Goal: Task Accomplishment & Management: Manage account settings

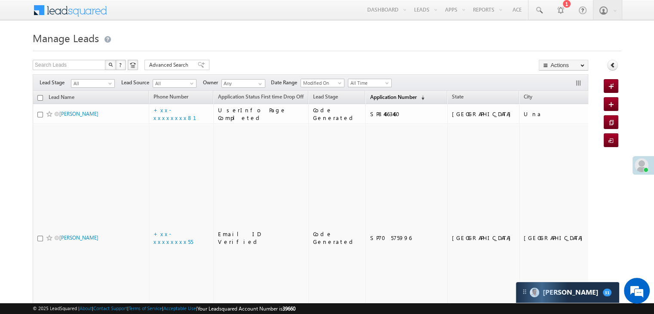
click at [376, 96] on span "Application Number" at bounding box center [393, 97] width 46 height 6
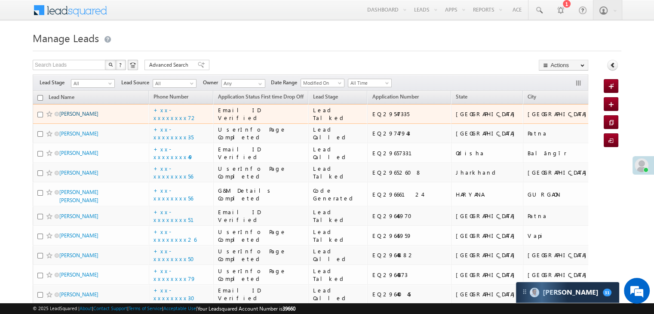
click at [80, 117] on link "Ashish Kumar" at bounding box center [78, 113] width 39 height 6
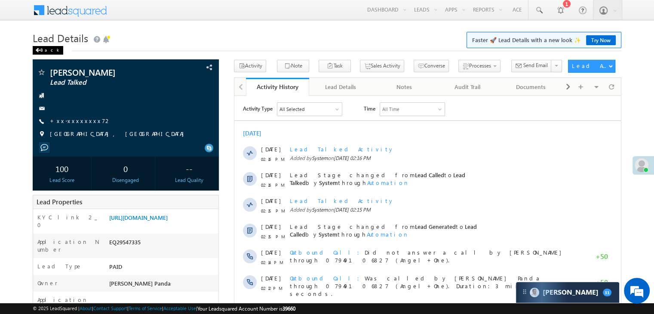
click at [42, 51] on div "Back" at bounding box center [48, 50] width 31 height 9
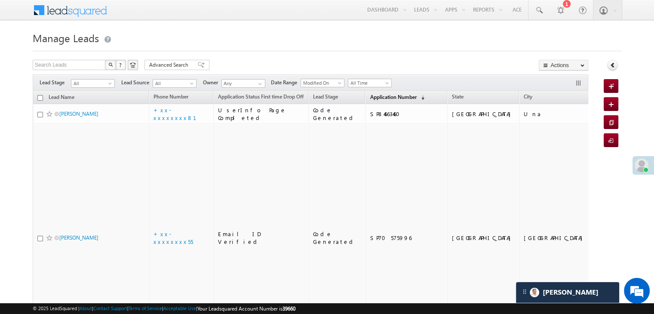
click at [378, 94] on span "Application Number" at bounding box center [393, 97] width 46 height 6
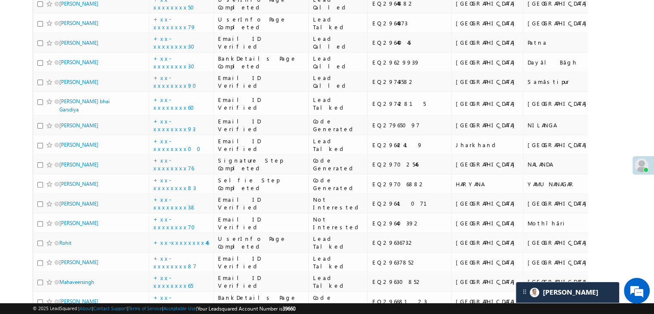
scroll to position [258, 0]
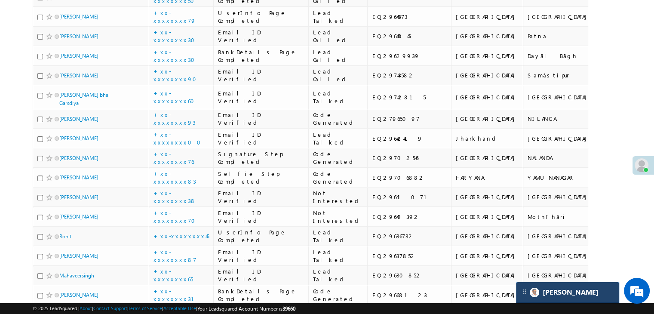
click at [571, 289] on div "[PERSON_NAME]" at bounding box center [567, 292] width 103 height 21
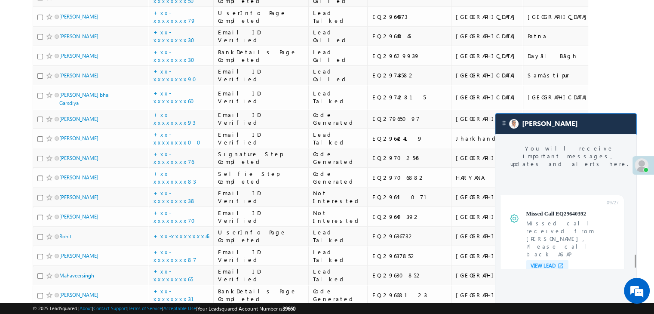
scroll to position [3396, 0]
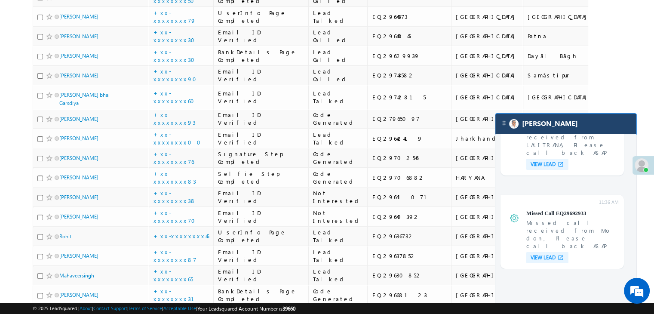
click at [560, 126] on div "[PERSON_NAME]" at bounding box center [565, 123] width 141 height 21
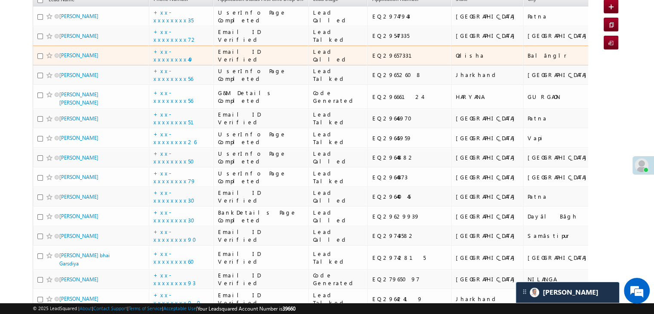
scroll to position [0, 0]
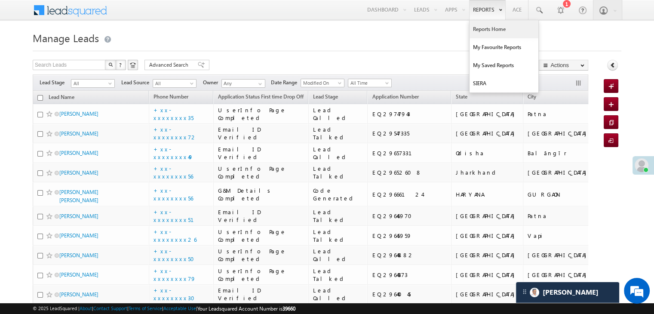
click at [486, 30] on link "Reports Home" at bounding box center [503, 29] width 69 height 18
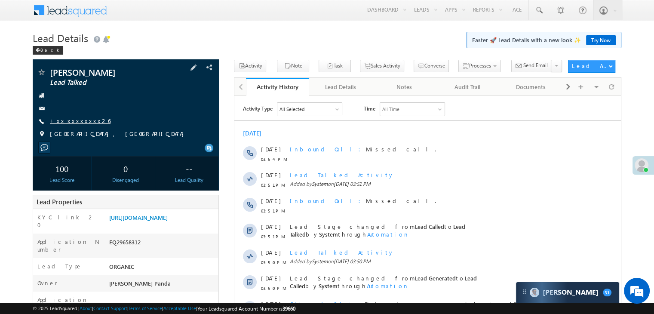
click at [64, 119] on link "+xx-xxxxxxxx26" at bounding box center [80, 120] width 61 height 7
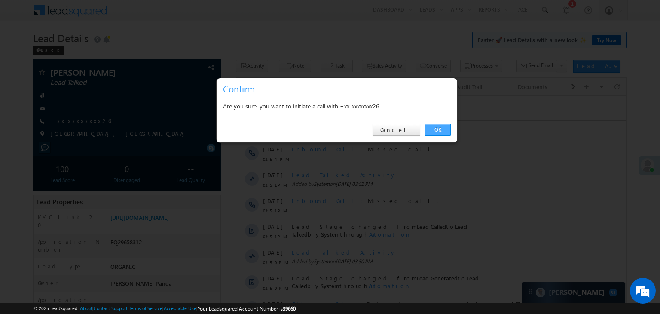
click at [435, 133] on link "OK" at bounding box center [438, 130] width 26 height 12
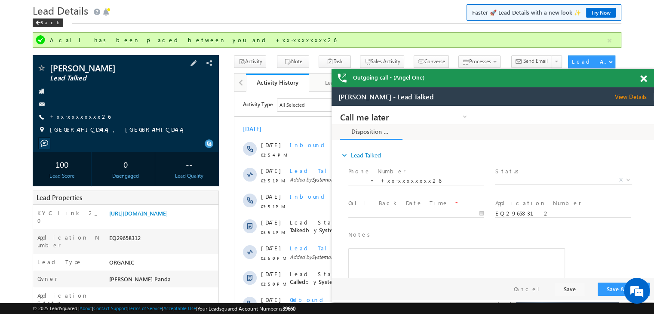
scroll to position [23, 0]
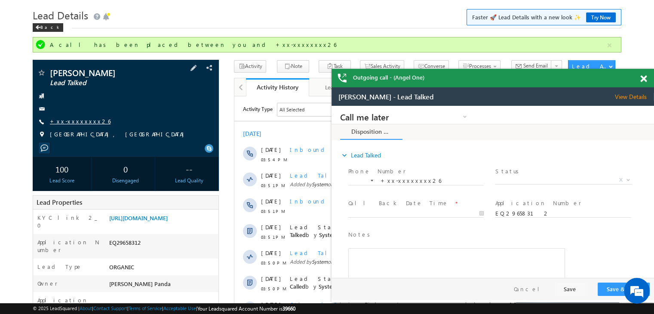
click at [74, 124] on link "+xx-xxxxxxxx26" at bounding box center [80, 120] width 61 height 7
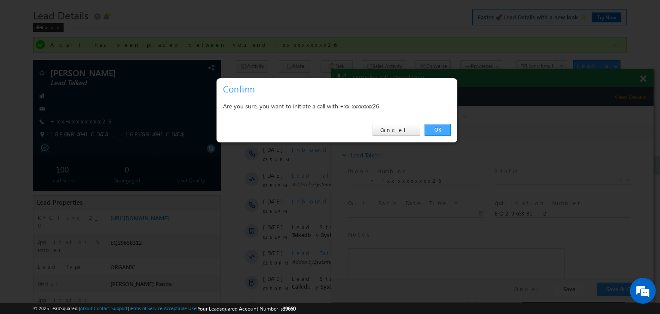
click at [426, 128] on link "OK" at bounding box center [438, 130] width 26 height 12
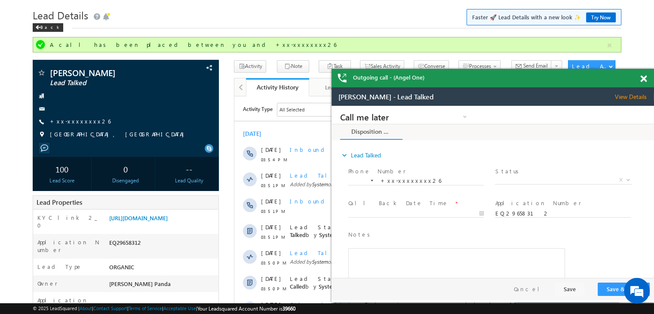
scroll to position [0, 0]
click at [643, 77] on span at bounding box center [643, 78] width 6 height 7
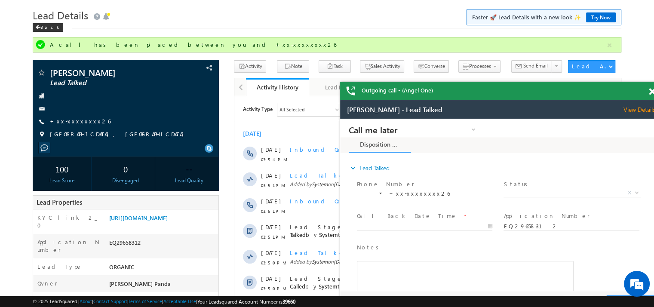
click at [652, 93] on span at bounding box center [651, 91] width 6 height 7
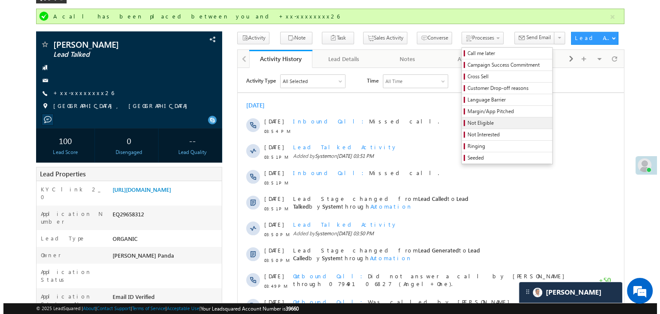
scroll to position [66, 0]
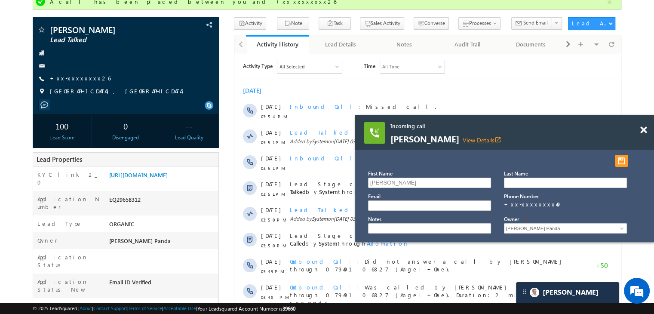
click at [488, 138] on link "View Details open_in_new" at bounding box center [481, 140] width 39 height 8
click at [644, 130] on span at bounding box center [643, 129] width 6 height 7
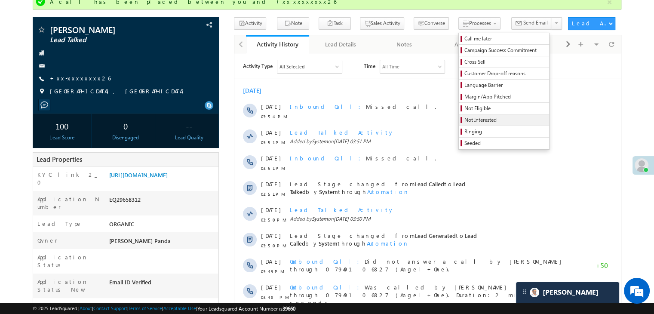
click at [466, 120] on span "Not Interested" at bounding box center [505, 120] width 82 height 8
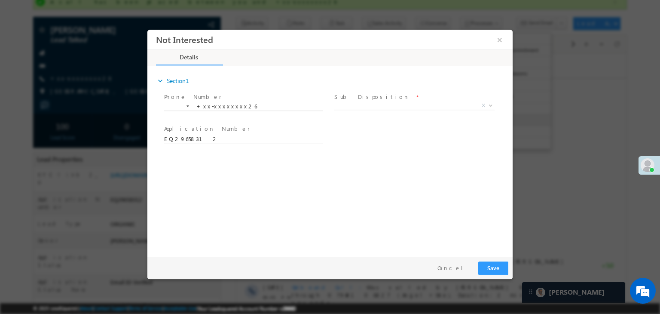
scroll to position [0, 0]
click at [456, 103] on span "X" at bounding box center [414, 105] width 160 height 9
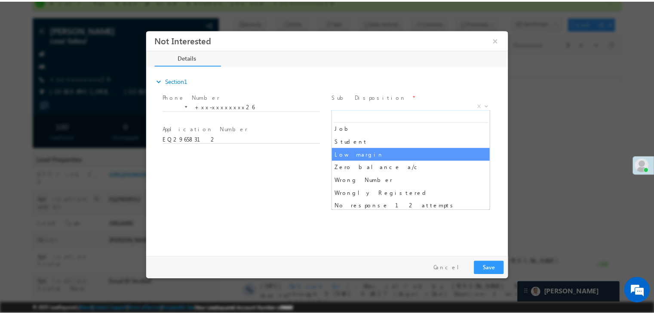
scroll to position [43, 0]
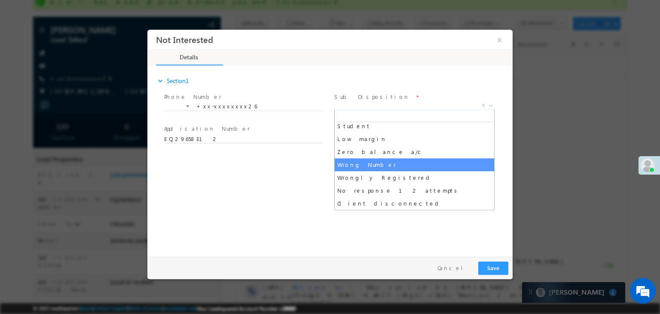
select select "Wrong Number"
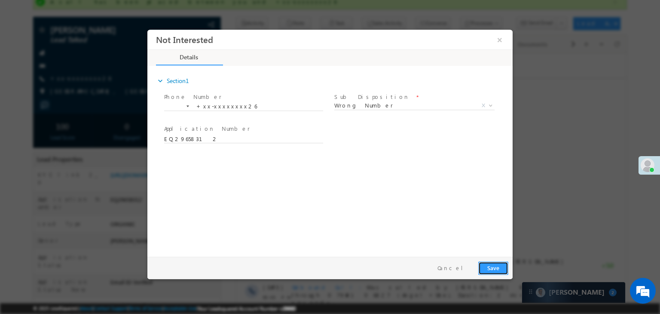
click at [495, 268] on button "Save" at bounding box center [493, 267] width 30 height 13
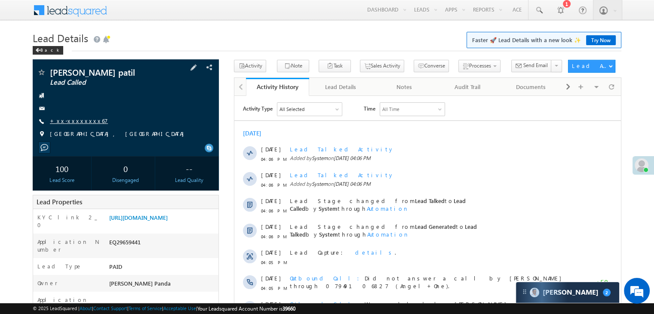
click at [78, 119] on link "+xx-xxxxxxxx67" at bounding box center [79, 120] width 58 height 7
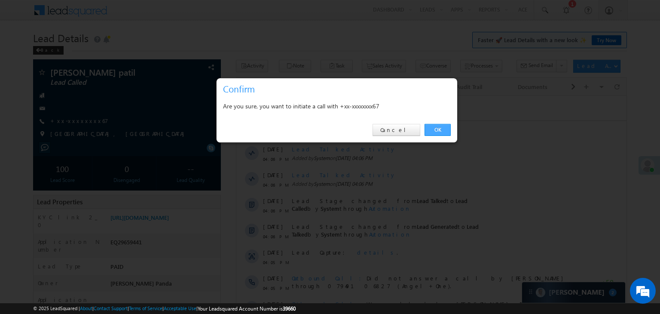
click at [439, 131] on link "OK" at bounding box center [438, 130] width 26 height 12
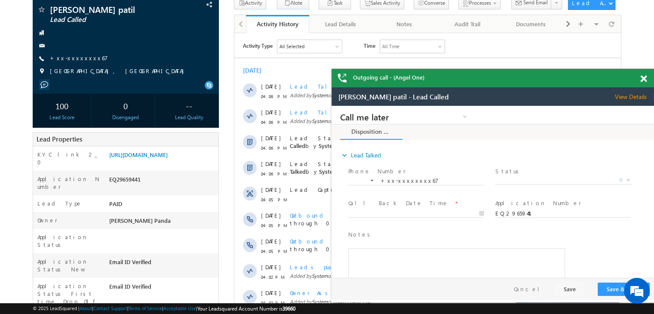
click at [645, 80] on span at bounding box center [643, 78] width 6 height 7
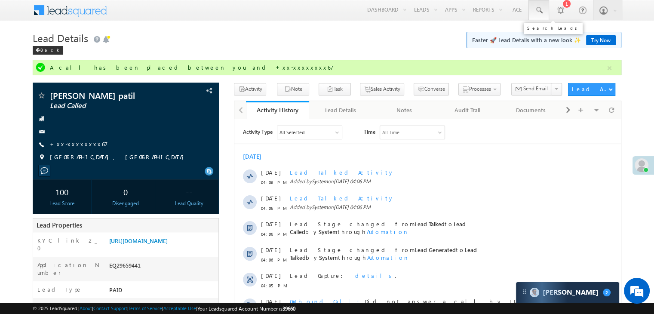
click at [540, 9] on span at bounding box center [538, 10] width 9 height 9
type input "8"
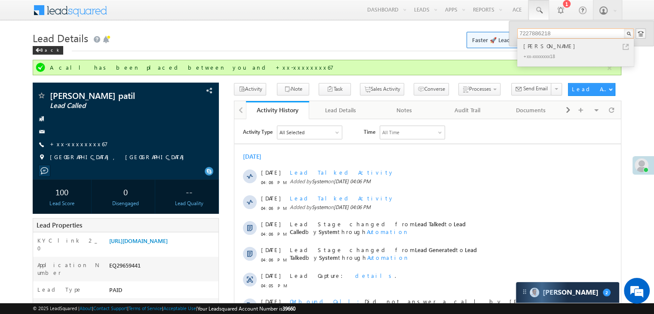
type input "7227886218"
click at [548, 46] on div "Sanjay kumar" at bounding box center [578, 45] width 115 height 9
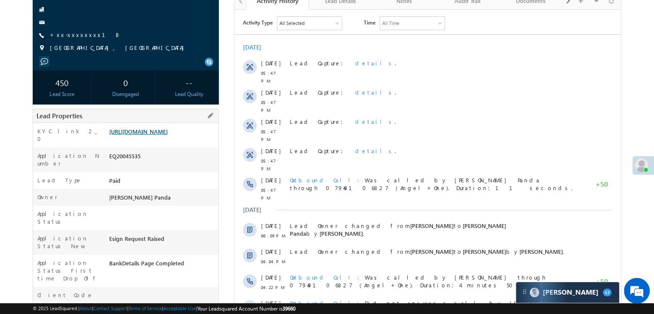
click at [168, 135] on link "https://angelbroking1-pk3em7sa.customui-test.leadsquared.com?leadId=ab316f2b-d4…" at bounding box center [138, 131] width 58 height 7
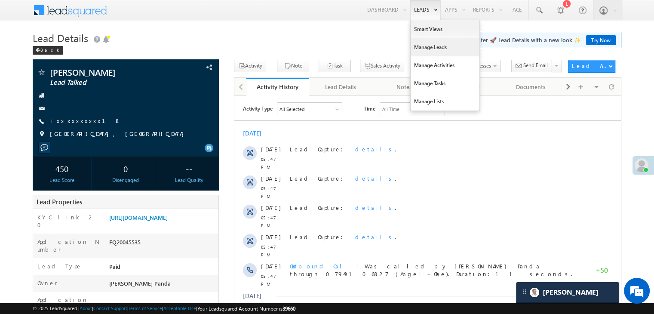
click at [427, 49] on link "Manage Leads" at bounding box center [444, 47] width 69 height 18
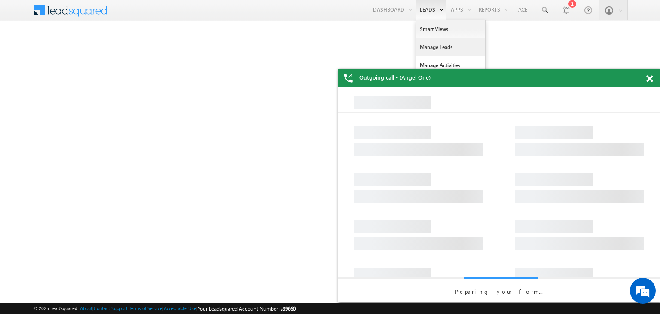
click at [428, 46] on link "Manage Leads" at bounding box center [450, 47] width 69 height 18
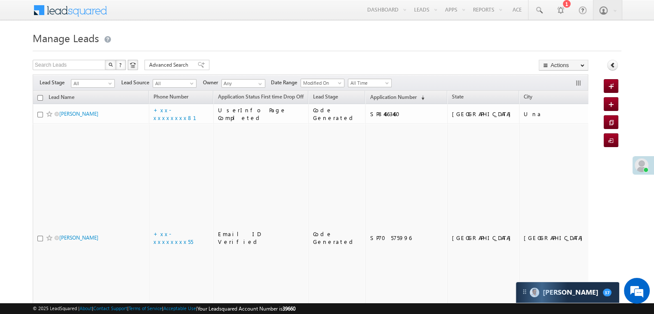
scroll to position [4039, 0]
click at [378, 98] on span "Application Number" at bounding box center [393, 97] width 46 height 6
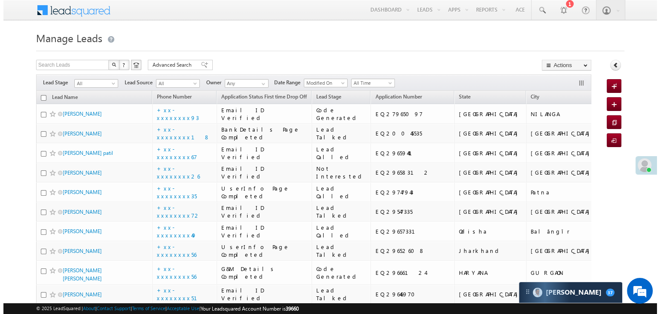
scroll to position [0, 0]
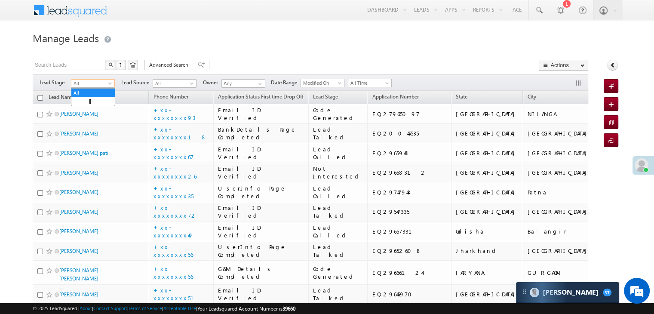
click at [110, 85] on span at bounding box center [110, 85] width 7 height 7
click at [99, 104] on link "Lead Generated" at bounding box center [92, 102] width 43 height 8
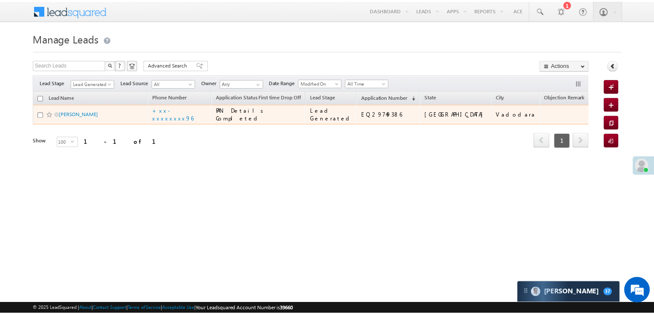
scroll to position [4058, 0]
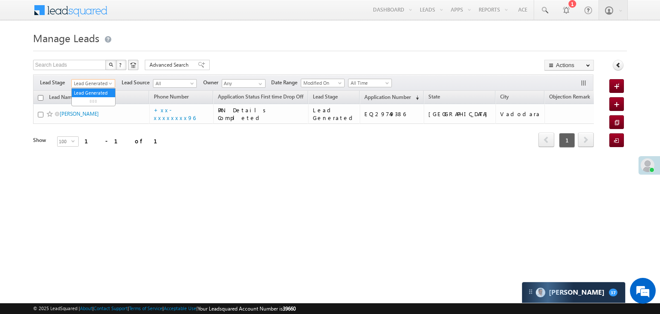
click at [108, 84] on span at bounding box center [111, 85] width 7 height 7
click at [98, 89] on link "All" at bounding box center [93, 93] width 43 height 8
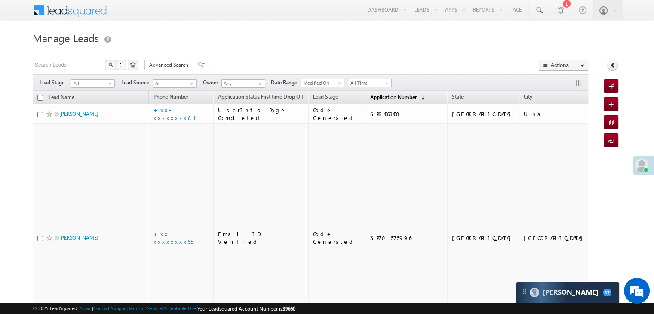
click at [384, 98] on span "Application Number" at bounding box center [393, 97] width 46 height 6
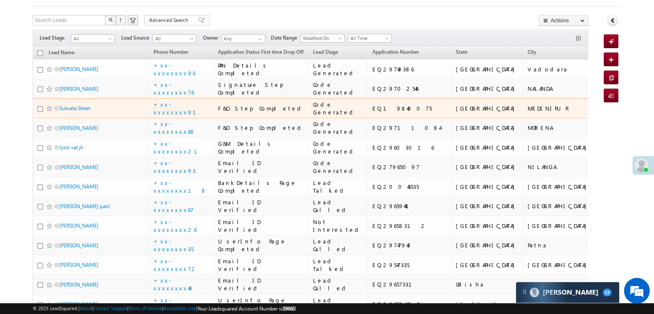
scroll to position [43, 0]
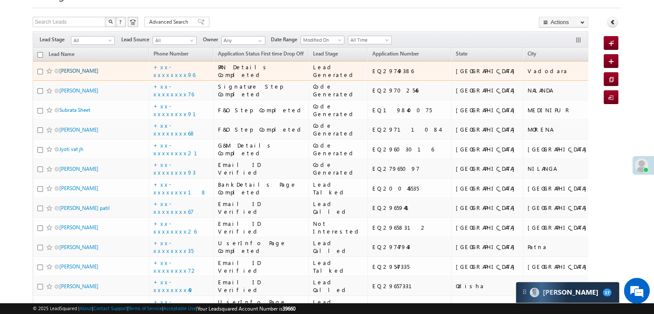
click at [81, 74] on link "Ashok suthar" at bounding box center [78, 70] width 39 height 6
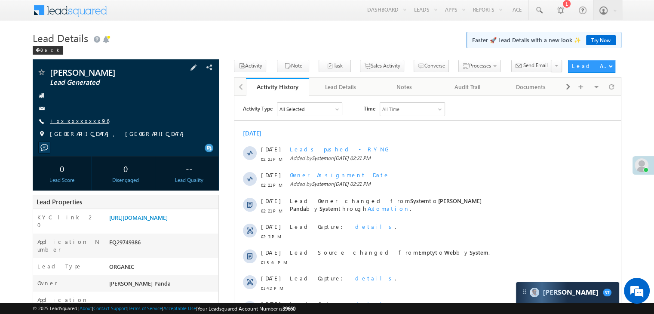
click at [73, 121] on link "+xx-xxxxxxxx96" at bounding box center [79, 120] width 59 height 7
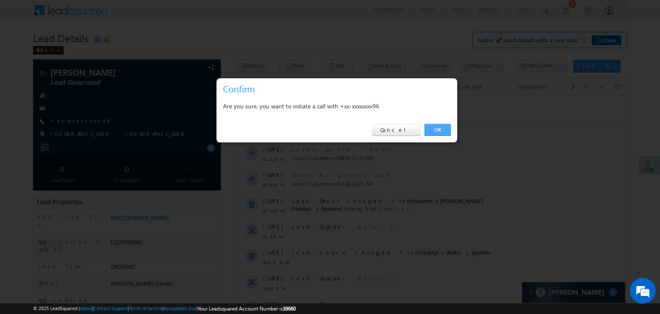
click at [446, 128] on link "OK" at bounding box center [438, 130] width 26 height 12
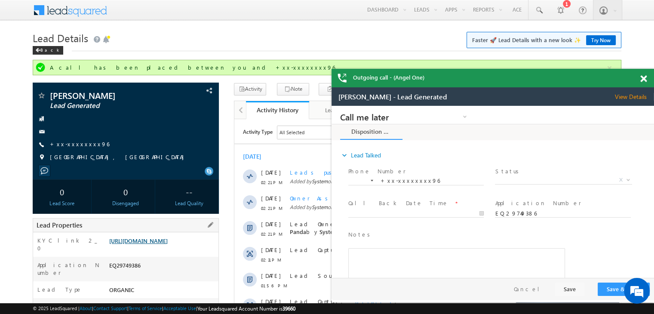
click at [168, 244] on link "[URL][DOMAIN_NAME]" at bounding box center [138, 240] width 58 height 7
click at [75, 143] on link "+xx-xxxxxxxx96" at bounding box center [79, 143] width 59 height 7
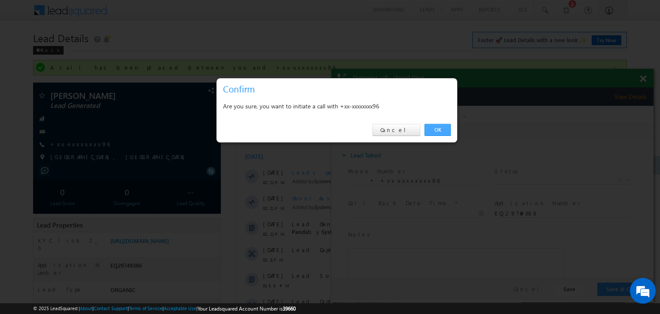
click at [437, 128] on link "OK" at bounding box center [438, 130] width 26 height 12
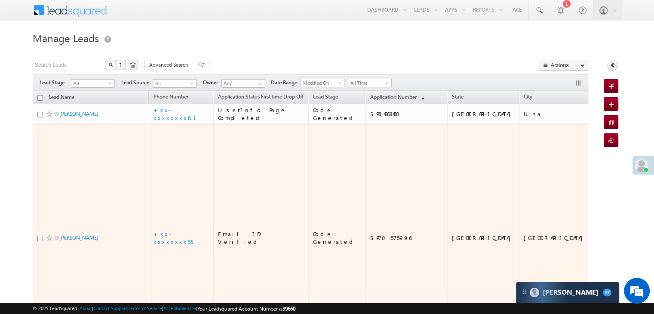
scroll to position [4039, 0]
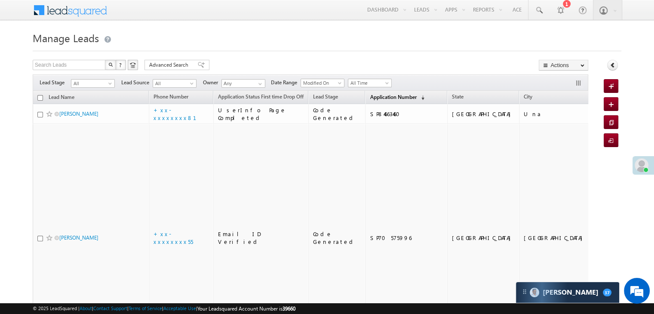
click at [373, 94] on span "Application Number" at bounding box center [393, 97] width 46 height 6
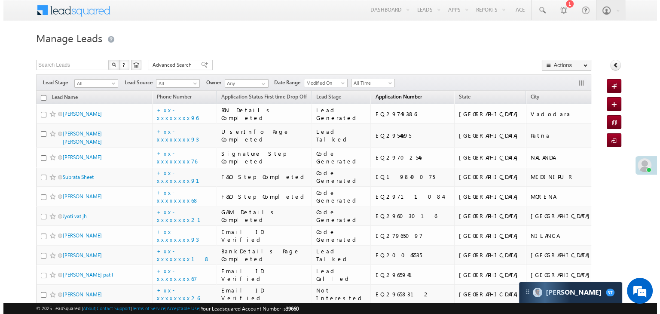
scroll to position [0, 0]
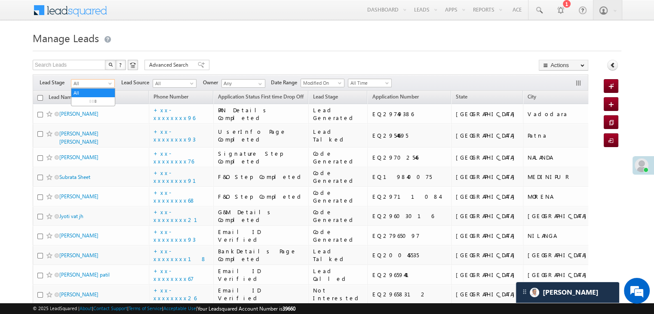
click at [113, 80] on link "All" at bounding box center [93, 83] width 44 height 9
click at [95, 101] on link "Lead Generated" at bounding box center [92, 102] width 43 height 8
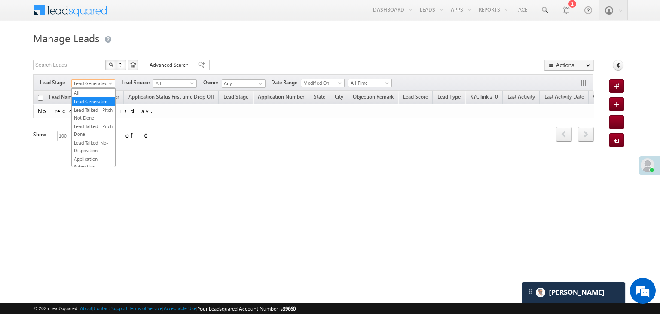
click at [104, 85] on span "Lead Generated" at bounding box center [92, 84] width 41 height 8
click at [98, 89] on link "All" at bounding box center [93, 93] width 43 height 8
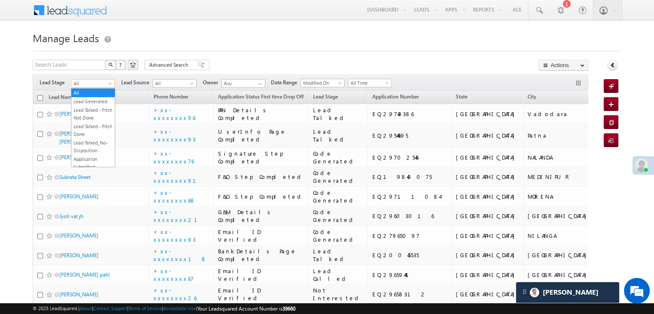
click at [107, 83] on span "All" at bounding box center [91, 84] width 41 height 8
click at [92, 105] on link "Lead Generated" at bounding box center [92, 102] width 43 height 8
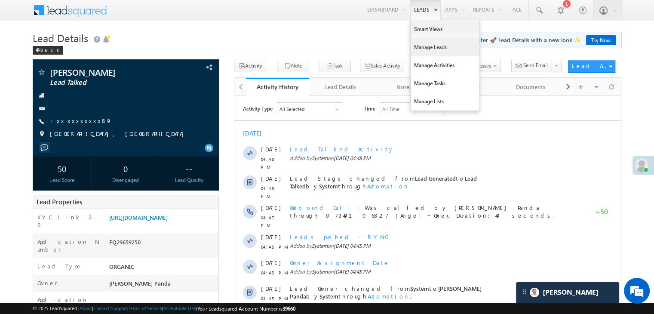
click at [425, 44] on link "Manage Leads" at bounding box center [444, 47] width 69 height 18
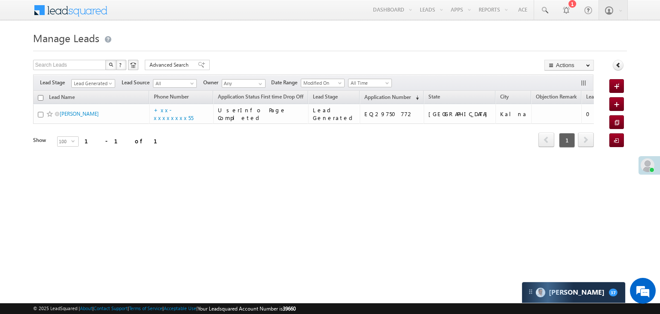
scroll to position [4039, 0]
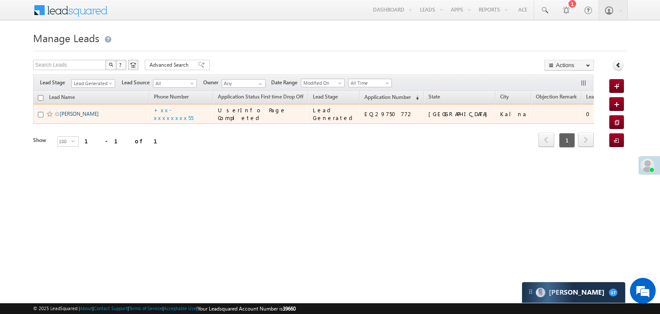
click at [73, 117] on link "[PERSON_NAME]" at bounding box center [79, 113] width 39 height 6
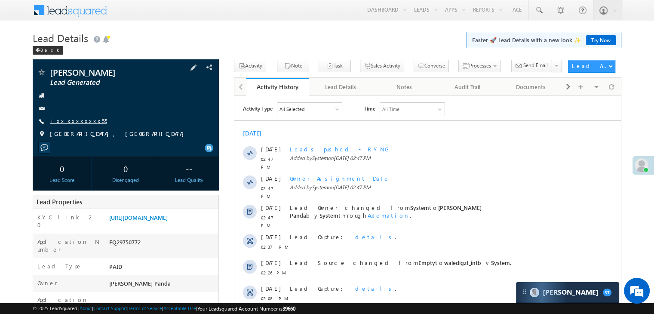
click at [76, 121] on link "+xx-xxxxxxxx55" at bounding box center [78, 120] width 57 height 7
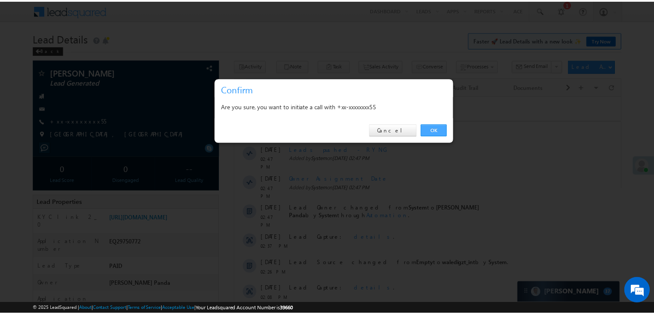
scroll to position [4039, 0]
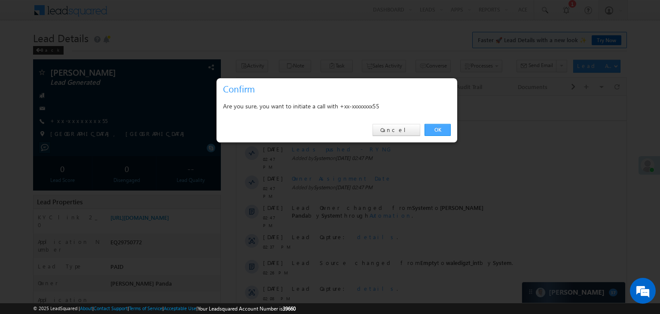
click at [438, 128] on link "OK" at bounding box center [438, 130] width 26 height 12
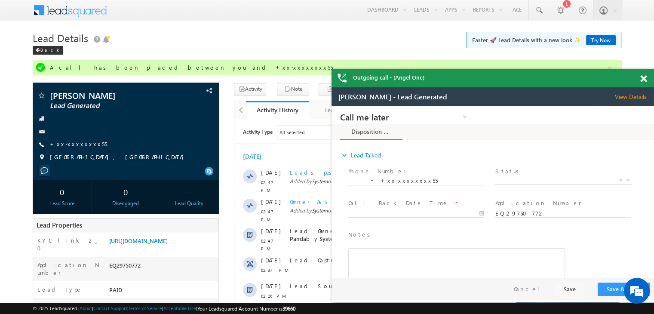
scroll to position [0, 0]
click at [72, 146] on link "+xx-xxxxxxxx55" at bounding box center [78, 143] width 57 height 7
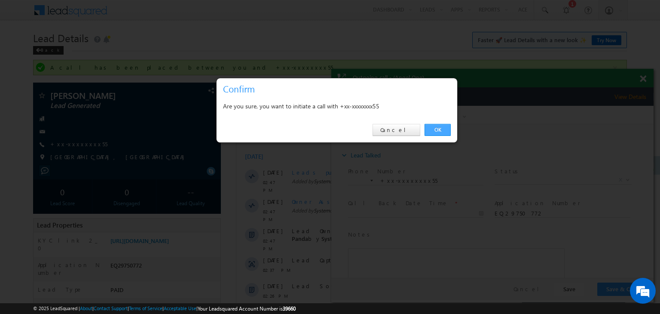
click at [437, 131] on link "OK" at bounding box center [438, 130] width 26 height 12
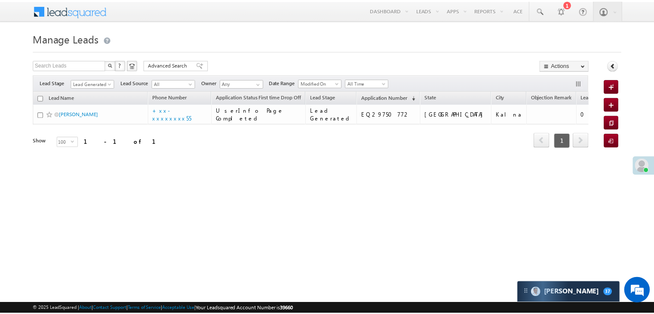
scroll to position [4039, 0]
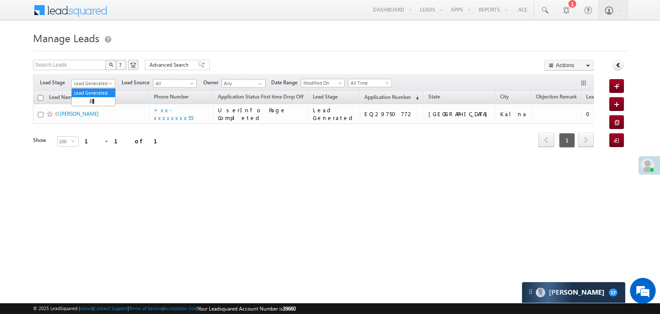
click at [110, 83] on span at bounding box center [111, 85] width 7 height 7
click at [77, 92] on link "All" at bounding box center [93, 93] width 43 height 8
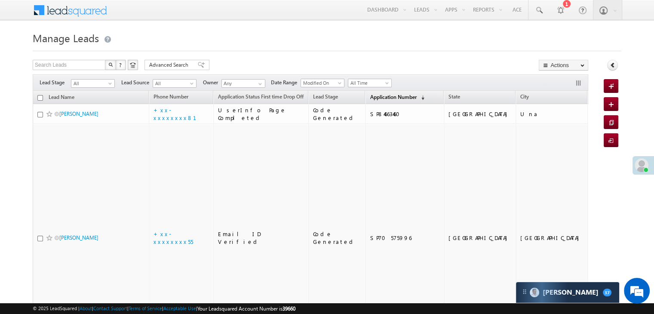
click at [370, 98] on span "Application Number" at bounding box center [393, 97] width 46 height 6
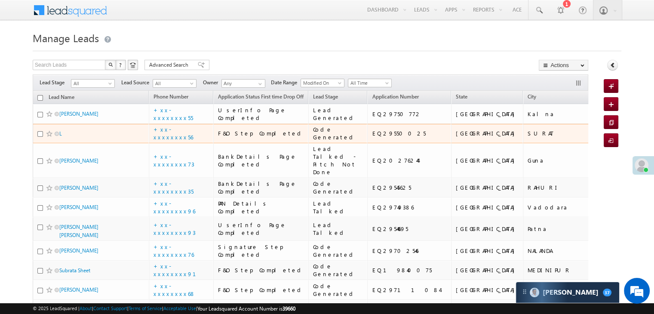
scroll to position [43, 0]
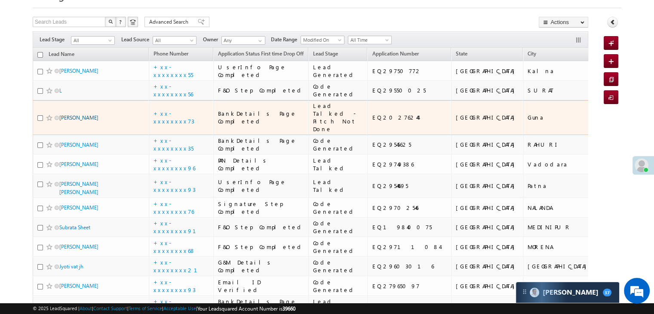
click at [83, 121] on link "Sunil Malviy" at bounding box center [78, 117] width 39 height 6
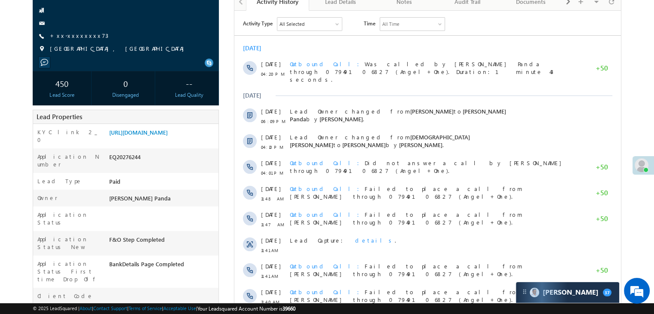
scroll to position [86, 0]
click at [167, 135] on link "[URL][DOMAIN_NAME]" at bounding box center [138, 131] width 58 height 7
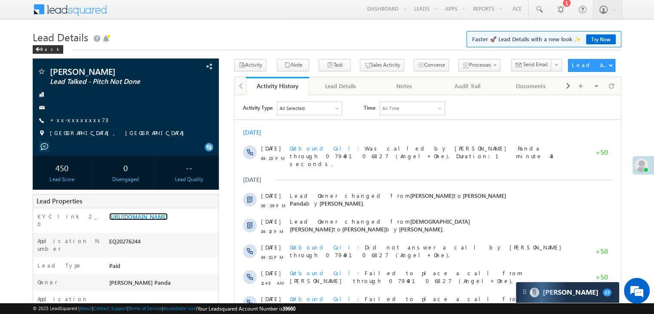
scroll to position [0, 0]
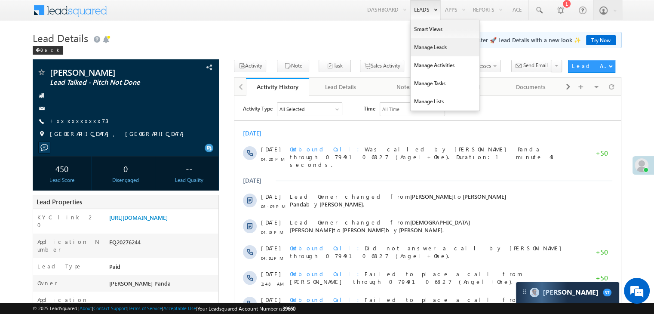
click at [419, 50] on link "Manage Leads" at bounding box center [444, 47] width 69 height 18
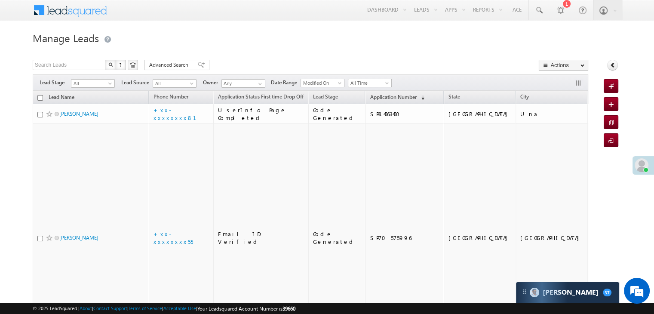
scroll to position [4039, 0]
click at [373, 101] on link "Application Number (sorted descending)" at bounding box center [396, 97] width 63 height 11
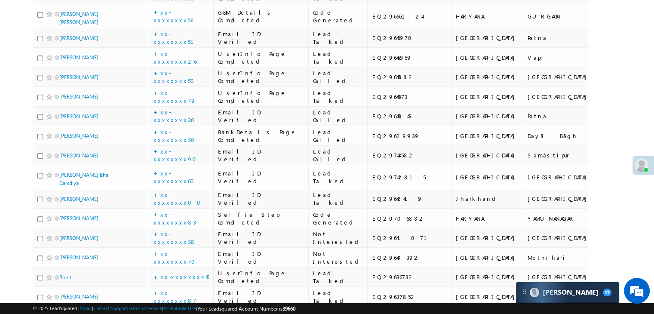
scroll to position [473, 0]
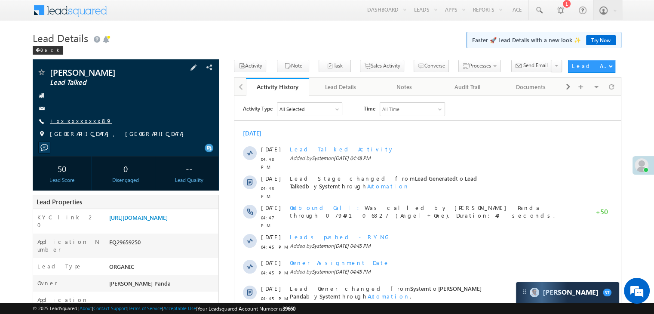
click at [71, 119] on link "+xx-xxxxxxxx89" at bounding box center [81, 120] width 62 height 7
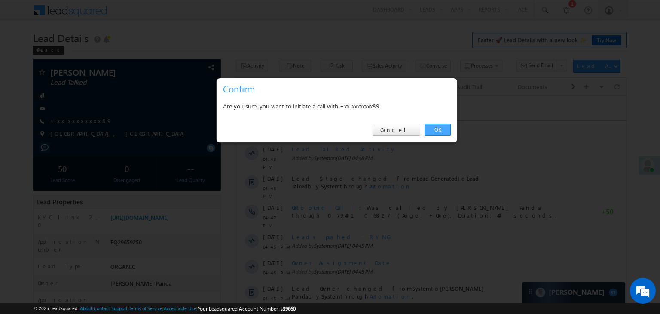
click at [442, 128] on link "OK" at bounding box center [438, 130] width 26 height 12
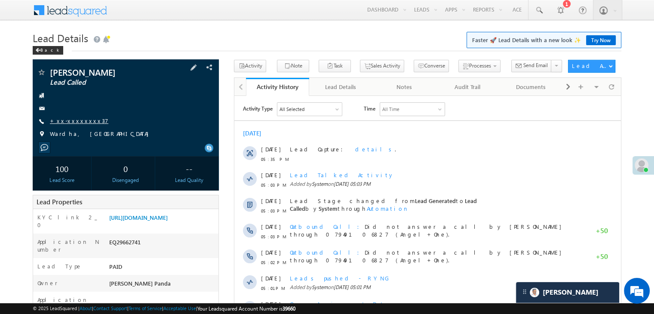
click at [82, 119] on link "+xx-xxxxxxxx37" at bounding box center [79, 120] width 58 height 7
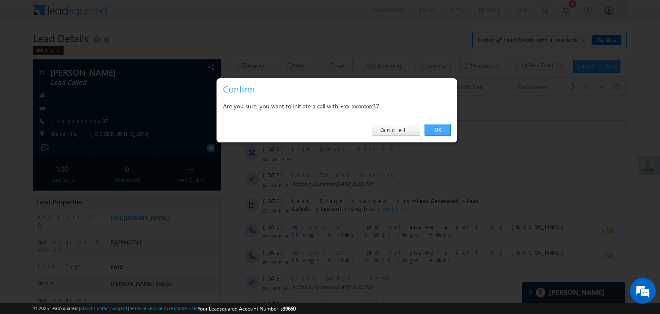
click at [434, 131] on link "OK" at bounding box center [438, 130] width 26 height 12
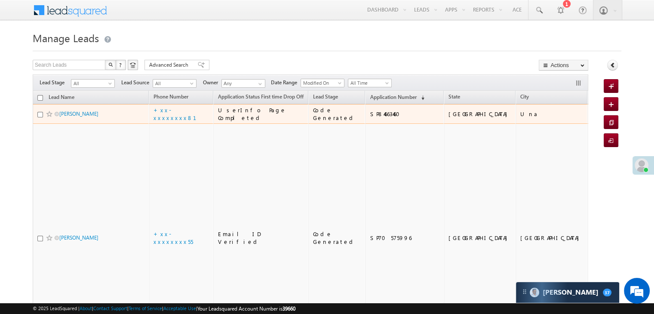
scroll to position [4039, 0]
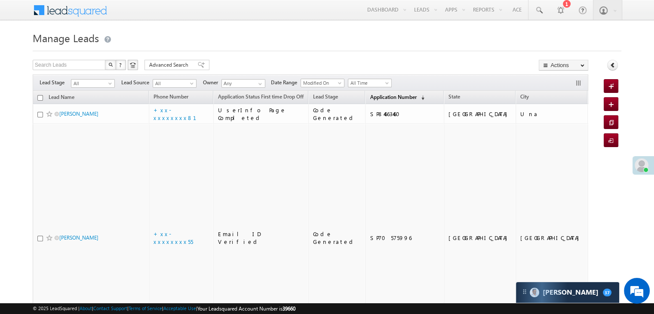
click at [378, 98] on span "Application Number" at bounding box center [393, 97] width 46 height 6
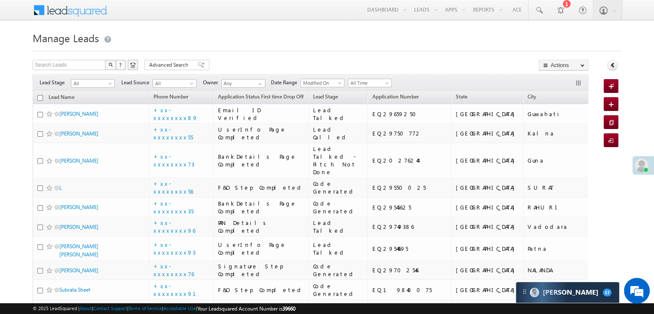
scroll to position [0, 0]
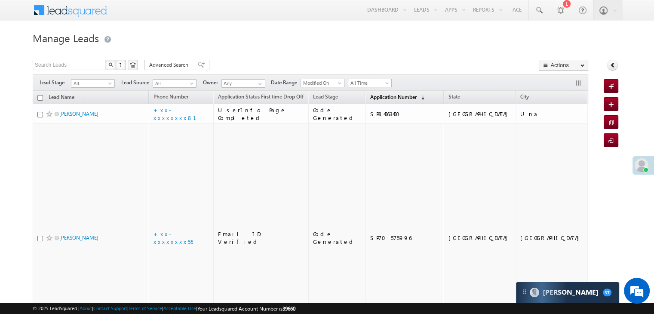
scroll to position [4039, 0]
click at [389, 94] on span "Application Number" at bounding box center [393, 97] width 46 height 6
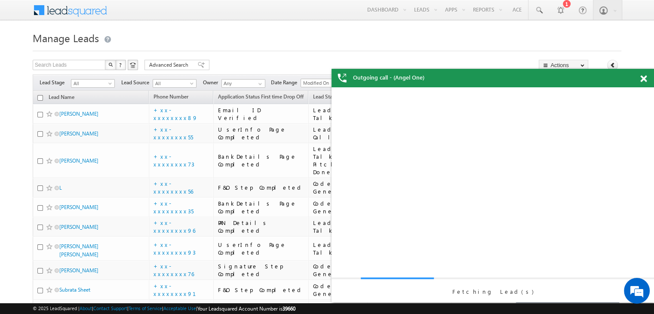
scroll to position [0, 0]
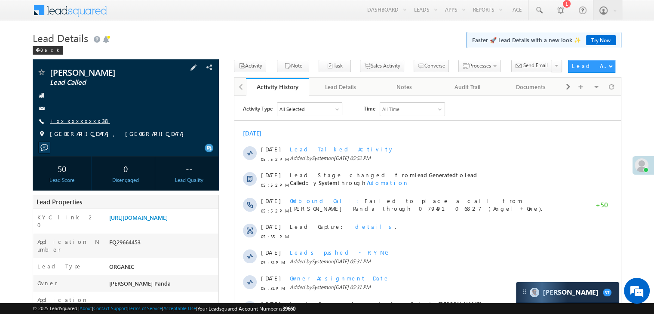
scroll to position [4039, 0]
click at [74, 123] on link "+xx-xxxxxxxx38" at bounding box center [80, 120] width 60 height 7
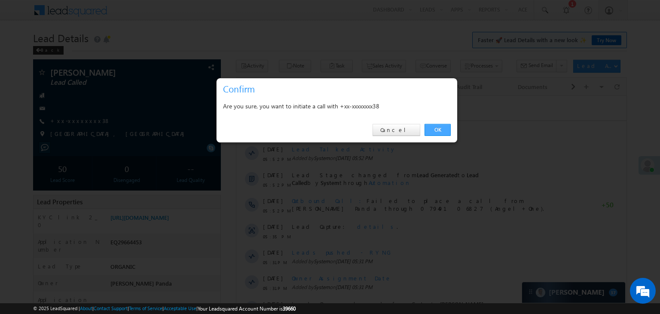
click at [434, 131] on link "OK" at bounding box center [438, 130] width 26 height 12
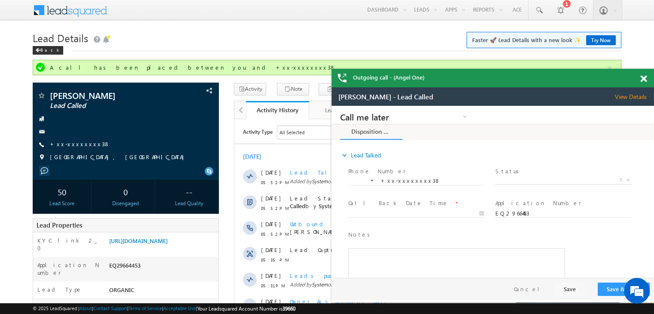
scroll to position [0, 0]
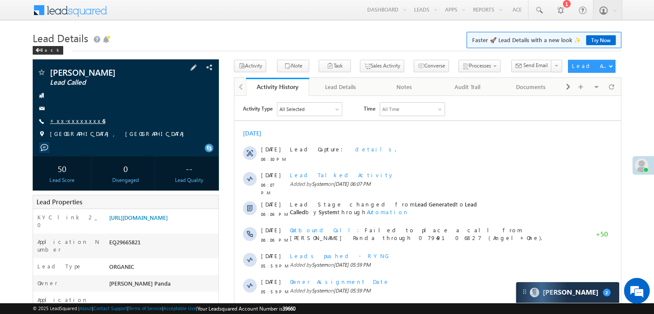
click at [72, 119] on link "+xx-xxxxxxxx45" at bounding box center [77, 120] width 55 height 7
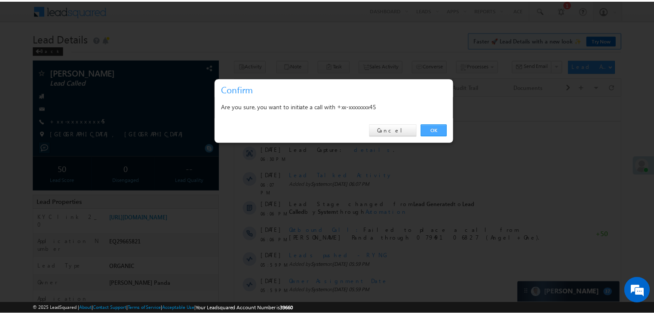
scroll to position [4058, 0]
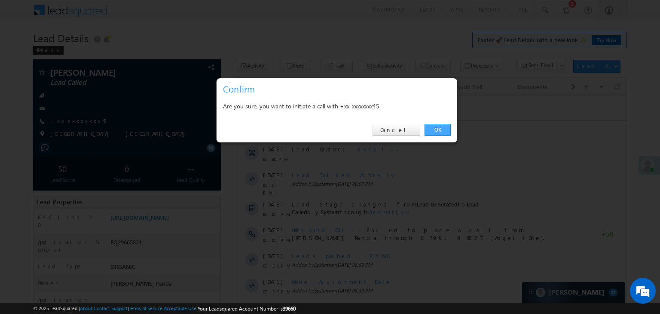
click at [440, 131] on link "OK" at bounding box center [438, 130] width 26 height 12
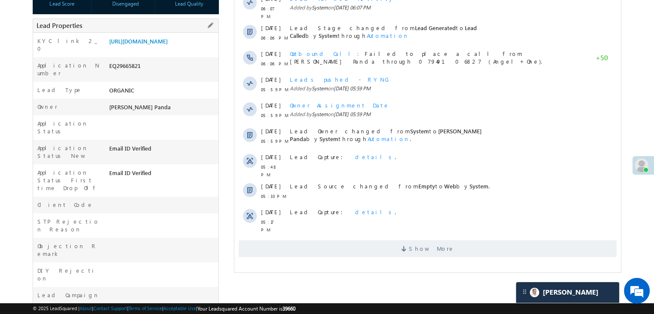
scroll to position [215, 0]
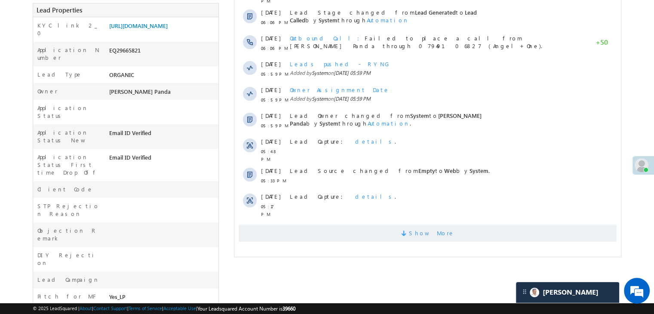
click at [425, 224] on span "Show More" at bounding box center [432, 232] width 46 height 17
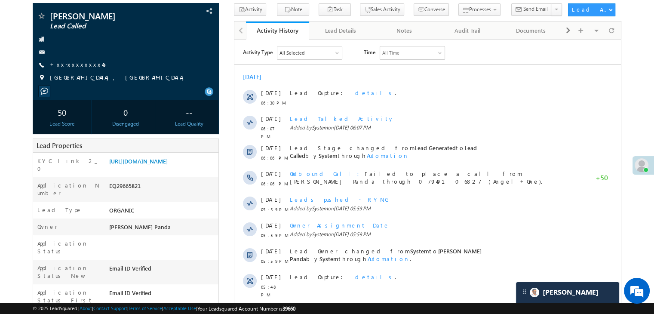
scroll to position [43, 0]
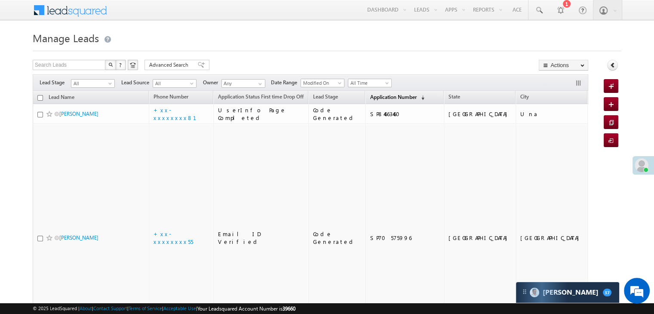
click at [370, 98] on span "Application Number" at bounding box center [393, 97] width 46 height 6
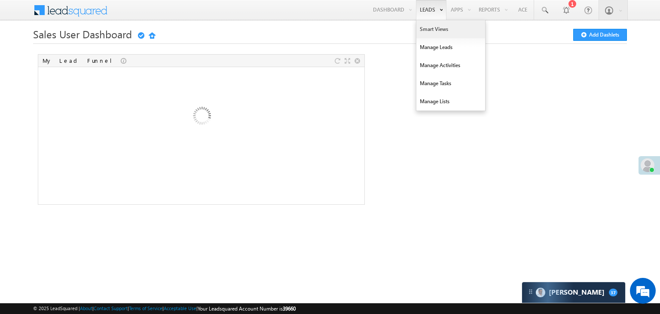
click at [428, 31] on link "Smart Views" at bounding box center [450, 29] width 69 height 18
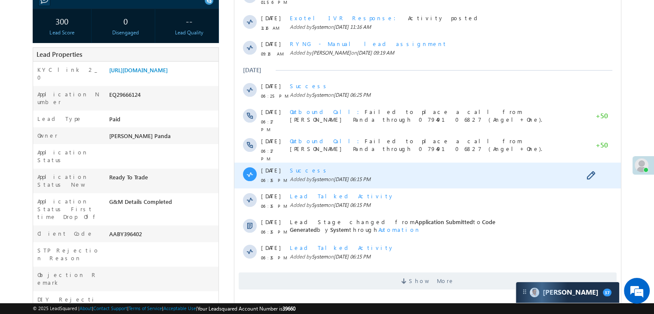
scroll to position [258, 0]
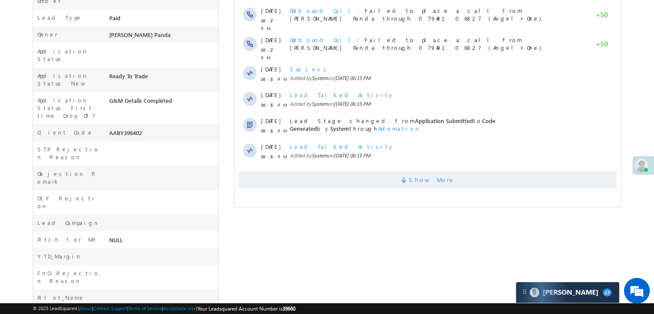
click at [438, 175] on span "Show More" at bounding box center [432, 179] width 46 height 17
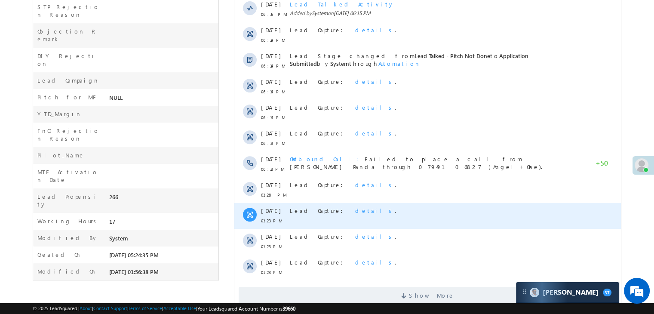
scroll to position [418, 0]
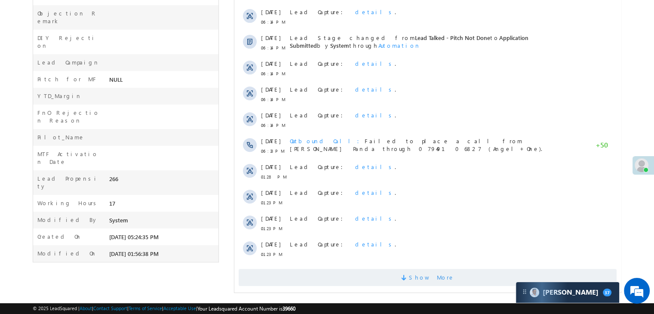
click at [434, 272] on span "Show More" at bounding box center [432, 277] width 46 height 17
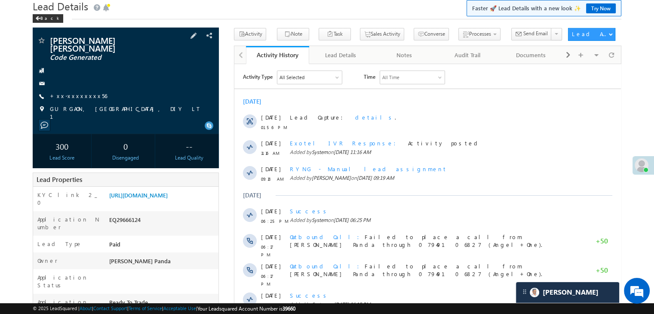
scroll to position [31, 0]
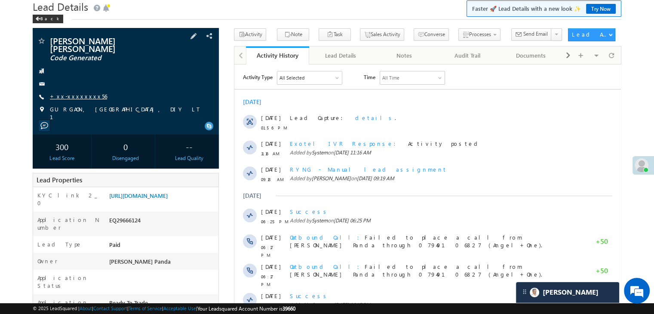
click at [80, 92] on link "+xx-xxxxxxxx56" at bounding box center [78, 95] width 57 height 7
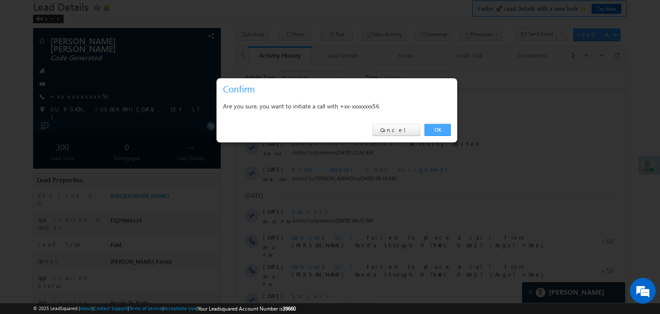
click at [440, 128] on link "OK" at bounding box center [438, 130] width 26 height 12
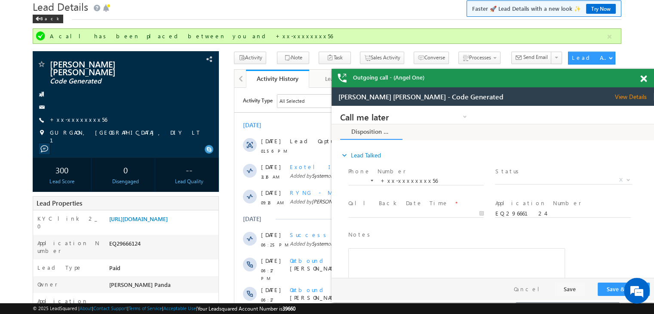
scroll to position [0, 0]
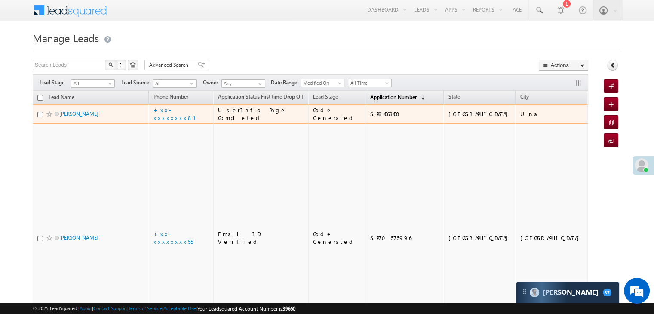
scroll to position [4039, 0]
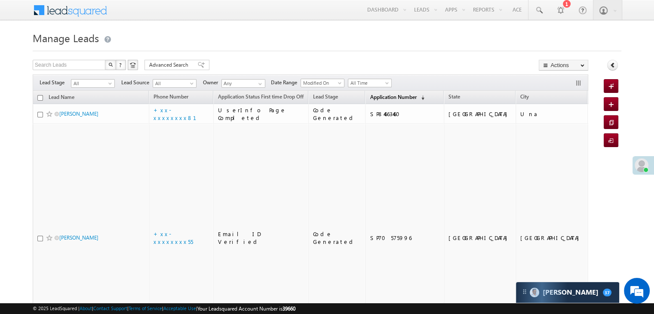
click at [373, 96] on span "Application Number" at bounding box center [393, 97] width 46 height 6
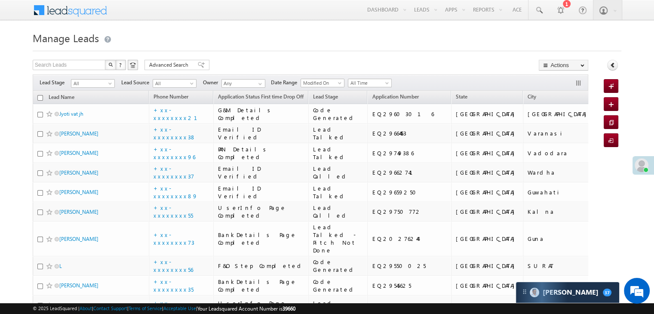
scroll to position [0, 0]
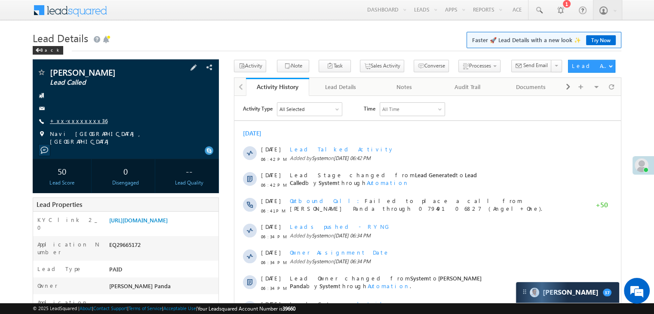
click at [68, 121] on link "+xx-xxxxxxxx36" at bounding box center [79, 120] width 58 height 7
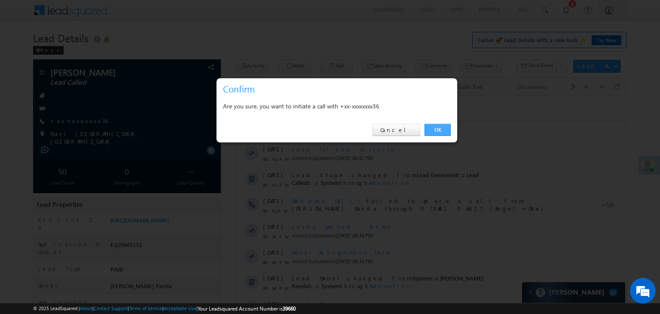
click at [437, 131] on link "OK" at bounding box center [438, 130] width 26 height 12
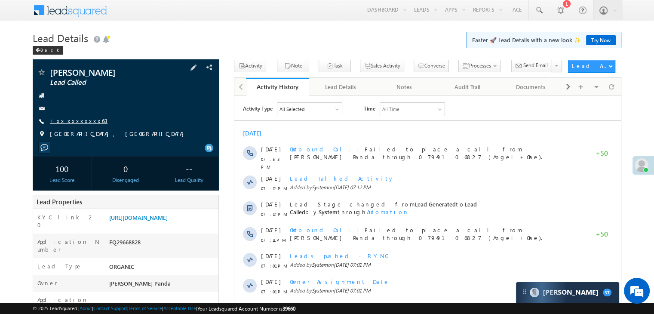
click at [77, 122] on link "+xx-xxxxxxxx63" at bounding box center [79, 120] width 58 height 7
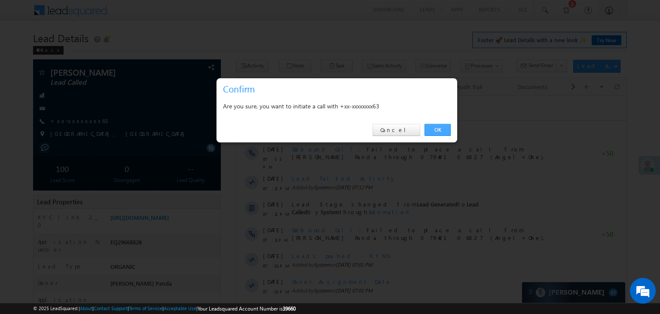
click at [437, 124] on link "OK" at bounding box center [438, 130] width 26 height 12
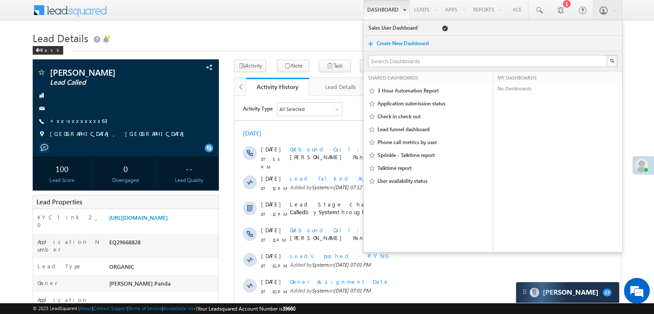
scroll to position [4039, 0]
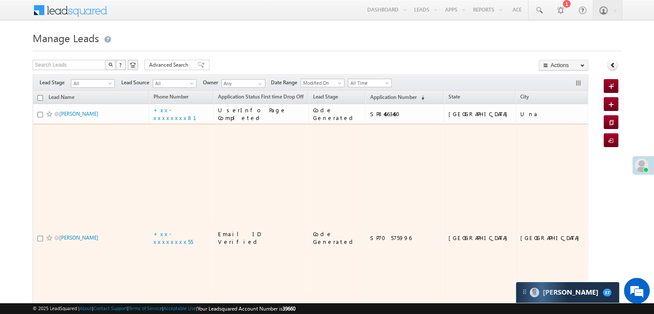
scroll to position [4039, 0]
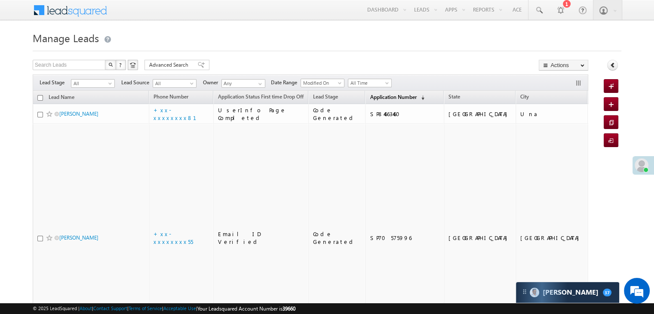
click at [370, 97] on span "Application Number" at bounding box center [393, 97] width 46 height 6
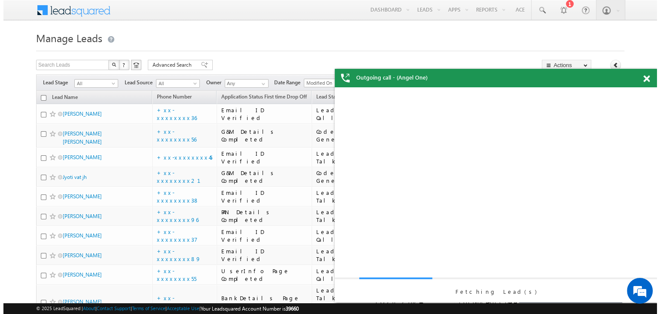
scroll to position [0, 0]
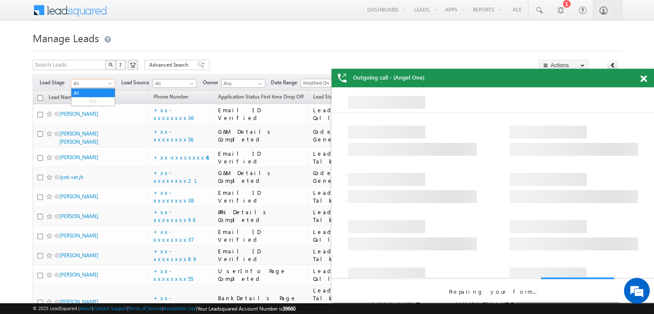
click at [108, 84] on span at bounding box center [110, 85] width 7 height 7
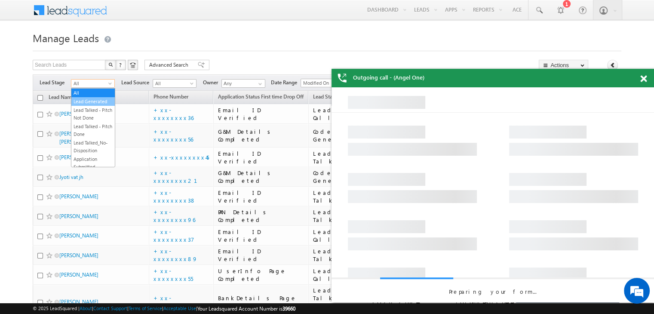
click at [95, 100] on link "Lead Generated" at bounding box center [92, 102] width 43 height 8
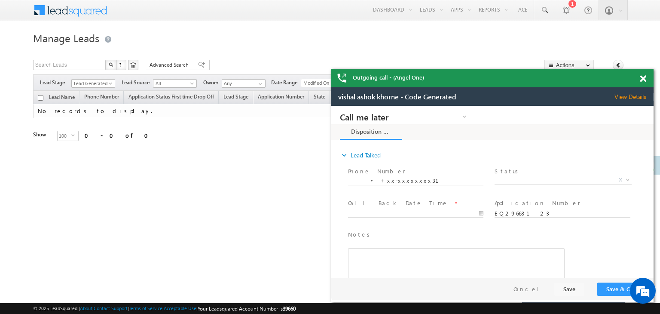
click at [645, 79] on span at bounding box center [643, 78] width 6 height 7
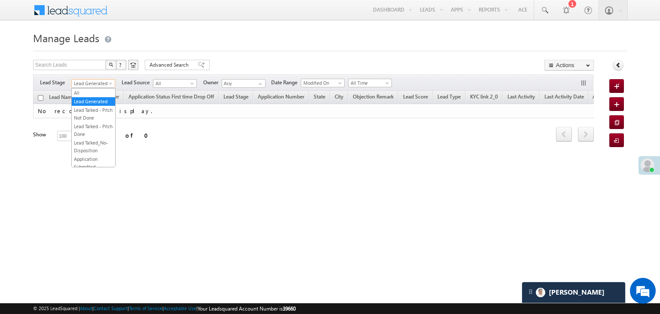
click at [111, 83] on span at bounding box center [111, 85] width 7 height 7
click at [100, 90] on link "All" at bounding box center [93, 93] width 43 height 8
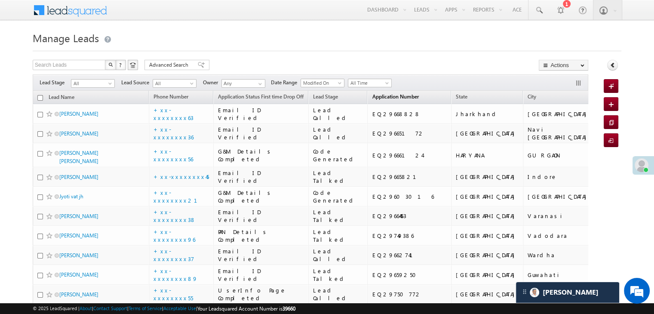
click at [388, 97] on span "Application Number" at bounding box center [395, 96] width 46 height 6
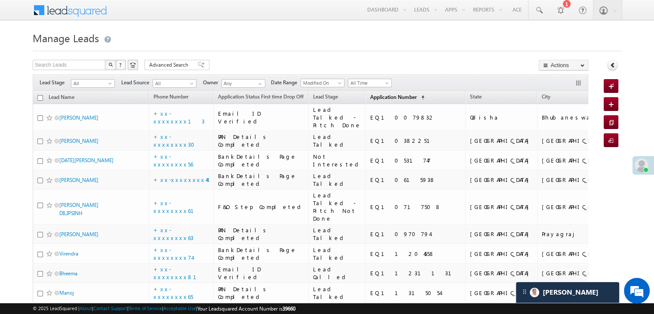
click at [388, 97] on span "Application Number" at bounding box center [393, 97] width 46 height 6
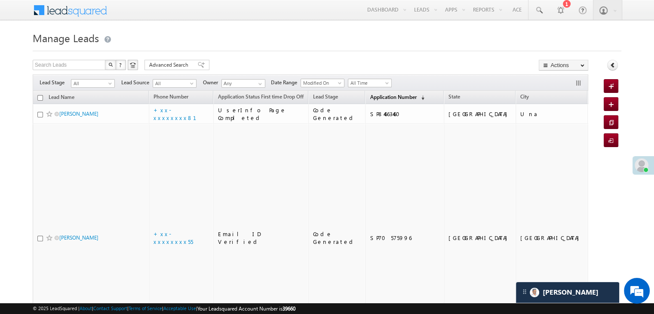
click at [388, 97] on span "Application Number" at bounding box center [393, 97] width 46 height 6
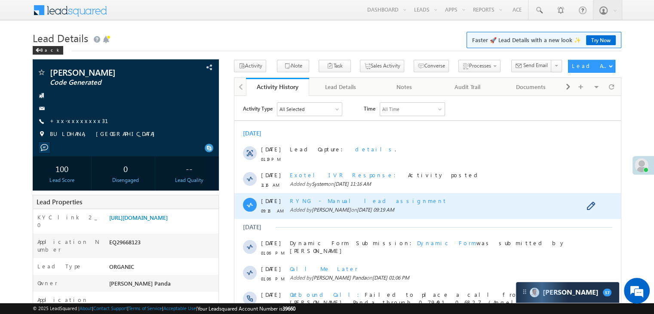
scroll to position [215, 0]
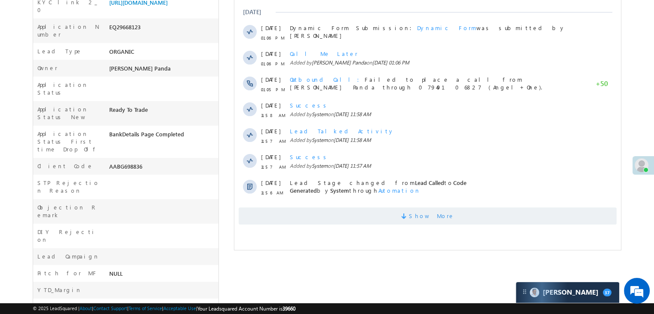
click at [439, 213] on span "Show More" at bounding box center [432, 215] width 46 height 17
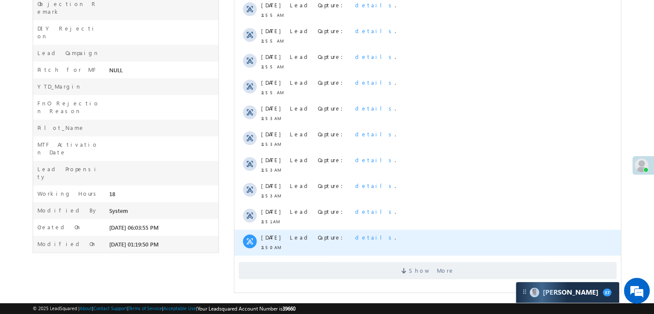
scroll to position [4039, 0]
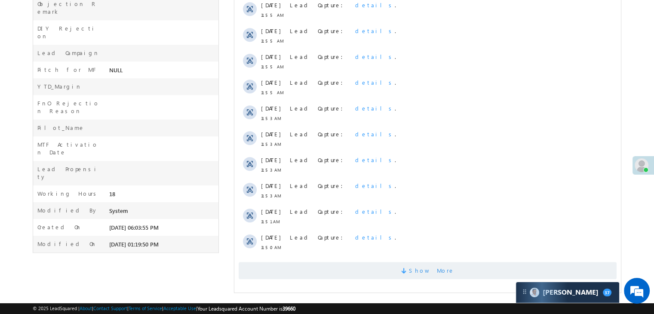
click at [437, 270] on span "Show More" at bounding box center [432, 270] width 46 height 17
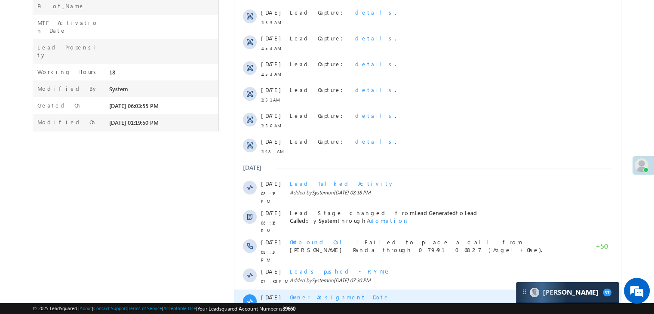
scroll to position [676, 0]
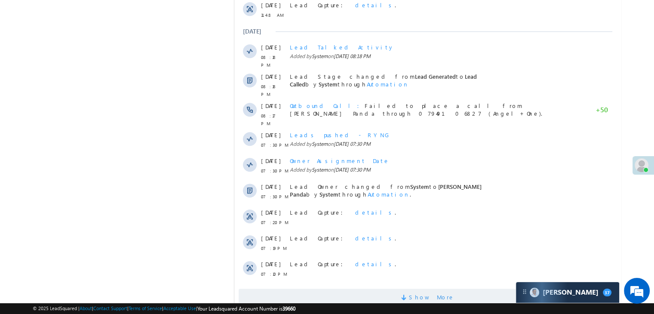
click at [442, 290] on span "Show More" at bounding box center [432, 296] width 46 height 17
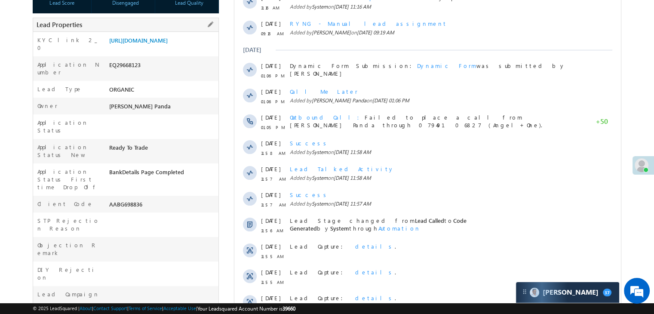
scroll to position [0, 0]
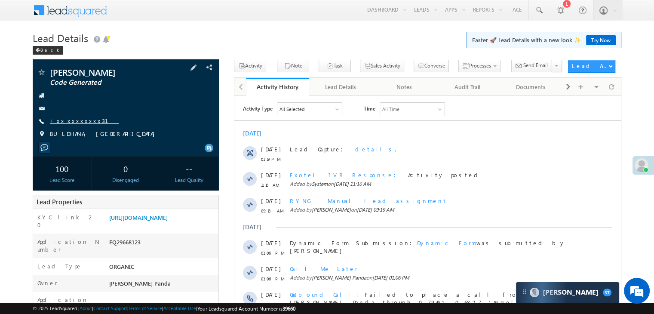
click at [70, 121] on link "+xx-xxxxxxxx31" at bounding box center [84, 120] width 69 height 7
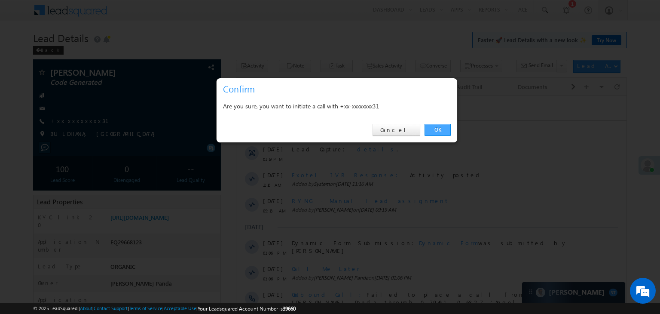
click at [432, 130] on link "OK" at bounding box center [438, 130] width 26 height 12
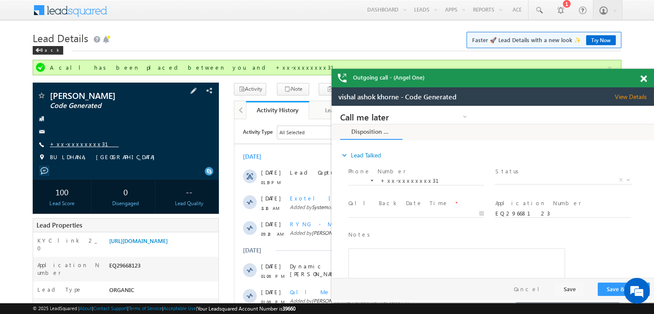
click at [67, 141] on link "+xx-xxxxxxxx31" at bounding box center [84, 143] width 69 height 7
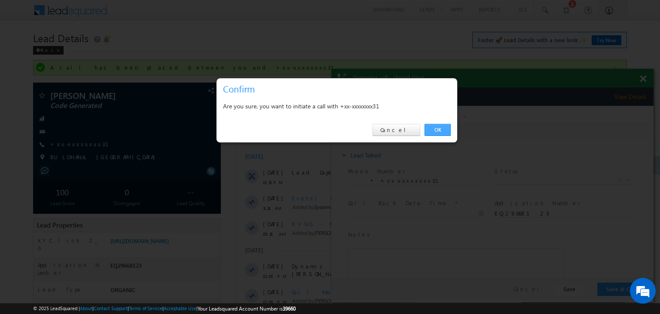
click at [442, 131] on link "OK" at bounding box center [438, 130] width 26 height 12
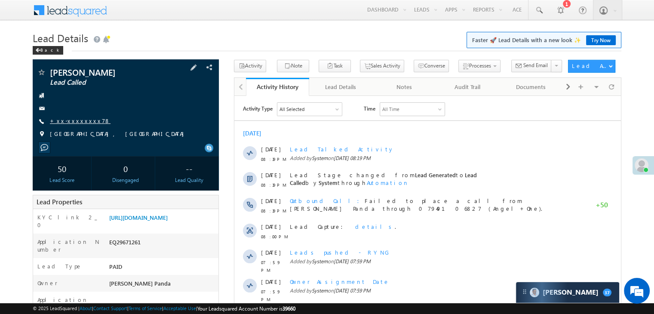
click at [84, 121] on link "+xx-xxxxxxxx78" at bounding box center [80, 120] width 61 height 7
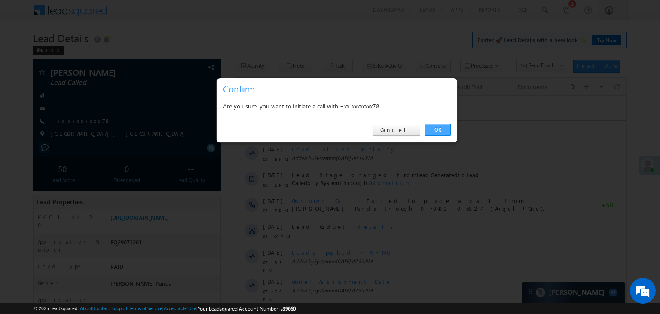
click at [437, 126] on link "OK" at bounding box center [438, 130] width 26 height 12
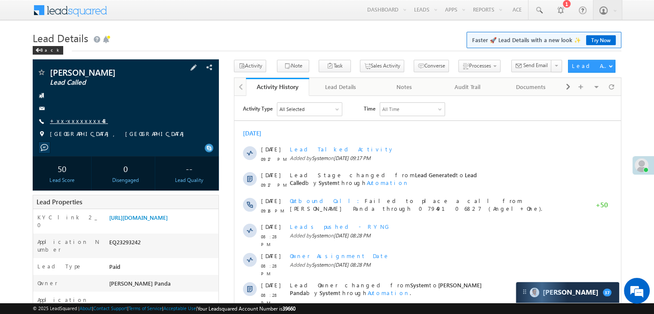
click at [77, 121] on link "+xx-xxxxxxxx48" at bounding box center [79, 120] width 58 height 7
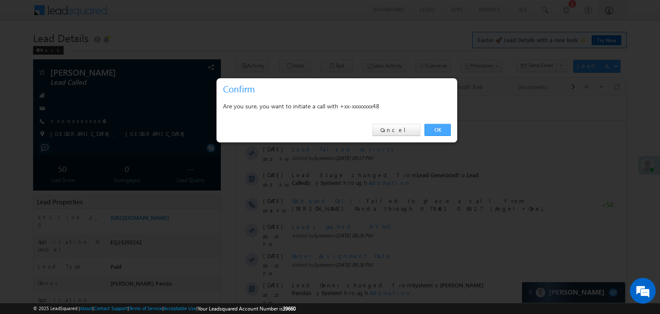
drag, startPoint x: 438, startPoint y: 128, endPoint x: 165, endPoint y: 12, distance: 296.2
click at [438, 128] on link "OK" at bounding box center [438, 130] width 26 height 12
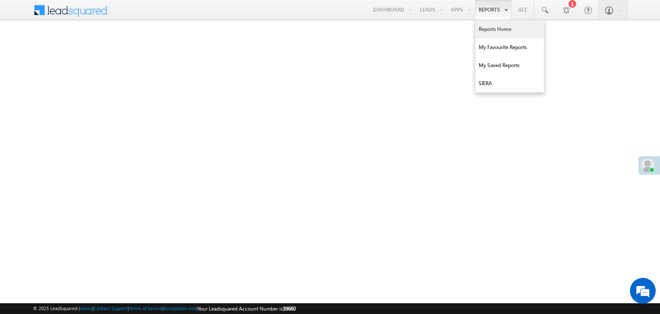
click at [491, 32] on link "Reports Home" at bounding box center [509, 29] width 69 height 18
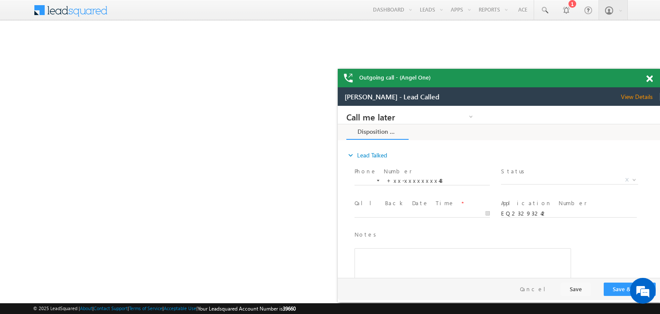
click at [648, 78] on span at bounding box center [649, 78] width 6 height 7
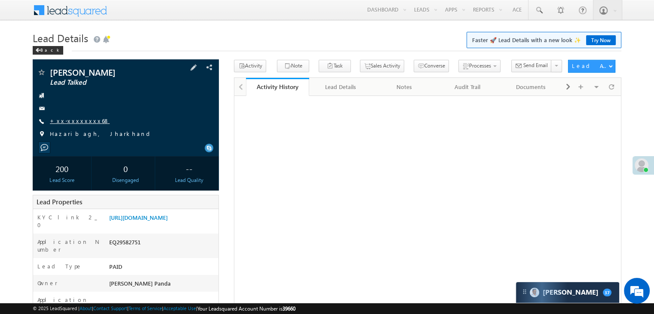
scroll to position [4039, 0]
click at [77, 122] on link "+xx-xxxxxxxx68" at bounding box center [80, 120] width 60 height 7
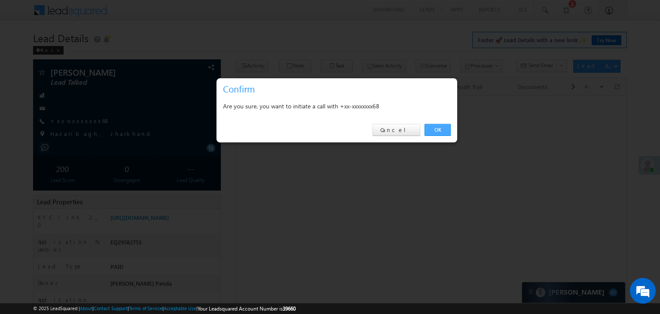
click at [440, 129] on link "OK" at bounding box center [438, 130] width 26 height 12
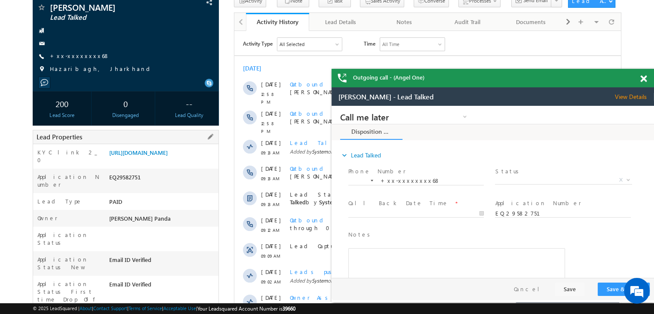
scroll to position [66, 0]
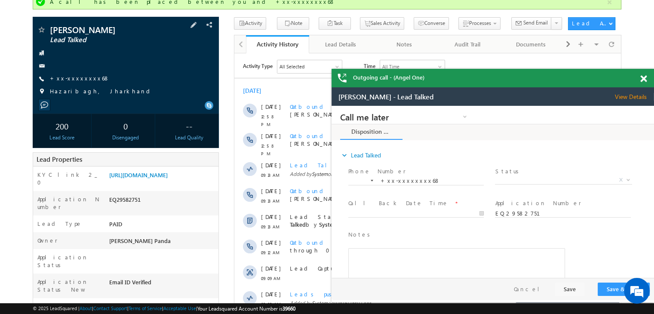
click at [75, 82] on span "+xx-xxxxxxxx68" at bounding box center [80, 78] width 60 height 9
drag, startPoint x: 76, startPoint y: 76, endPoint x: 102, endPoint y: 138, distance: 66.5
click at [103, 140] on div "Deepshikha kujur Lead Talked --" at bounding box center [126, 82] width 186 height 131
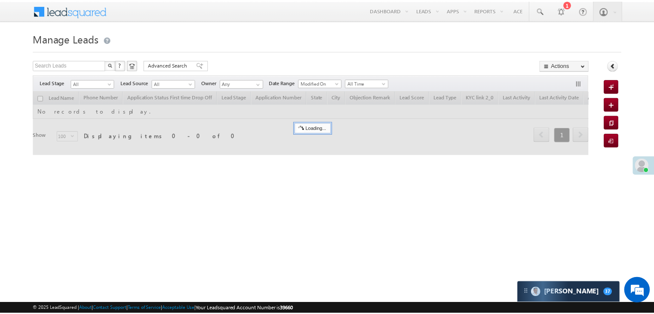
scroll to position [4039, 0]
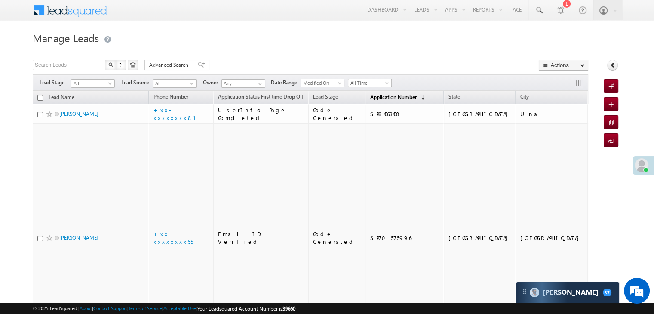
click at [382, 101] on link "Application Number (sorted descending)" at bounding box center [396, 97] width 63 height 11
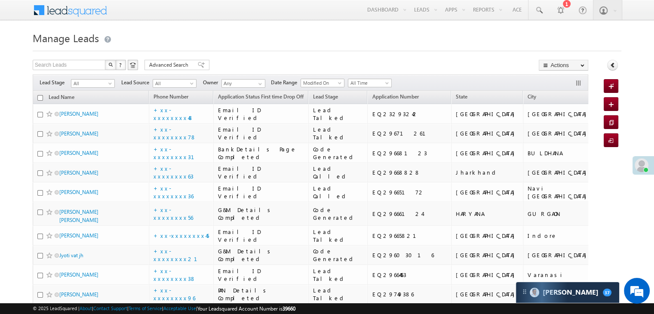
scroll to position [0, 0]
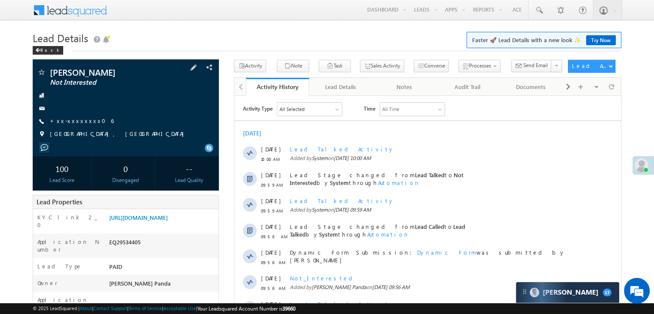
scroll to position [4039, 0]
click at [74, 122] on link "+xx-xxxxxxxx06" at bounding box center [82, 120] width 64 height 7
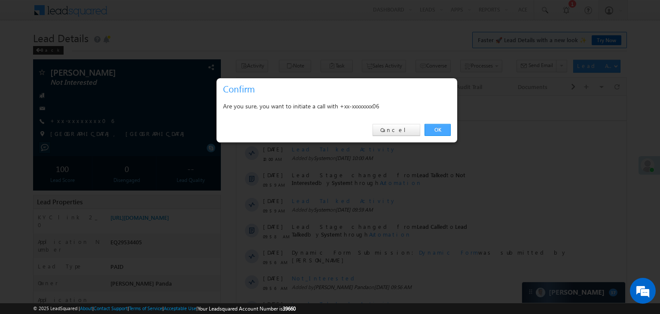
click at [440, 130] on link "OK" at bounding box center [438, 130] width 26 height 12
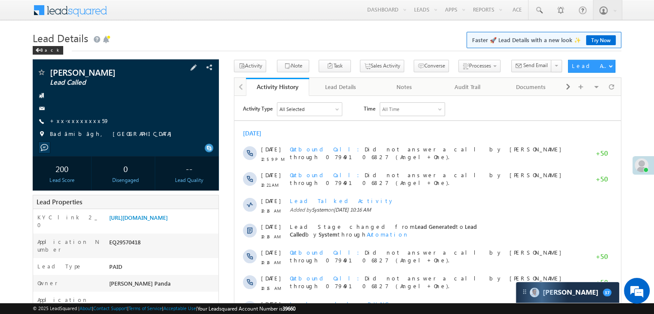
scroll to position [4039, 0]
click at [82, 121] on link "+xx-xxxxxxxx59" at bounding box center [79, 120] width 59 height 7
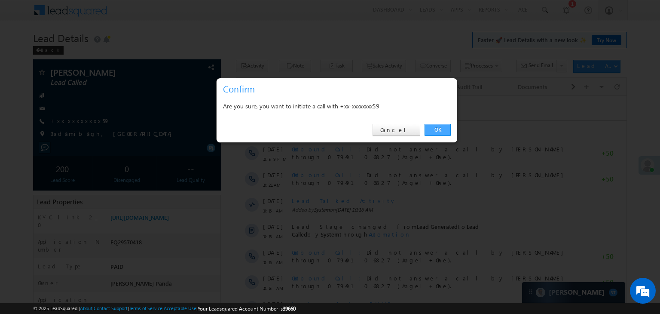
click at [437, 129] on link "OK" at bounding box center [438, 130] width 26 height 12
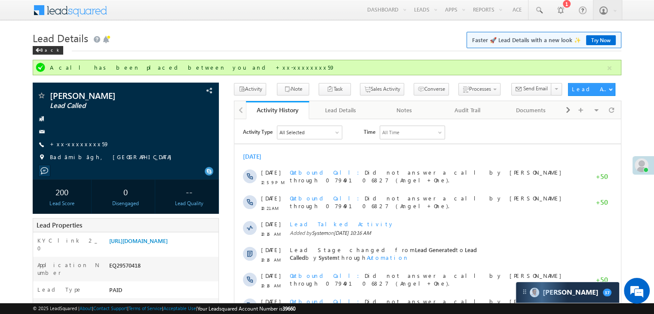
scroll to position [0, 0]
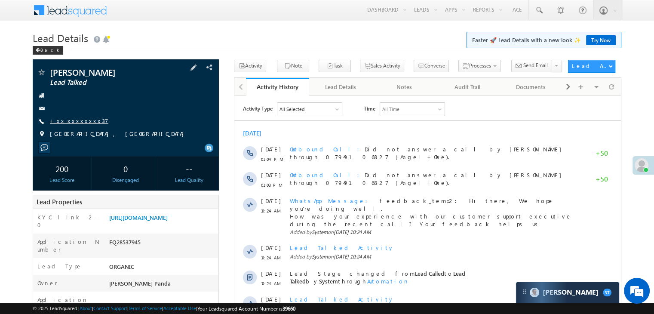
scroll to position [4039, 0]
click at [73, 123] on link "+xx-xxxxxxxx37" at bounding box center [79, 120] width 58 height 7
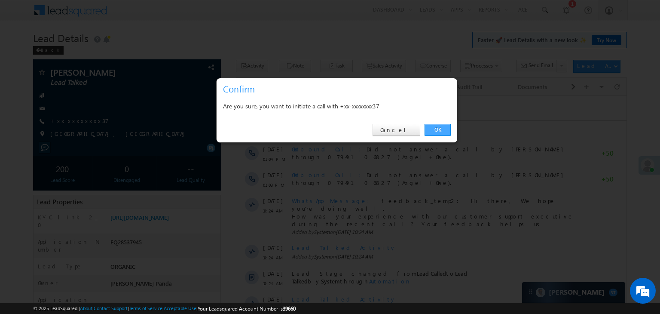
click at [437, 129] on link "OK" at bounding box center [438, 130] width 26 height 12
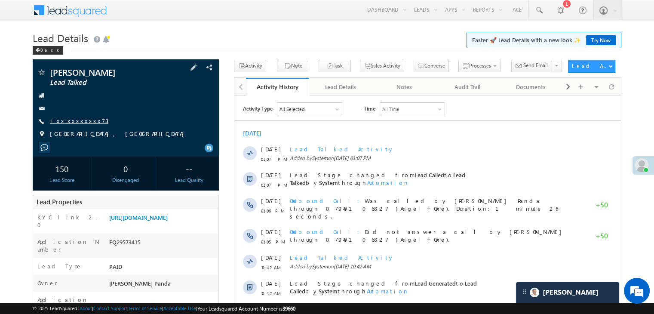
click at [70, 121] on link "+xx-xxxxxxxx73" at bounding box center [79, 120] width 58 height 7
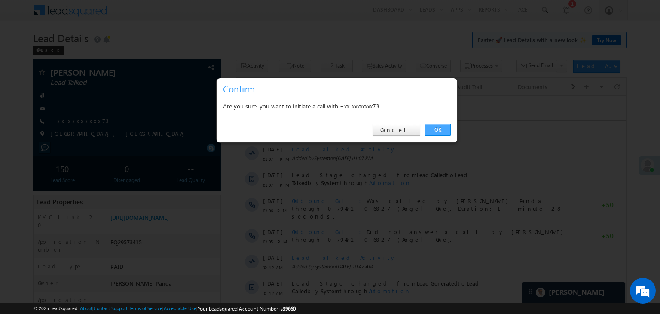
click at [440, 130] on link "OK" at bounding box center [438, 130] width 26 height 12
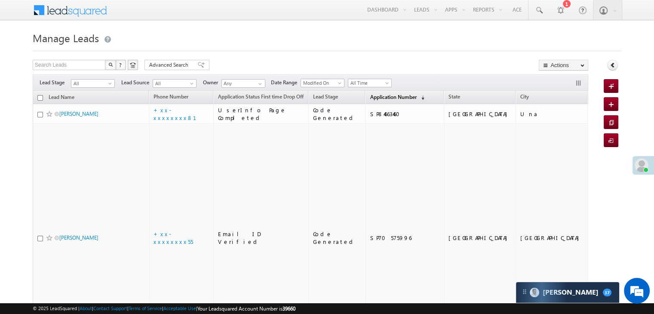
scroll to position [4039, 0]
click at [370, 97] on span "Application Number" at bounding box center [393, 97] width 46 height 6
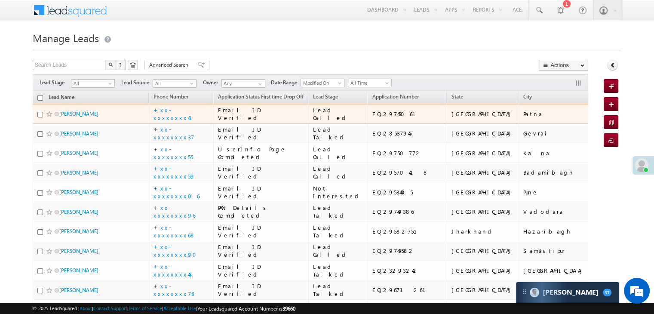
scroll to position [0, 0]
click at [70, 117] on link "[PERSON_NAME]" at bounding box center [78, 113] width 39 height 6
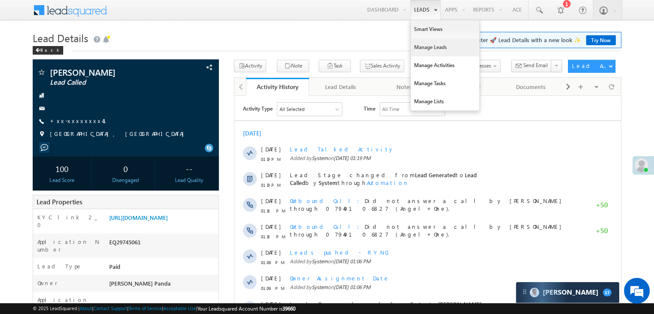
click at [414, 49] on link "Manage Leads" at bounding box center [444, 47] width 69 height 18
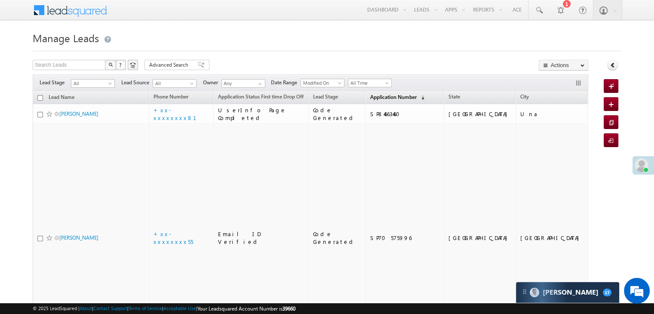
click at [376, 95] on span "Application Number" at bounding box center [393, 97] width 46 height 6
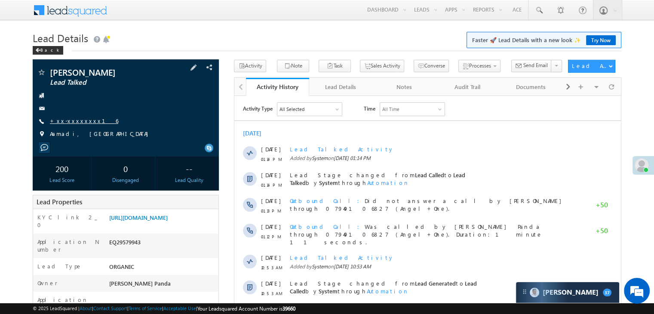
click at [83, 119] on link "+xx-xxxxxxxx16" at bounding box center [84, 120] width 68 height 7
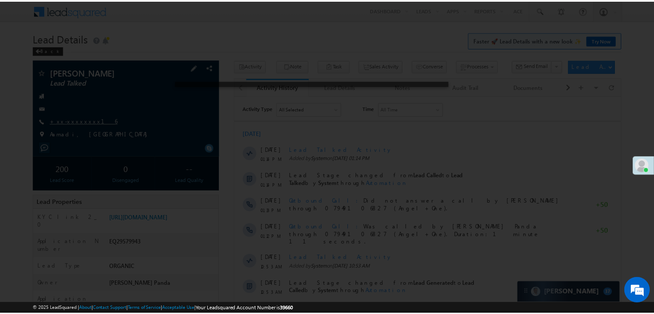
scroll to position [4039, 0]
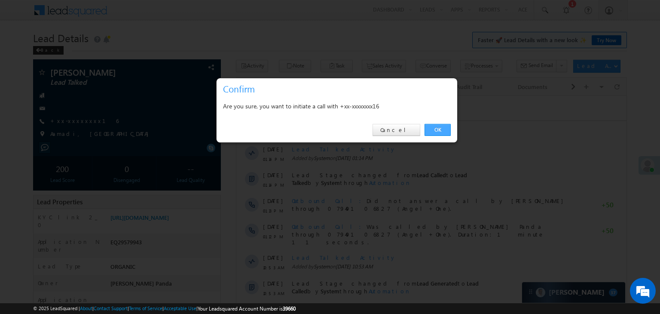
click at [437, 128] on link "OK" at bounding box center [438, 130] width 26 height 12
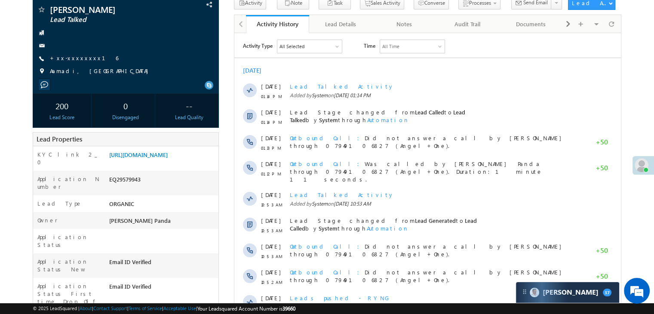
scroll to position [0, 0]
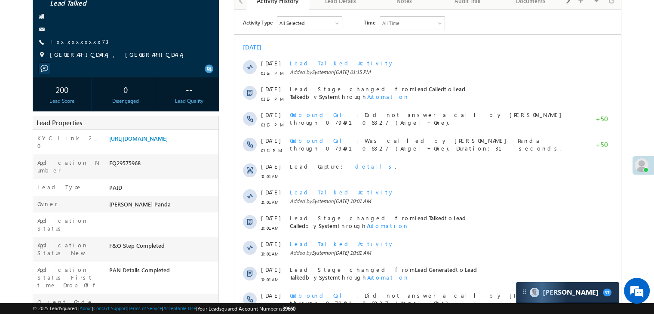
scroll to position [4039, 0]
click at [168, 142] on link "[URL][DOMAIN_NAME]" at bounding box center [138, 138] width 58 height 7
click at [83, 40] on link "+xx-xxxxxxxx73" at bounding box center [79, 41] width 58 height 7
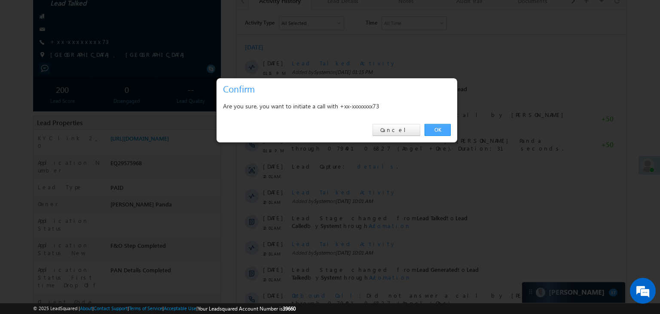
click at [434, 128] on link "OK" at bounding box center [438, 130] width 26 height 12
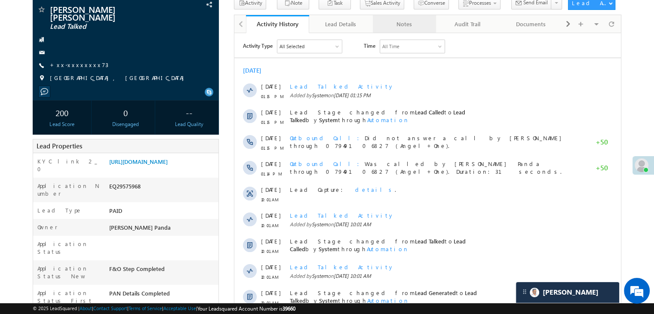
scroll to position [109, 0]
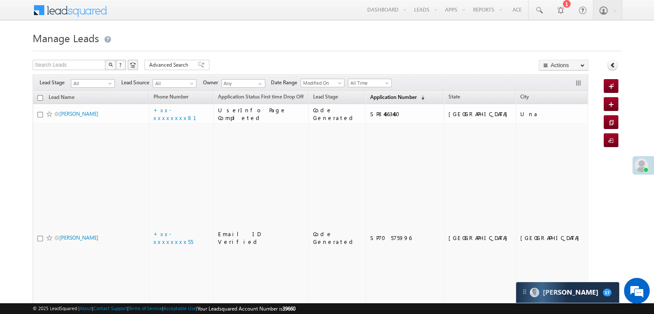
click at [370, 95] on span "Application Number" at bounding box center [393, 97] width 46 height 6
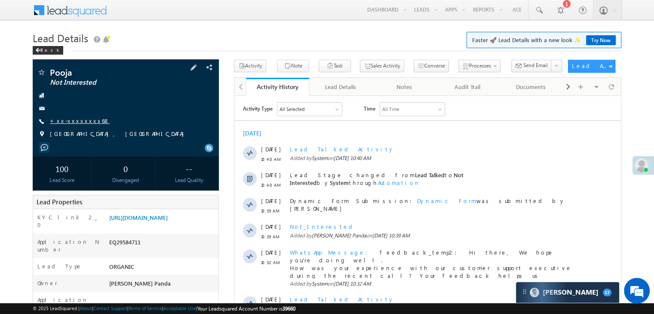
click at [72, 118] on link "+xx-xxxxxxxx68" at bounding box center [80, 120] width 60 height 7
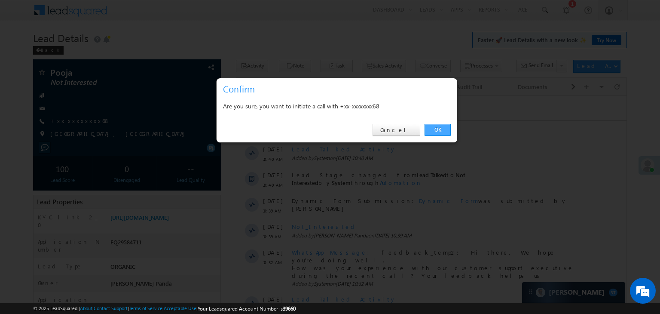
click at [438, 129] on link "OK" at bounding box center [438, 130] width 26 height 12
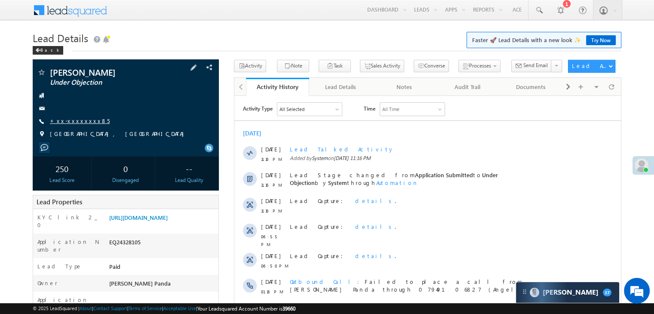
click at [70, 122] on link "+xx-xxxxxxxx85" at bounding box center [80, 120] width 60 height 7
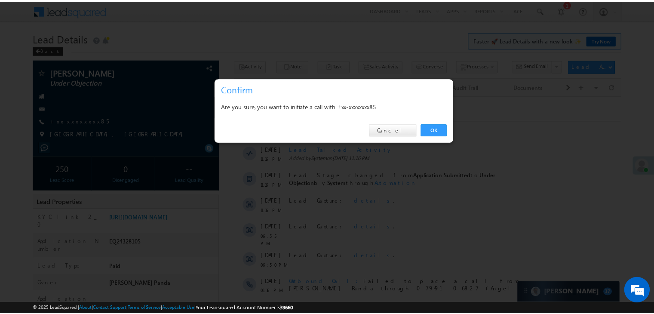
scroll to position [4039, 0]
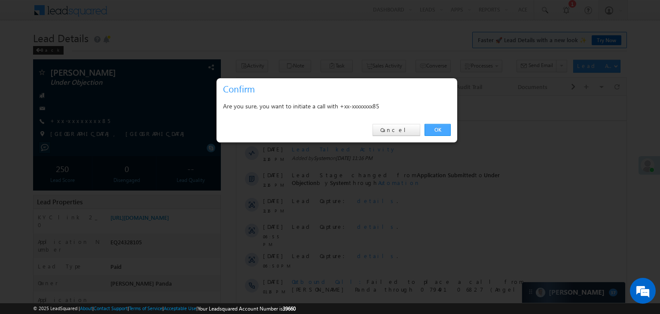
click at [435, 128] on link "OK" at bounding box center [438, 130] width 26 height 12
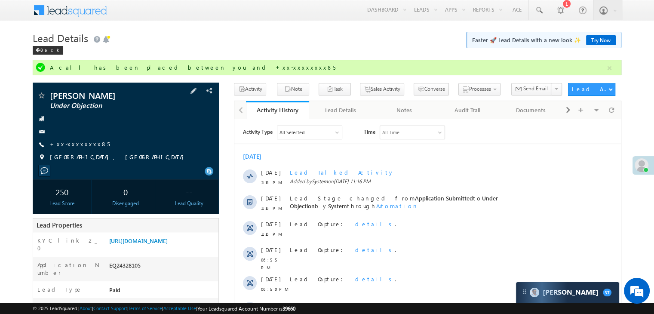
scroll to position [0, 0]
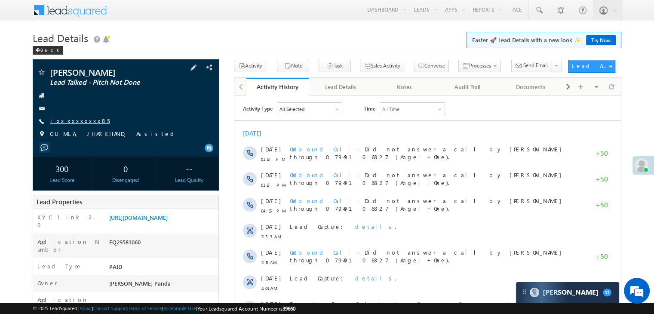
click at [60, 120] on link "+xx-xxxxxxxx85" at bounding box center [80, 120] width 60 height 7
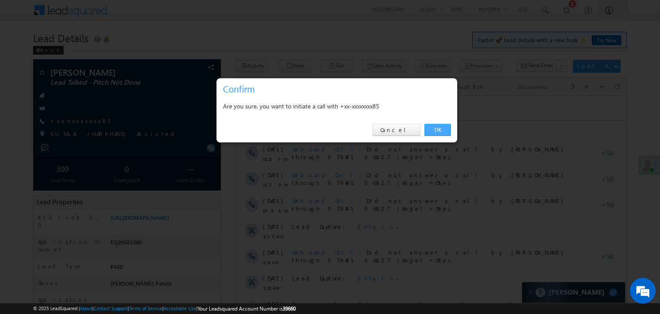
click at [436, 127] on link "OK" at bounding box center [438, 130] width 26 height 12
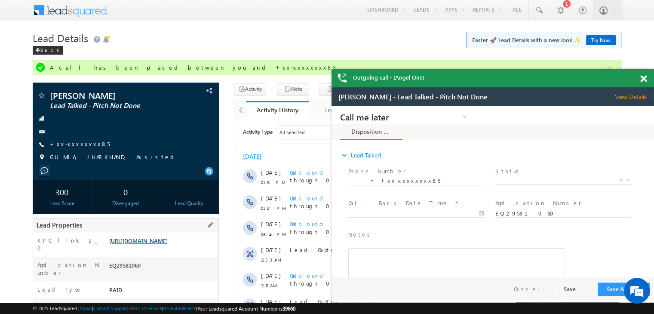
click at [165, 244] on link "https://angelbroking1-pk3em7sa.customui-test.leadsquared.com?leadId=ca801c0e-a0…" at bounding box center [138, 240] width 58 height 7
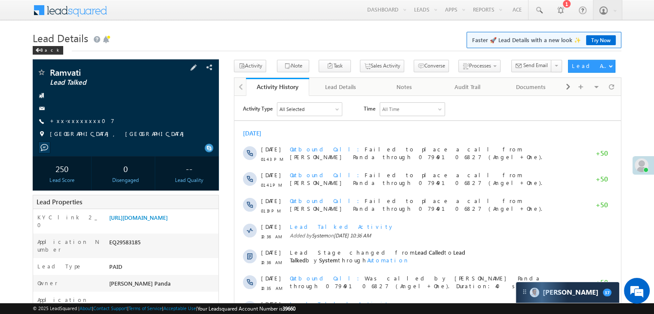
scroll to position [4039, 0]
click at [82, 121] on link "+xx-xxxxxxxx07" at bounding box center [82, 120] width 64 height 7
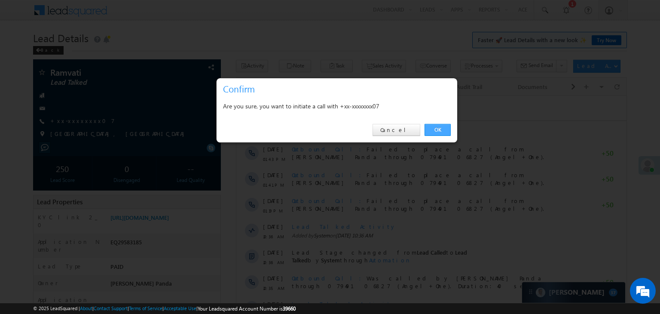
click at [437, 127] on link "OK" at bounding box center [438, 130] width 26 height 12
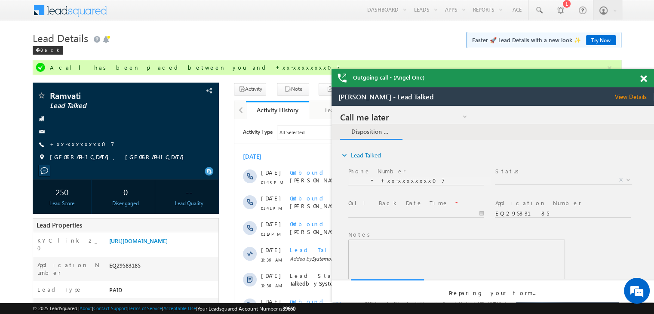
scroll to position [0, 0]
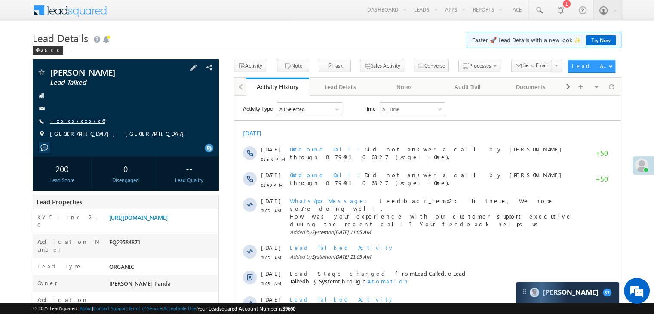
click at [76, 120] on link "+xx-xxxxxxxx45" at bounding box center [77, 120] width 55 height 7
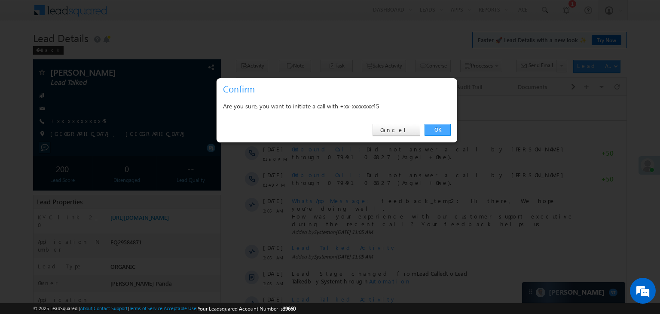
click at [438, 130] on link "OK" at bounding box center [438, 130] width 26 height 12
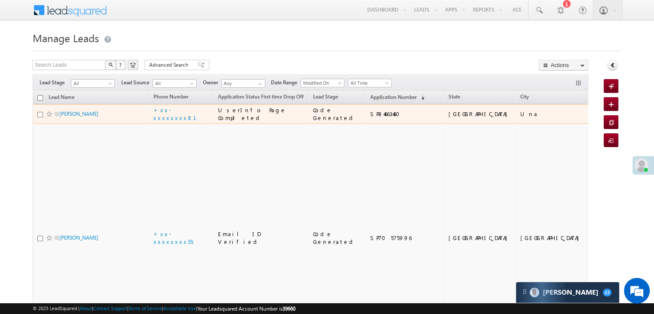
scroll to position [4039, 0]
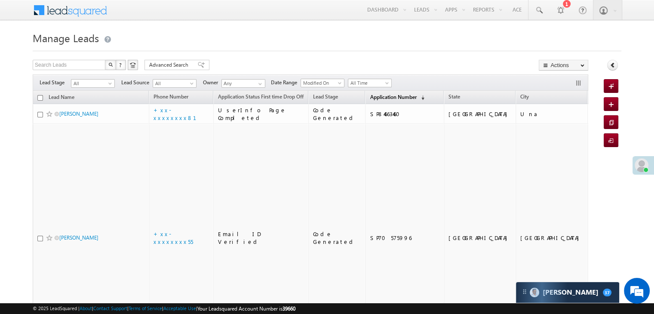
click at [373, 98] on span "Application Number" at bounding box center [393, 97] width 46 height 6
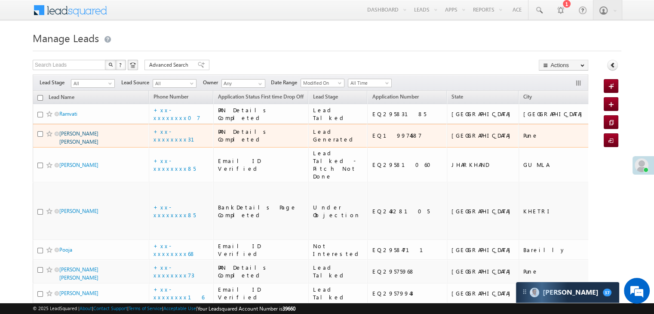
scroll to position [0, 0]
click at [86, 145] on link "bharati Datta bagav" at bounding box center [78, 137] width 39 height 15
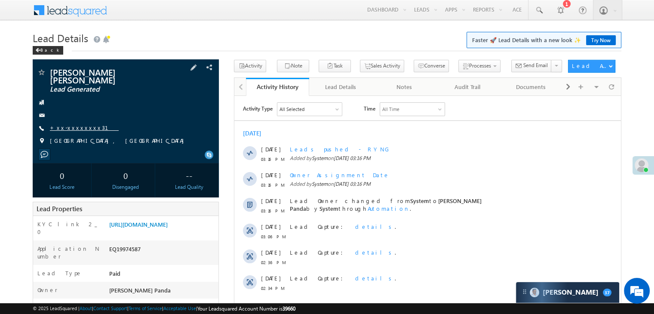
click at [76, 124] on link "+xx-xxxxxxxx31" at bounding box center [84, 127] width 69 height 7
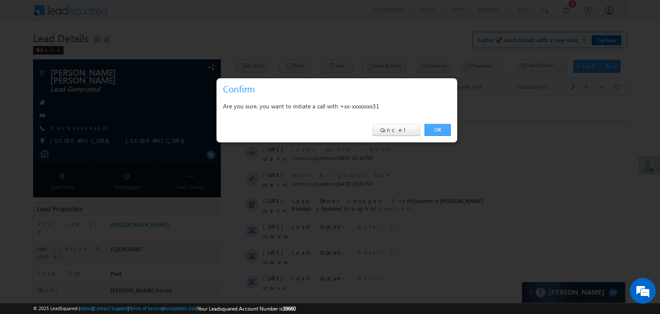
click at [431, 129] on link "OK" at bounding box center [438, 130] width 26 height 12
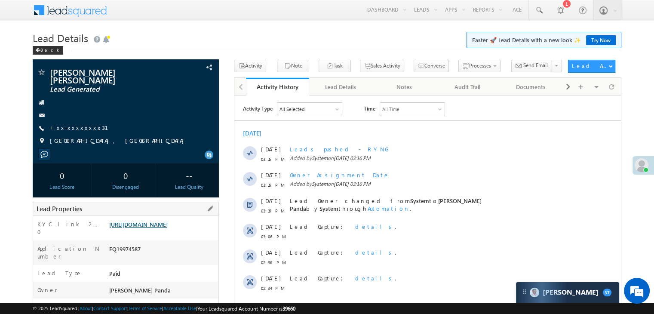
click at [151, 226] on link "https://angelbroking1-pk3em7sa.customui-test.leadsquared.com?leadId=8ce4692e-1d…" at bounding box center [138, 223] width 58 height 7
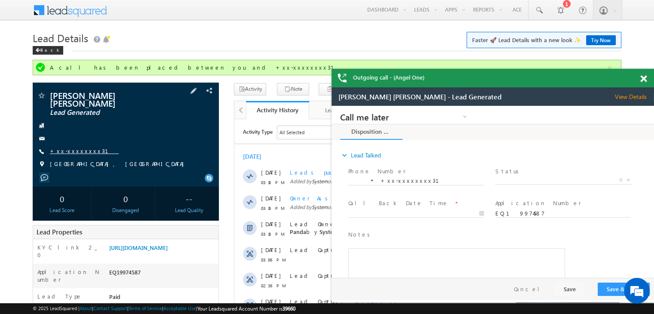
click at [76, 147] on link "+xx-xxxxxxxx31" at bounding box center [84, 150] width 69 height 7
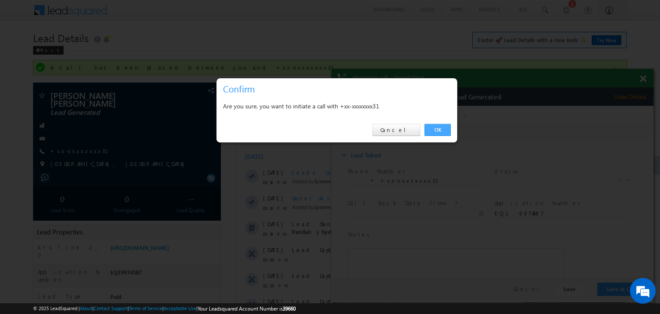
click at [442, 126] on link "OK" at bounding box center [438, 130] width 26 height 12
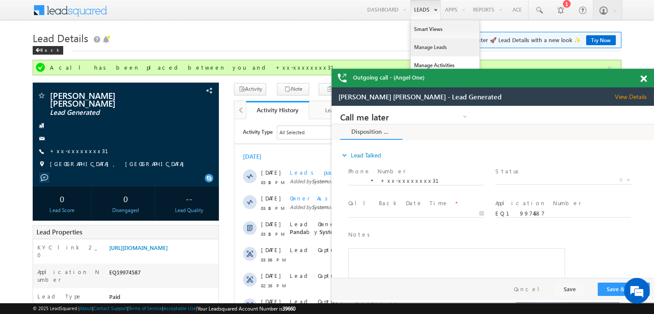
click at [428, 49] on link "Manage Leads" at bounding box center [444, 47] width 69 height 18
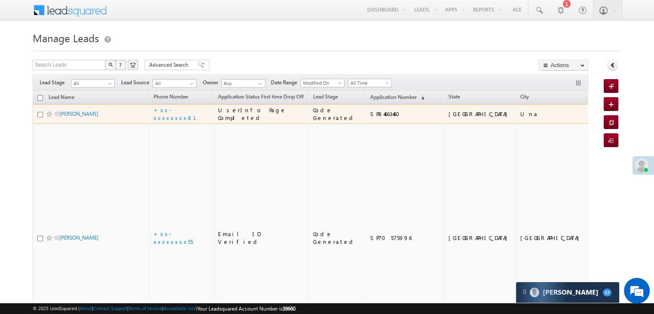
scroll to position [4039, 0]
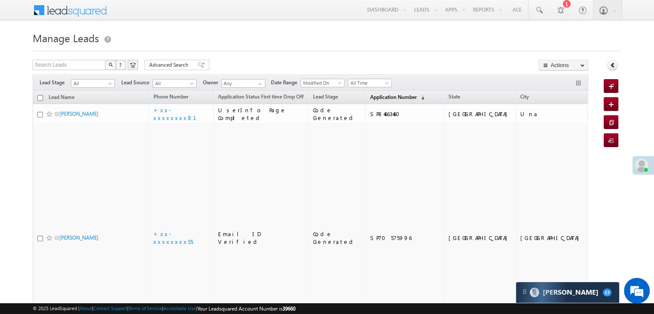
click at [367, 100] on link "Application Number (sorted descending)" at bounding box center [396, 97] width 63 height 11
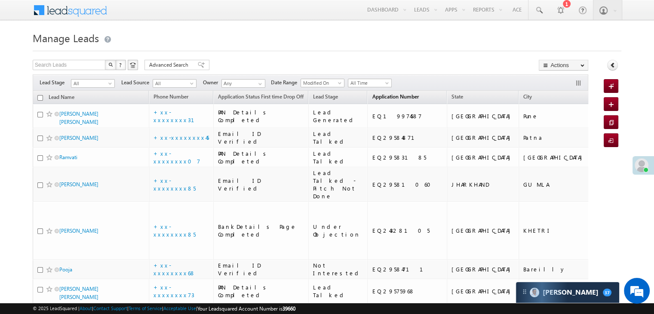
scroll to position [0, 0]
click at [110, 86] on span at bounding box center [110, 85] width 7 height 7
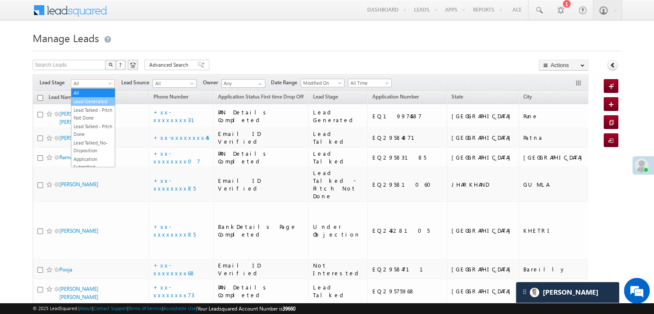
click at [89, 102] on link "Lead Generated" at bounding box center [92, 102] width 43 height 8
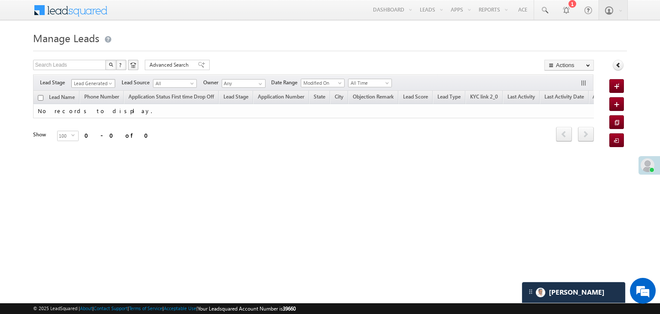
click at [105, 83] on span "Lead Generated" at bounding box center [92, 84] width 41 height 8
click at [99, 91] on link "All" at bounding box center [93, 93] width 43 height 8
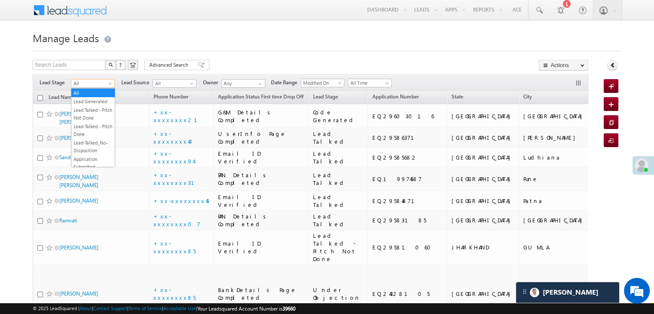
click at [108, 84] on span at bounding box center [110, 85] width 7 height 7
click at [94, 102] on link "Lead Generated" at bounding box center [92, 102] width 43 height 8
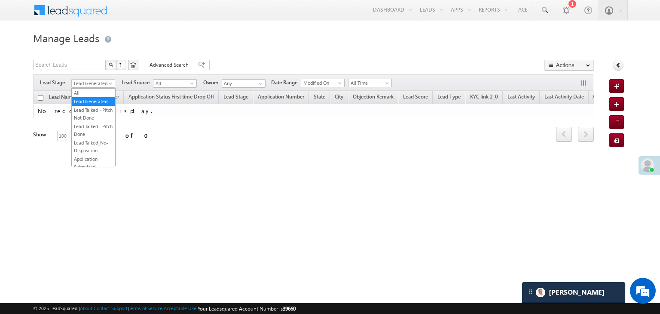
click at [107, 83] on span "Lead Generated" at bounding box center [92, 84] width 41 height 8
click at [96, 89] on link "All" at bounding box center [93, 93] width 43 height 8
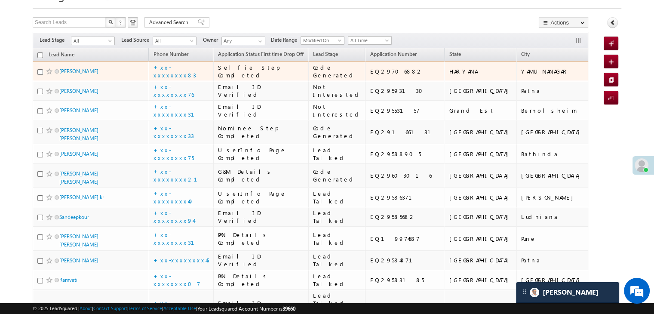
scroll to position [86, 0]
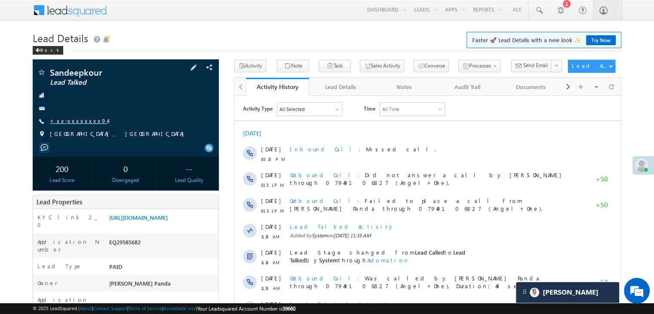
click at [74, 121] on link "+xx-xxxxxxxx94" at bounding box center [79, 120] width 58 height 7
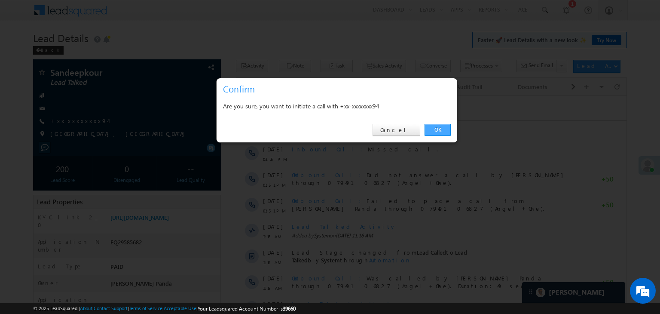
click at [432, 128] on link "OK" at bounding box center [438, 130] width 26 height 12
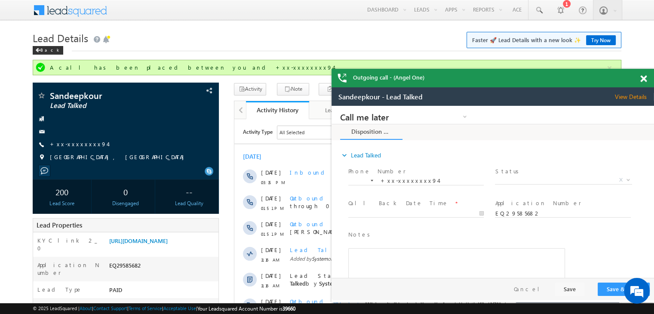
scroll to position [86, 0]
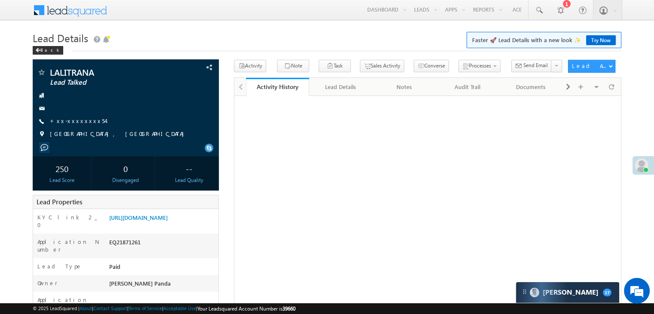
scroll to position [4039, 0]
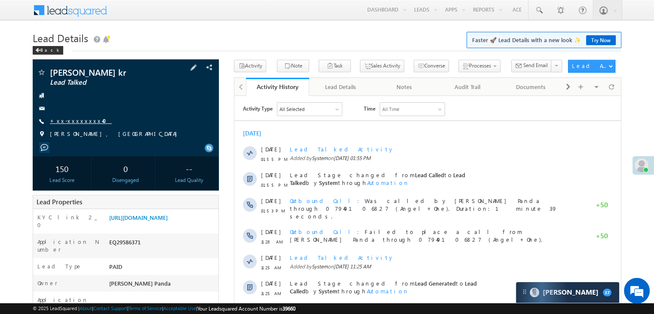
click at [70, 122] on link "+xx-xxxxxxxx40" at bounding box center [81, 120] width 62 height 7
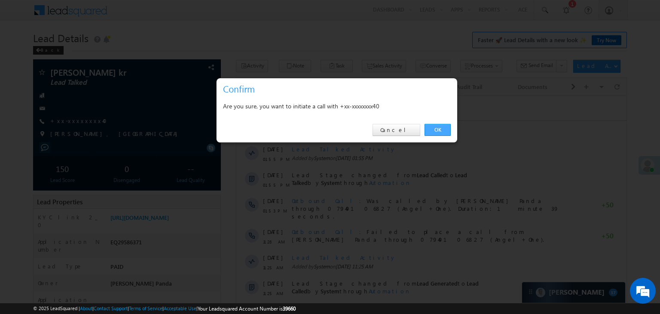
click at [438, 131] on link "OK" at bounding box center [438, 130] width 26 height 12
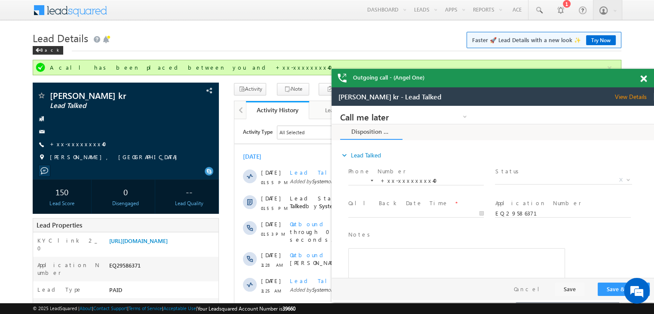
scroll to position [0, 0]
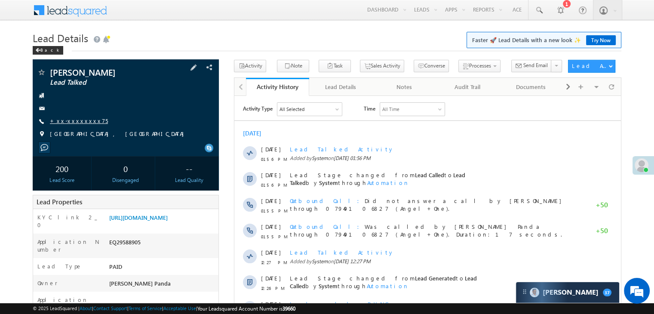
click at [82, 121] on link "+xx-xxxxxxxx75" at bounding box center [79, 120] width 58 height 7
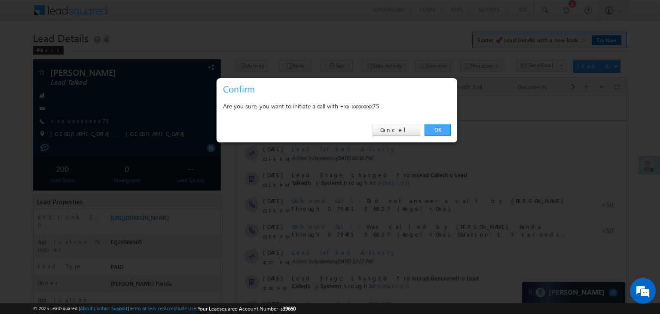
click at [442, 129] on link "OK" at bounding box center [438, 130] width 26 height 12
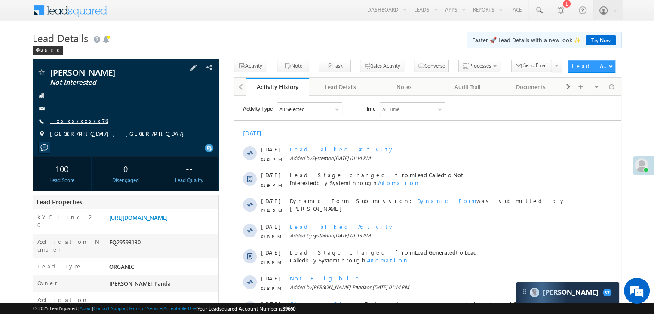
scroll to position [4039, 0]
click at [67, 122] on link "+xx-xxxxxxxx76" at bounding box center [79, 120] width 58 height 7
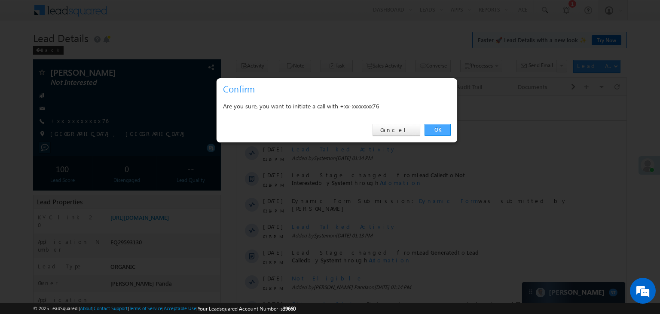
click at [439, 128] on link "OK" at bounding box center [438, 130] width 26 height 12
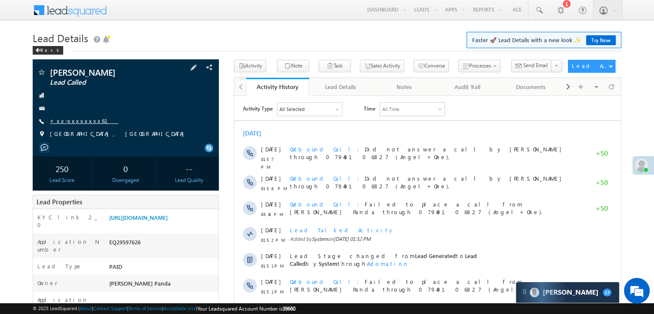
click at [64, 123] on link "+xx-xxxxxxxx61" at bounding box center [84, 120] width 68 height 7
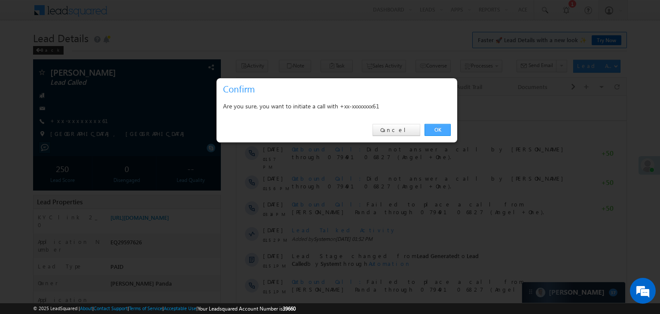
click at [437, 129] on link "OK" at bounding box center [438, 130] width 26 height 12
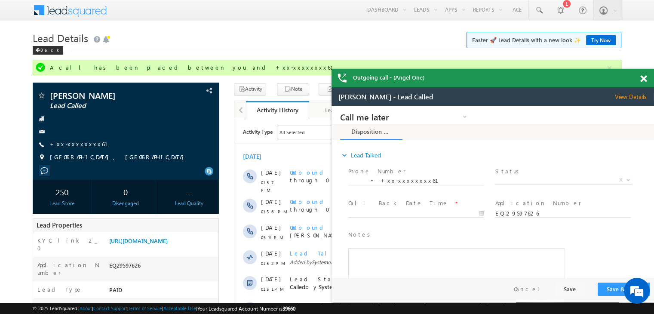
click at [641, 82] on span at bounding box center [643, 78] width 6 height 7
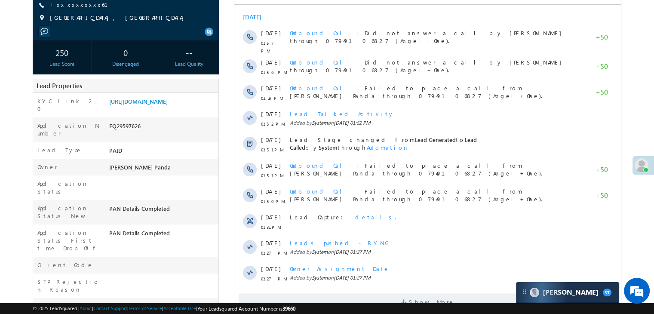
scroll to position [172, 0]
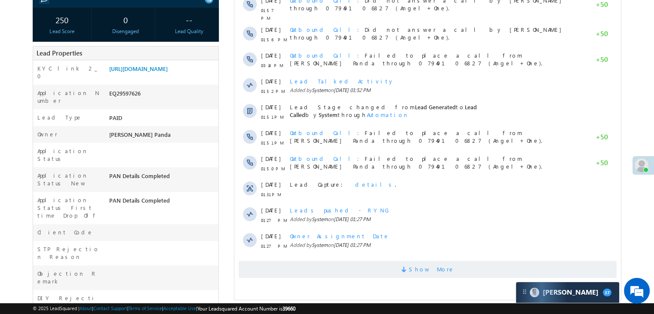
click at [426, 263] on span "Show More" at bounding box center [432, 268] width 46 height 17
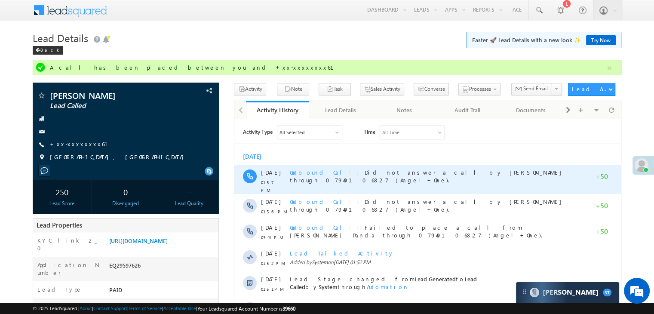
scroll to position [0, 0]
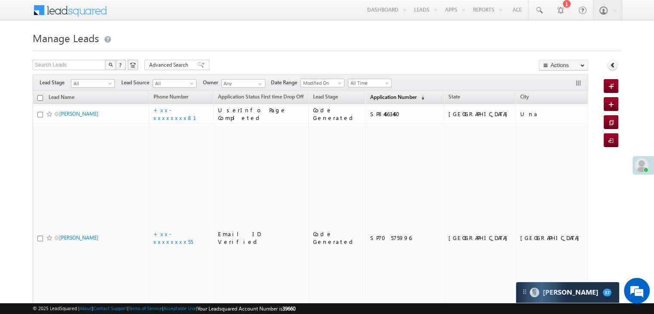
click at [370, 98] on span "Application Number" at bounding box center [393, 97] width 46 height 6
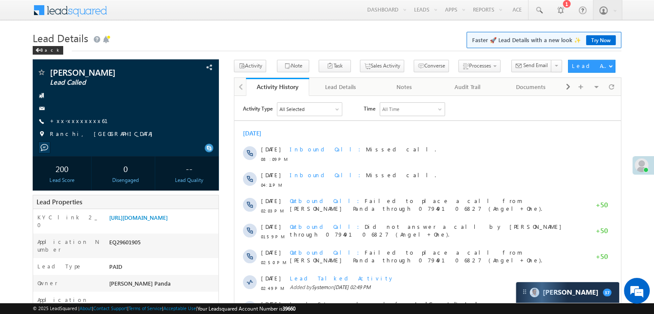
scroll to position [4039, 0]
click at [72, 122] on link "+xx-xxxxxxxx61" at bounding box center [84, 120] width 68 height 7
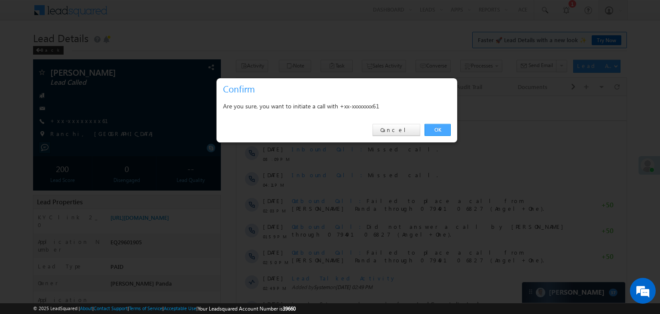
click at [439, 129] on link "OK" at bounding box center [438, 130] width 26 height 12
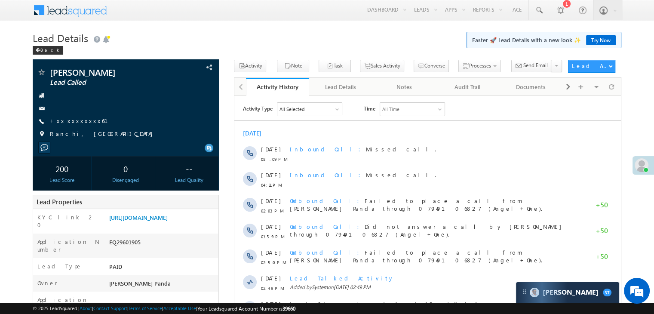
scroll to position [0, 0]
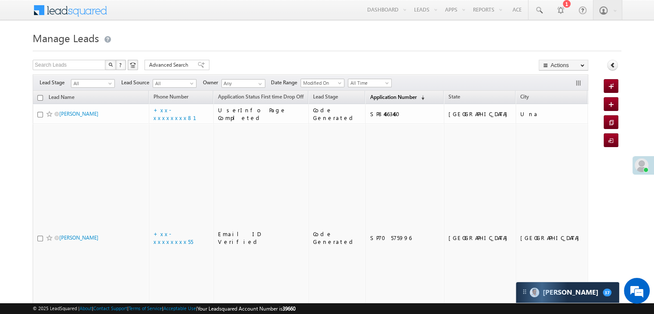
click at [373, 97] on span "Application Number" at bounding box center [393, 97] width 46 height 6
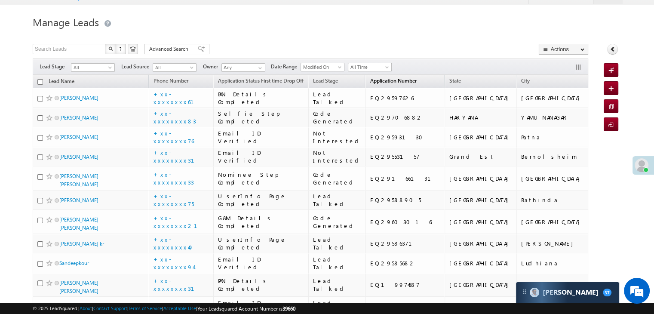
scroll to position [86, 0]
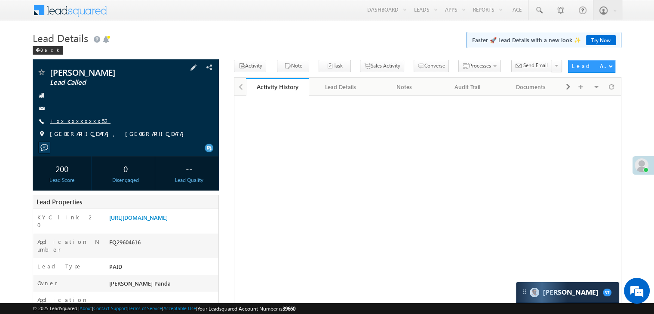
click at [68, 120] on link "+xx-xxxxxxxx52" at bounding box center [80, 120] width 61 height 7
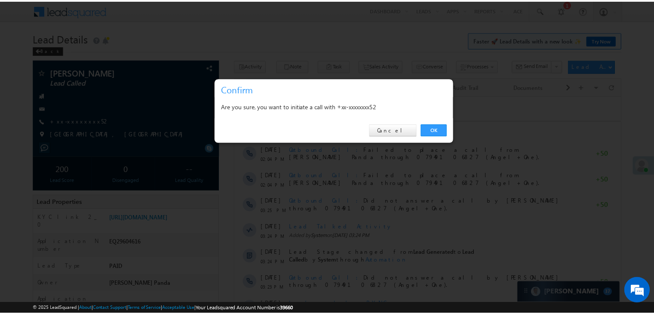
scroll to position [4039, 0]
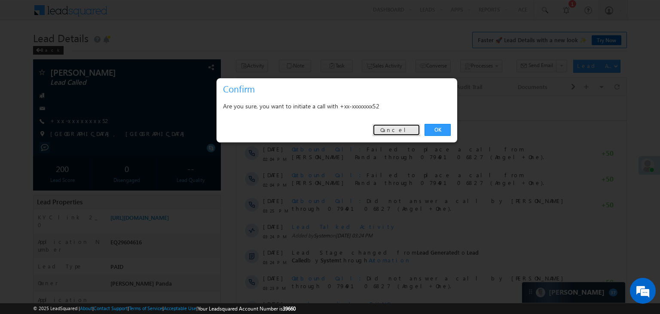
click at [399, 131] on link "Cancel" at bounding box center [397, 130] width 48 height 12
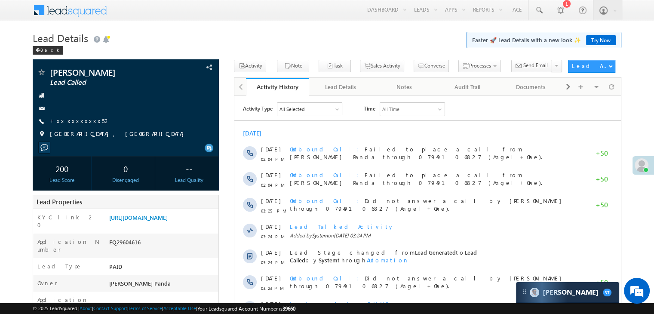
scroll to position [0, 0]
click at [73, 122] on link "+xx-xxxxxxxx52" at bounding box center [80, 120] width 61 height 7
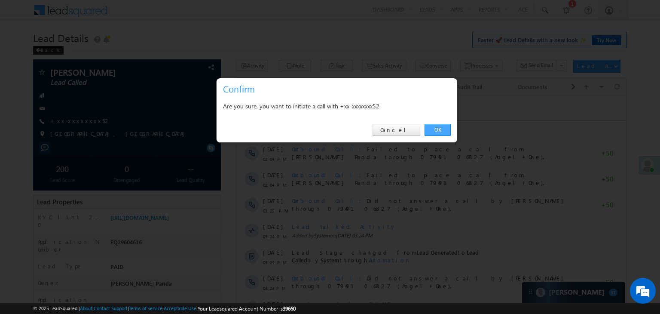
click at [434, 128] on link "OK" at bounding box center [438, 130] width 26 height 12
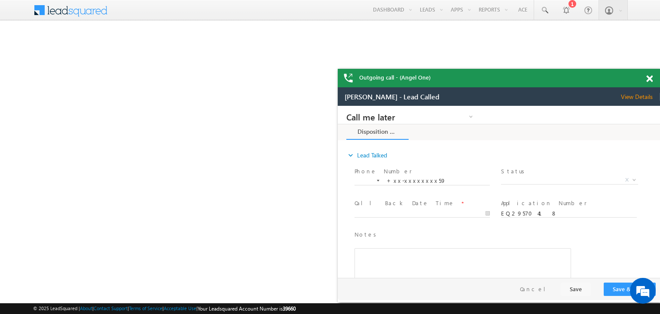
click at [648, 80] on span at bounding box center [649, 78] width 6 height 7
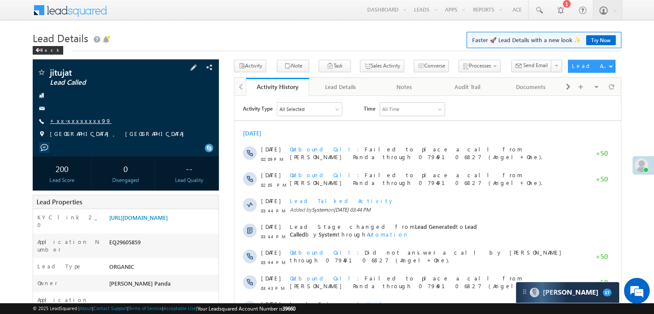
click at [72, 121] on link "+xx-xxxxxxxx99" at bounding box center [80, 120] width 61 height 7
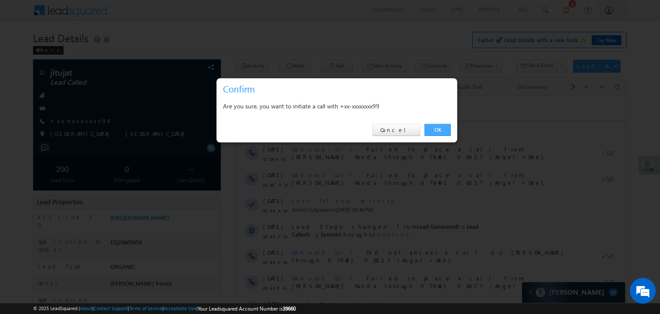
click at [440, 130] on link "OK" at bounding box center [438, 130] width 26 height 12
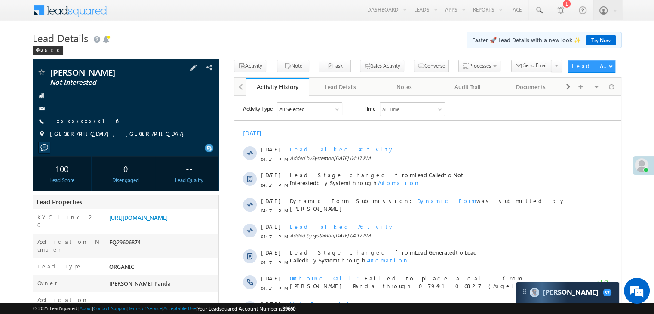
scroll to position [129, 0]
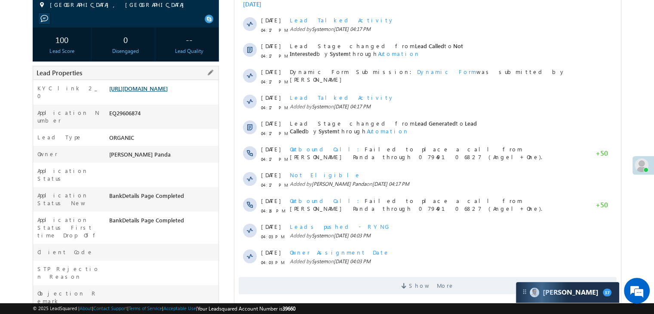
click at [150, 92] on link "https://angelbroking1-pk3em7sa.customui-test.leadsquared.com?leadId=0675e62e-b4…" at bounding box center [138, 88] width 58 height 7
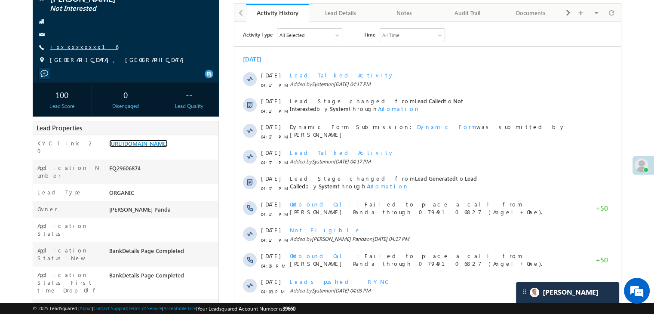
scroll to position [0, 0]
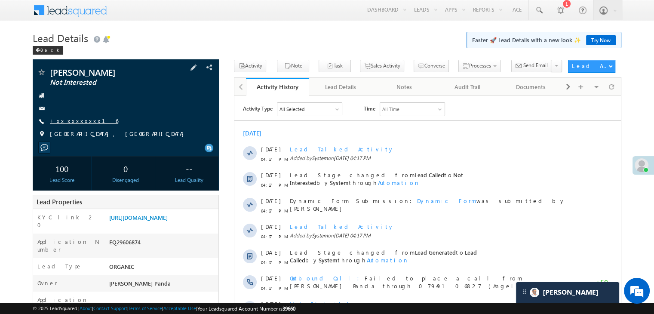
click at [68, 122] on link "+xx-xxxxxxxx16" at bounding box center [84, 120] width 68 height 7
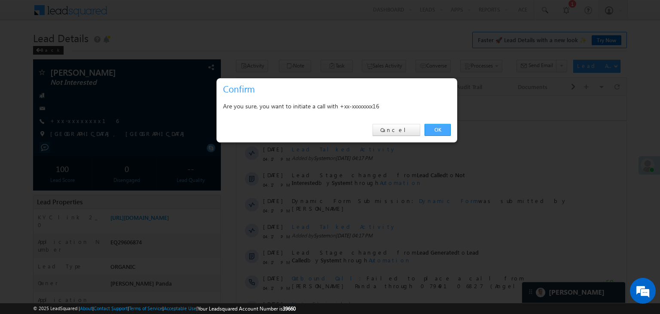
click at [439, 127] on link "OK" at bounding box center [438, 130] width 26 height 12
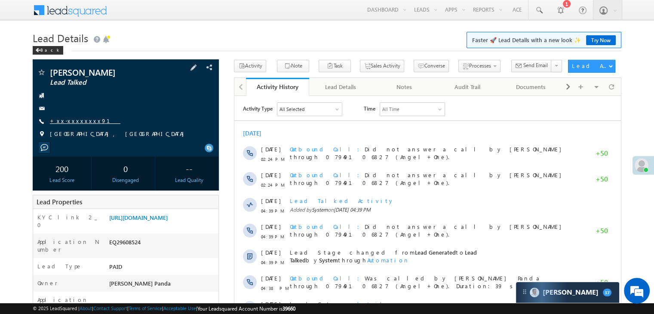
click at [80, 121] on link "+xx-xxxxxxxx91" at bounding box center [85, 120] width 70 height 7
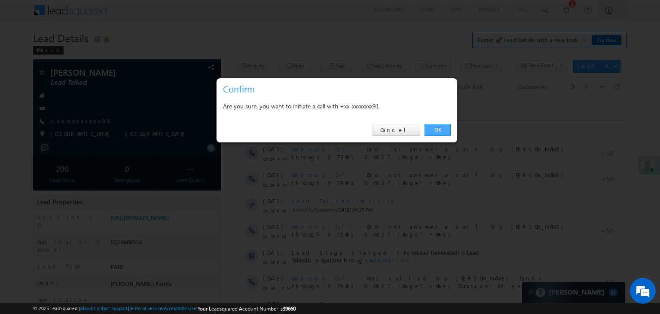
click at [438, 130] on link "OK" at bounding box center [438, 130] width 26 height 12
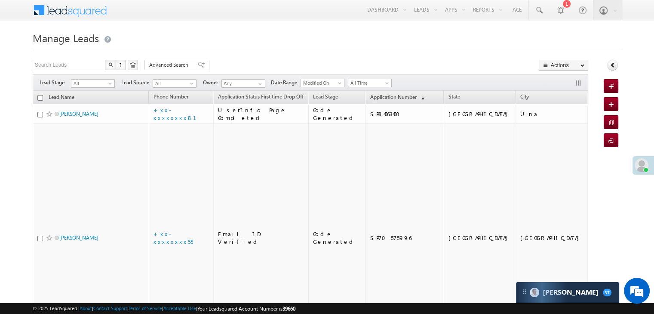
scroll to position [4039, 0]
click at [370, 100] on span "Application Number" at bounding box center [393, 97] width 46 height 6
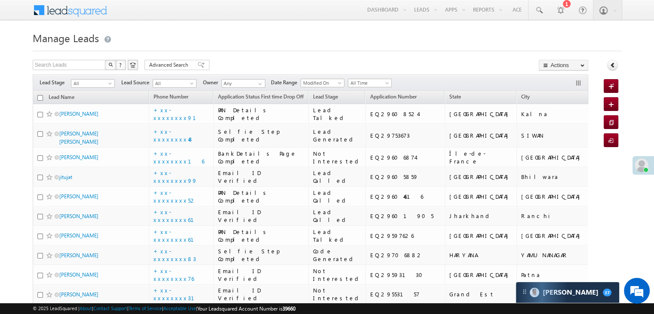
scroll to position [0, 0]
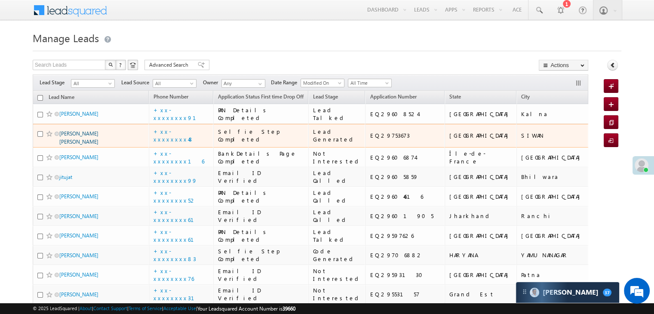
click at [89, 145] on link "Sanjit Kumar Singh" at bounding box center [78, 137] width 39 height 15
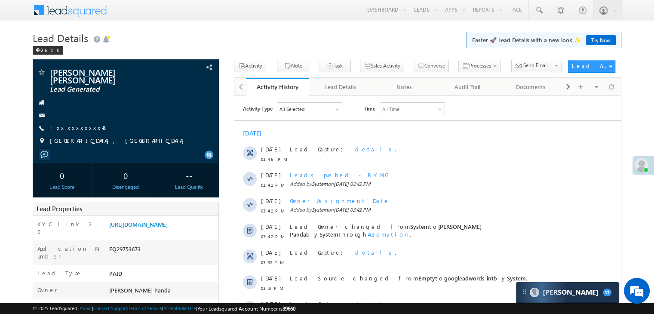
click at [76, 124] on link "+xx-xxxxxxxx48" at bounding box center [79, 127] width 58 height 7
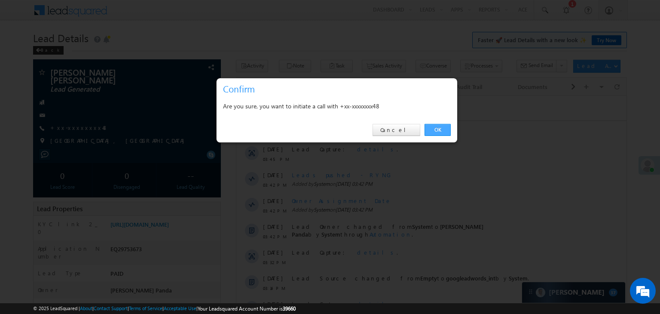
click at [437, 129] on link "OK" at bounding box center [438, 130] width 26 height 12
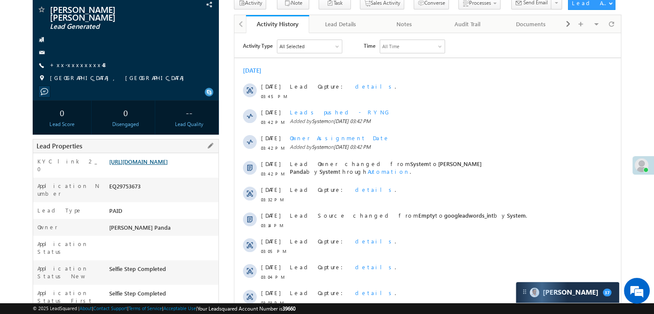
scroll to position [109, 0]
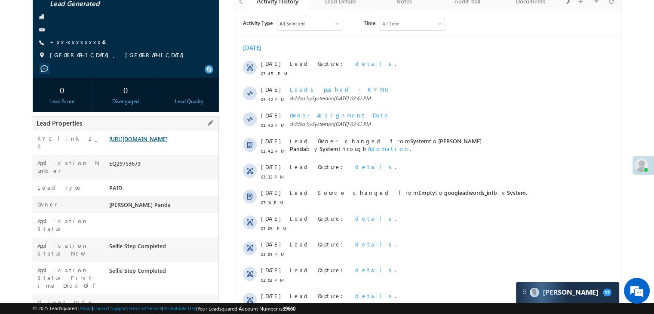
click at [167, 141] on link "https://angelbroking1-pk3em7sa.customui-test.leadsquared.com?leadId=3f52e487-5d…" at bounding box center [138, 138] width 58 height 7
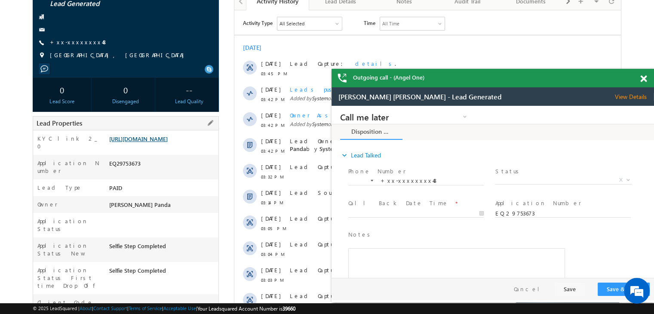
scroll to position [0, 0]
click at [541, 180] on span "X" at bounding box center [563, 180] width 137 height 9
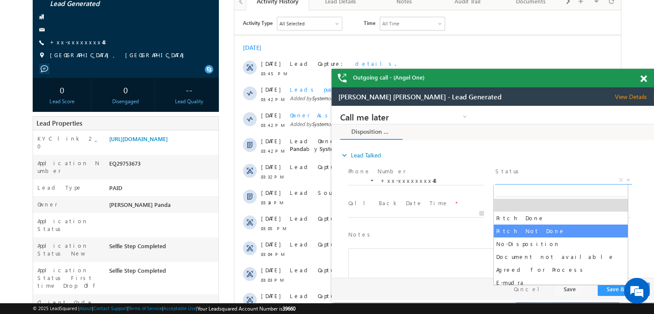
select select "Pitch Not Done"
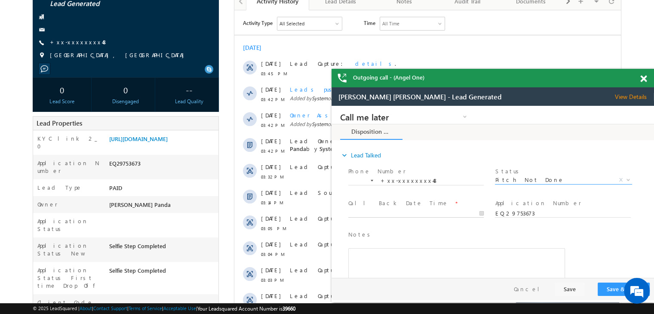
type input "09/29/25 3:48 PM"
click at [461, 214] on input "09/29/25 3:48 PM" at bounding box center [415, 213] width 135 height 9
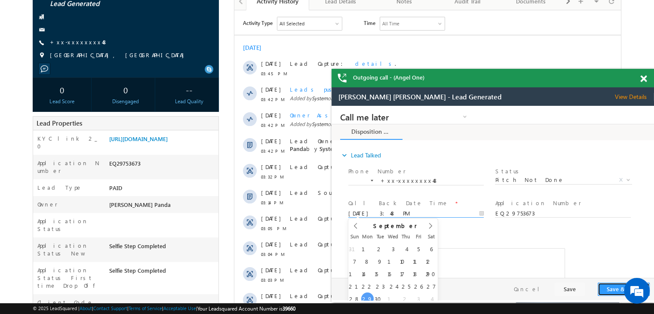
click at [610, 286] on button "Save & Close" at bounding box center [623, 288] width 52 height 13
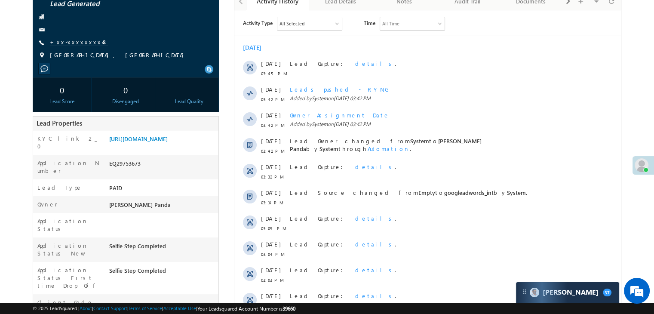
click at [80, 38] on link "+xx-xxxxxxxx48" at bounding box center [79, 41] width 58 height 7
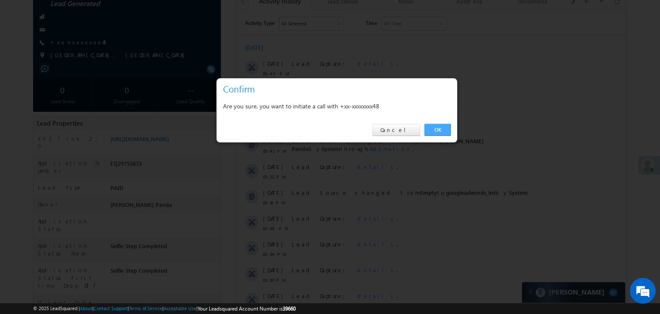
drag, startPoint x: 437, startPoint y: 128, endPoint x: 200, endPoint y: 117, distance: 237.0
click at [437, 128] on link "OK" at bounding box center [438, 130] width 26 height 12
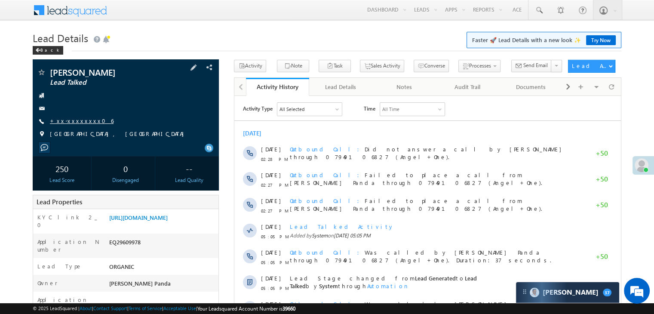
click at [74, 123] on link "+xx-xxxxxxxx06" at bounding box center [82, 120] width 64 height 7
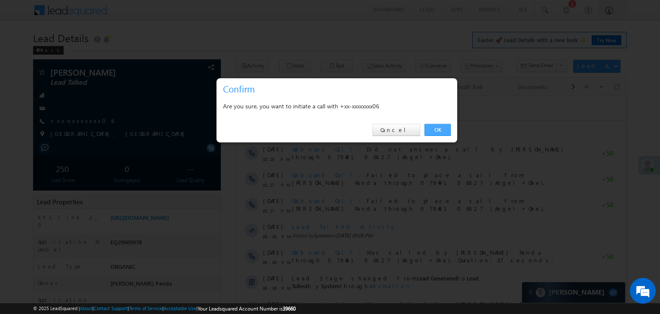
click at [435, 129] on link "OK" at bounding box center [438, 130] width 26 height 12
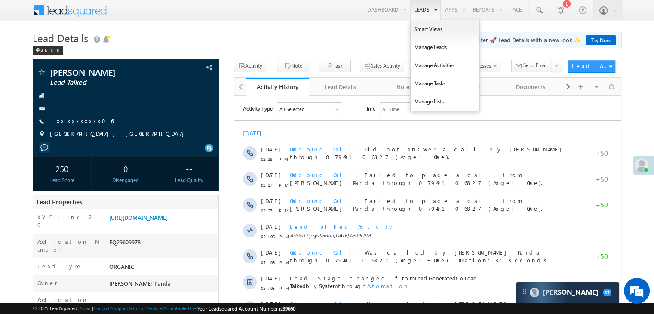
scroll to position [4039, 0]
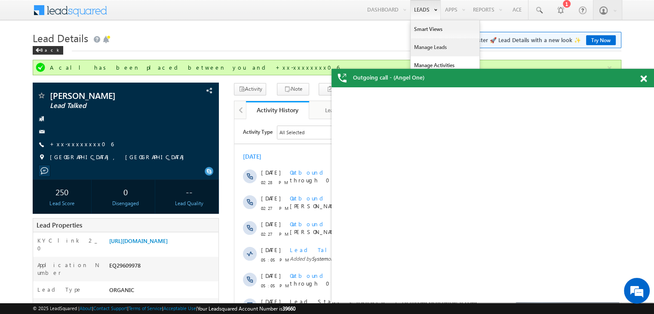
click at [428, 48] on link "Manage Leads" at bounding box center [444, 47] width 69 height 18
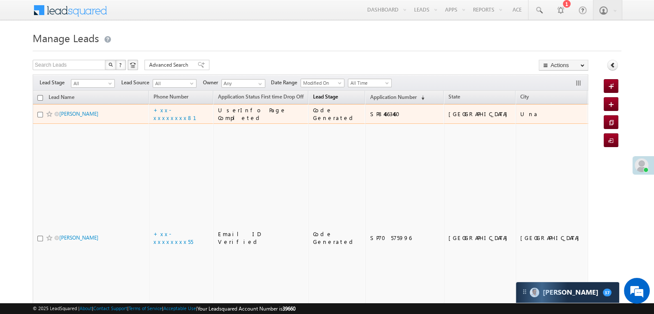
scroll to position [4039, 0]
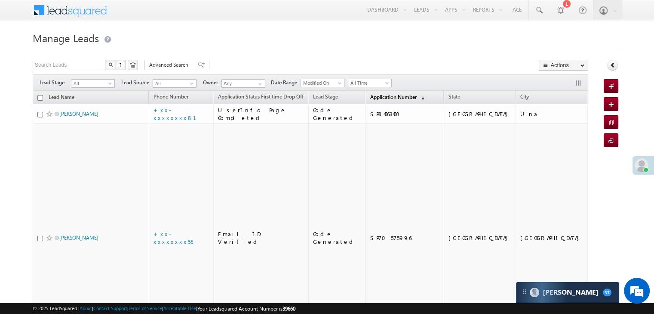
click at [373, 95] on span "Application Number" at bounding box center [393, 97] width 46 height 6
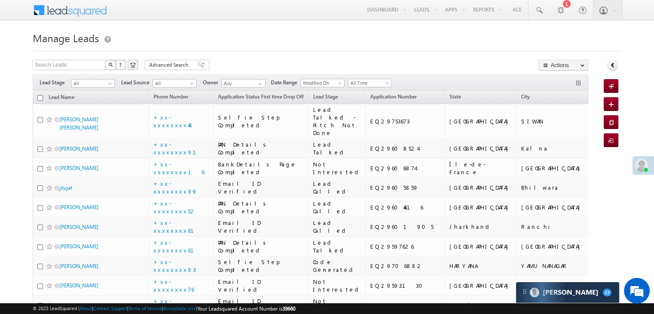
scroll to position [0, 0]
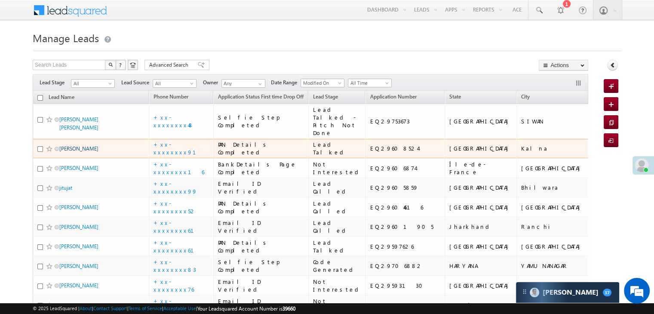
click at [80, 152] on link "[PERSON_NAME]" at bounding box center [78, 148] width 39 height 6
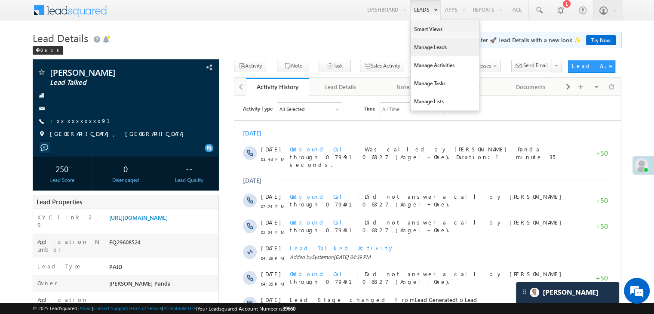
click at [423, 49] on link "Manage Leads" at bounding box center [444, 47] width 69 height 18
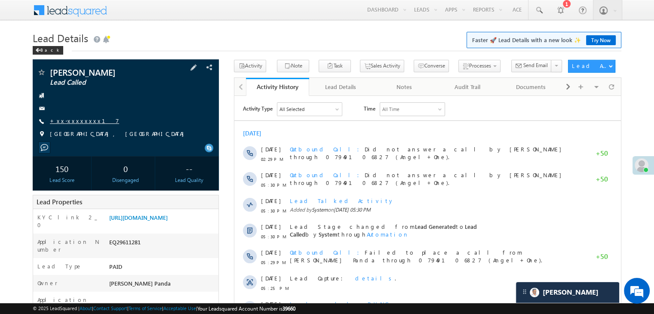
click at [77, 119] on link "+xx-xxxxxxxx17" at bounding box center [84, 120] width 69 height 7
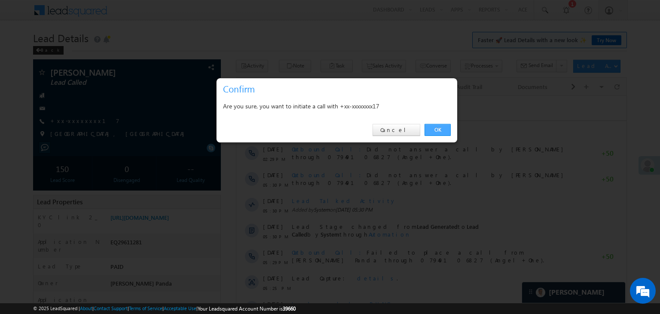
click at [442, 129] on link "OK" at bounding box center [438, 130] width 26 height 12
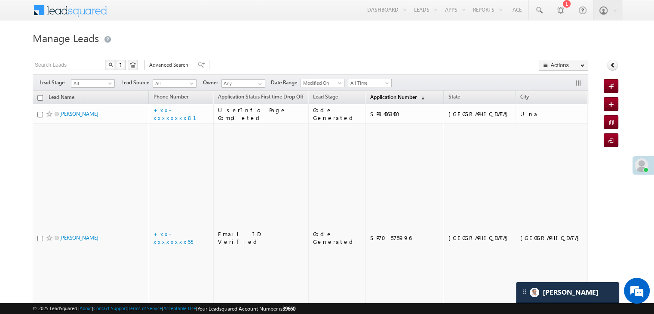
click at [370, 96] on span "Application Number" at bounding box center [393, 97] width 46 height 6
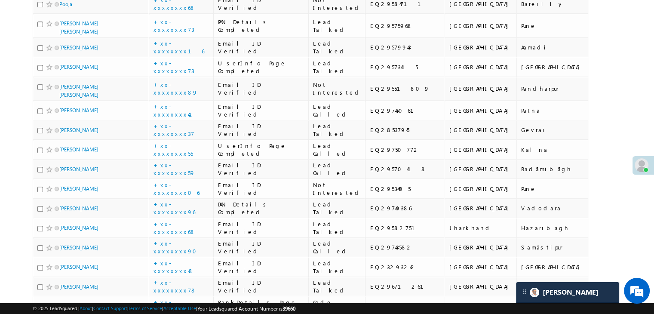
scroll to position [430, 0]
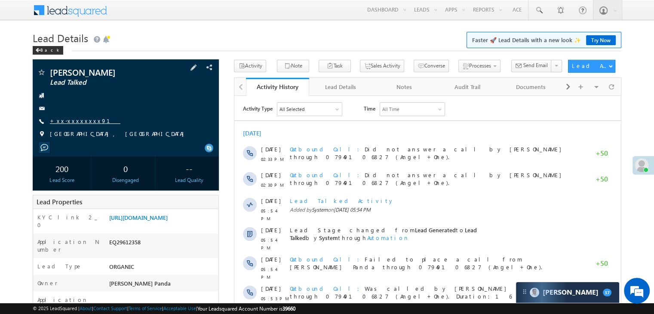
click at [67, 120] on link "+xx-xxxxxxxx91" at bounding box center [85, 120] width 70 height 7
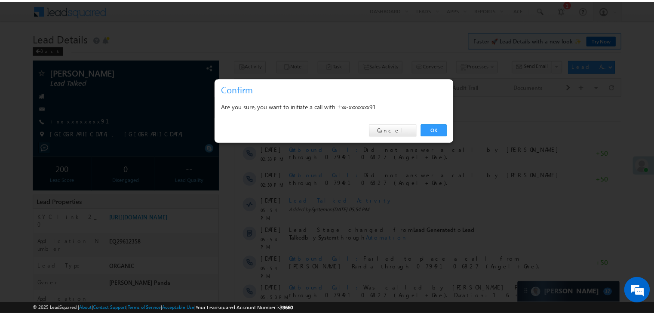
scroll to position [4039, 0]
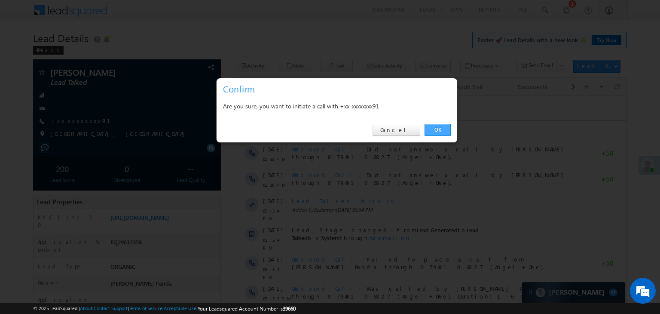
drag, startPoint x: 437, startPoint y: 128, endPoint x: 150, endPoint y: 3, distance: 313.1
click at [437, 128] on link "OK" at bounding box center [438, 130] width 26 height 12
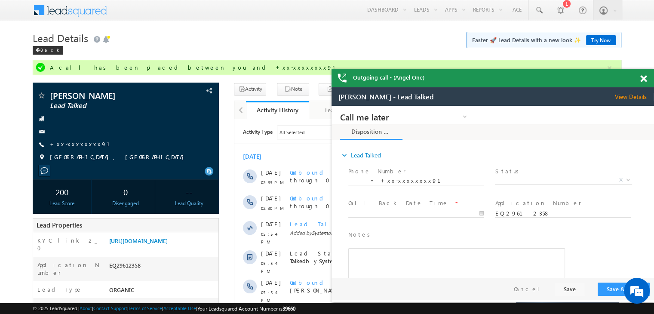
scroll to position [0, 0]
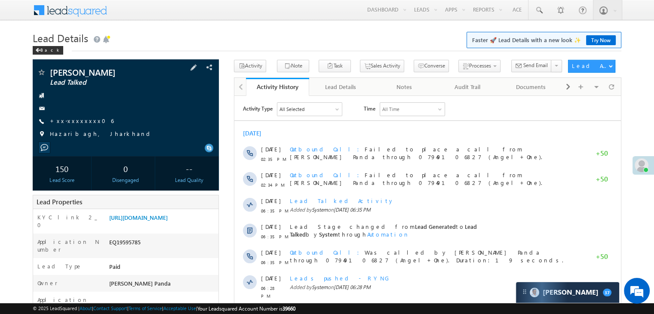
click at [87, 125] on span "+xx-xxxxxxxx06" at bounding box center [82, 121] width 64 height 9
click at [87, 124] on link "+xx-xxxxxxxx06" at bounding box center [82, 120] width 64 height 7
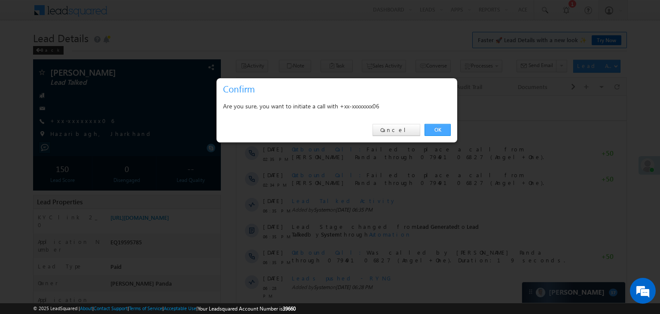
click at [438, 128] on link "OK" at bounding box center [438, 130] width 26 height 12
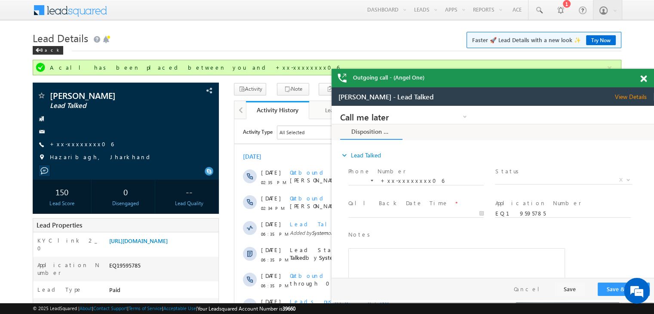
scroll to position [0, 0]
drag, startPoint x: 70, startPoint y: 145, endPoint x: 123, endPoint y: 159, distance: 55.4
click at [102, 165] on div "Nyutan Kumar Lead Talked +xx-xxxxxxxx06" at bounding box center [125, 128] width 177 height 75
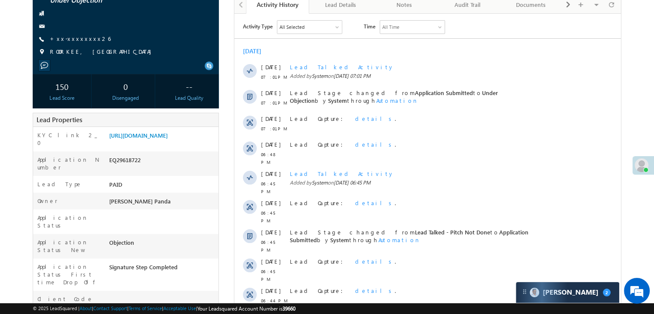
scroll to position [86, 0]
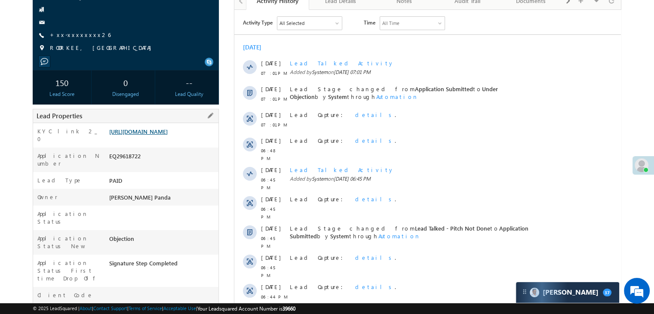
click at [150, 135] on link "[URL][DOMAIN_NAME]" at bounding box center [138, 131] width 58 height 7
click at [75, 38] on link "+xx-xxxxxxxx26" at bounding box center [80, 34] width 61 height 7
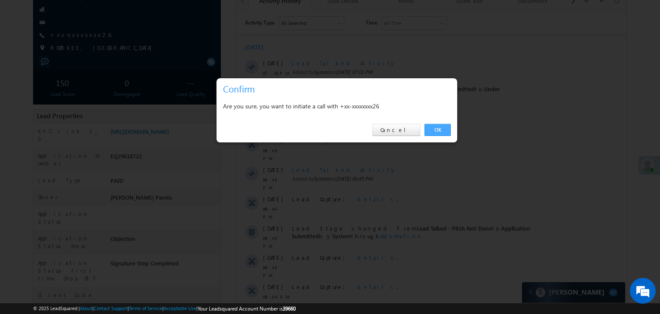
click at [437, 128] on link "OK" at bounding box center [438, 130] width 26 height 12
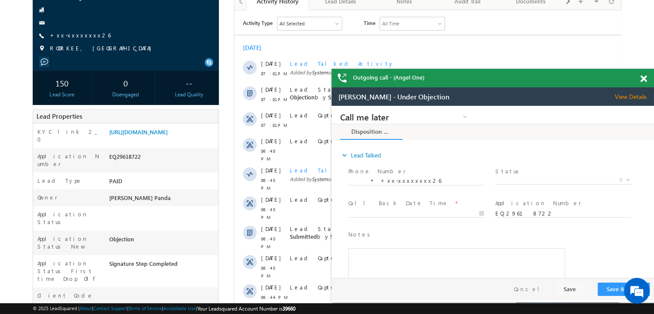
click at [643, 78] on span at bounding box center [643, 78] width 6 height 7
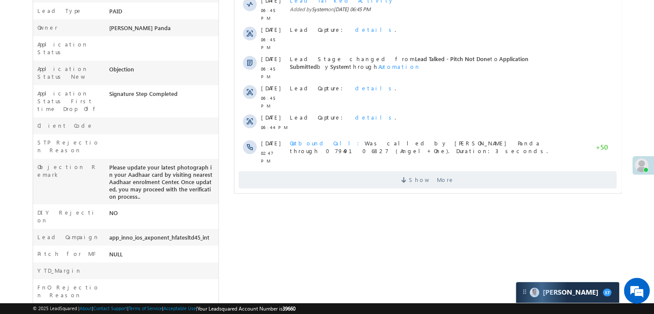
scroll to position [281, 0]
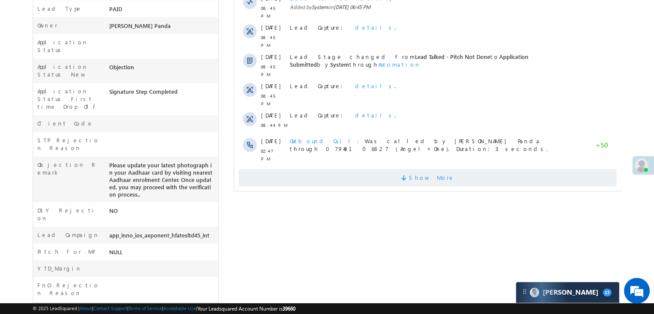
click at [423, 169] on span "Show More" at bounding box center [432, 177] width 46 height 17
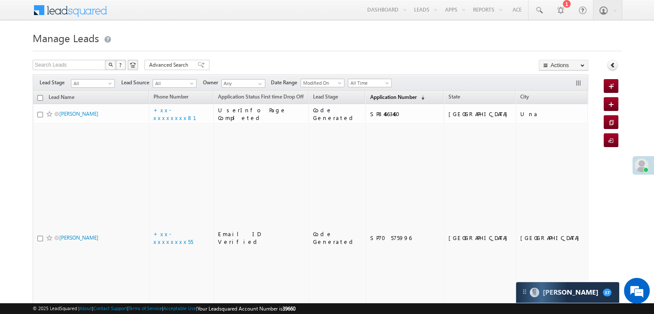
scroll to position [4039, 0]
click at [370, 97] on span "Application Number" at bounding box center [393, 97] width 46 height 6
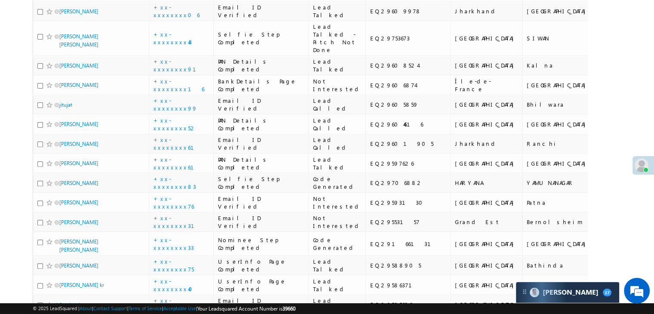
scroll to position [43, 0]
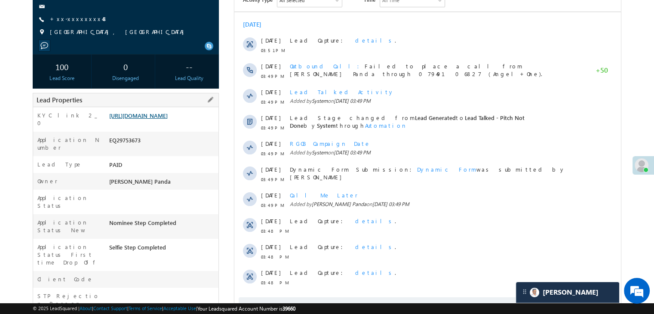
click at [168, 119] on link "[URL][DOMAIN_NAME]" at bounding box center [138, 115] width 58 height 7
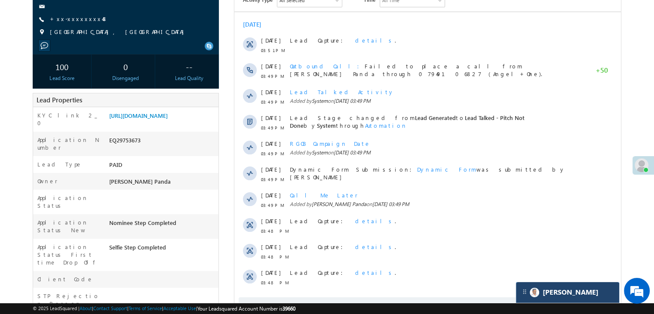
click at [567, 292] on div "[PERSON_NAME]" at bounding box center [567, 292] width 103 height 21
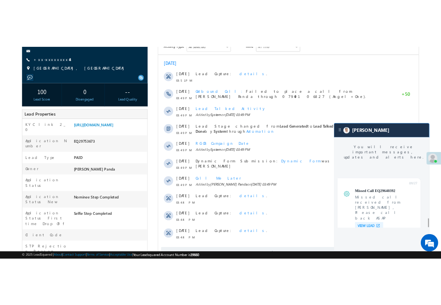
scroll to position [3356, 0]
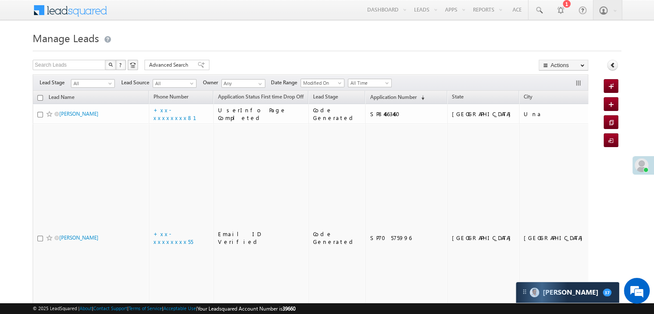
click at [368, 89] on div "Filters Lead Stage All All Lead Source All All Owner Any Any Date Range Go maxd…" at bounding box center [310, 82] width 555 height 16
click at [370, 96] on span "Application Number" at bounding box center [393, 97] width 46 height 6
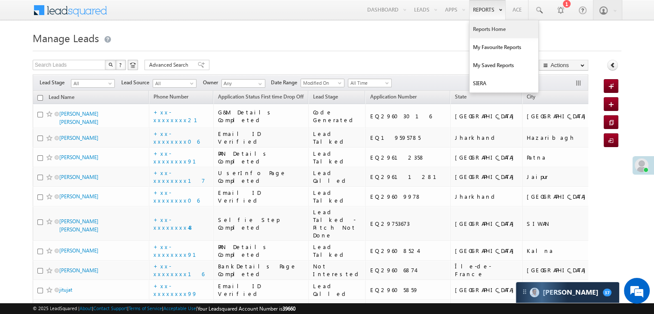
click at [482, 31] on link "Reports Home" at bounding box center [503, 29] width 69 height 18
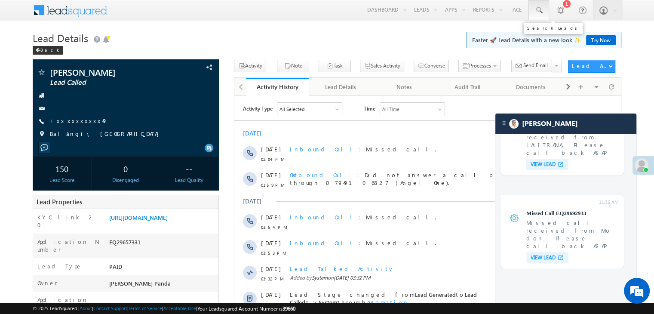
click at [538, 11] on span at bounding box center [538, 10] width 9 height 9
paste input "EQ29753673"
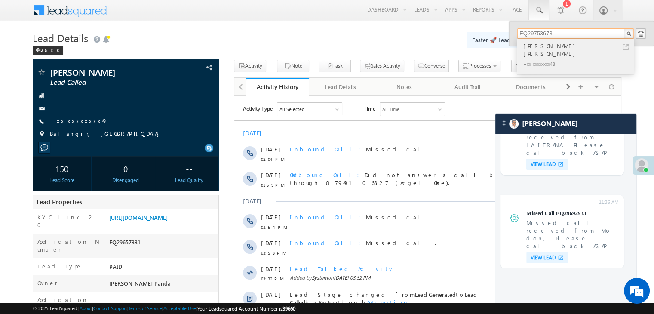
type input "EQ29753673"
click at [539, 48] on div "Sanjit Kumar Singh" at bounding box center [578, 49] width 115 height 17
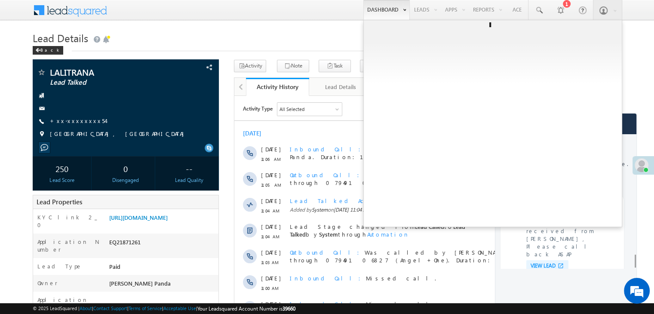
scroll to position [3356, 0]
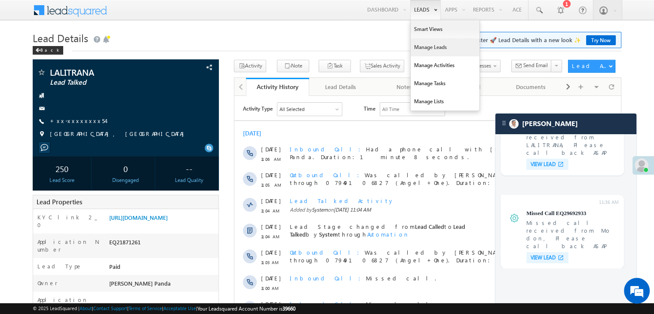
click at [431, 46] on link "Manage Leads" at bounding box center [444, 47] width 69 height 18
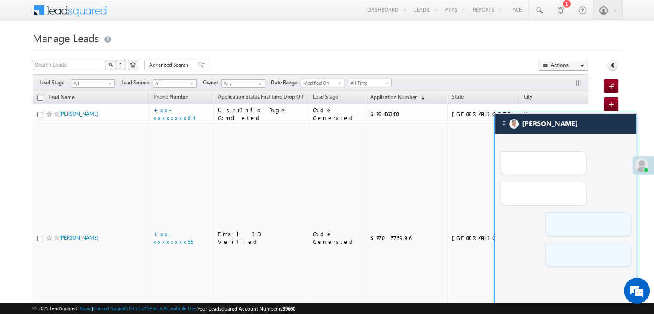
click at [590, 135] on div at bounding box center [565, 201] width 141 height 134
click at [373, 98] on span "Application Number" at bounding box center [393, 97] width 46 height 6
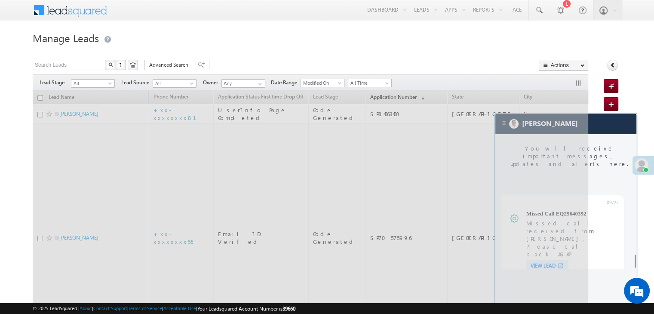
scroll to position [3356, 0]
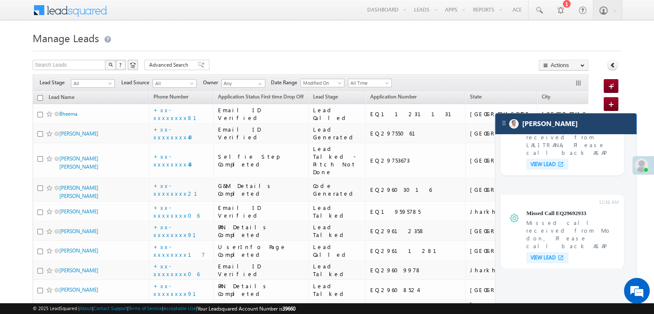
click at [574, 123] on div "[PERSON_NAME]" at bounding box center [565, 123] width 141 height 21
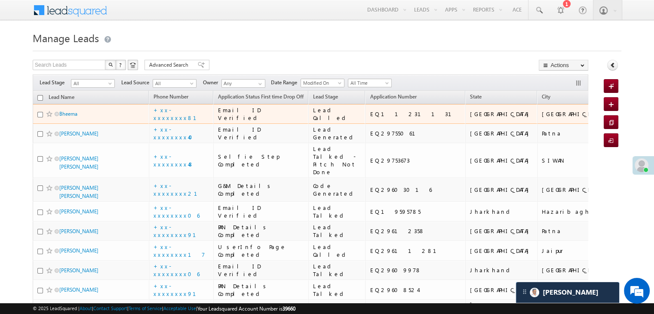
scroll to position [0, 0]
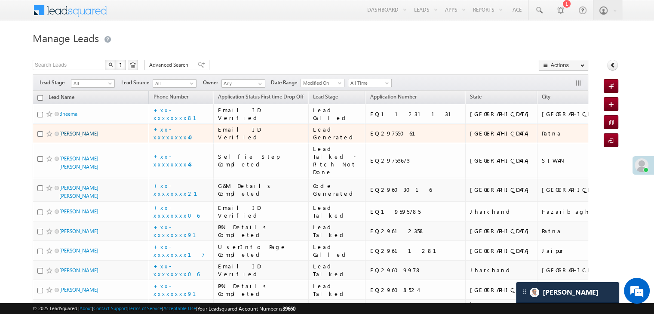
click at [84, 137] on link "Jamal Ansari" at bounding box center [78, 133] width 39 height 6
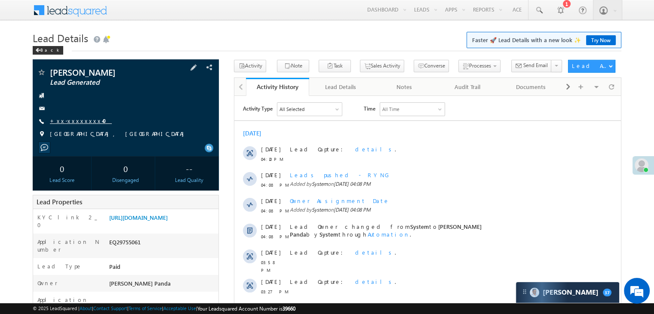
click at [78, 123] on link "+xx-xxxxxxxx40" at bounding box center [81, 120] width 62 height 7
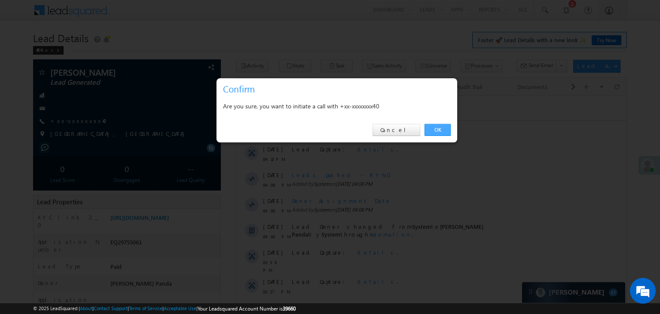
drag, startPoint x: 436, startPoint y: 130, endPoint x: 196, endPoint y: 83, distance: 244.4
click at [436, 130] on link "OK" at bounding box center [438, 130] width 26 height 12
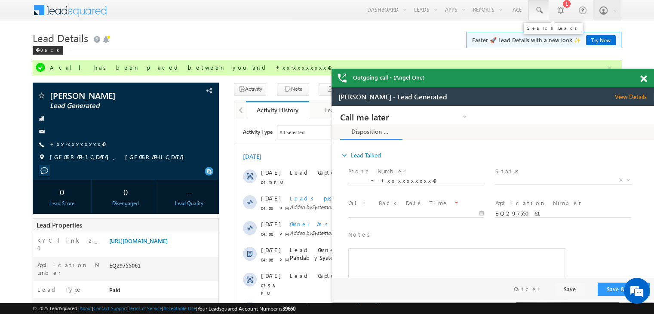
click at [538, 9] on span at bounding box center [538, 10] width 9 height 9
paste input "EQ29618722"
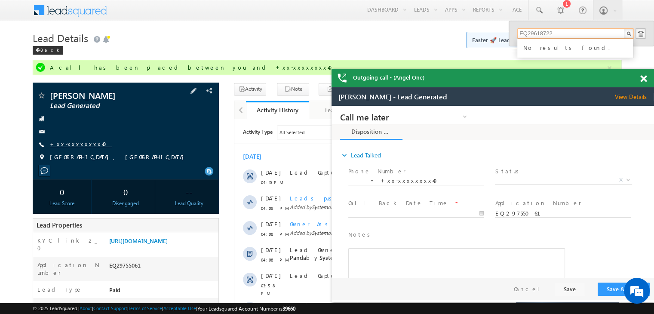
type input "EQ29618722"
click at [68, 144] on link "+xx-xxxxxxxx40" at bounding box center [81, 143] width 62 height 7
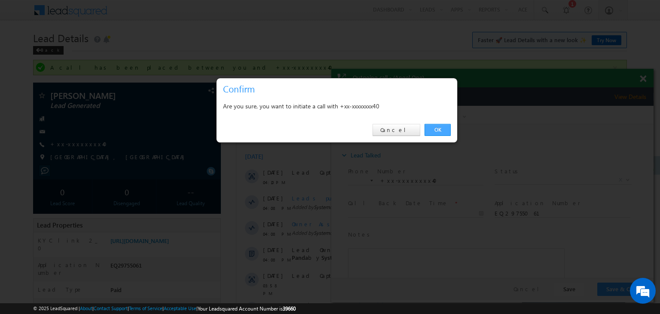
click at [440, 128] on link "OK" at bounding box center [438, 130] width 26 height 12
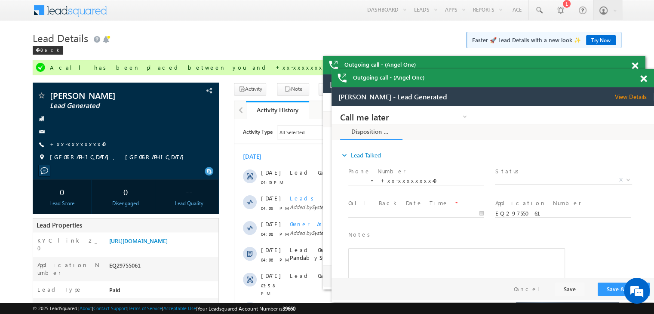
scroll to position [129, 0]
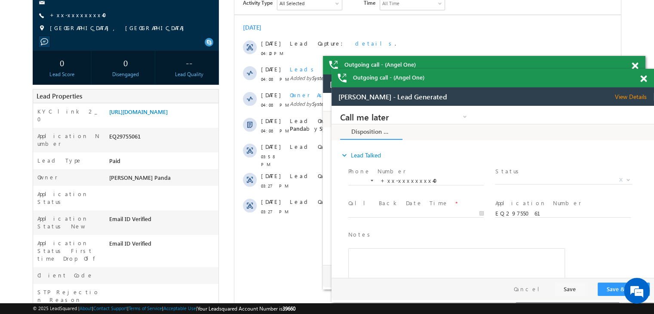
click at [643, 80] on span at bounding box center [643, 78] width 6 height 7
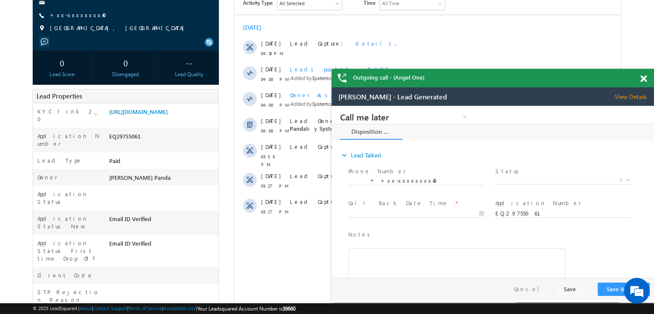
click at [643, 80] on span at bounding box center [643, 78] width 6 height 7
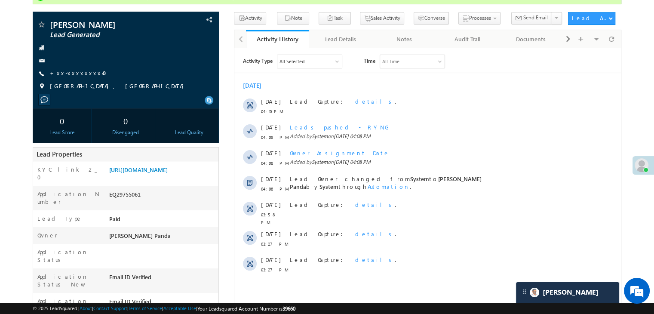
scroll to position [0, 0]
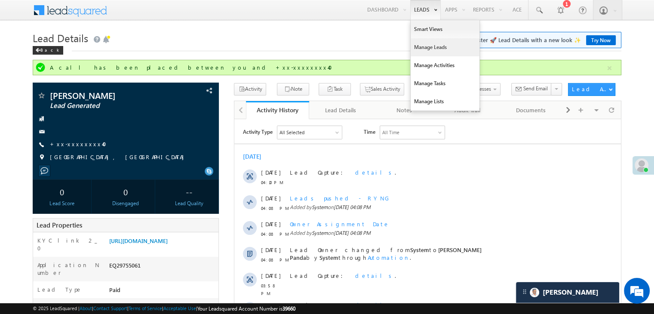
click at [425, 46] on link "Manage Leads" at bounding box center [444, 47] width 69 height 18
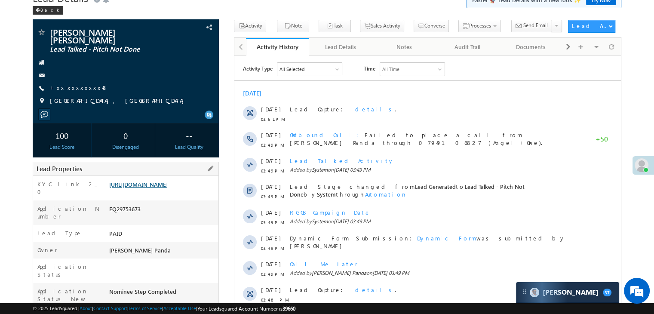
scroll to position [86, 0]
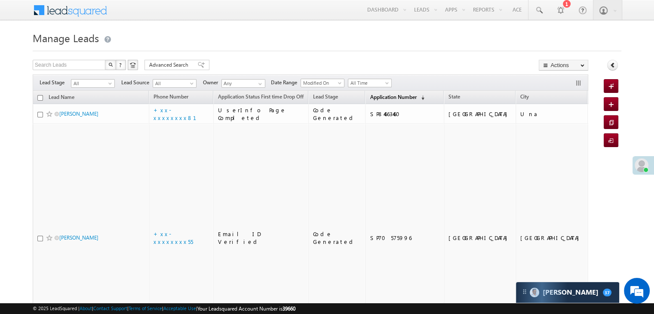
click at [366, 93] on link "Application Number (sorted descending)" at bounding box center [396, 97] width 63 height 11
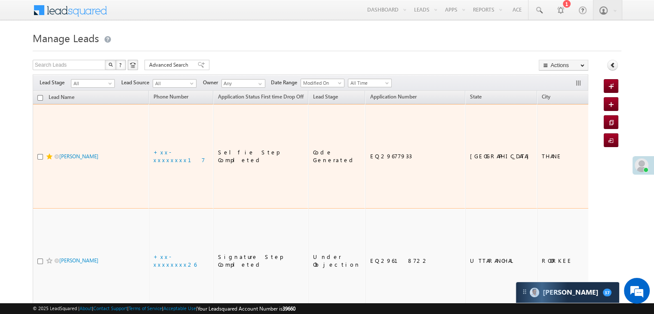
click at [47, 155] on span at bounding box center [49, 156] width 7 height 7
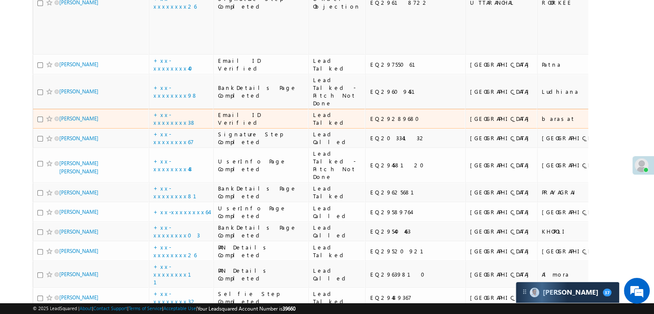
scroll to position [344, 0]
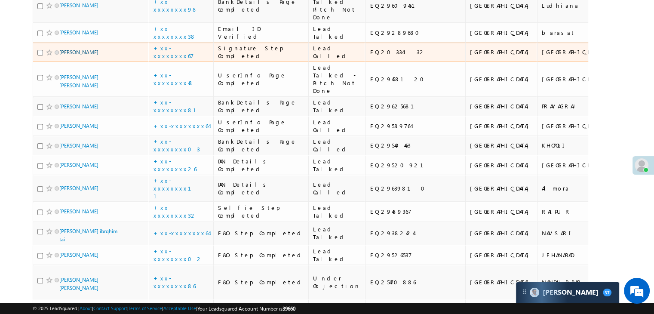
click at [83, 55] on link "[PERSON_NAME]" at bounding box center [78, 52] width 39 height 6
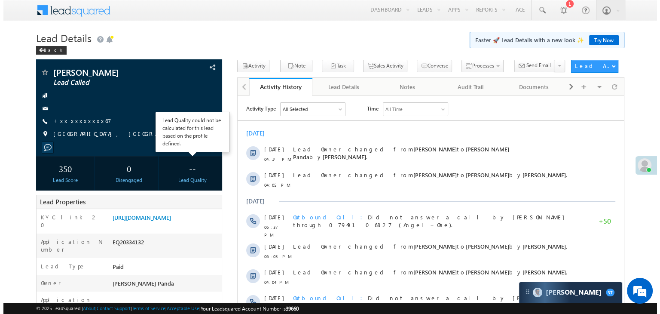
scroll to position [86, 0]
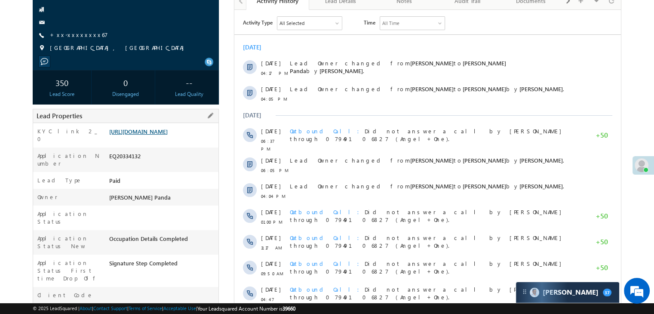
click at [162, 135] on link "[URL][DOMAIN_NAME]" at bounding box center [138, 131] width 58 height 7
click at [75, 34] on link "+xx-xxxxxxxx67" at bounding box center [79, 34] width 58 height 7
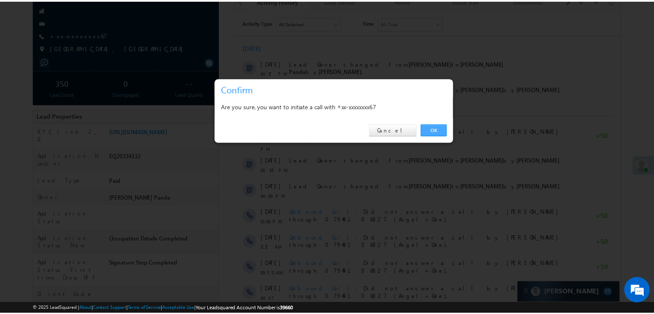
scroll to position [0, 0]
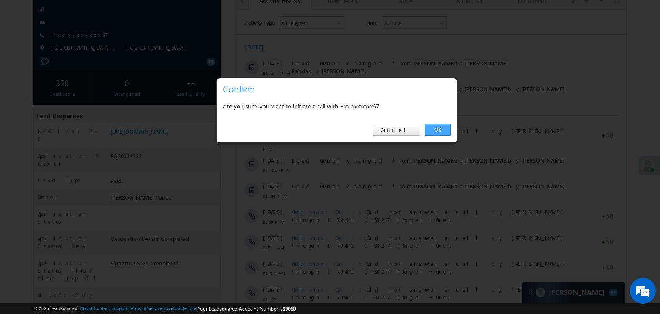
click at [443, 130] on link "OK" at bounding box center [438, 130] width 26 height 12
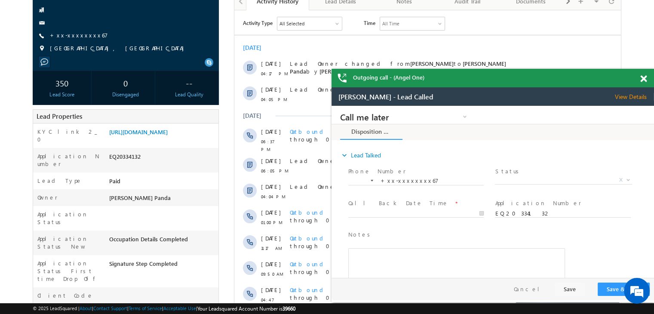
click at [641, 81] on span at bounding box center [643, 78] width 6 height 7
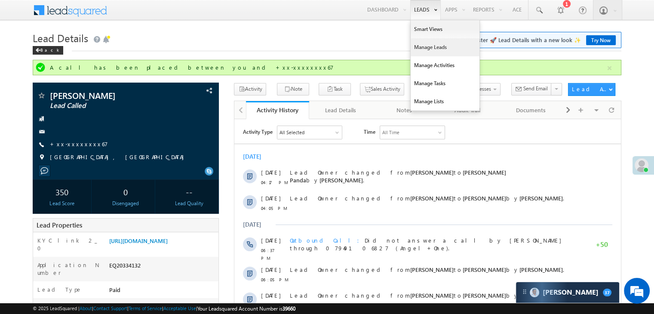
click at [423, 47] on link "Manage Leads" at bounding box center [444, 47] width 69 height 18
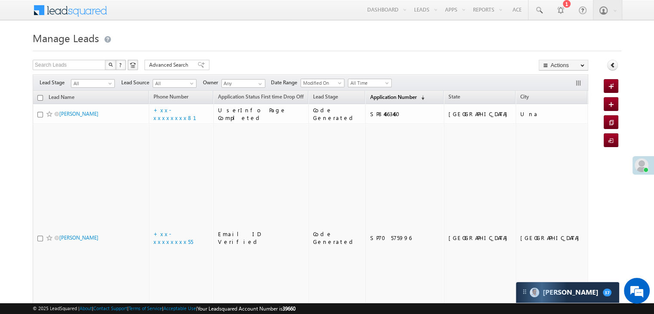
click at [372, 97] on span "Application Number" at bounding box center [393, 97] width 46 height 6
click at [373, 95] on span "Application Number" at bounding box center [393, 97] width 46 height 6
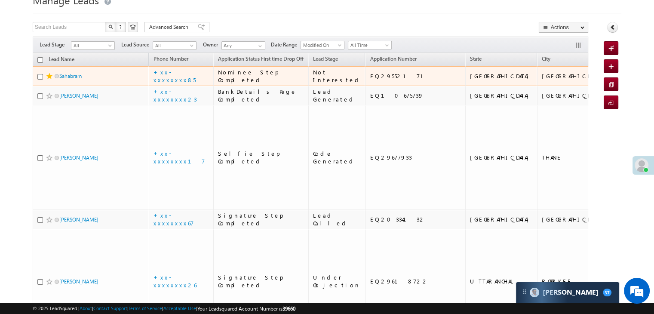
scroll to position [43, 0]
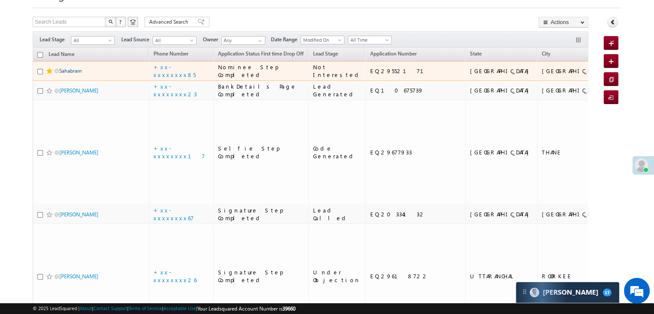
click at [73, 74] on link "Sahabram" at bounding box center [70, 70] width 22 height 6
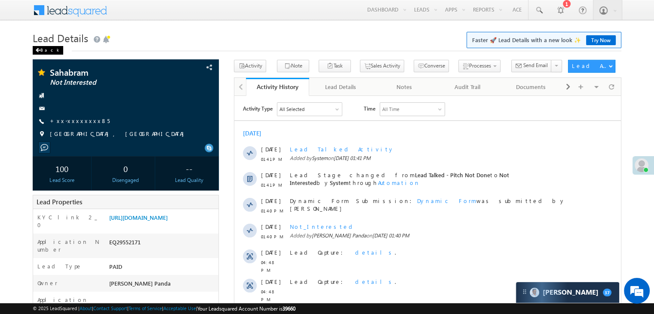
click at [43, 50] on div "Back" at bounding box center [48, 50] width 31 height 9
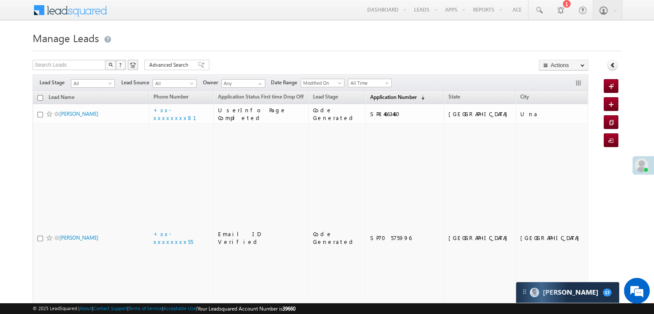
click at [370, 95] on span "Application Number" at bounding box center [393, 97] width 46 height 6
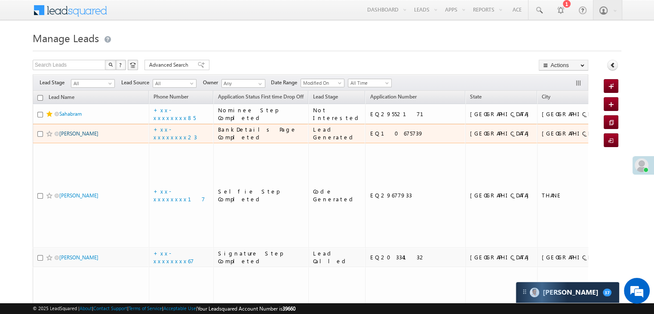
click at [80, 137] on link "[PERSON_NAME]" at bounding box center [78, 133] width 39 height 6
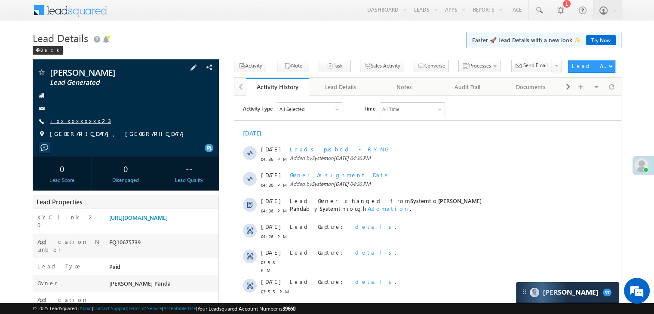
click at [77, 120] on link "+xx-xxxxxxxx23" at bounding box center [80, 120] width 61 height 7
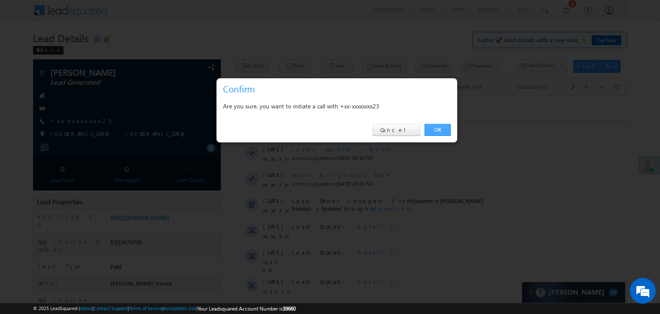
click at [435, 128] on link "OK" at bounding box center [438, 130] width 26 height 12
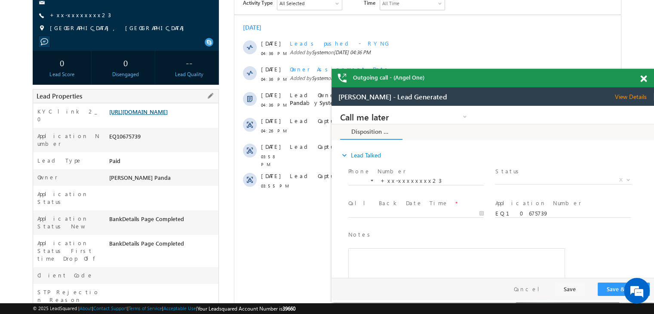
click at [160, 115] on link "[URL][DOMAIN_NAME]" at bounding box center [138, 111] width 58 height 7
click at [640, 79] on span at bounding box center [643, 78] width 6 height 7
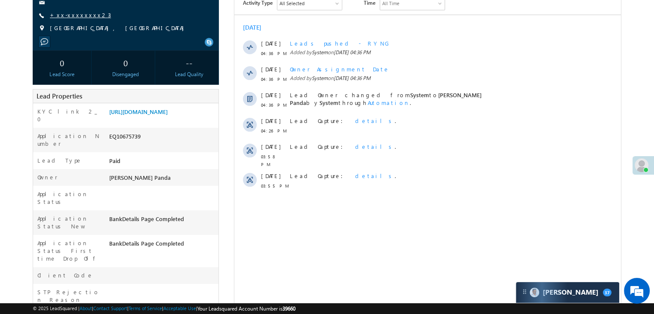
click at [81, 13] on link "+xx-xxxxxxxx23" at bounding box center [80, 14] width 61 height 7
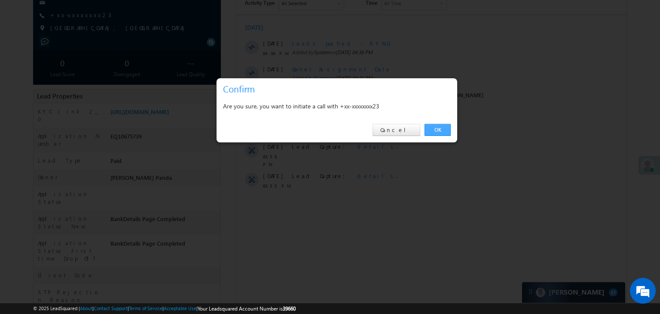
click at [438, 132] on link "OK" at bounding box center [438, 130] width 26 height 12
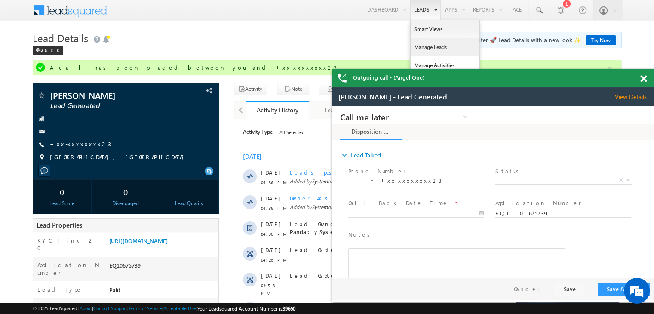
click at [427, 46] on link "Manage Leads" at bounding box center [444, 47] width 69 height 18
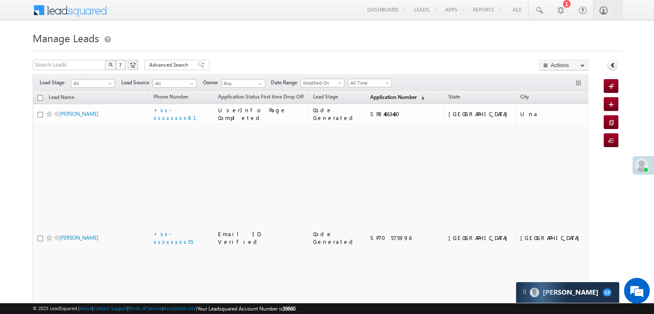
click at [376, 99] on span "Application Number" at bounding box center [393, 97] width 46 height 6
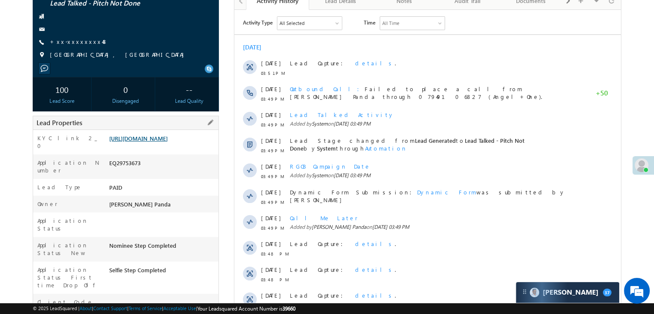
click at [141, 139] on link "[URL][DOMAIN_NAME]" at bounding box center [138, 138] width 58 height 7
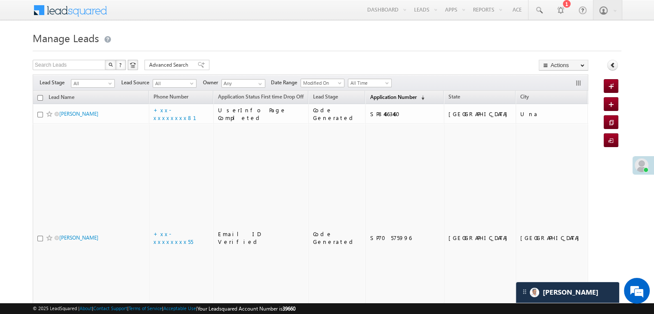
click at [373, 98] on span "Application Number" at bounding box center [393, 97] width 46 height 6
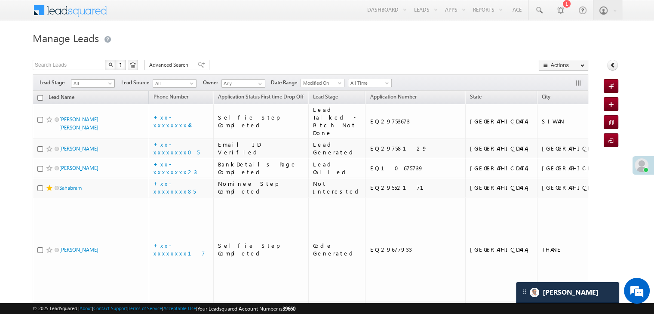
click at [111, 83] on span at bounding box center [110, 85] width 7 height 7
click at [99, 101] on link "Lead Generated" at bounding box center [92, 102] width 43 height 8
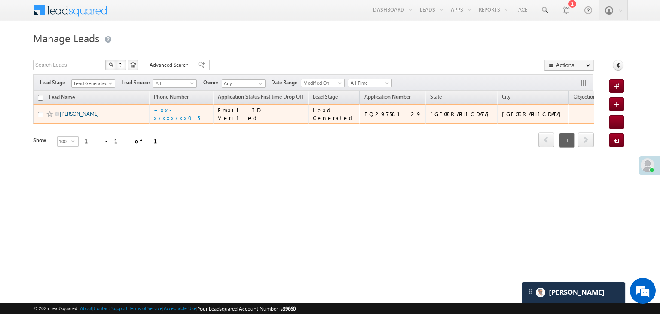
click at [80, 117] on link "[PERSON_NAME]" at bounding box center [79, 113] width 39 height 6
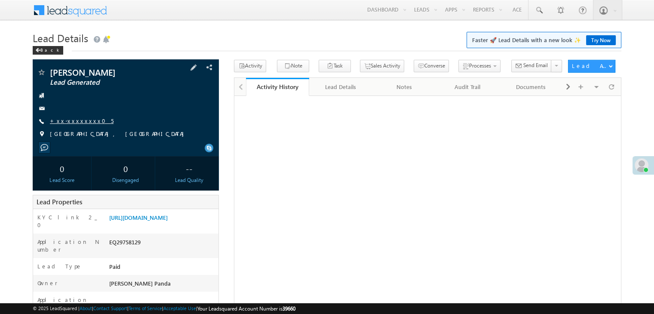
click at [79, 122] on link "+xx-xxxxxxxx05" at bounding box center [82, 120] width 64 height 7
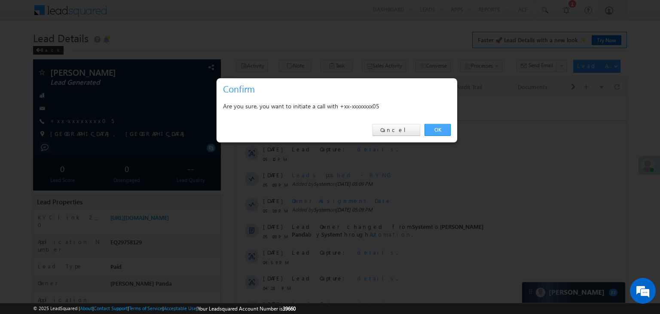
drag, startPoint x: 438, startPoint y: 126, endPoint x: 17, endPoint y: 16, distance: 435.7
click at [438, 126] on link "OK" at bounding box center [438, 130] width 26 height 12
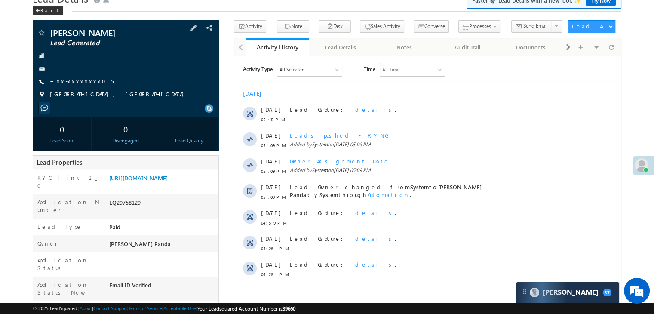
scroll to position [86, 0]
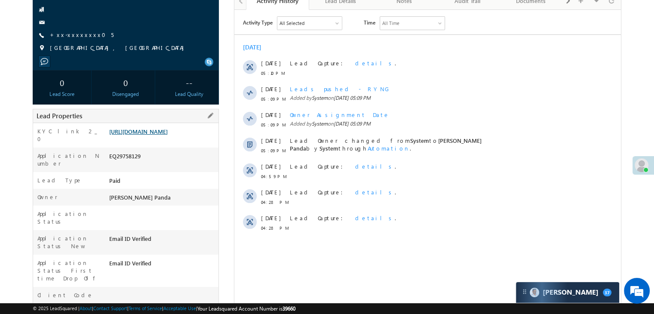
click at [165, 135] on link "[URL][DOMAIN_NAME]" at bounding box center [138, 131] width 58 height 7
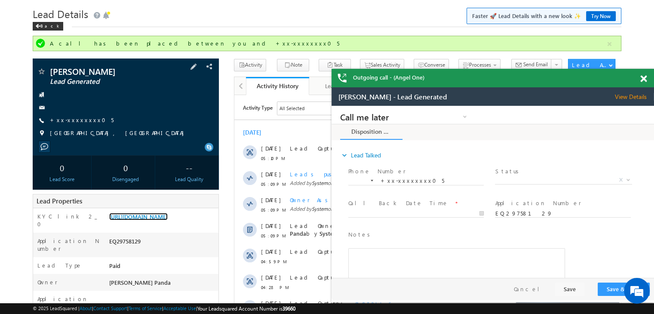
scroll to position [23, 0]
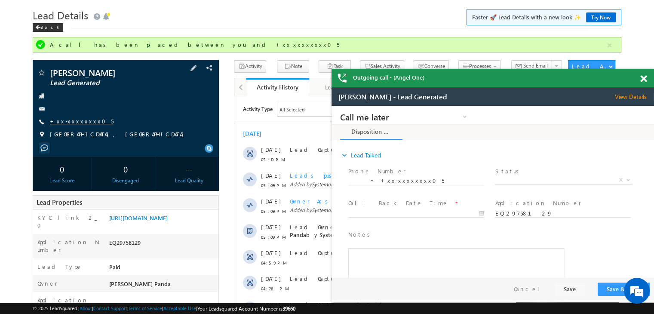
click at [71, 121] on link "+xx-xxxxxxxx05" at bounding box center [82, 120] width 64 height 7
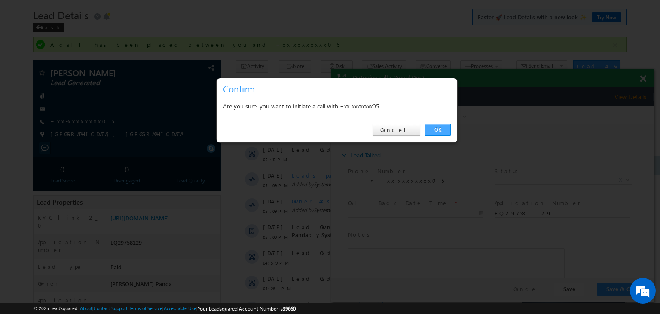
click at [437, 126] on link "OK" at bounding box center [438, 130] width 26 height 12
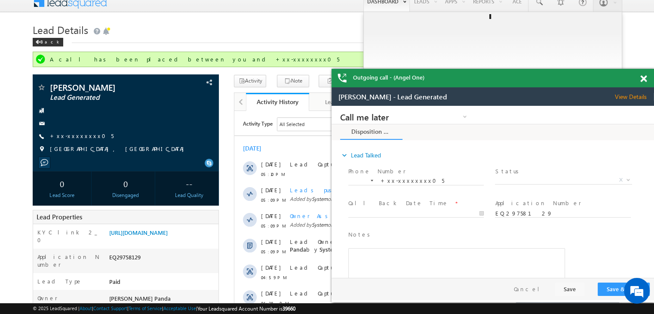
scroll to position [0, 0]
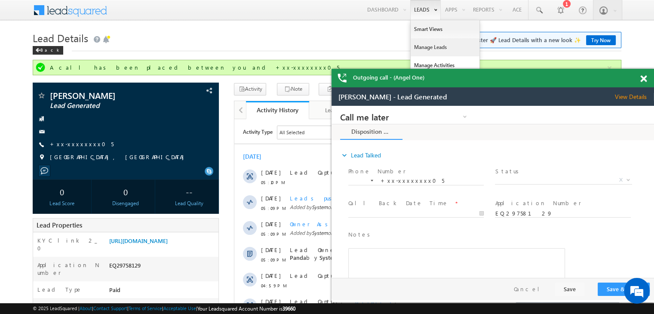
click at [426, 48] on link "Manage Leads" at bounding box center [444, 47] width 69 height 18
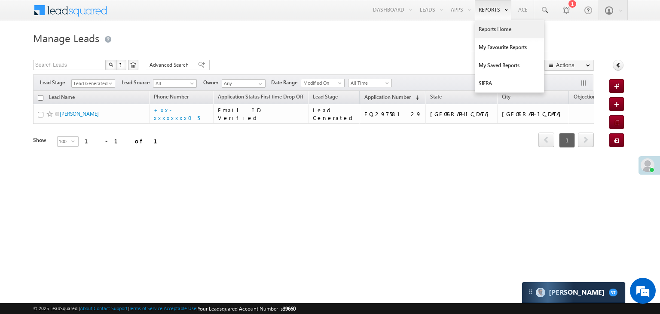
click at [497, 23] on link "Reports Home" at bounding box center [509, 29] width 69 height 18
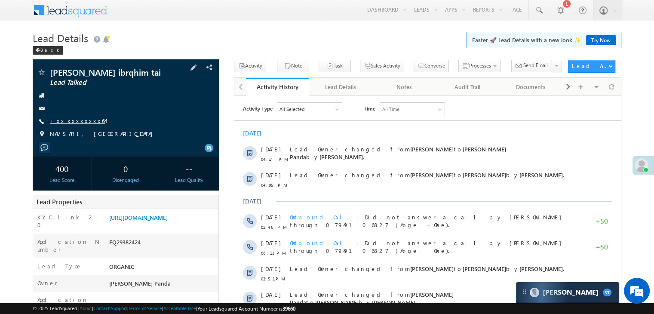
click at [73, 122] on link "+xx-xxxxxxxx64" at bounding box center [77, 120] width 55 height 7
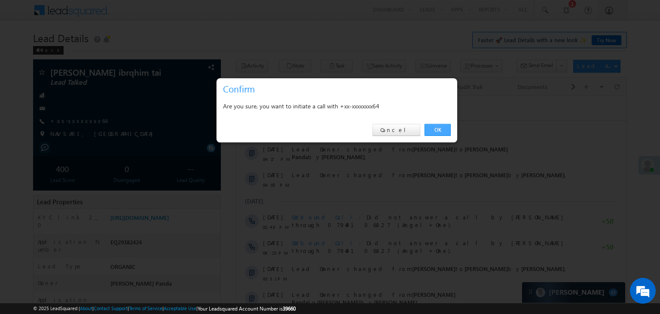
click at [435, 129] on link "OK" at bounding box center [438, 130] width 26 height 12
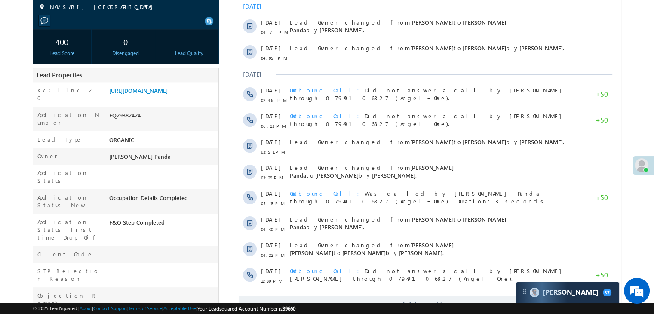
scroll to position [129, 0]
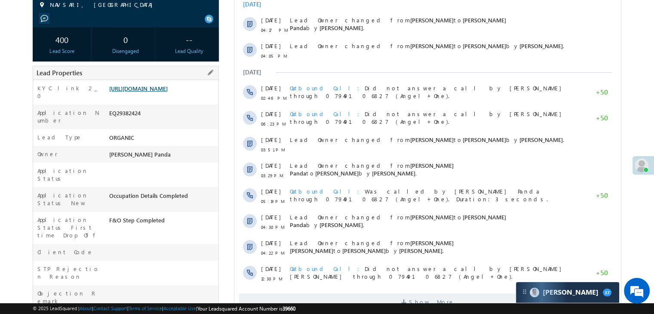
click at [161, 92] on link "https://angelbroking1-pk3em7sa.customui-test.leadsquared.com?leadId=097e2aa2-69…" at bounding box center [138, 88] width 58 height 7
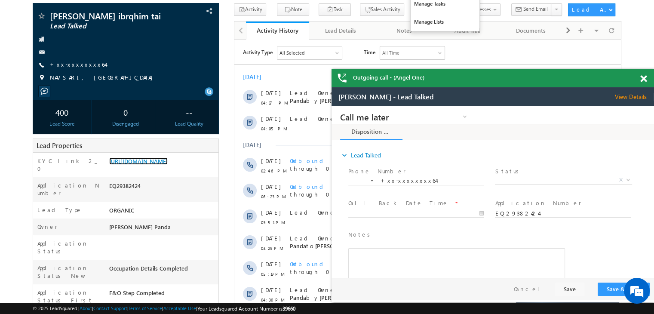
scroll to position [0, 0]
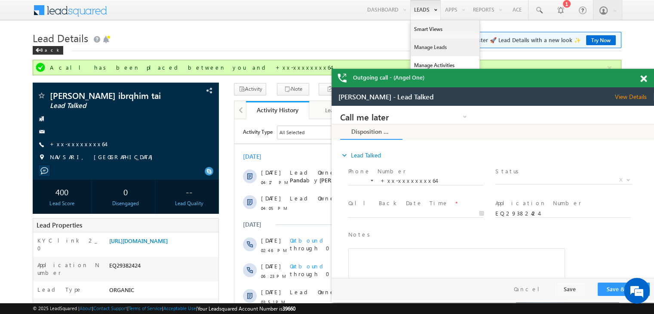
click at [425, 49] on link "Manage Leads" at bounding box center [444, 47] width 69 height 18
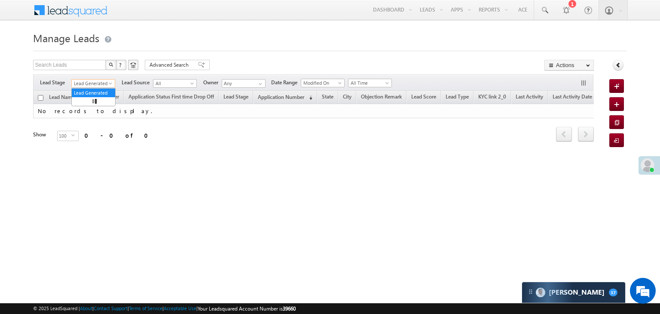
click at [109, 84] on span at bounding box center [111, 85] width 7 height 7
click at [97, 92] on link "All" at bounding box center [93, 93] width 43 height 8
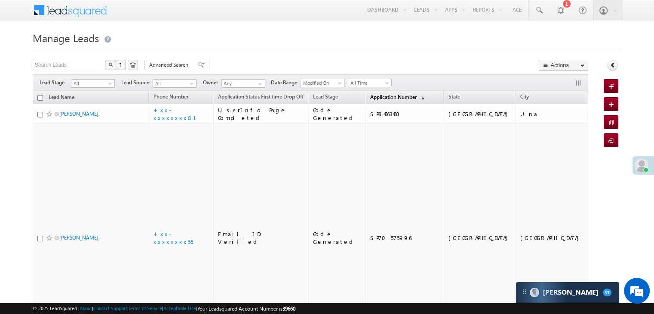
click at [370, 98] on span "Application Number" at bounding box center [393, 97] width 46 height 6
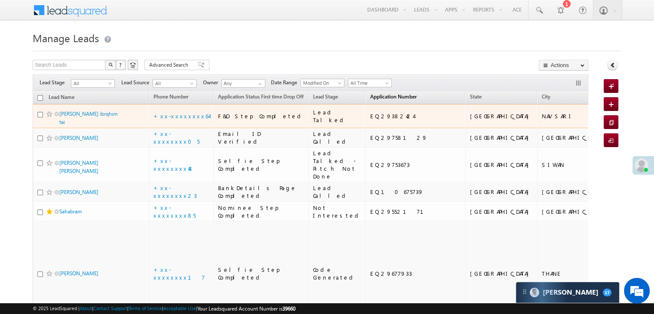
scroll to position [86, 0]
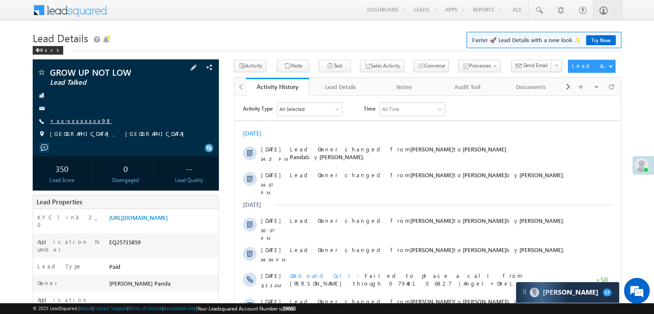
click at [72, 122] on link "+xx-xxxxxxxx98" at bounding box center [81, 120] width 62 height 7
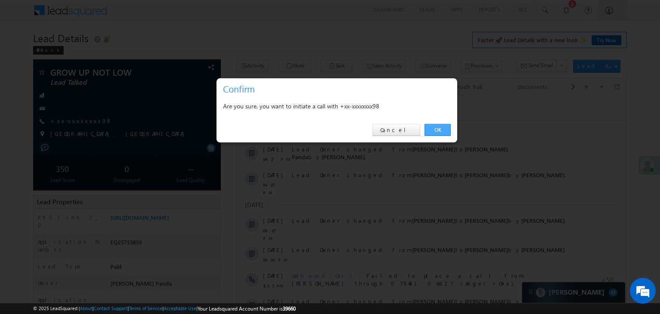
click at [436, 128] on link "OK" at bounding box center [438, 130] width 26 height 12
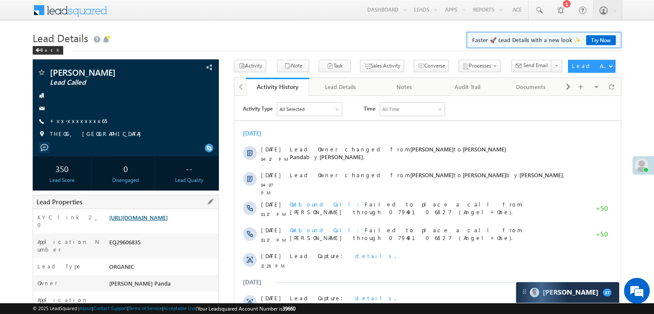
click at [168, 221] on link "https://angelbroking1-pk3em7sa.customui-test.leadsquared.com?leadId=0e422147-f2…" at bounding box center [138, 217] width 58 height 7
click at [67, 117] on link "+xx-xxxxxxxx65" at bounding box center [78, 120] width 57 height 7
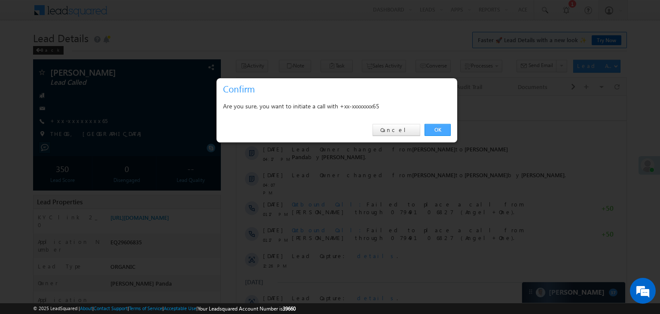
click at [437, 129] on link "OK" at bounding box center [438, 130] width 26 height 12
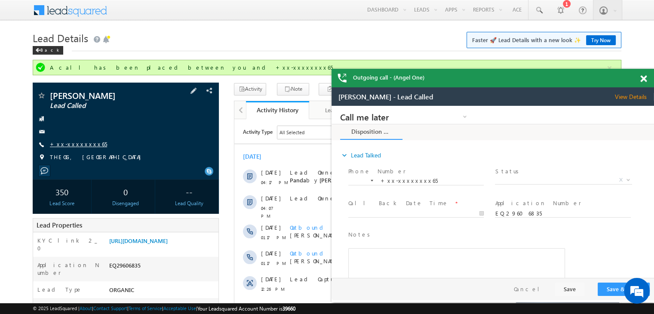
click at [74, 146] on link "+xx-xxxxxxxx65" at bounding box center [78, 143] width 57 height 7
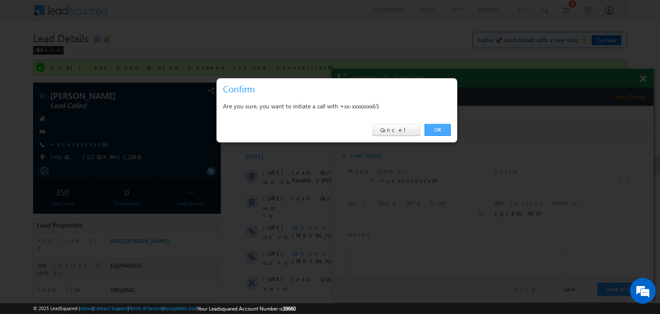
click at [434, 127] on link "OK" at bounding box center [438, 130] width 26 height 12
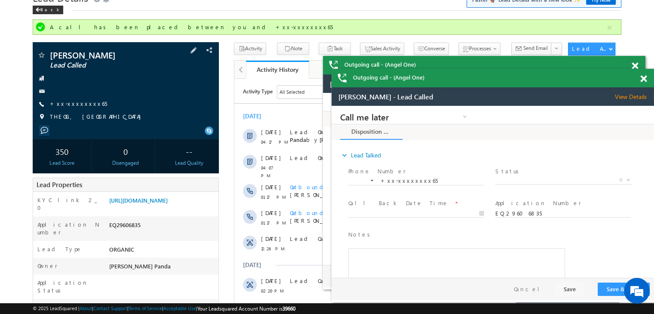
scroll to position [86, 0]
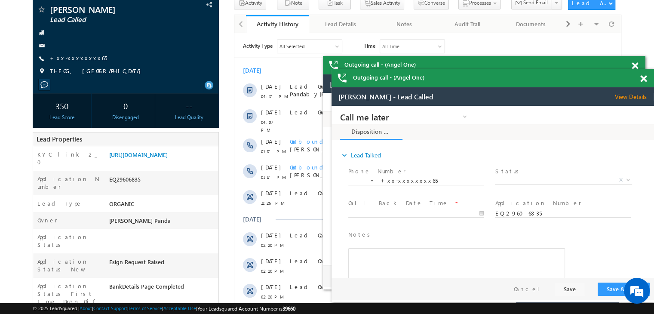
click at [642, 80] on span at bounding box center [643, 78] width 6 height 7
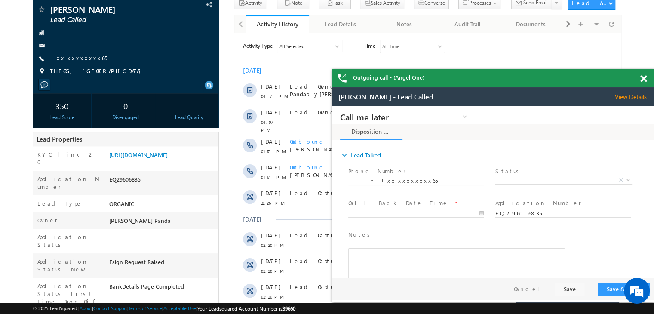
click at [642, 80] on span at bounding box center [643, 78] width 6 height 7
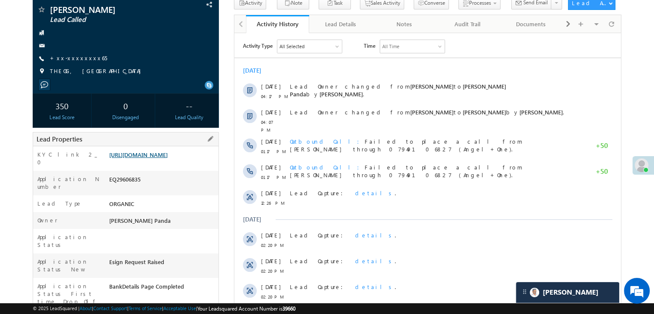
click at [168, 158] on link "[URL][DOMAIN_NAME]" at bounding box center [138, 154] width 58 height 7
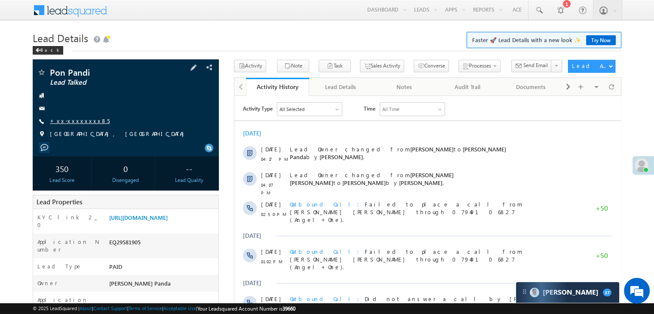
click at [73, 119] on link "+xx-xxxxxxxx85" at bounding box center [80, 120] width 60 height 7
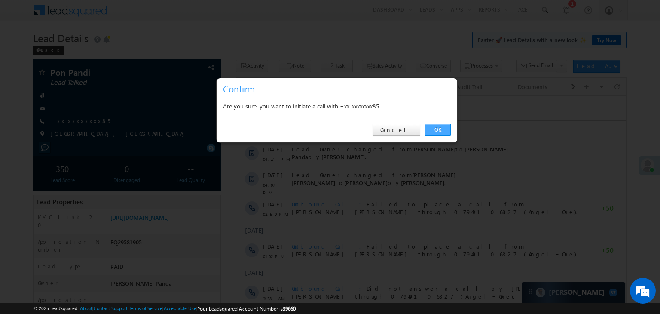
click at [438, 129] on link "OK" at bounding box center [438, 130] width 26 height 12
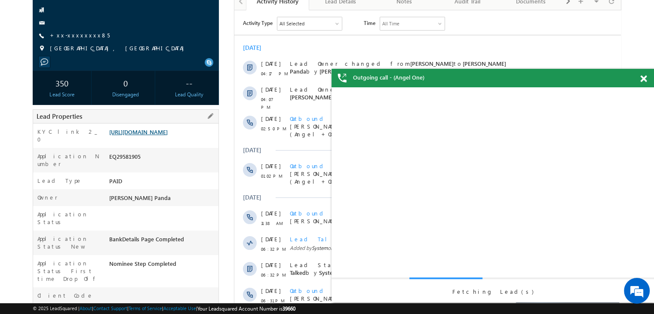
click at [165, 135] on link "[URL][DOMAIN_NAME]" at bounding box center [138, 131] width 58 height 7
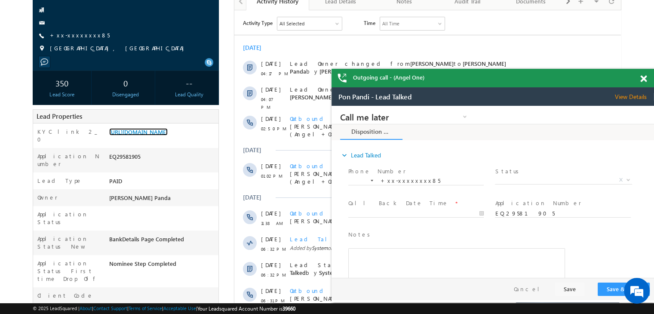
click at [644, 78] on span at bounding box center [643, 78] width 6 height 7
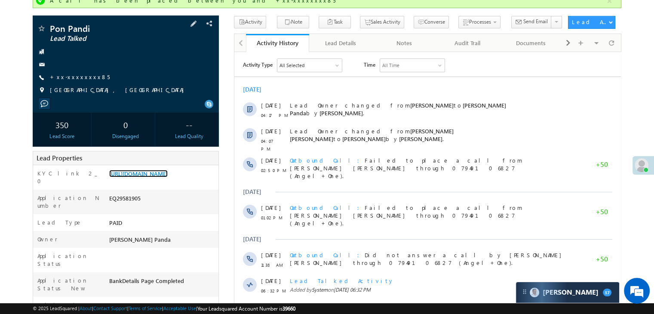
scroll to position [66, 0]
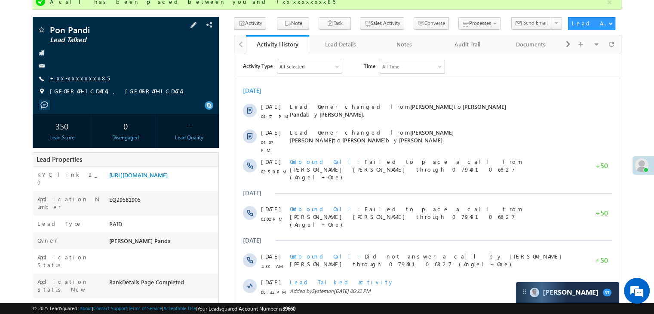
click at [83, 77] on link "+xx-xxxxxxxx85" at bounding box center [80, 77] width 60 height 7
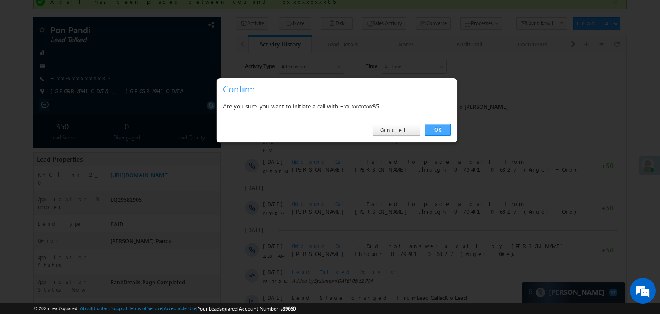
click at [437, 126] on link "OK" at bounding box center [438, 130] width 26 height 12
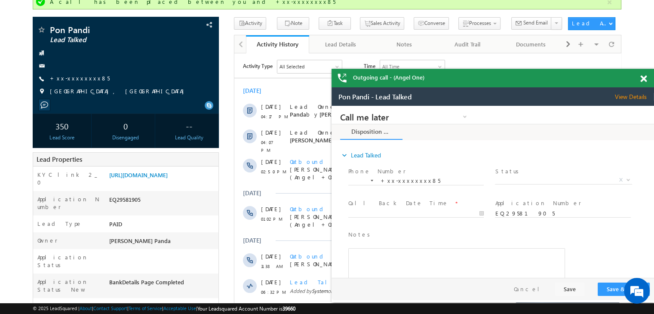
scroll to position [0, 0]
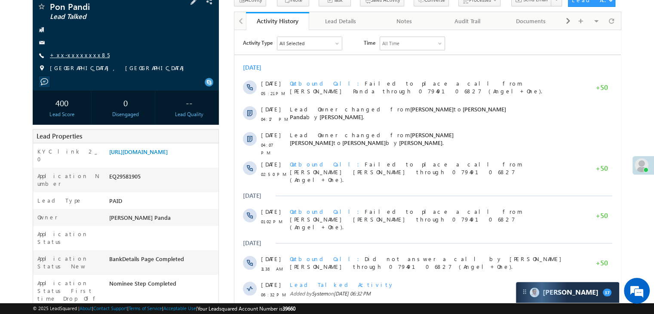
click at [79, 54] on link "+xx-xxxxxxxx85" at bounding box center [80, 54] width 60 height 7
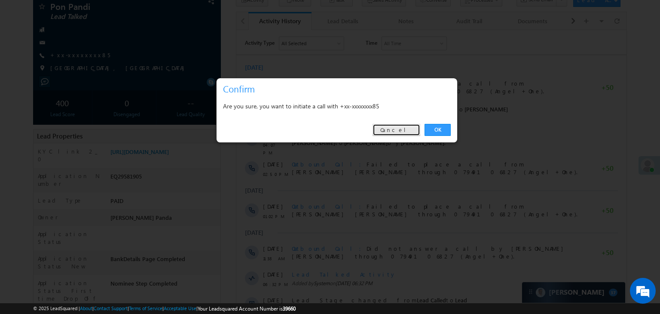
drag, startPoint x: 407, startPoint y: 130, endPoint x: 152, endPoint y: 93, distance: 258.4
click at [407, 130] on link "Cancel" at bounding box center [397, 130] width 48 height 12
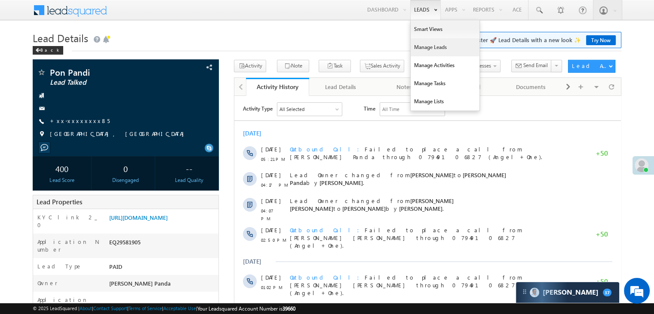
click at [418, 49] on link "Manage Leads" at bounding box center [444, 47] width 69 height 18
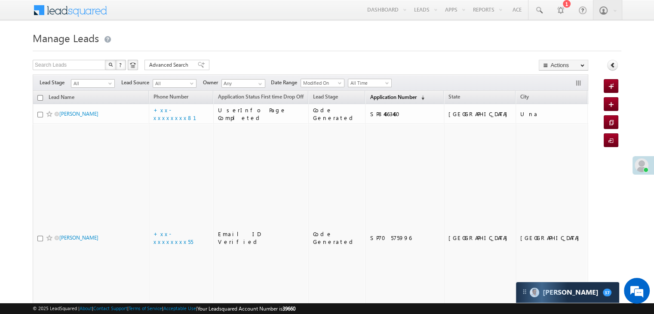
click at [380, 98] on span "Application Number" at bounding box center [393, 97] width 46 height 6
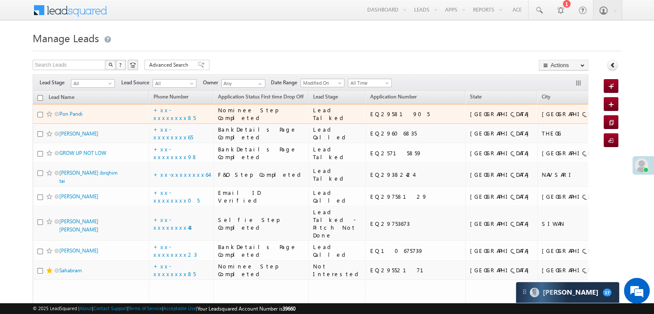
scroll to position [86, 0]
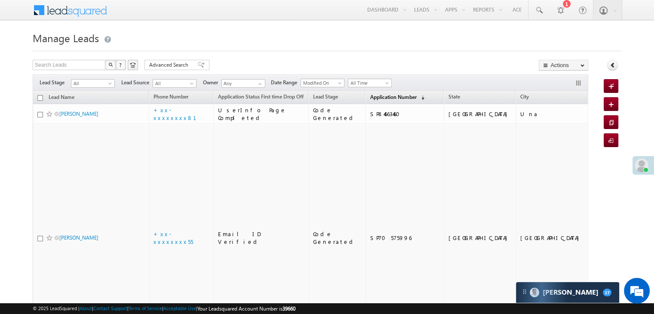
click at [370, 95] on span "Application Number" at bounding box center [393, 97] width 46 height 6
click at [381, 96] on span "Application Number" at bounding box center [393, 97] width 46 height 6
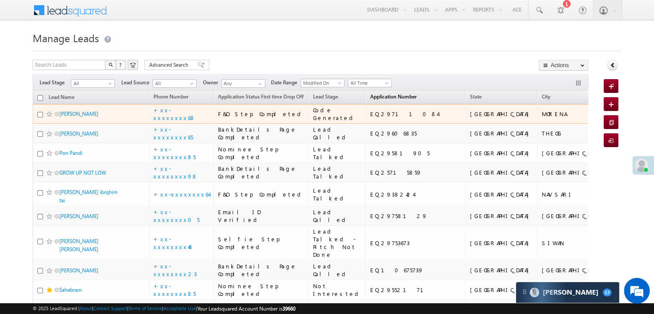
scroll to position [43, 0]
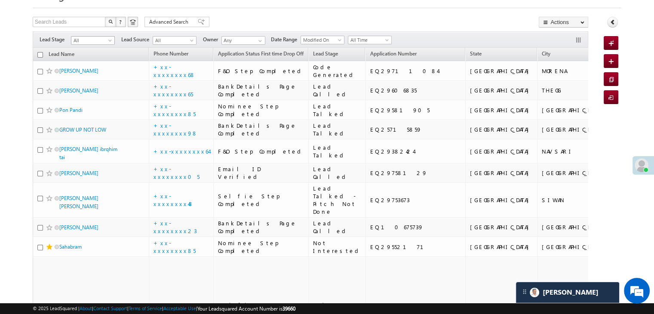
click at [108, 42] on span at bounding box center [110, 42] width 7 height 7
click at [94, 61] on link "Lead Generated" at bounding box center [92, 59] width 43 height 8
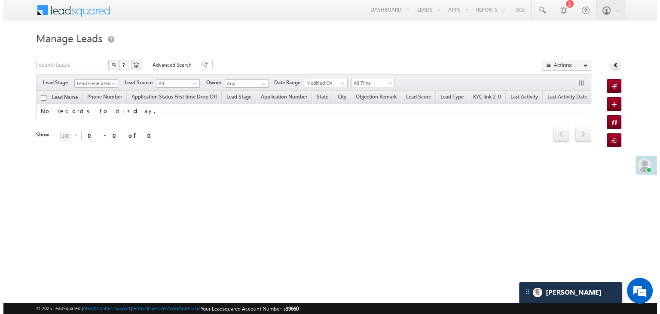
scroll to position [0, 0]
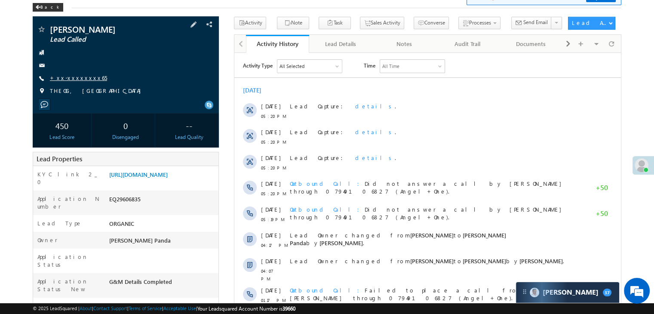
click at [69, 81] on link "+xx-xxxxxxxx65" at bounding box center [78, 77] width 57 height 7
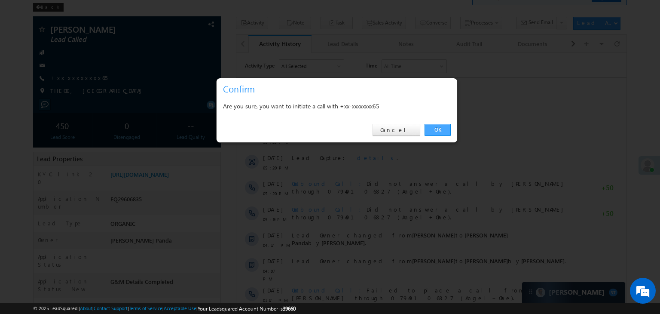
click at [440, 128] on link "OK" at bounding box center [438, 130] width 26 height 12
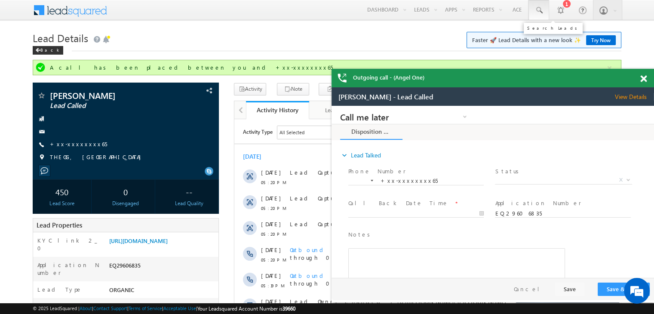
click at [540, 11] on span at bounding box center [538, 10] width 9 height 9
paste input "EQ29490916"
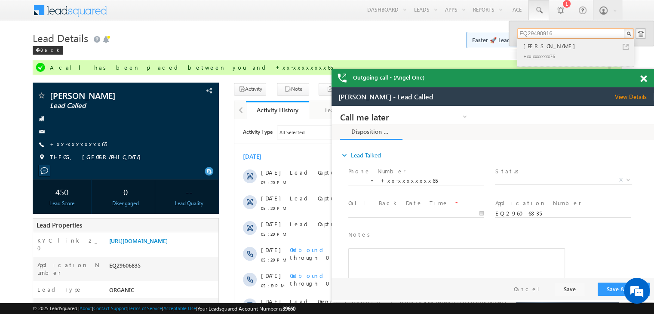
type input "EQ29490916"
click at [529, 46] on div "RAJU RAI" at bounding box center [578, 45] width 115 height 9
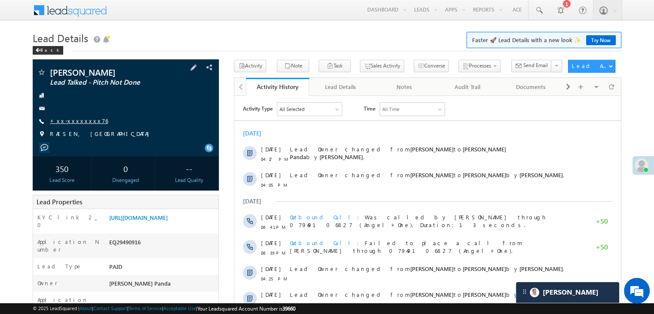
click at [80, 123] on link "+xx-xxxxxxxx76" at bounding box center [79, 120] width 58 height 7
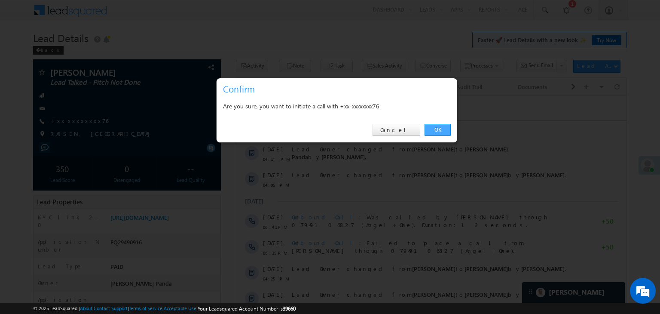
click at [434, 128] on link "OK" at bounding box center [438, 130] width 26 height 12
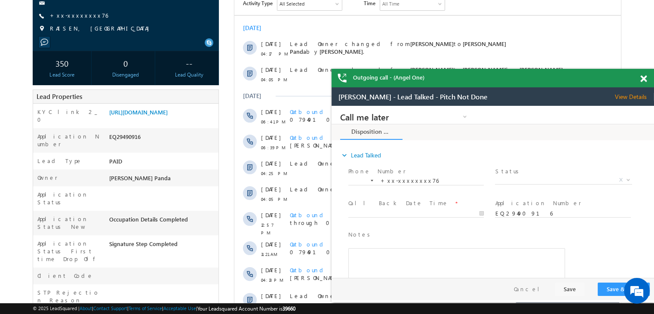
scroll to position [129, 0]
click at [168, 115] on link "https://angelbroking1-pk3em7sa.customui-test.leadsquared.com?leadId=a037f302-c0…" at bounding box center [138, 111] width 58 height 7
click at [153, 115] on link "https://angelbroking1-pk3em7sa.customui-test.leadsquared.com?leadId=a037f302-c0…" at bounding box center [138, 111] width 58 height 7
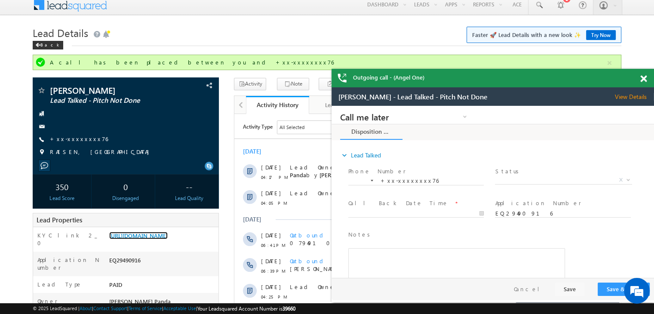
scroll to position [0, 0]
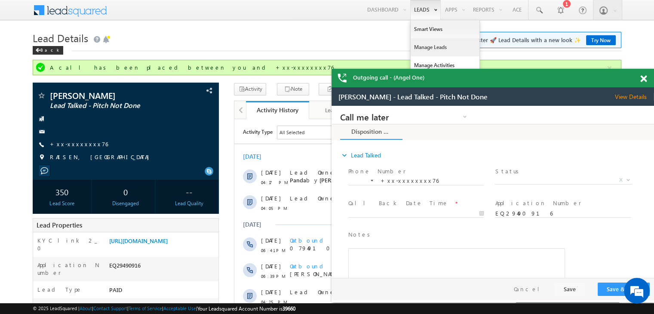
click at [426, 48] on link "Manage Leads" at bounding box center [444, 47] width 69 height 18
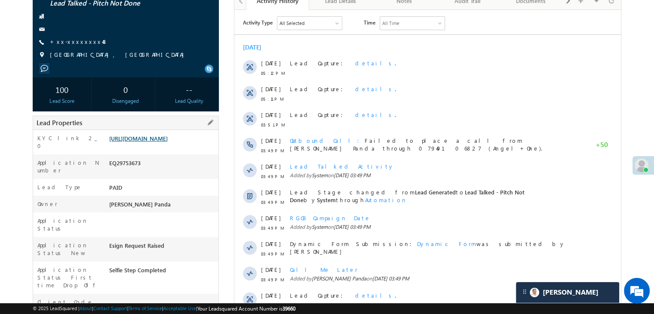
click at [168, 139] on link "[URL][DOMAIN_NAME]" at bounding box center [138, 138] width 58 height 7
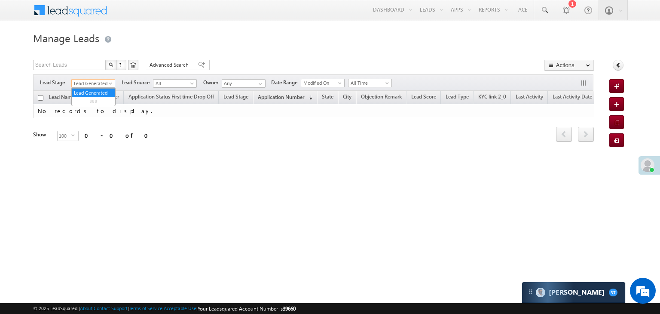
click at [108, 83] on span at bounding box center [111, 85] width 7 height 7
click at [91, 92] on link "All" at bounding box center [93, 93] width 43 height 8
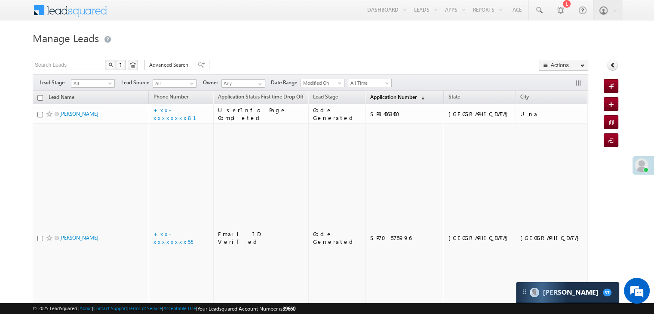
click at [382, 100] on span "Application Number" at bounding box center [393, 97] width 46 height 6
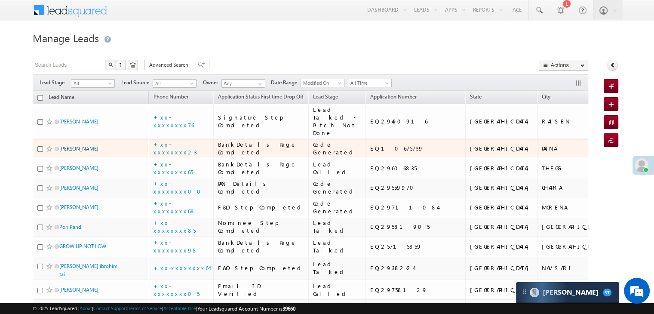
click at [83, 152] on link "Satya prakash" at bounding box center [78, 148] width 39 height 6
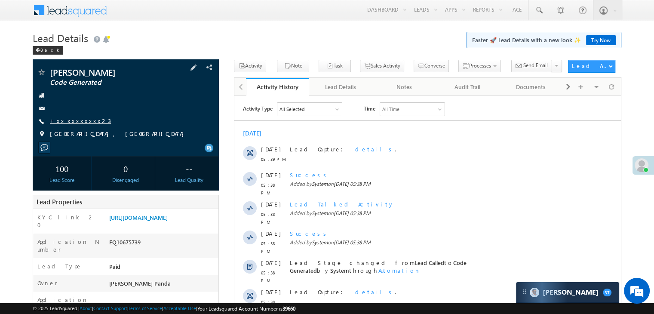
click at [76, 122] on link "+xx-xxxxxxxx23" at bounding box center [80, 120] width 61 height 7
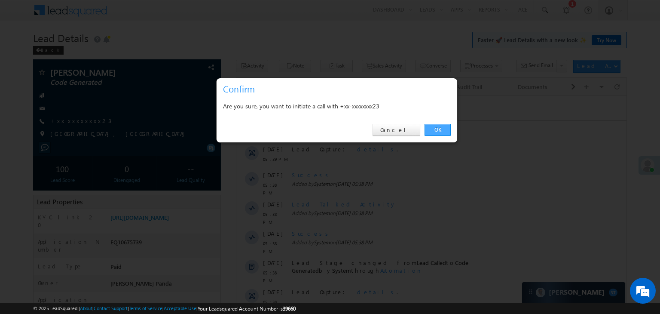
click at [435, 130] on link "OK" at bounding box center [438, 130] width 26 height 12
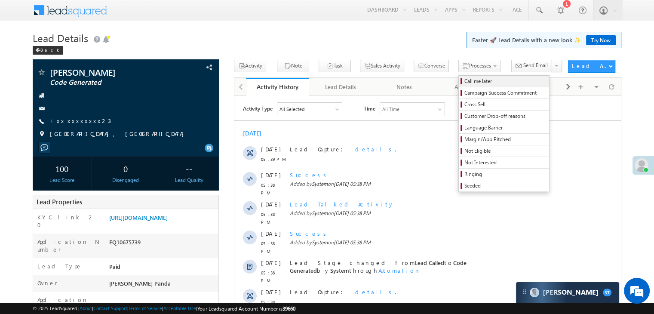
click at [464, 78] on span "Call me later" at bounding box center [505, 81] width 82 height 8
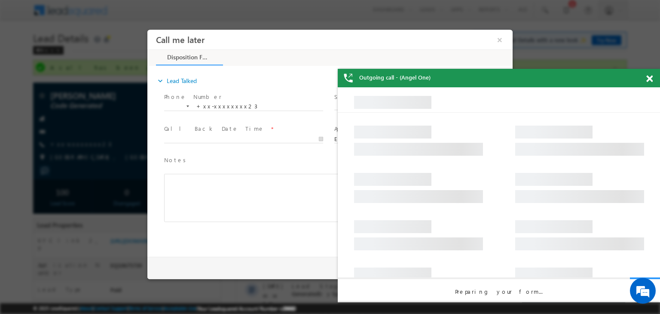
click at [648, 80] on span at bounding box center [649, 78] width 6 height 7
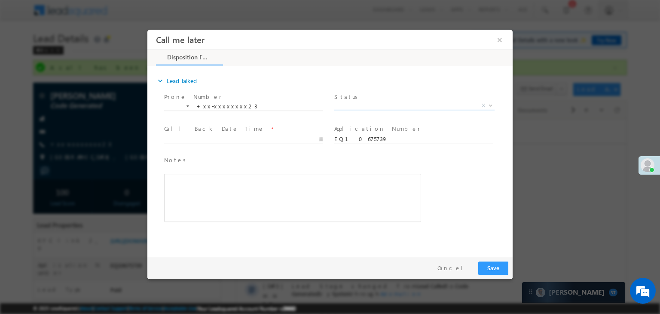
click at [370, 105] on span "X" at bounding box center [414, 105] width 160 height 9
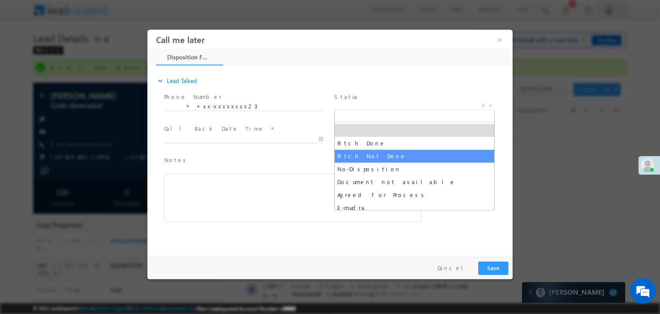
select select "Pitch Not Done"
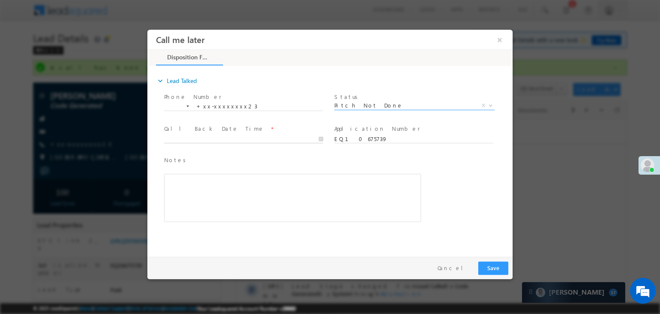
click at [298, 139] on input "text" at bounding box center [243, 139] width 159 height 9
type input "09/29/25 5:41 PM"
click at [493, 264] on button "Save" at bounding box center [493, 267] width 30 height 13
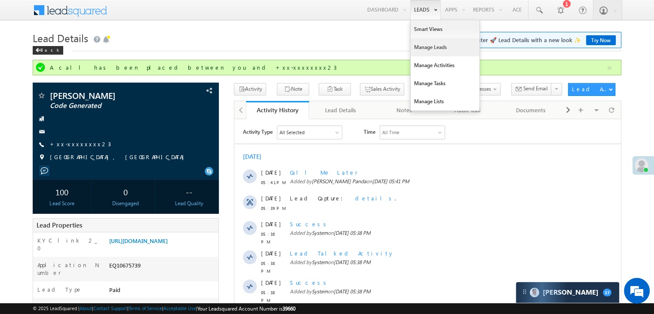
click at [421, 50] on link "Manage Leads" at bounding box center [444, 47] width 69 height 18
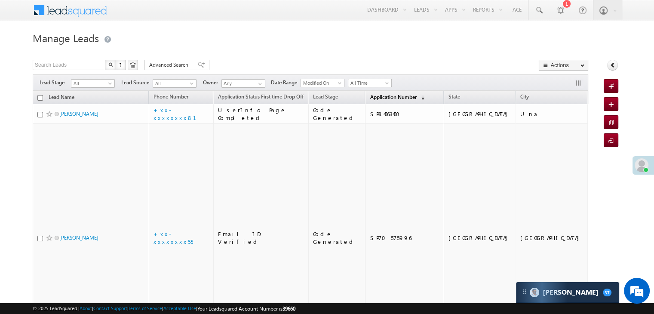
click at [375, 93] on link "Application Number (sorted descending)" at bounding box center [396, 97] width 63 height 11
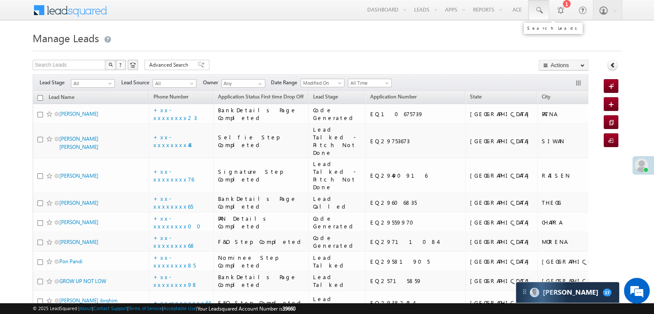
click at [540, 7] on span at bounding box center [538, 10] width 9 height 9
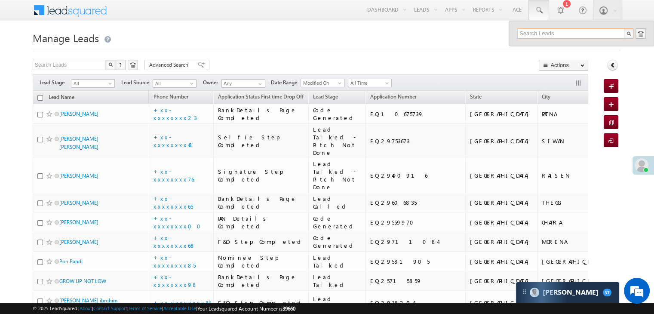
paste input "EQ29490688"
type input "EQ29490688"
click at [538, 46] on div "Manoj kumar" at bounding box center [578, 45] width 115 height 9
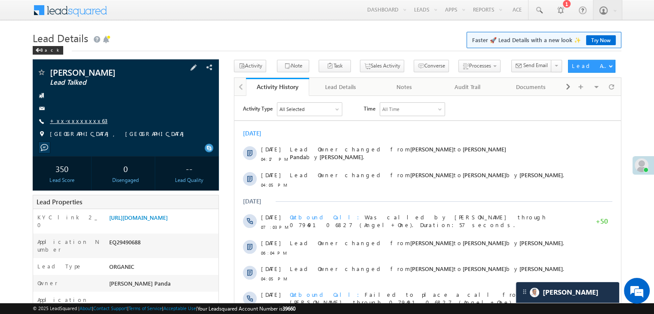
click at [80, 119] on link "+xx-xxxxxxxx63" at bounding box center [79, 120] width 58 height 7
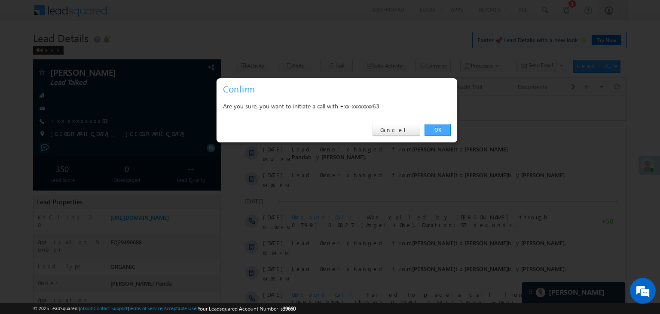
click at [440, 128] on link "OK" at bounding box center [438, 130] width 26 height 12
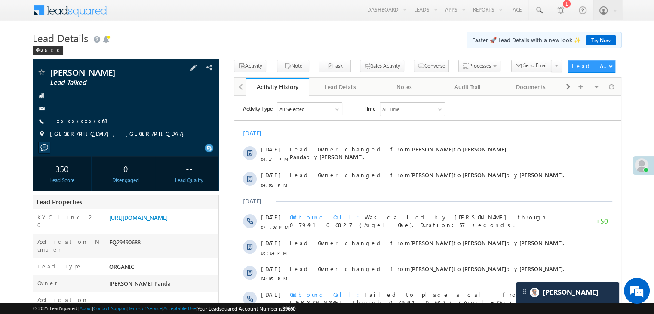
scroll to position [86, 0]
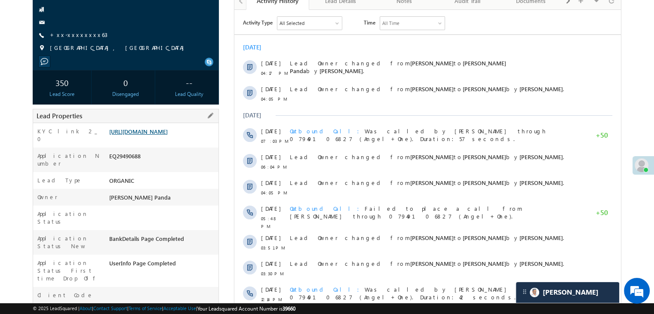
click at [168, 135] on link "[URL][DOMAIN_NAME]" at bounding box center [138, 131] width 58 height 7
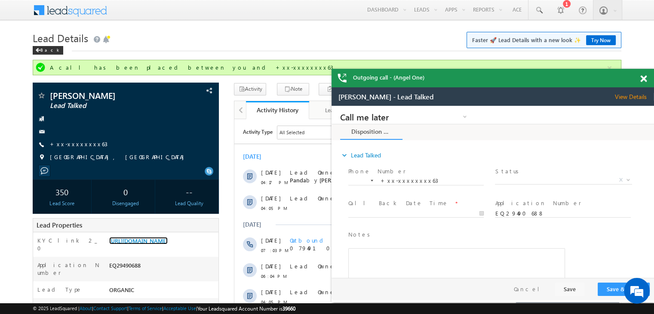
scroll to position [0, 0]
click at [536, 12] on span at bounding box center [538, 10] width 9 height 9
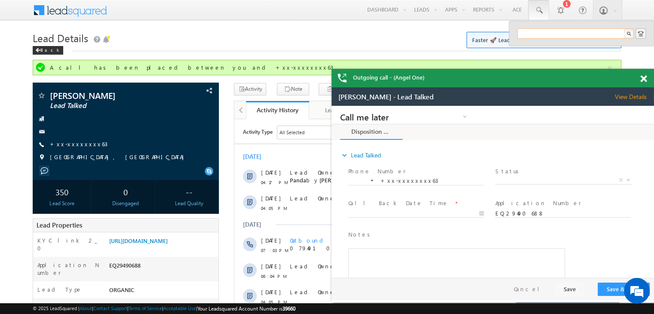
click at [523, 36] on input "text" at bounding box center [575, 33] width 116 height 10
paste input "EQ29540463"
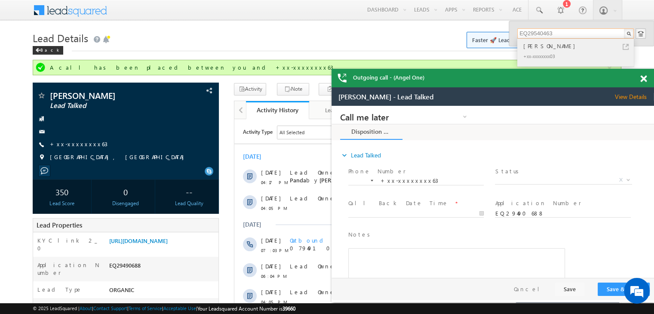
type input "EQ29540463"
click at [533, 46] on div "[PERSON_NAME]" at bounding box center [578, 45] width 115 height 9
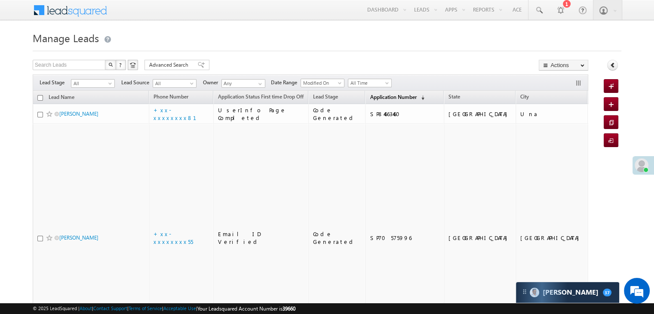
click at [370, 97] on span "Application Number" at bounding box center [393, 97] width 46 height 6
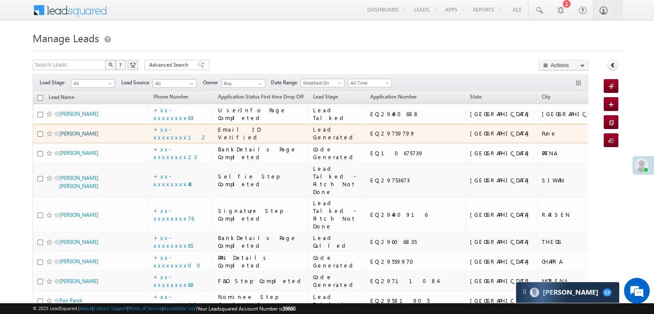
click at [80, 137] on link "Yash santosh kedari" at bounding box center [78, 133] width 39 height 6
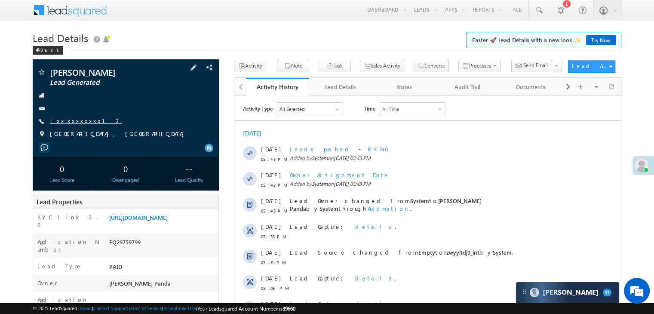
click at [76, 120] on link "+xx-xxxxxxxx12" at bounding box center [86, 120] width 72 height 7
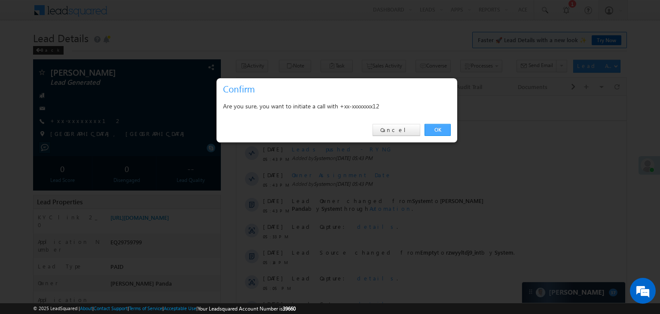
click at [438, 128] on link "OK" at bounding box center [438, 130] width 26 height 12
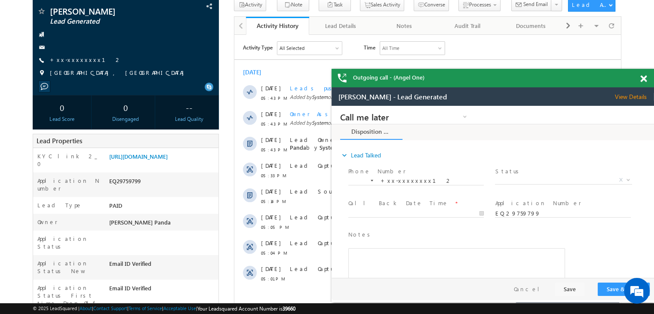
scroll to position [86, 0]
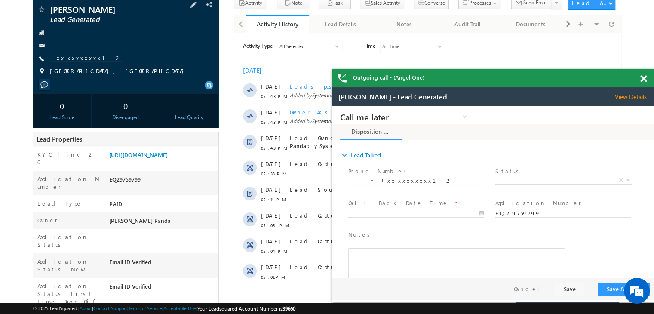
click at [71, 61] on link "+xx-xxxxxxxx12" at bounding box center [86, 57] width 72 height 7
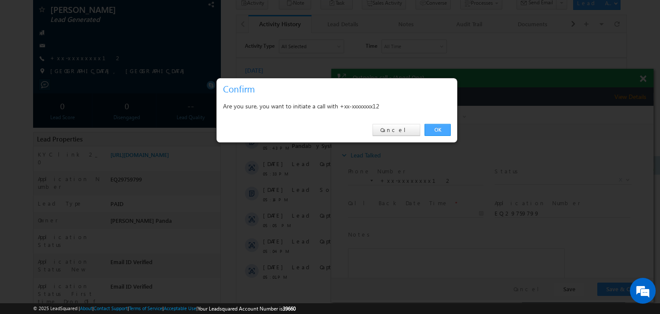
click at [435, 129] on link "OK" at bounding box center [438, 130] width 26 height 12
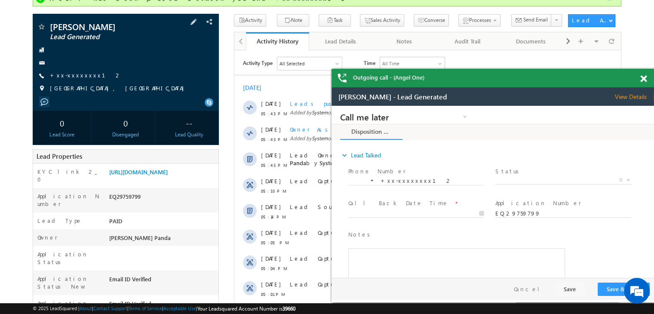
scroll to position [0, 0]
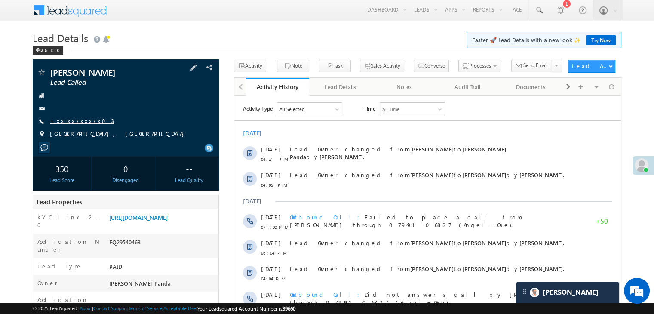
click at [70, 119] on link "+xx-xxxxxxxx03" at bounding box center [82, 120] width 64 height 7
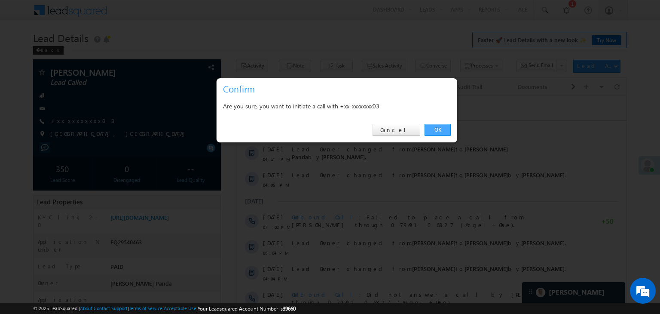
click at [438, 131] on link "OK" at bounding box center [438, 130] width 26 height 12
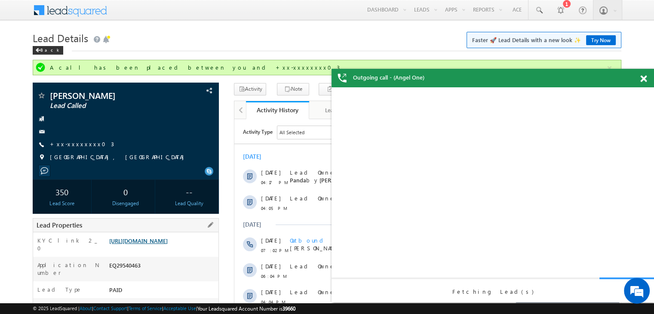
click at [167, 244] on link "[URL][DOMAIN_NAME]" at bounding box center [138, 240] width 58 height 7
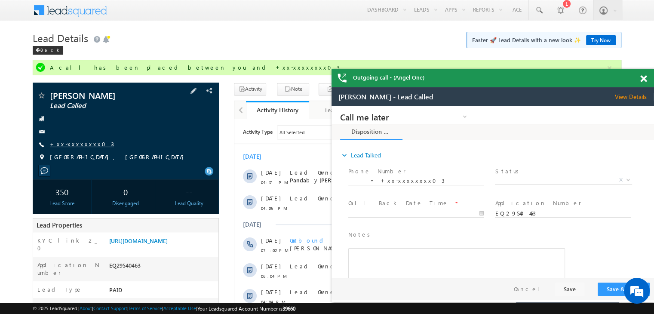
click at [72, 141] on link "+xx-xxxxxxxx03" at bounding box center [82, 143] width 64 height 7
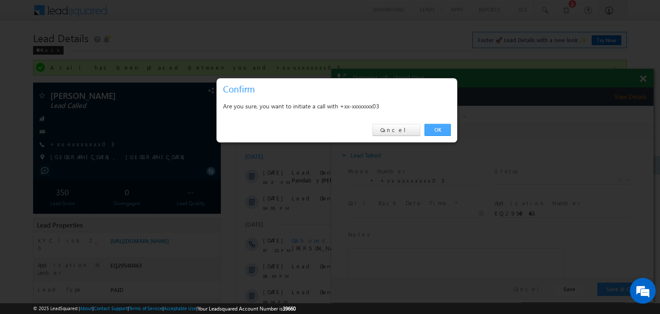
drag, startPoint x: 435, startPoint y: 131, endPoint x: 120, endPoint y: 22, distance: 332.7
click at [435, 131] on link "OK" at bounding box center [438, 130] width 26 height 12
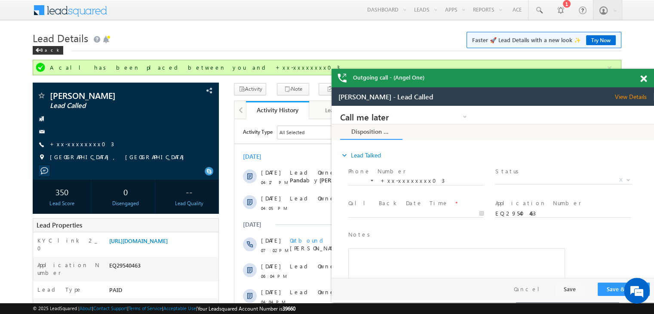
drag, startPoint x: 642, startPoint y: 80, endPoint x: 52, endPoint y: 0, distance: 595.9
click at [642, 80] on span at bounding box center [643, 78] width 6 height 7
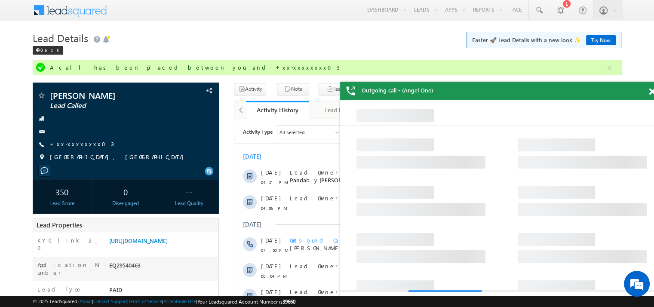
click at [650, 95] on span at bounding box center [651, 91] width 6 height 7
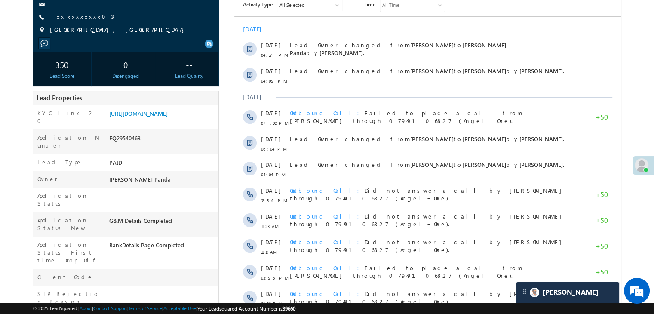
scroll to position [172, 0]
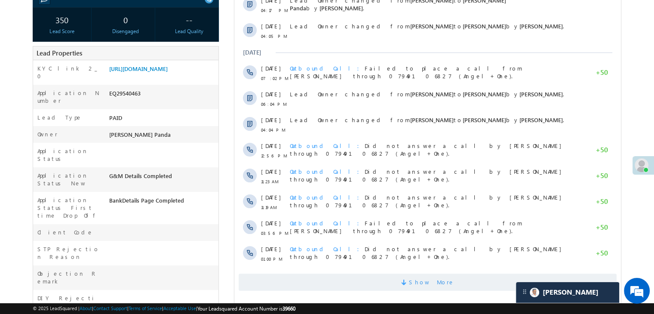
click at [422, 279] on span "Show More" at bounding box center [432, 281] width 46 height 17
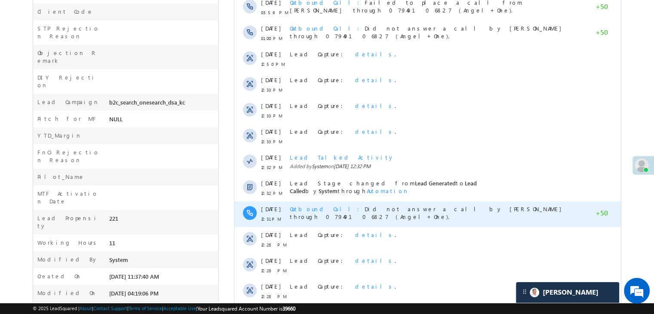
scroll to position [441, 0]
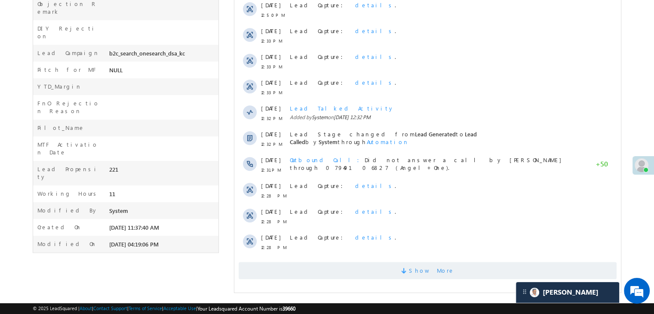
click at [427, 275] on span "Show More" at bounding box center [432, 270] width 46 height 17
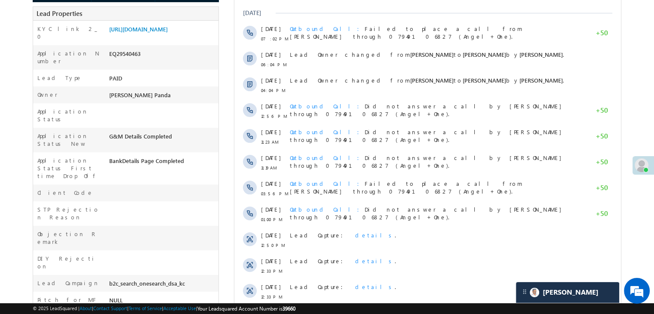
scroll to position [55, 0]
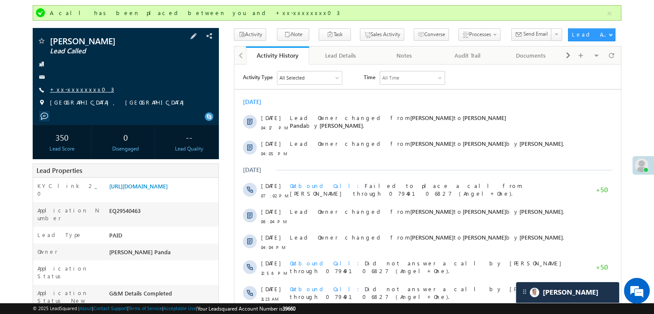
click at [75, 91] on link "+xx-xxxxxxxx03" at bounding box center [82, 89] width 64 height 7
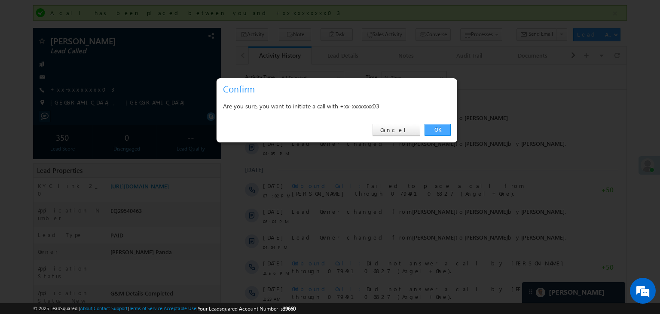
click at [440, 128] on link "OK" at bounding box center [438, 130] width 26 height 12
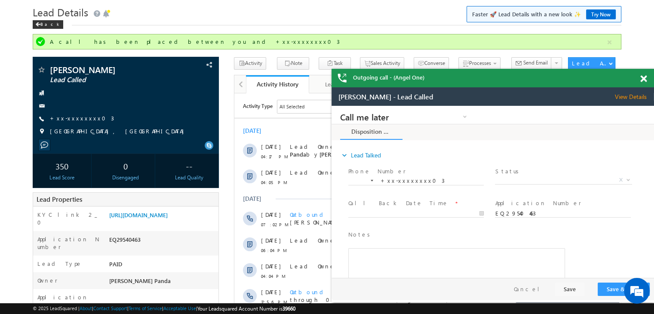
scroll to position [0, 0]
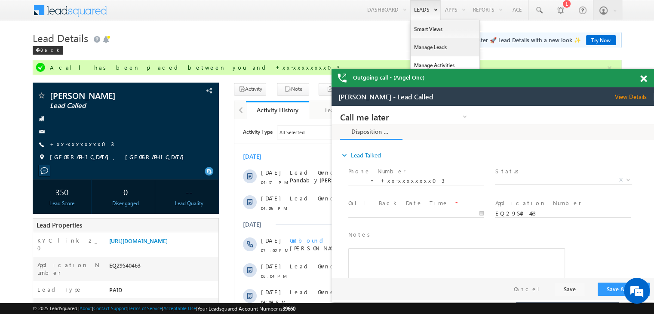
click at [423, 47] on link "Manage Leads" at bounding box center [444, 47] width 69 height 18
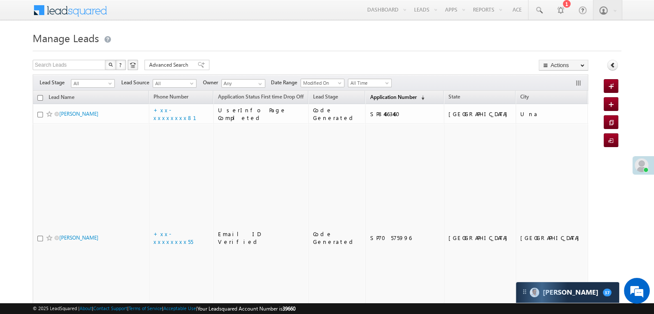
click at [376, 94] on span "Application Number" at bounding box center [393, 97] width 46 height 6
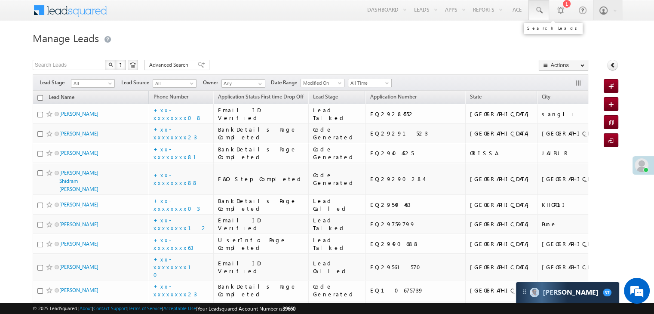
click at [538, 11] on span at bounding box center [538, 10] width 9 height 9
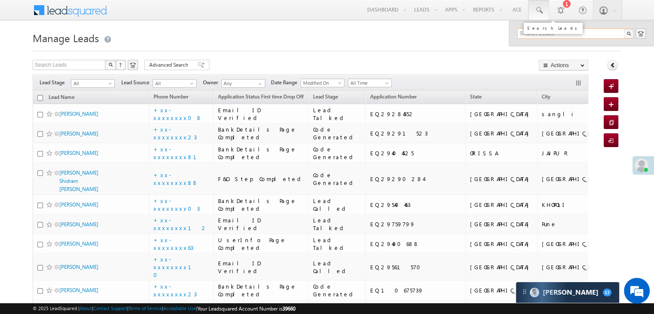
paste input "EQ29579191"
type input "EQ29579191"
click at [531, 49] on div "[PERSON_NAME]" at bounding box center [578, 45] width 115 height 9
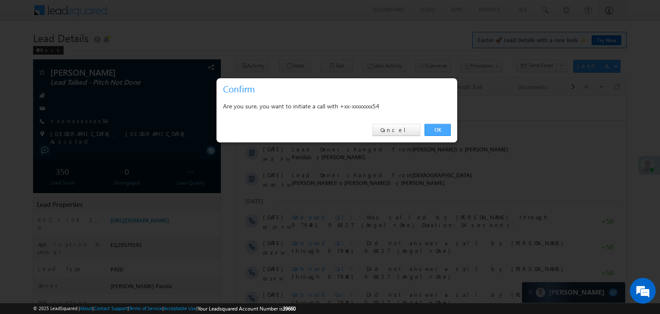
click at [449, 130] on link "OK" at bounding box center [438, 130] width 26 height 12
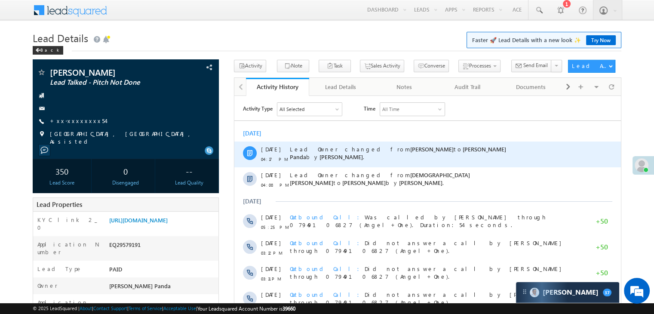
scroll to position [86, 0]
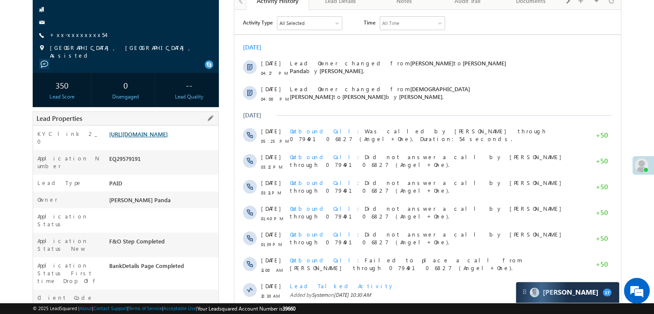
click at [168, 135] on link "https://angelbroking1-pk3em7sa.customui-test.leadsquared.com?leadId=8d492f8c-f7…" at bounding box center [138, 133] width 58 height 7
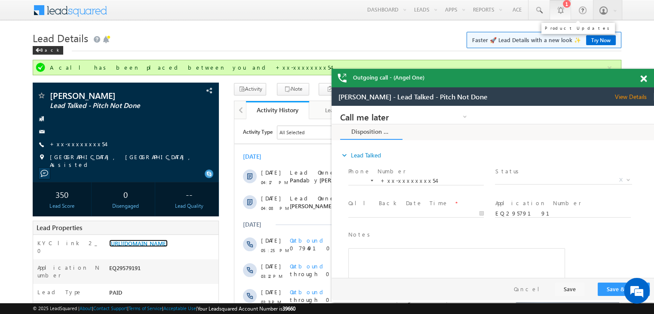
scroll to position [0, 0]
click at [541, 9] on span at bounding box center [538, 10] width 9 height 9
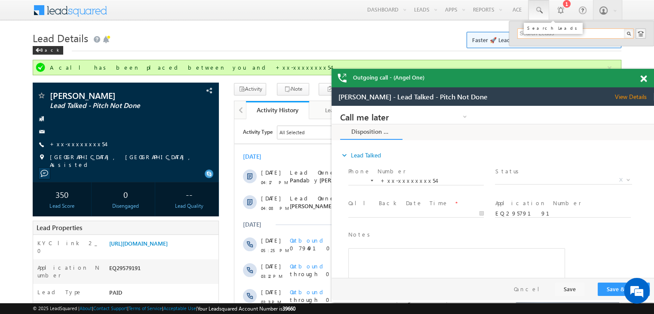
paste input "EQ29639810"
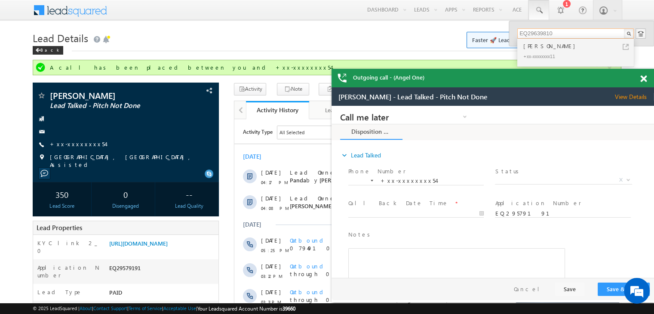
type input "EQ29639810"
click at [532, 47] on div "[PERSON_NAME]" at bounding box center [578, 45] width 115 height 9
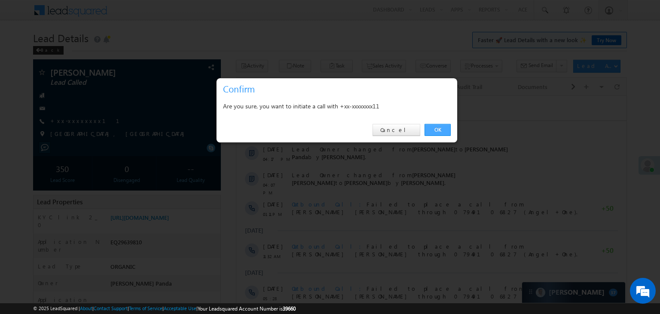
drag, startPoint x: 441, startPoint y: 125, endPoint x: 204, endPoint y: 16, distance: 261.1
click at [441, 125] on link "OK" at bounding box center [438, 130] width 26 height 12
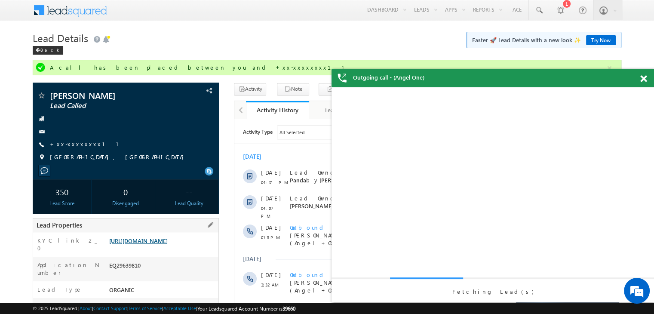
click at [158, 244] on link "[URL][DOMAIN_NAME]" at bounding box center [138, 240] width 58 height 7
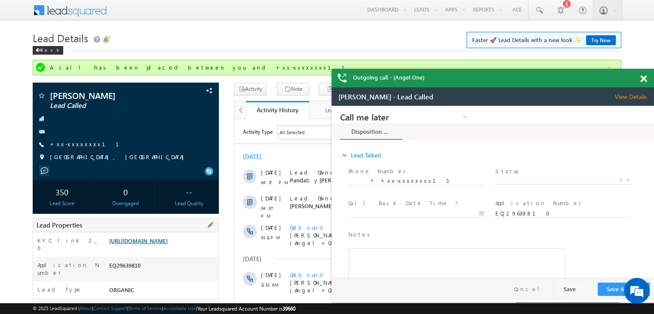
click at [139, 244] on link "[URL][DOMAIN_NAME]" at bounding box center [138, 240] width 58 height 7
click at [540, 12] on span at bounding box center [538, 10] width 9 height 9
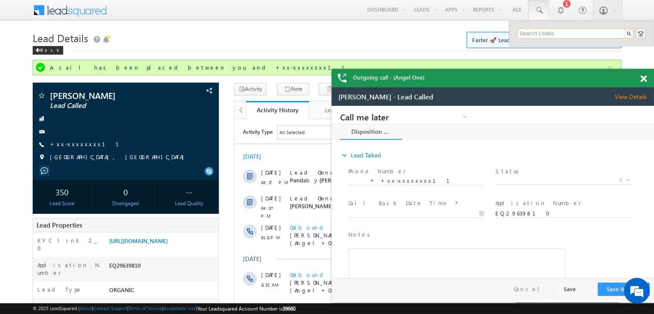
paste input "EQ29523546"
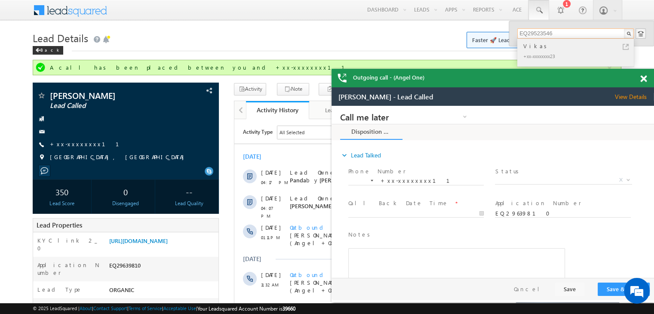
type input "EQ29523546"
click at [532, 49] on div "Vikas" at bounding box center [578, 45] width 115 height 9
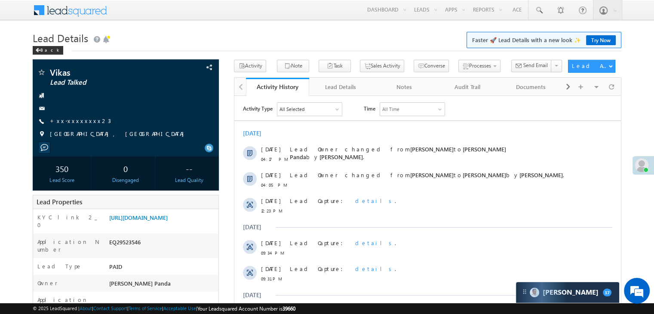
click at [77, 126] on div "Vikas Lead Talked +xx-xxxxxxxx23" at bounding box center [125, 105] width 177 height 75
click at [70, 121] on link "+xx-xxxxxxxx23" at bounding box center [80, 120] width 61 height 7
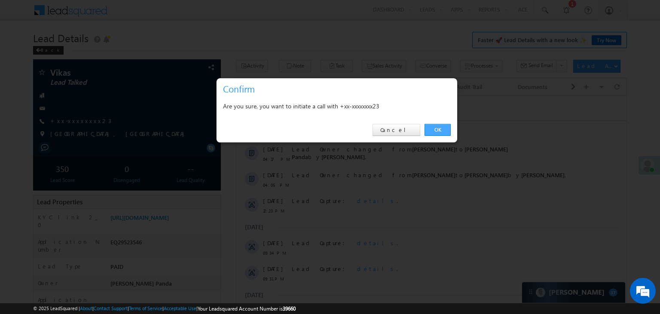
click at [435, 129] on link "OK" at bounding box center [438, 130] width 26 height 12
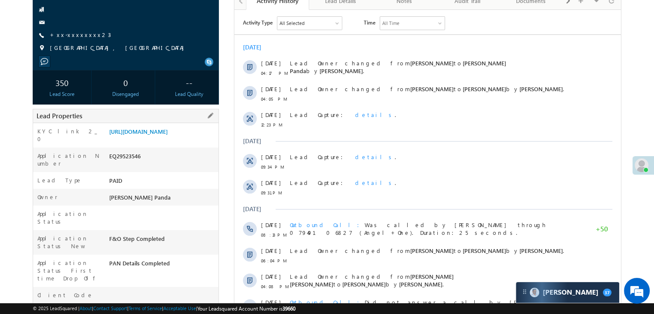
scroll to position [109, 0]
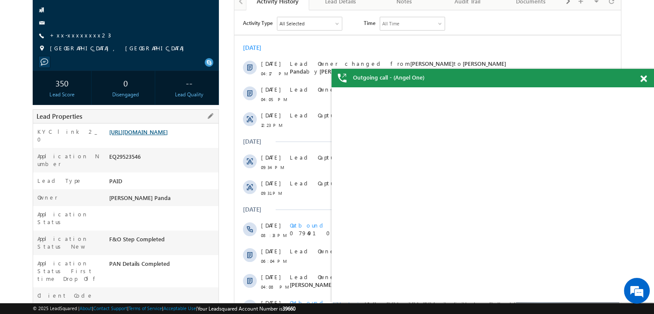
click at [168, 134] on link "[URL][DOMAIN_NAME]" at bounding box center [138, 131] width 58 height 7
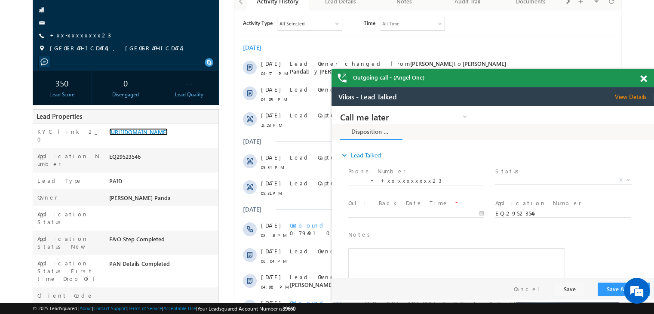
scroll to position [0, 0]
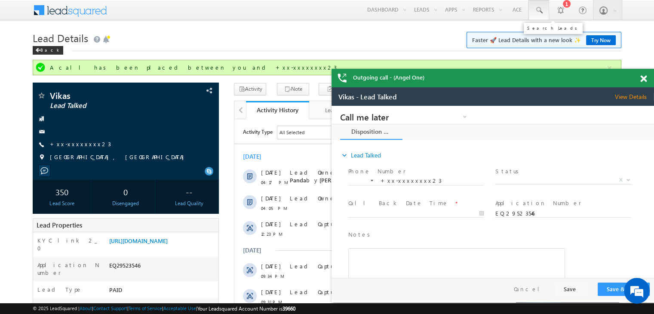
click at [536, 12] on span at bounding box center [538, 10] width 9 height 9
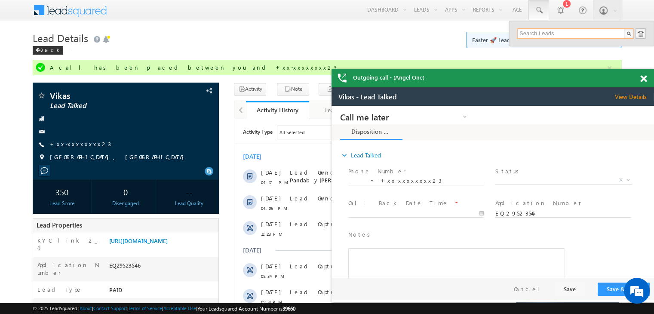
paste input "EQ29549787"
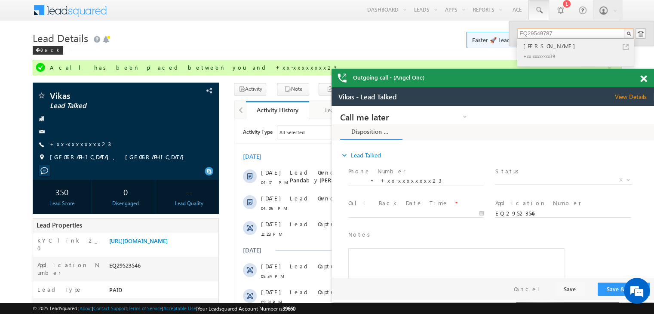
type input "EQ29549787"
click at [532, 47] on div "Rajesh Kumar" at bounding box center [578, 45] width 115 height 9
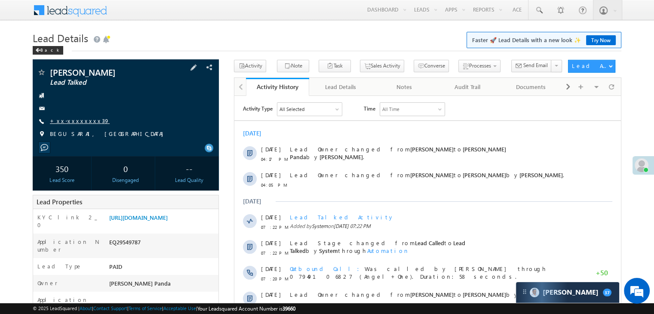
click at [79, 122] on link "+xx-xxxxxxxx39" at bounding box center [80, 120] width 60 height 7
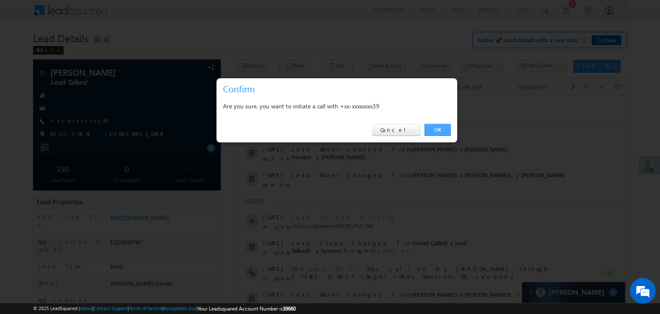
drag, startPoint x: 435, startPoint y: 127, endPoint x: 91, endPoint y: 52, distance: 352.0
click at [435, 127] on link "OK" at bounding box center [438, 130] width 26 height 12
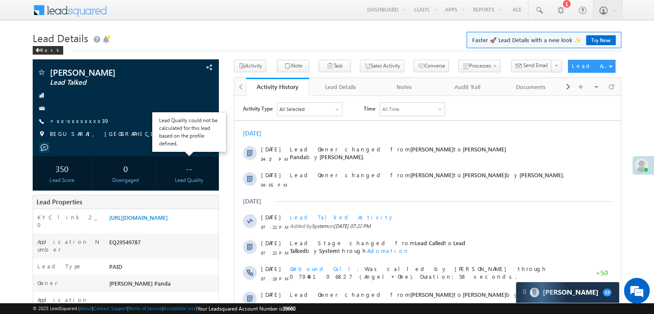
scroll to position [86, 0]
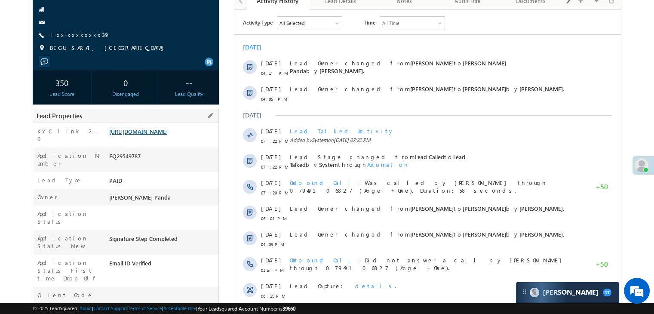
click at [159, 135] on link "[URL][DOMAIN_NAME]" at bounding box center [138, 131] width 58 height 7
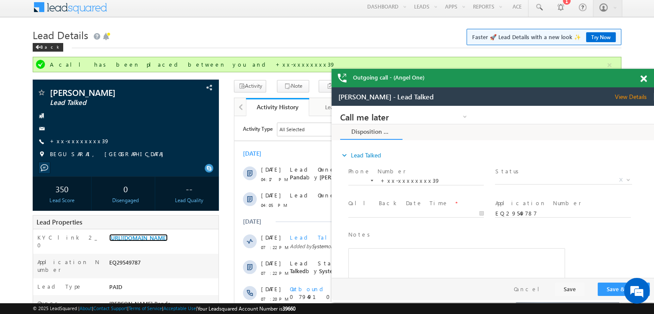
scroll to position [0, 0]
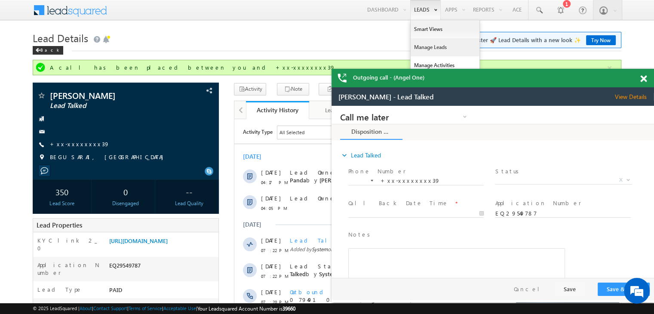
click at [426, 48] on link "Manage Leads" at bounding box center [444, 47] width 69 height 18
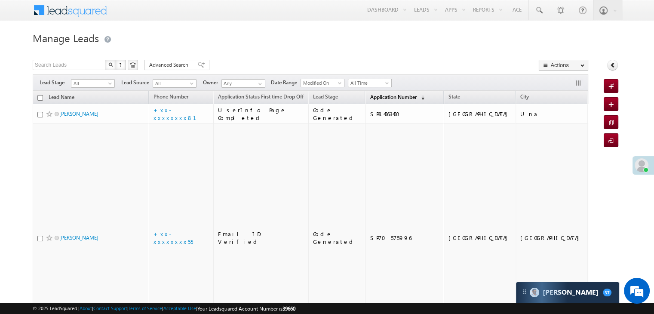
click at [375, 95] on span "Application Number" at bounding box center [393, 97] width 46 height 6
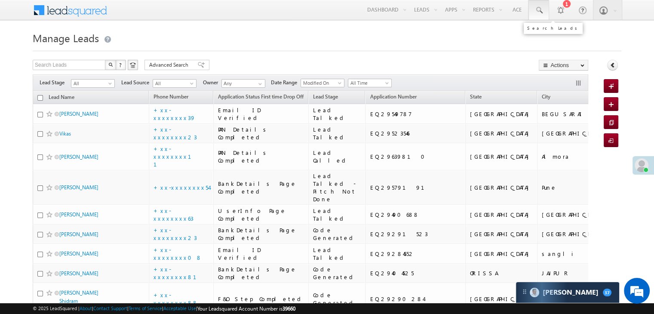
click at [539, 7] on span at bounding box center [538, 10] width 9 height 9
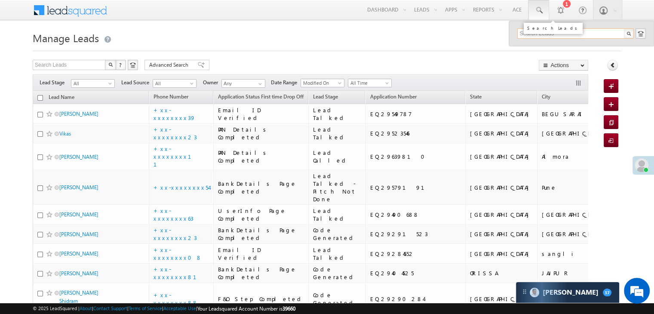
paste input "EQ29579672"
type input "EQ29579672"
click at [544, 47] on div "[PERSON_NAME]" at bounding box center [578, 45] width 115 height 9
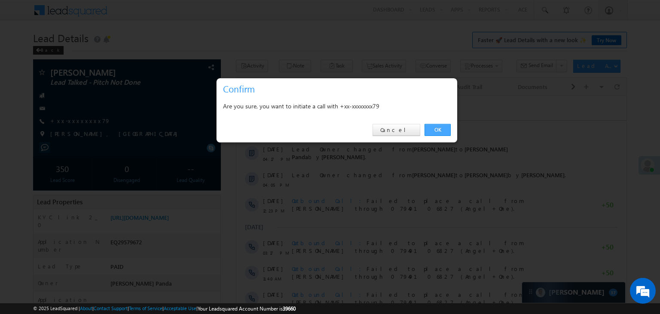
click at [440, 130] on link "OK" at bounding box center [438, 130] width 26 height 12
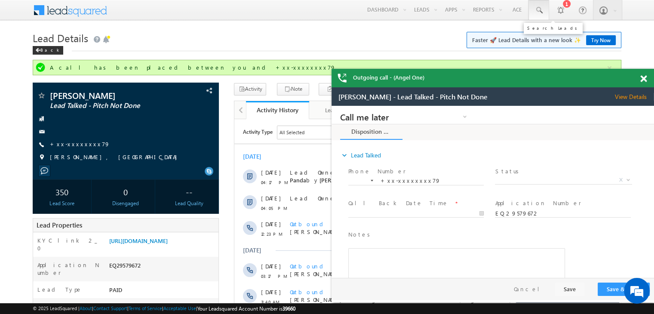
click at [537, 10] on span at bounding box center [538, 10] width 9 height 9
paste input "EQ29447390"
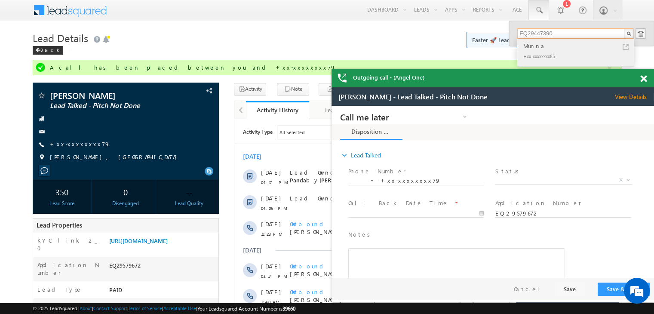
type input "EQ29447390"
click at [531, 46] on div "Munna" at bounding box center [578, 45] width 115 height 9
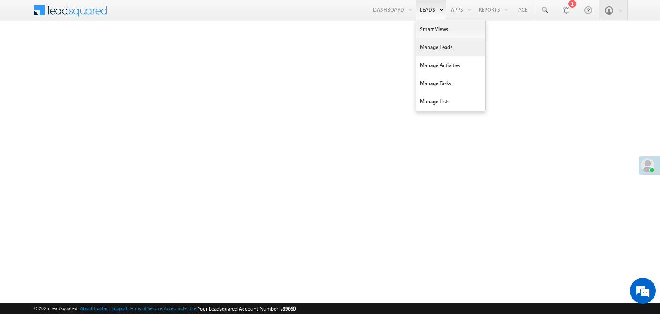
click at [431, 47] on link "Manage Leads" at bounding box center [450, 47] width 69 height 18
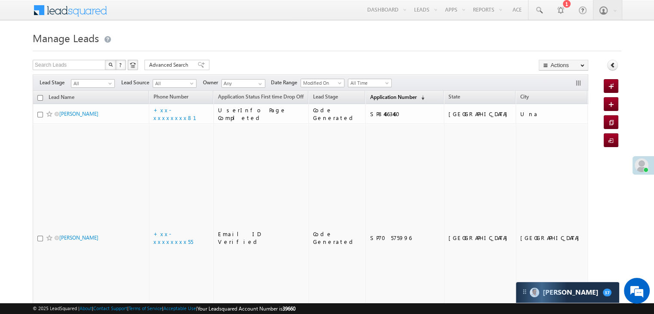
click at [370, 98] on span "Application Number" at bounding box center [393, 97] width 46 height 6
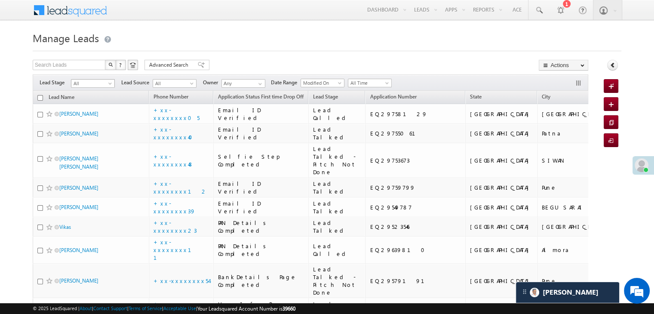
click at [112, 85] on span at bounding box center [110, 85] width 7 height 7
click at [96, 100] on link "Lead Generated" at bounding box center [92, 102] width 43 height 8
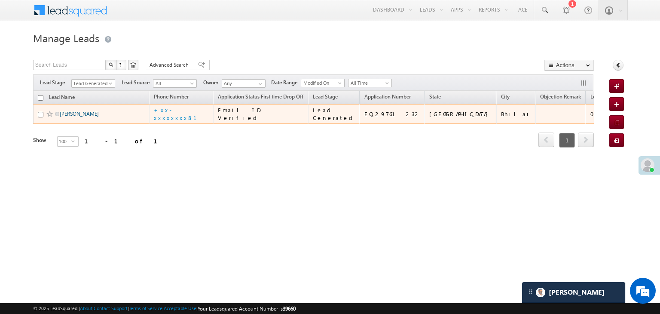
click at [70, 117] on link "Santhosh" at bounding box center [79, 113] width 39 height 6
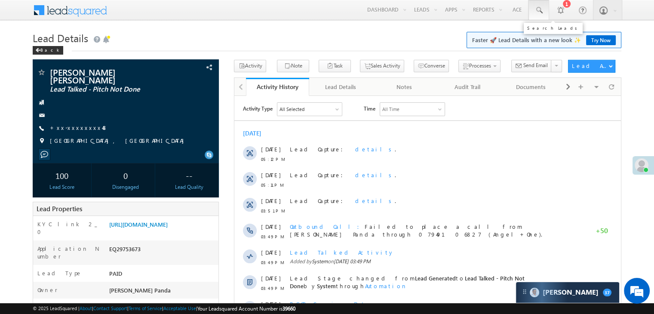
click at [537, 9] on span at bounding box center [538, 10] width 9 height 9
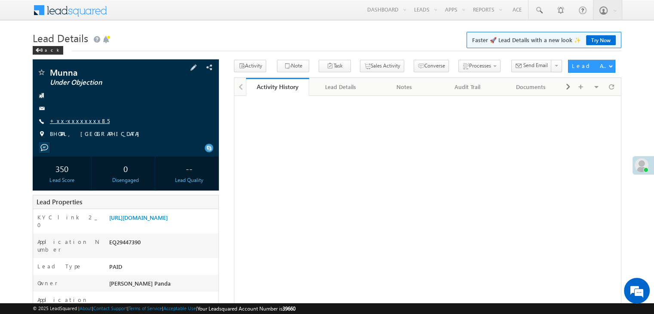
click at [74, 122] on link "+xx-xxxxxxxx85" at bounding box center [80, 120] width 60 height 7
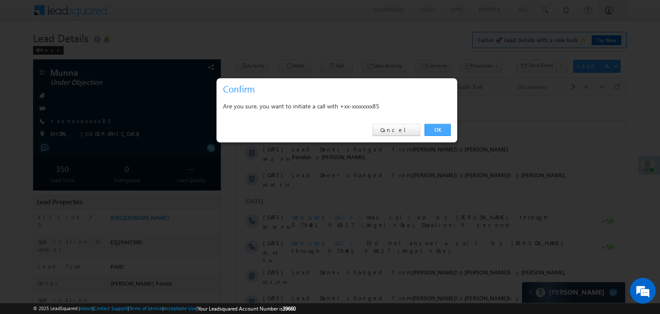
click at [443, 128] on link "OK" at bounding box center [438, 130] width 26 height 12
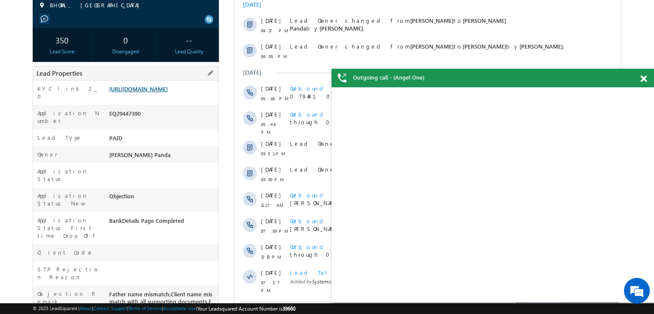
click at [151, 92] on link "https://angelbroking1-pk3em7sa.customui-test.leadsquared.com?leadId=e444e3e6-2d…" at bounding box center [138, 88] width 58 height 7
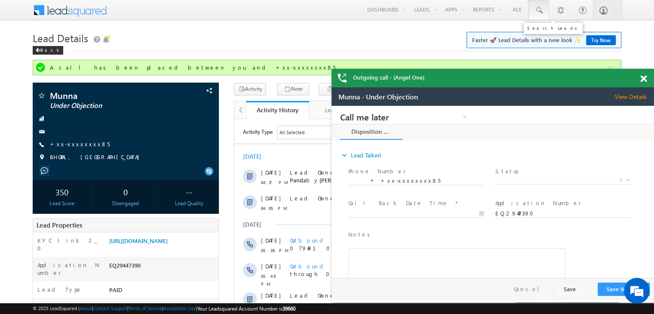
click at [543, 9] on span at bounding box center [538, 10] width 9 height 9
paste input "EQ29589764"
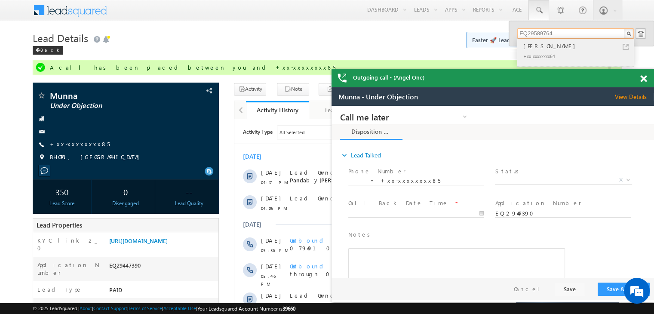
type input "EQ29589764"
click at [535, 49] on div "Sayyad Imran" at bounding box center [578, 45] width 115 height 9
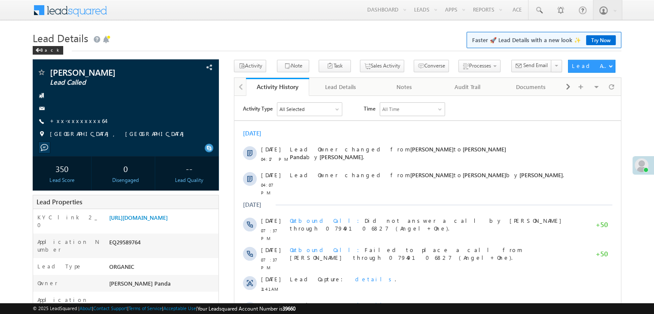
click at [72, 119] on link "+xx-xxxxxxxx64" at bounding box center [77, 120] width 55 height 7
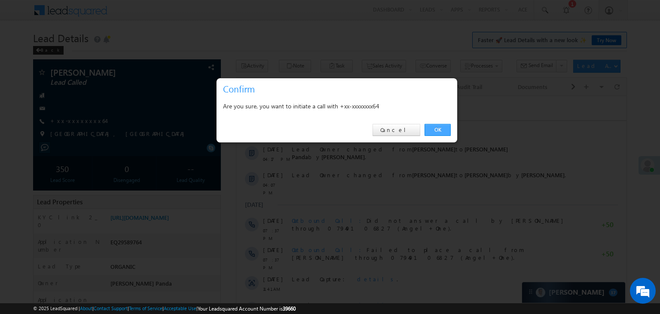
click at [437, 131] on link "OK" at bounding box center [438, 130] width 26 height 12
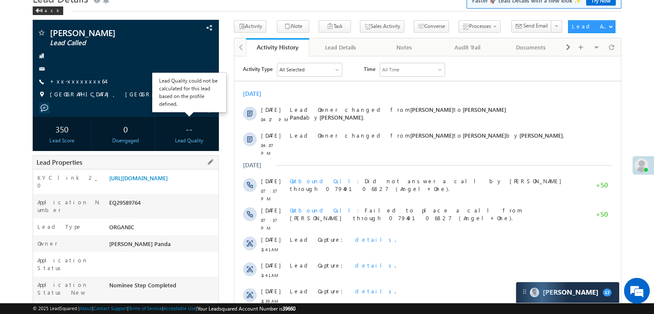
scroll to position [86, 0]
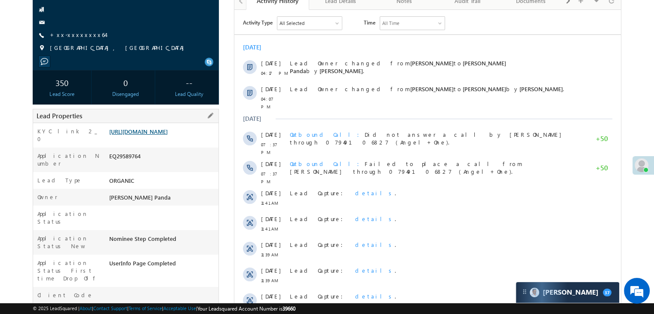
click at [168, 135] on link "https://angelbroking1-pk3em7sa.customui-test.leadsquared.com?leadId=283ac3c6-67…" at bounding box center [138, 131] width 58 height 7
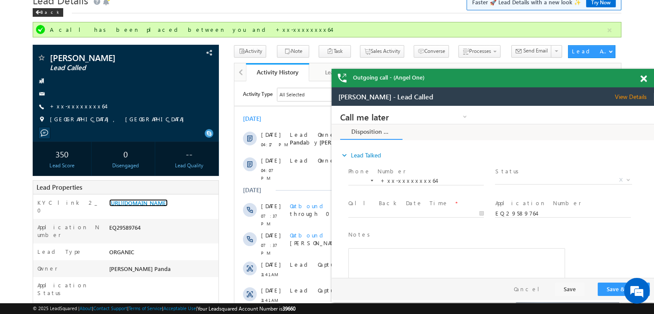
scroll to position [0, 0]
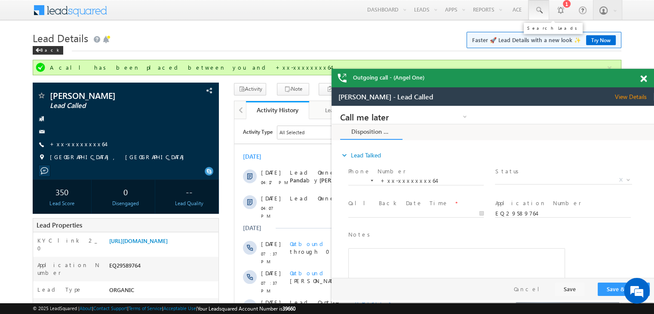
click at [539, 9] on span at bounding box center [538, 10] width 9 height 9
paste input "EQ29607572"
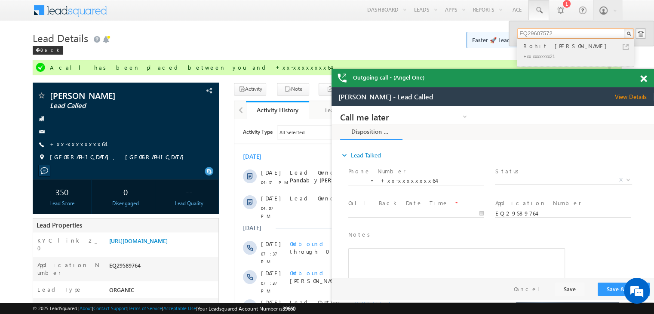
type input "EQ29607572"
click at [534, 48] on div "Rohit Eknath Dongre" at bounding box center [578, 45] width 115 height 9
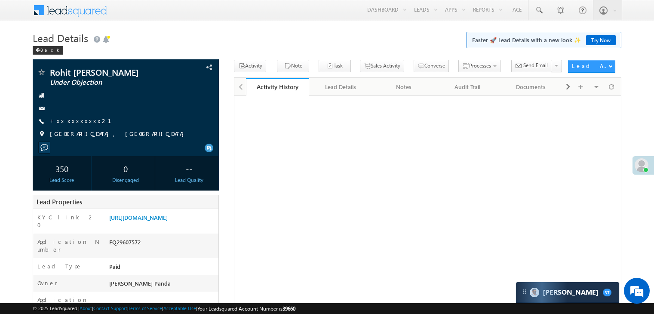
click at [66, 121] on link "+xx-xxxxxxxx21" at bounding box center [86, 120] width 72 height 7
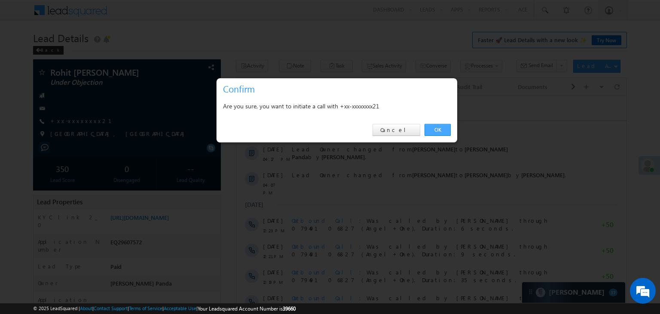
drag, startPoint x: 438, startPoint y: 128, endPoint x: 7, endPoint y: 74, distance: 434.8
click at [438, 128] on link "OK" at bounding box center [438, 130] width 26 height 12
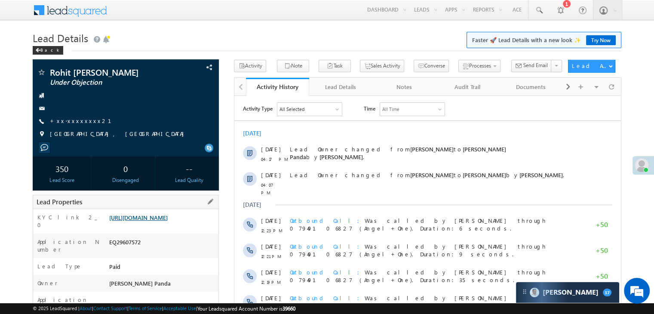
click at [149, 221] on link "[URL][DOMAIN_NAME]" at bounding box center [138, 217] width 58 height 7
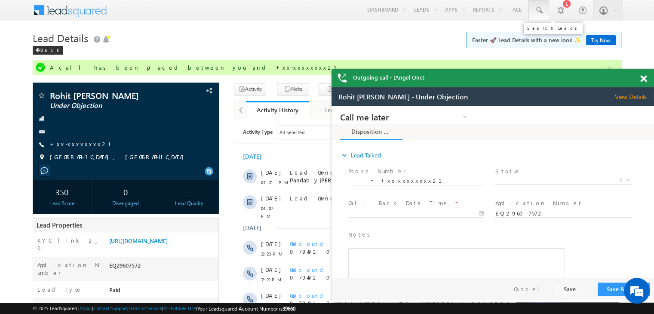
click at [538, 8] on span at bounding box center [538, 10] width 9 height 9
paste input "EQ24036561"
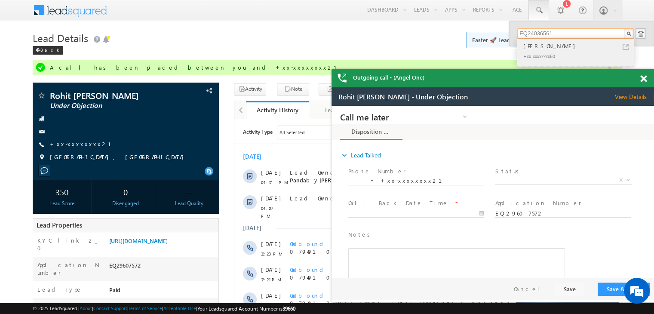
type input "EQ24036561"
click at [533, 48] on div "Shanu awasthi" at bounding box center [578, 45] width 115 height 9
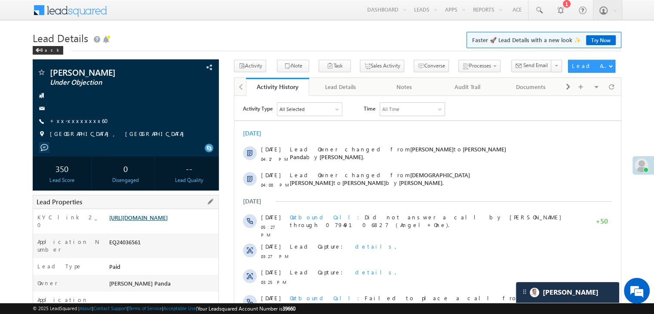
click at [168, 221] on link "[URL][DOMAIN_NAME]" at bounding box center [138, 217] width 58 height 7
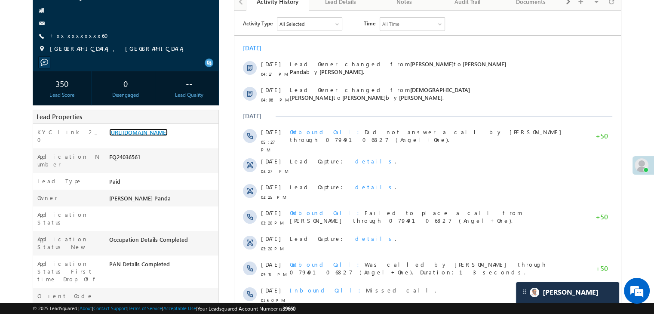
scroll to position [86, 0]
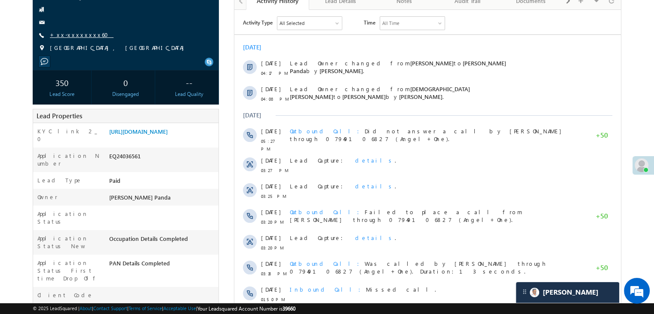
click at [70, 35] on link "+xx-xxxxxxxx60" at bounding box center [82, 34] width 64 height 7
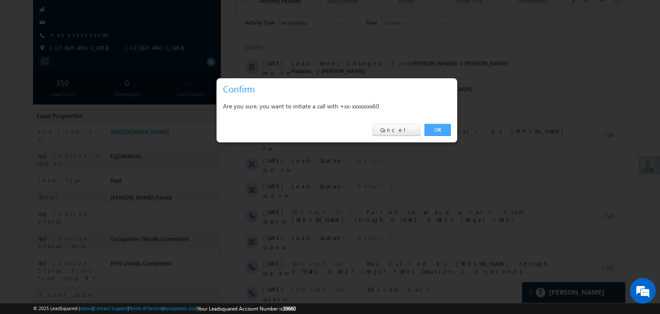
click at [434, 127] on link "OK" at bounding box center [438, 130] width 26 height 12
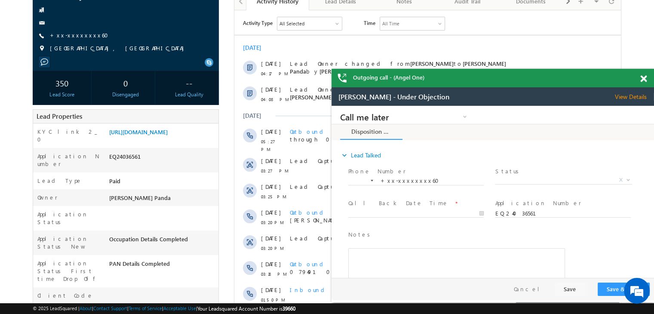
scroll to position [0, 0]
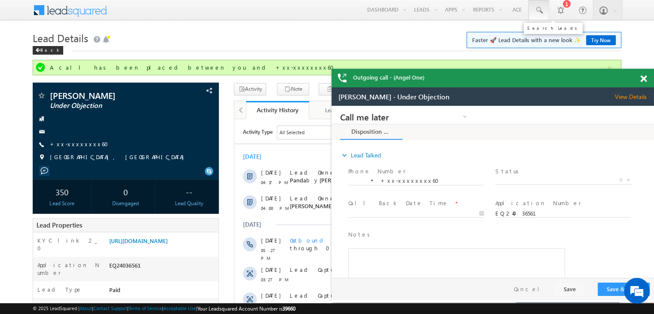
click at [539, 11] on span at bounding box center [538, 10] width 9 height 9
paste input "EQ29289680"
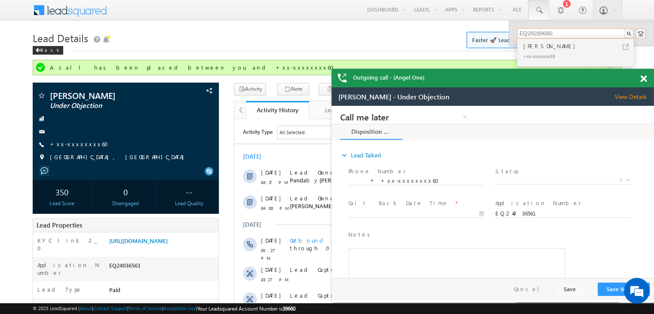
type input "EQ29289680"
click at [550, 47] on div "[PERSON_NAME]" at bounding box center [578, 45] width 115 height 9
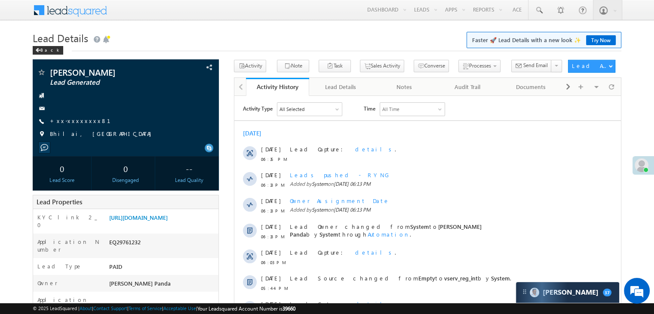
click at [72, 119] on link "+xx-xxxxxxxx81" at bounding box center [85, 120] width 71 height 7
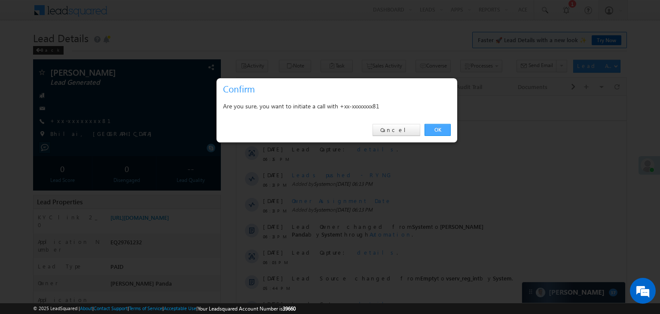
click at [436, 128] on link "OK" at bounding box center [438, 130] width 26 height 12
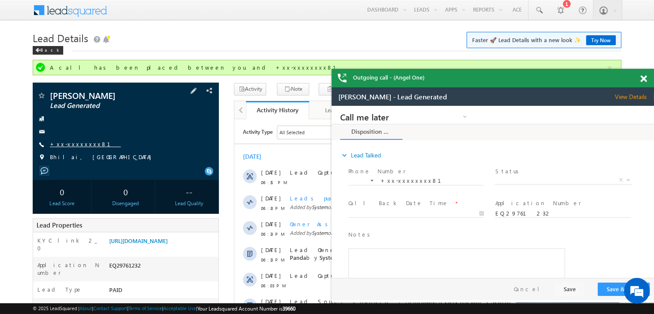
click at [67, 142] on link "+xx-xxxxxxxx81" at bounding box center [85, 143] width 71 height 7
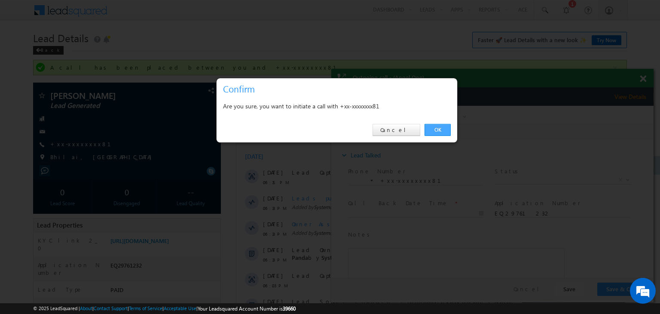
click at [439, 130] on link "OK" at bounding box center [438, 130] width 26 height 12
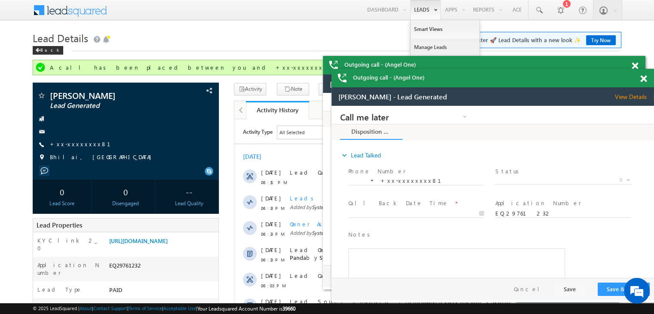
click at [420, 47] on link "Manage Leads" at bounding box center [444, 47] width 69 height 18
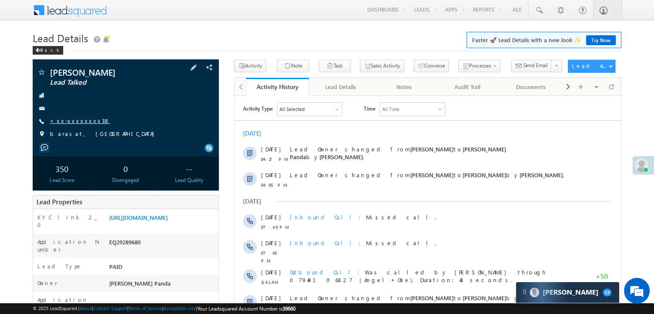
click at [62, 122] on link "+xx-xxxxxxxx38" at bounding box center [80, 120] width 60 height 7
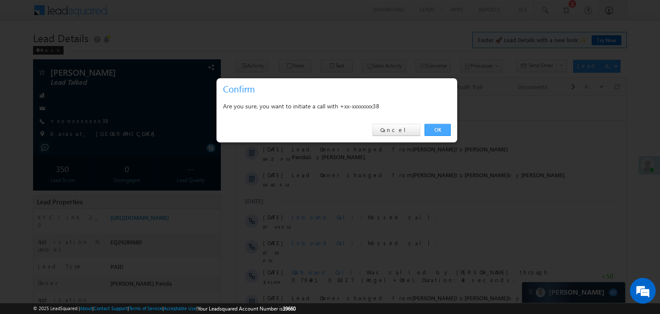
click at [437, 131] on link "OK" at bounding box center [438, 130] width 26 height 12
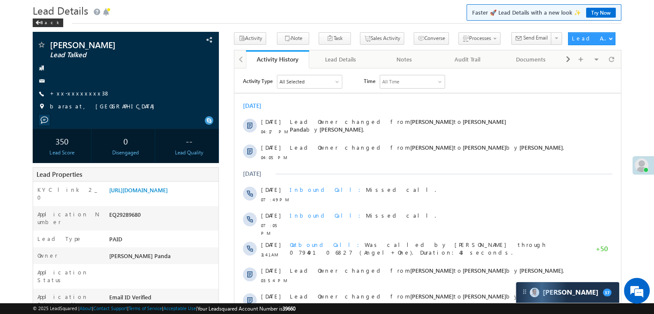
scroll to position [43, 0]
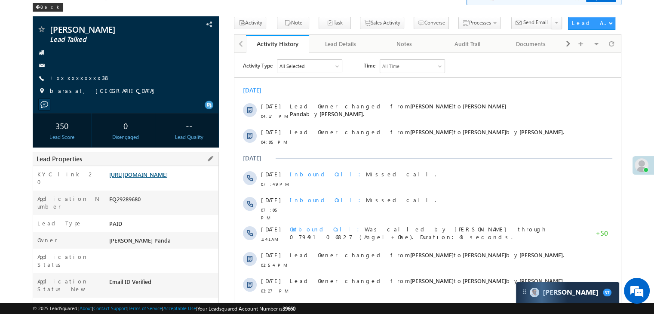
click at [168, 172] on link "[URL][DOMAIN_NAME]" at bounding box center [138, 174] width 58 height 7
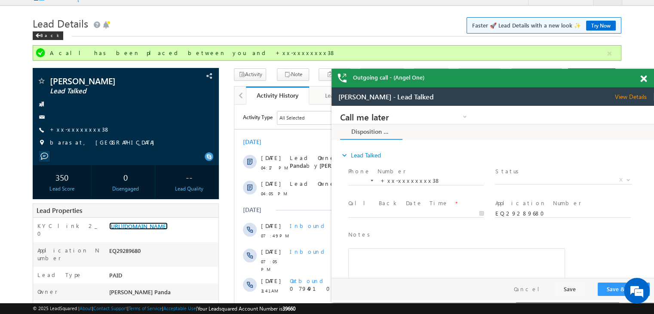
scroll to position [0, 0]
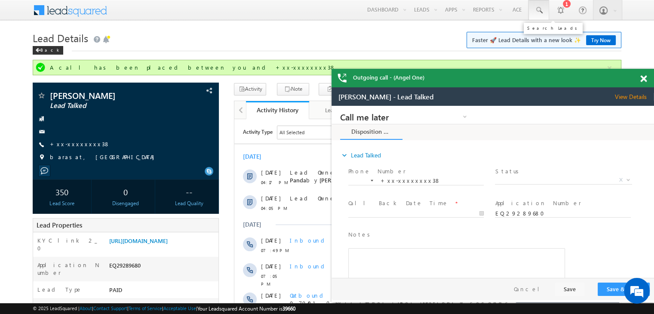
click at [538, 8] on span at bounding box center [538, 10] width 9 height 9
paste input "EQ29369426"
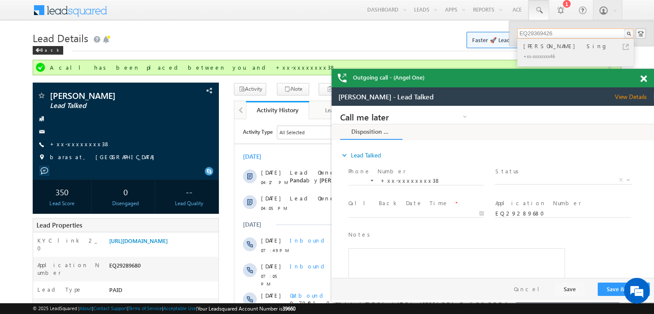
type input "EQ29369426"
click at [531, 47] on div "[PERSON_NAME] Sing" at bounding box center [578, 45] width 115 height 9
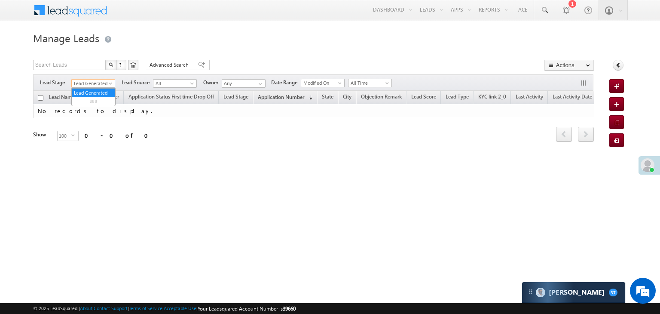
click at [109, 84] on span at bounding box center [111, 85] width 7 height 7
click at [93, 90] on link "All" at bounding box center [93, 93] width 43 height 8
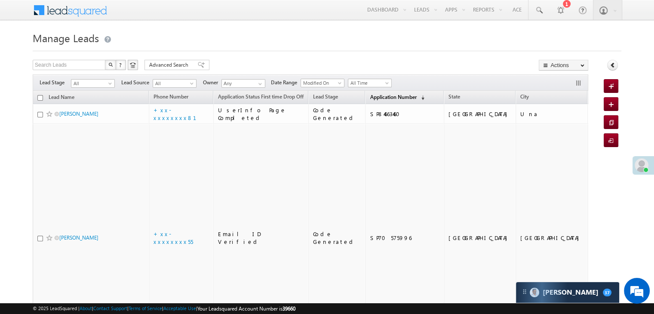
click at [387, 101] on link "Application Number (sorted descending)" at bounding box center [396, 97] width 63 height 11
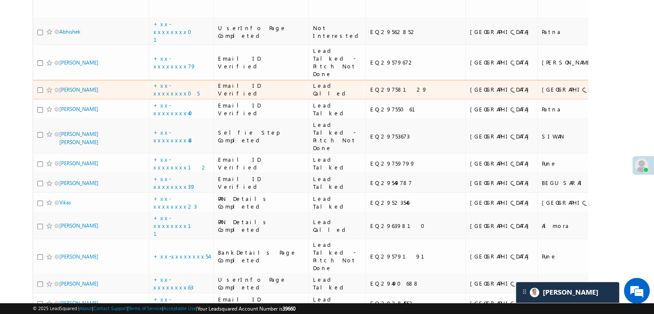
scroll to position [258, 0]
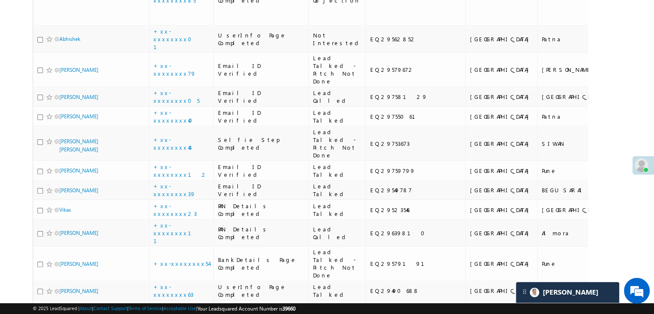
click at [639, 167] on span at bounding box center [641, 165] width 14 height 14
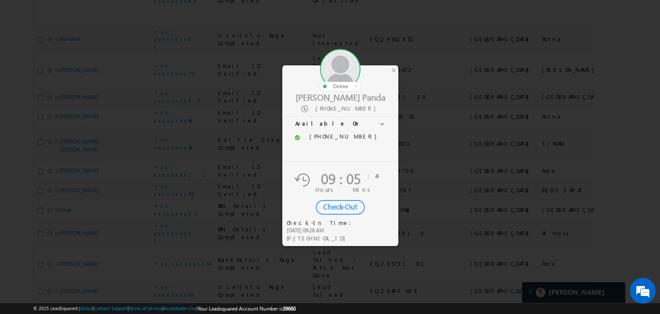
click at [339, 205] on div "Check-Out" at bounding box center [340, 207] width 49 height 15
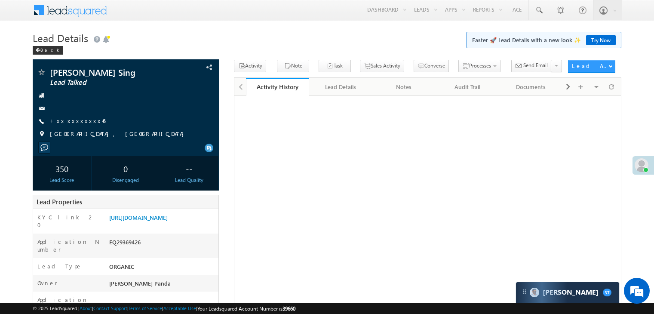
click at [67, 122] on link "+xx-xxxxxxxx46" at bounding box center [77, 120] width 55 height 7
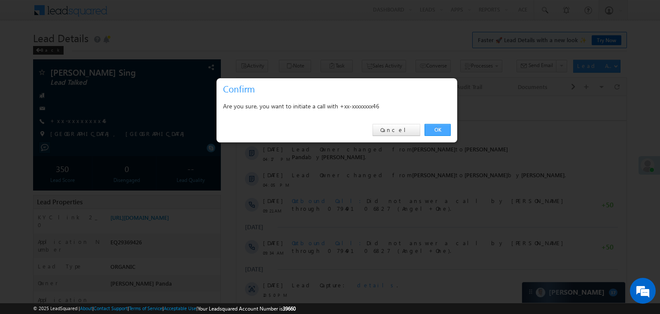
drag, startPoint x: 437, startPoint y: 128, endPoint x: 188, endPoint y: 41, distance: 263.8
click at [437, 128] on link "OK" at bounding box center [438, 130] width 26 height 12
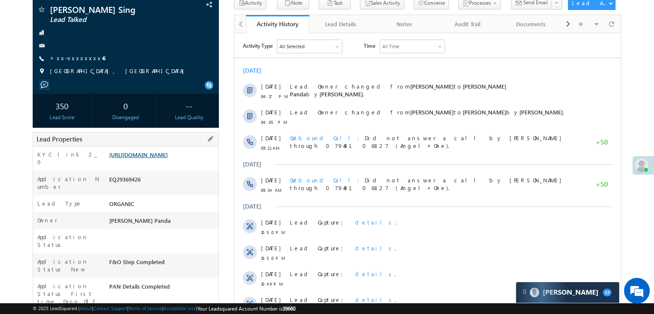
scroll to position [109, 0]
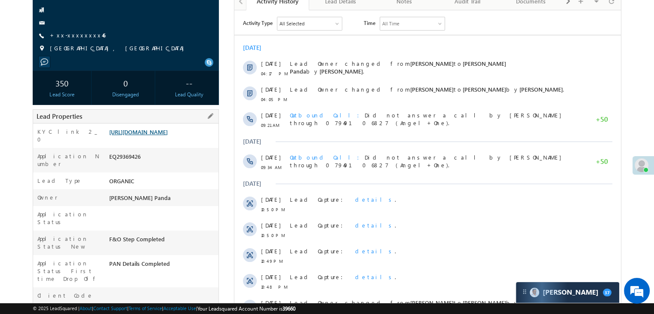
click at [151, 135] on link "[URL][DOMAIN_NAME]" at bounding box center [138, 131] width 58 height 7
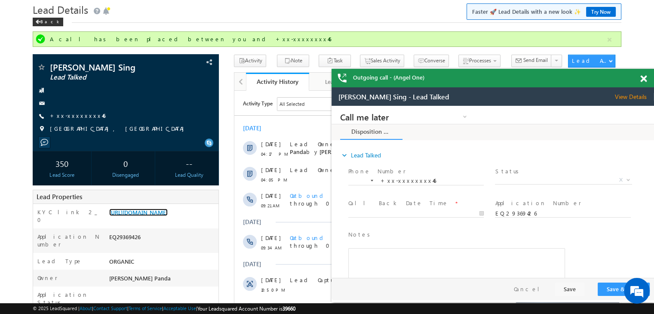
scroll to position [0, 0]
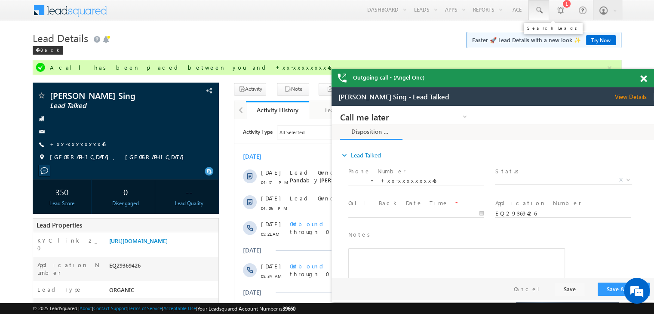
click at [538, 11] on span at bounding box center [538, 10] width 9 height 9
paste input "EQ29581060"
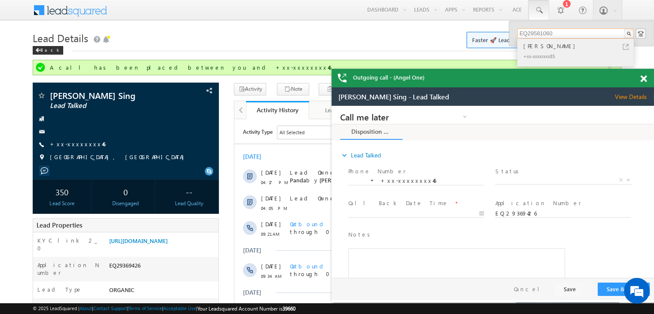
type input "EQ29581060"
click at [533, 46] on div "santosh kumar dhanwar" at bounding box center [578, 45] width 115 height 9
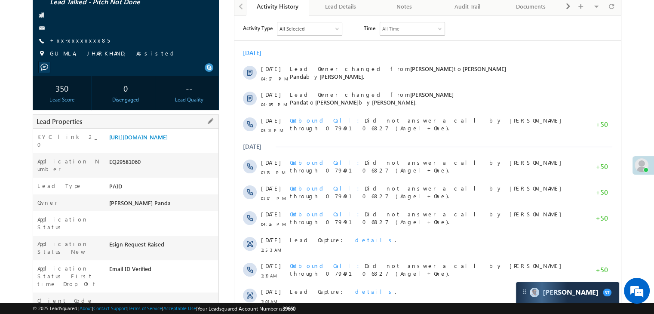
scroll to position [86, 0]
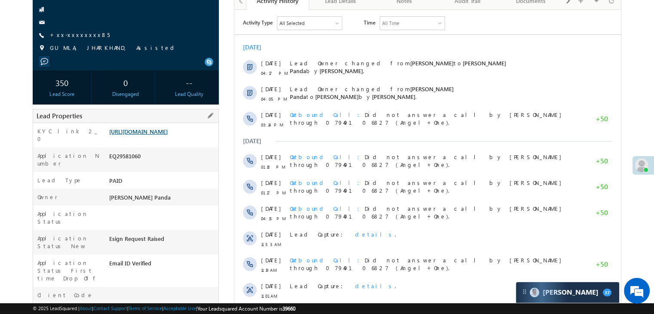
click at [168, 135] on link "https://angelbroking1-pk3em7sa.customui-test.leadsquared.com?leadId=ca801c0e-a0…" at bounding box center [138, 131] width 58 height 7
click at [76, 35] on link "+xx-xxxxxxxx85" at bounding box center [80, 34] width 60 height 7
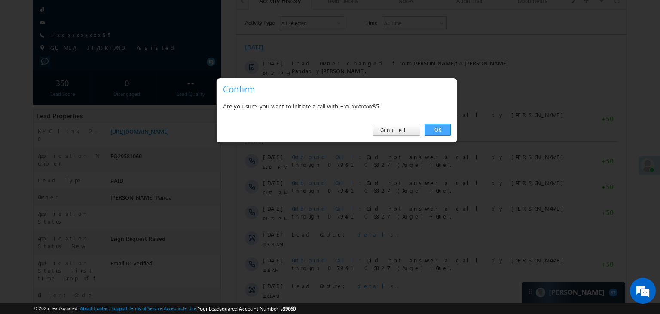
click at [438, 131] on link "OK" at bounding box center [438, 130] width 26 height 12
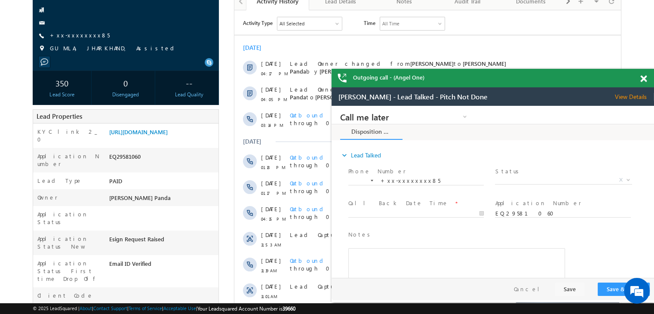
scroll to position [0, 0]
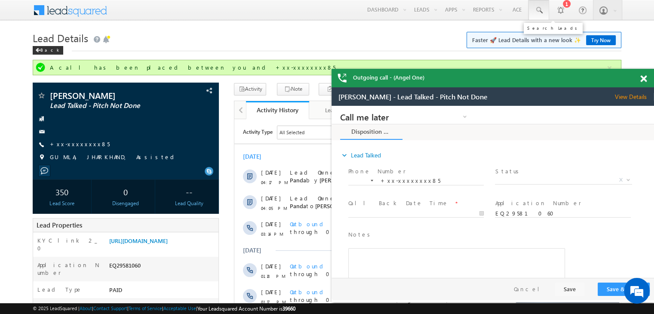
click at [539, 11] on span at bounding box center [538, 10] width 9 height 9
paste input "EQ29581905"
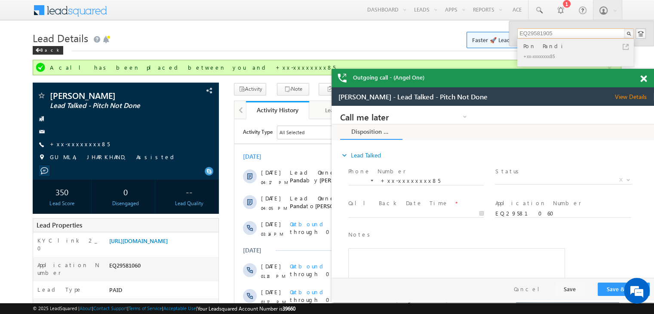
type input "EQ29581905"
click at [540, 49] on div "Pon Pandi" at bounding box center [578, 45] width 115 height 9
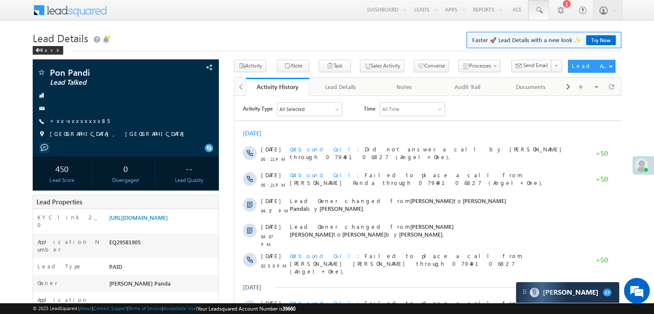
click at [538, 13] on span at bounding box center [538, 10] width 9 height 9
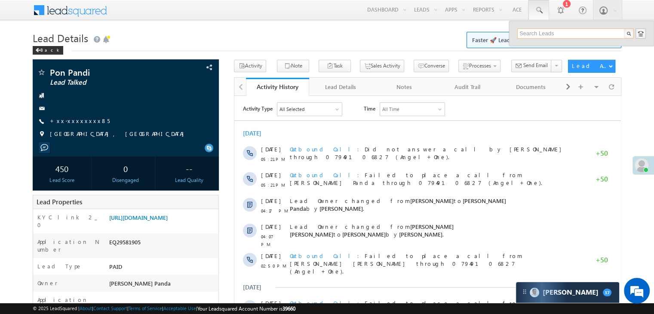
paste input "EQ29520921"
type input "EQ29520921"
click at [541, 48] on div "[PERSON_NAME]" at bounding box center [578, 45] width 115 height 9
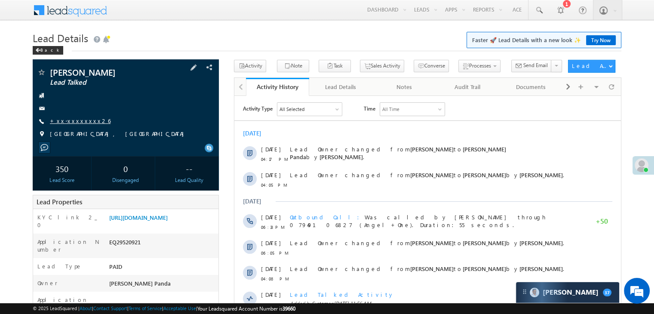
click at [68, 123] on link "+xx-xxxxxxxx26" at bounding box center [80, 120] width 61 height 7
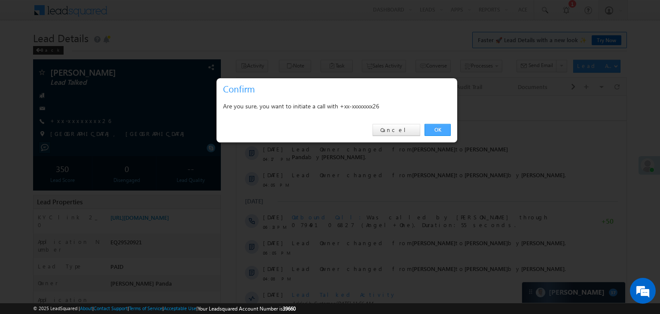
click at [436, 129] on link "OK" at bounding box center [438, 130] width 26 height 12
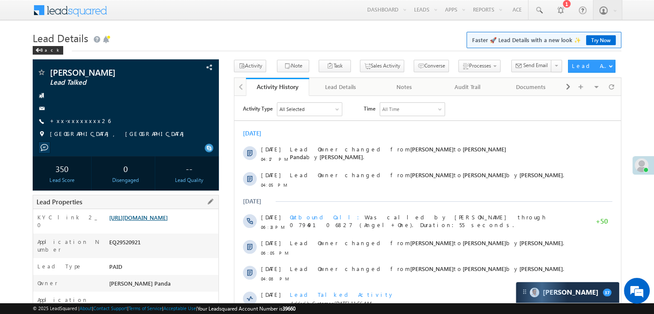
click at [168, 221] on link "https://angelbroking1-pk3em7sa.customui-test.leadsquared.com?leadId=e608d657-ea…" at bounding box center [138, 217] width 58 height 7
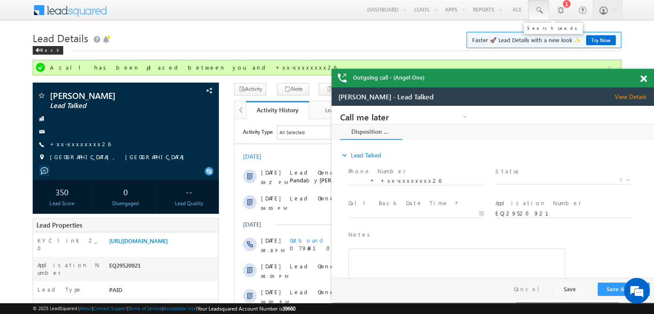
click at [536, 6] on span at bounding box center [538, 10] width 9 height 9
paste input "EQ29522687"
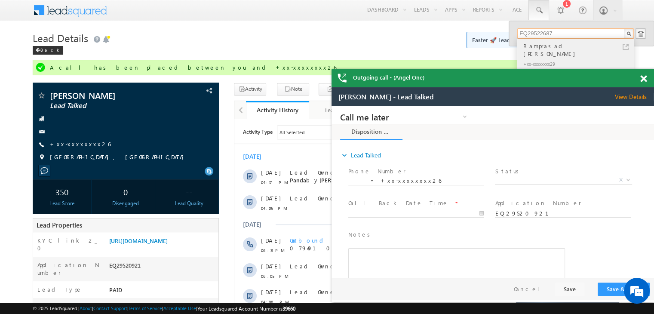
type input "EQ29522687"
click at [533, 46] on div "Ramprasad [PERSON_NAME]" at bounding box center [578, 49] width 115 height 17
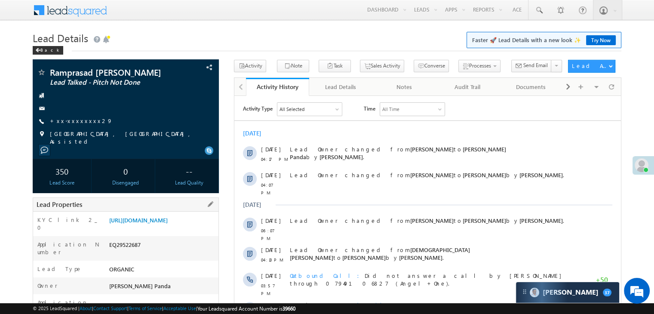
scroll to position [86, 0]
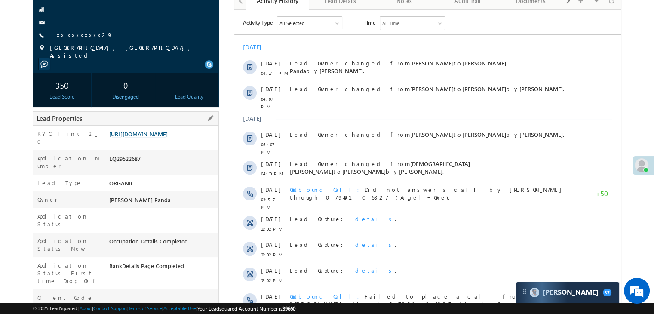
click at [168, 138] on link "https://angelbroking1-pk3em7sa.customui-test.leadsquared.com?leadId=e80c9ca1-ea…" at bounding box center [138, 133] width 58 height 7
click at [84, 35] on link "+xx-xxxxxxxx29" at bounding box center [81, 34] width 63 height 7
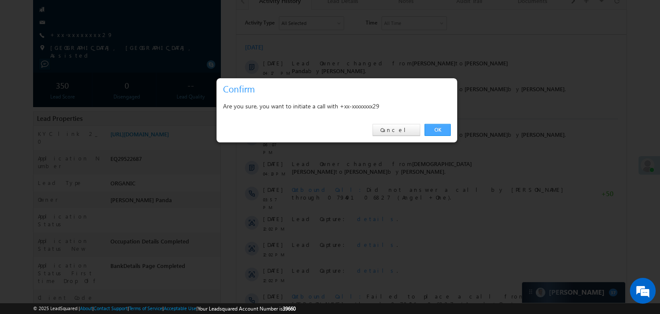
click at [439, 131] on link "OK" at bounding box center [438, 130] width 26 height 12
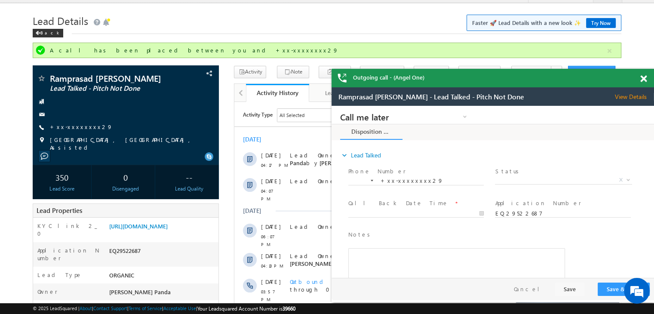
scroll to position [0, 0]
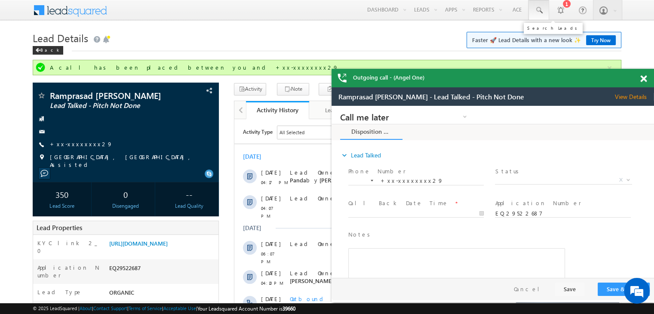
click at [533, 9] on link at bounding box center [538, 10] width 21 height 20
paste input "EQ29543045"
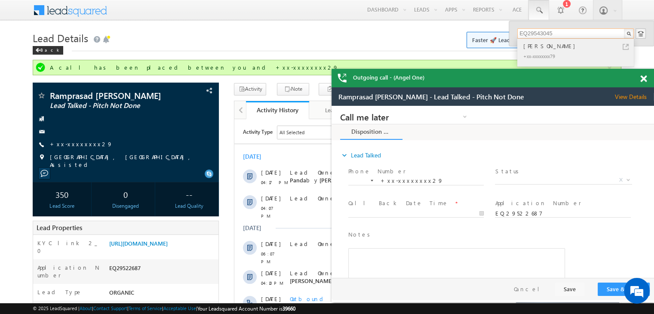
type input "EQ29543045"
click at [538, 46] on div "YOGESH JADHAO" at bounding box center [578, 45] width 115 height 9
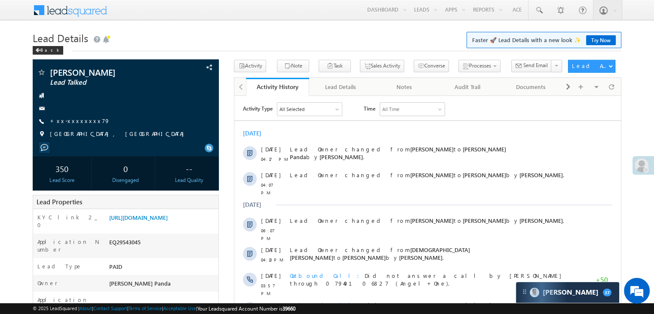
click at [70, 121] on link "+xx-xxxxxxxx79" at bounding box center [80, 120] width 60 height 7
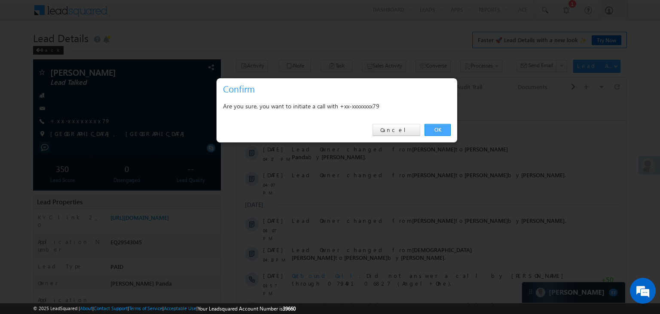
click at [435, 129] on link "OK" at bounding box center [438, 130] width 26 height 12
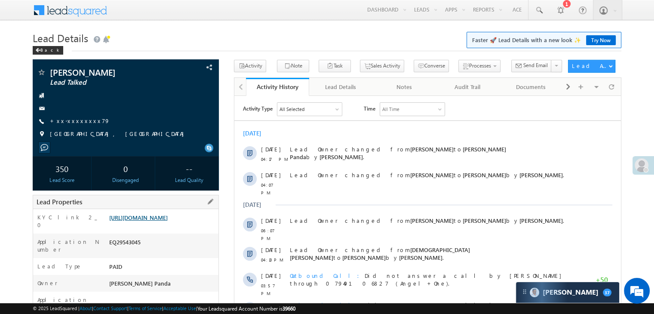
click at [153, 221] on link "https://angelbroking1-pk3em7sa.customui-test.leadsquared.com?leadId=a3bf8962-ed…" at bounding box center [138, 217] width 58 height 7
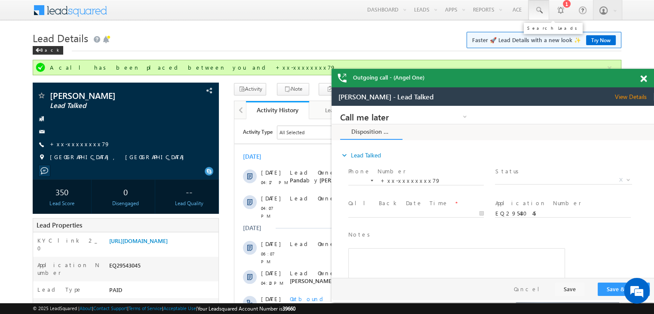
click at [536, 11] on span at bounding box center [538, 10] width 9 height 9
paste input "EQ25715859"
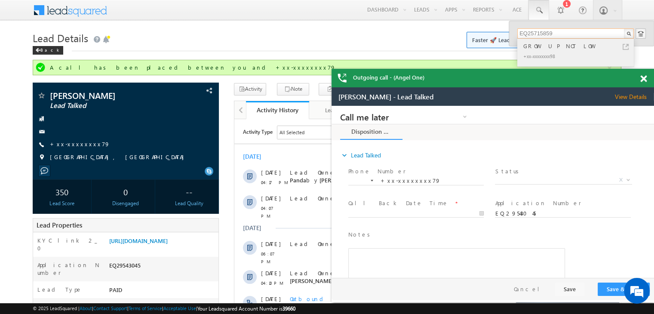
type input "EQ25715859"
click at [535, 45] on div "GROW UP NOT LOW" at bounding box center [578, 45] width 115 height 9
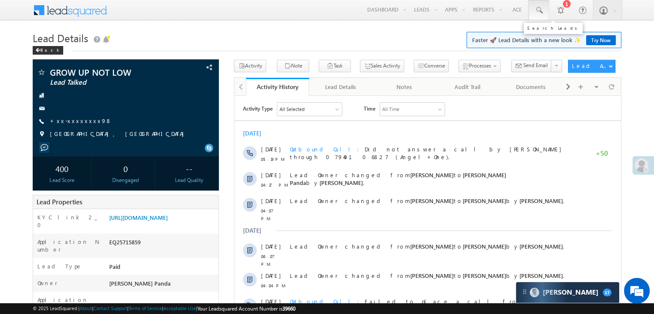
click at [536, 11] on span at bounding box center [538, 10] width 9 height 9
paste input "EQ11460548"
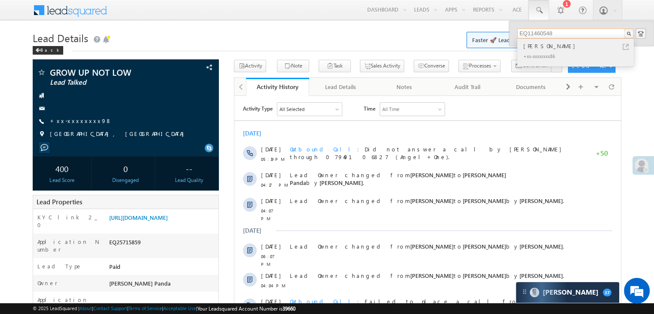
type input "EQ11460548"
click at [541, 48] on div "[PERSON_NAME]" at bounding box center [578, 45] width 115 height 9
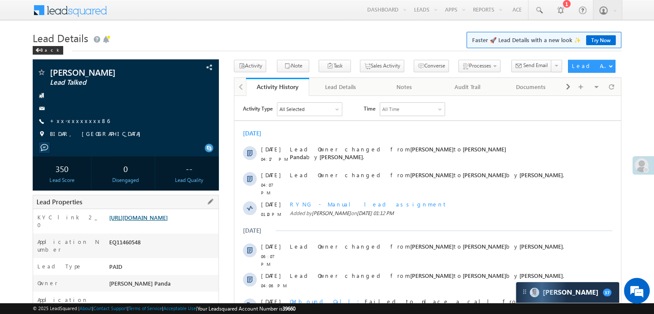
click at [148, 221] on link "https://angelbroking1-pk3em7sa.customui-test.leadsquared.com?leadId=11e7552c-10…" at bounding box center [138, 217] width 58 height 7
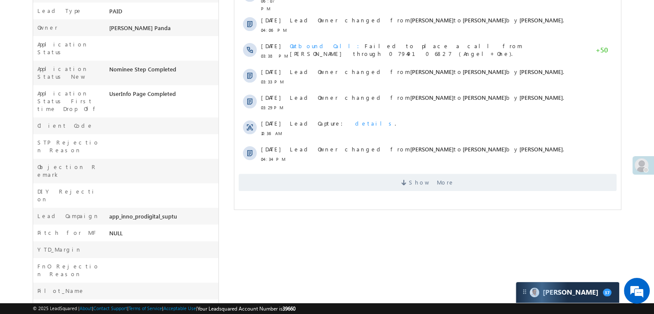
scroll to position [258, 0]
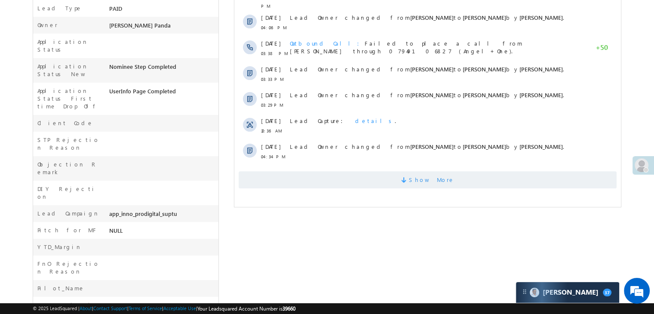
click at [425, 177] on span "Show More" at bounding box center [432, 179] width 46 height 17
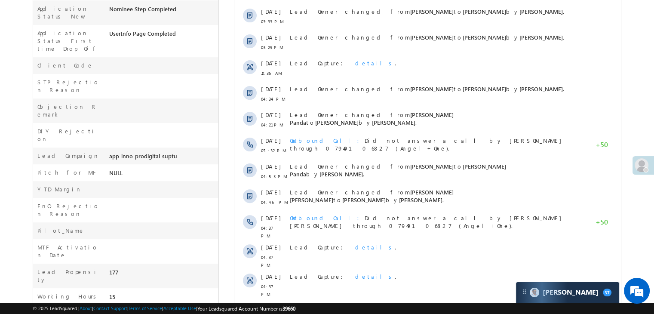
scroll to position [418, 0]
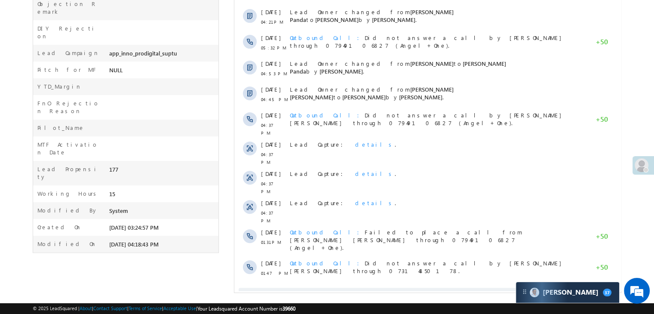
drag, startPoint x: 420, startPoint y: 273, endPoint x: 426, endPoint y: 273, distance: 5.6
click at [422, 287] on span "Show More" at bounding box center [432, 295] width 46 height 17
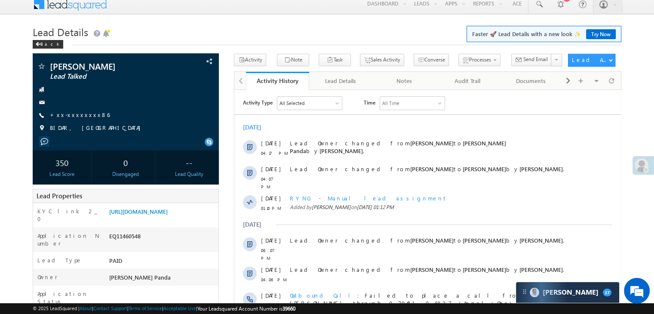
scroll to position [0, 0]
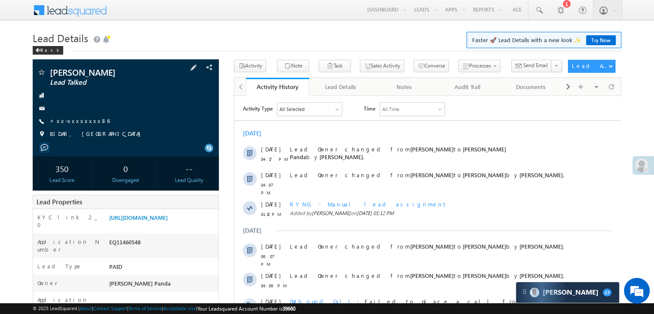
click at [66, 125] on span "+xx-xxxxxxxx86" at bounding box center [80, 121] width 60 height 9
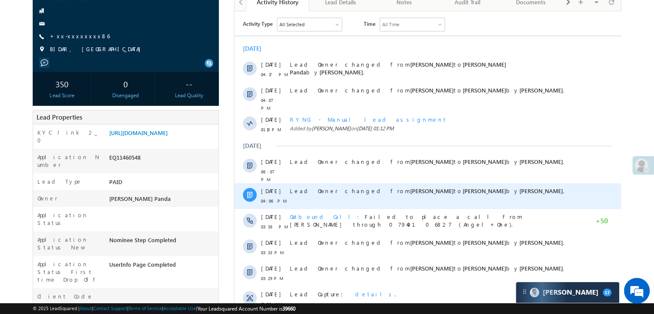
scroll to position [86, 0]
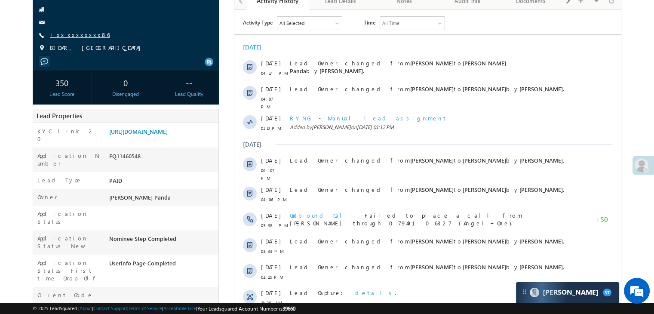
click at [73, 35] on link "+xx-xxxxxxxx86" at bounding box center [80, 34] width 60 height 7
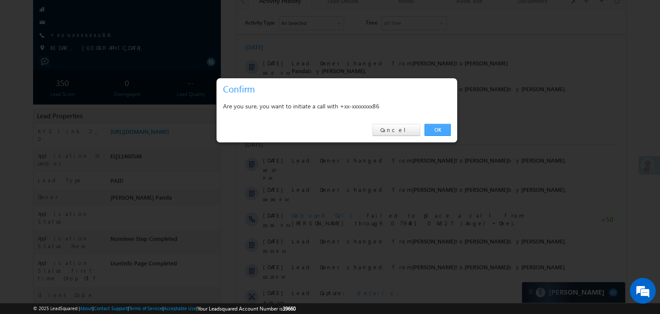
click at [439, 131] on link "OK" at bounding box center [438, 130] width 26 height 12
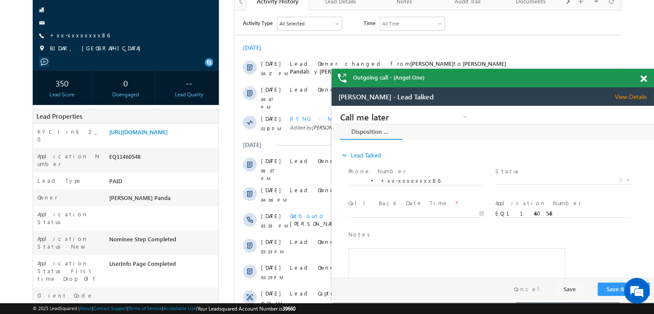
scroll to position [0, 0]
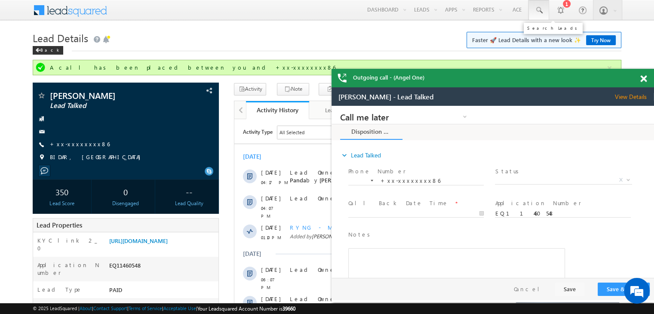
click at [537, 7] on span at bounding box center [538, 10] width 9 height 9
paste input "EQ25470886"
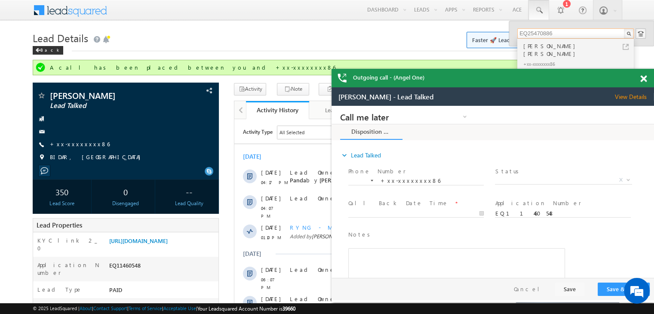
type input "EQ25470886"
click at [536, 46] on div "PARVEEN ABDUL GAFFAR SHAIKH" at bounding box center [578, 49] width 115 height 17
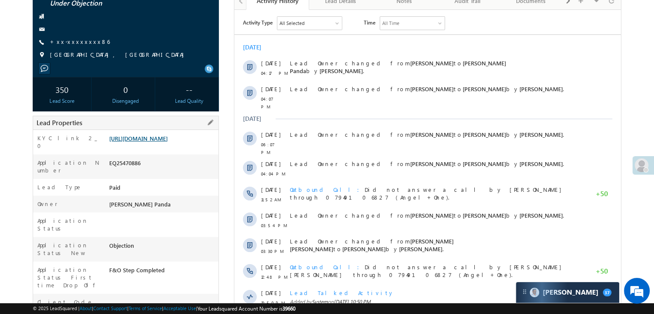
click at [168, 142] on link "[URL][DOMAIN_NAME]" at bounding box center [138, 138] width 58 height 7
click at [66, 42] on link "+xx-xxxxxxxx86" at bounding box center [80, 41] width 60 height 7
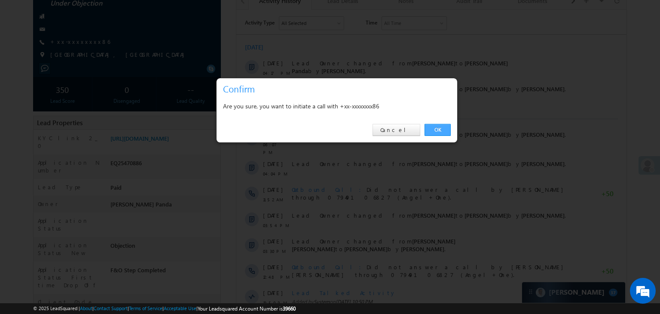
drag, startPoint x: 205, startPoint y: 118, endPoint x: 441, endPoint y: 129, distance: 235.8
click at [441, 129] on link "OK" at bounding box center [438, 130] width 26 height 12
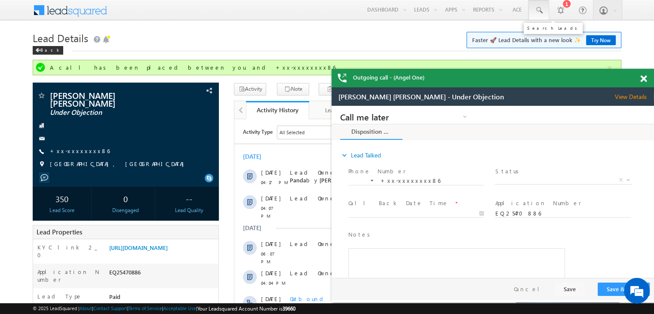
click at [538, 9] on span at bounding box center [538, 10] width 9 height 9
paste input "EQ29606835"
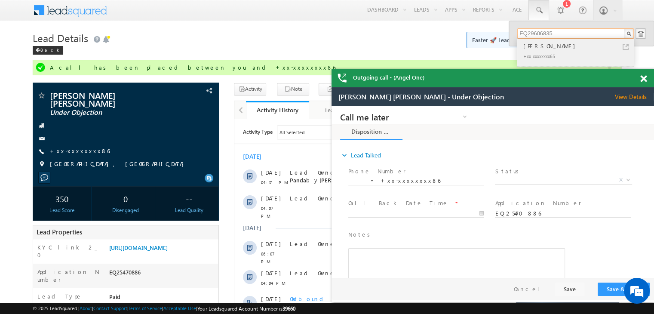
type input "EQ29606835"
click at [529, 47] on div "[PERSON_NAME]" at bounding box center [578, 45] width 115 height 9
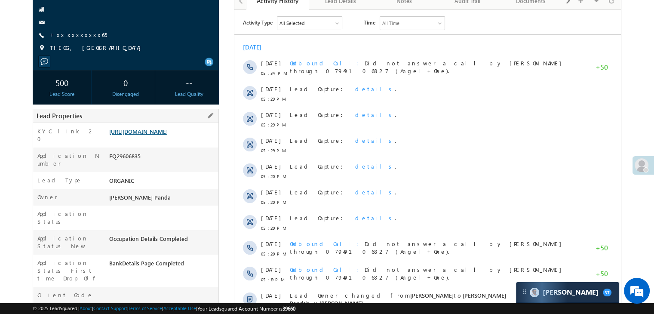
scroll to position [43, 0]
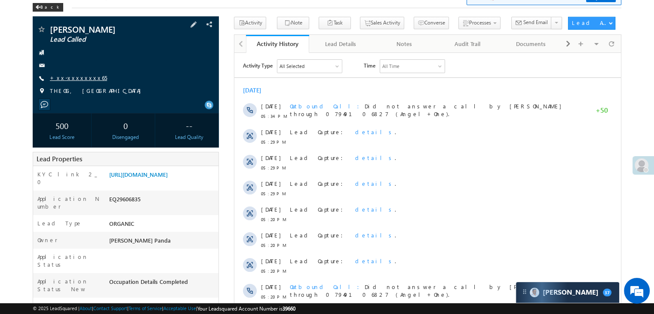
click at [71, 76] on link "+xx-xxxxxxxx65" at bounding box center [78, 77] width 57 height 7
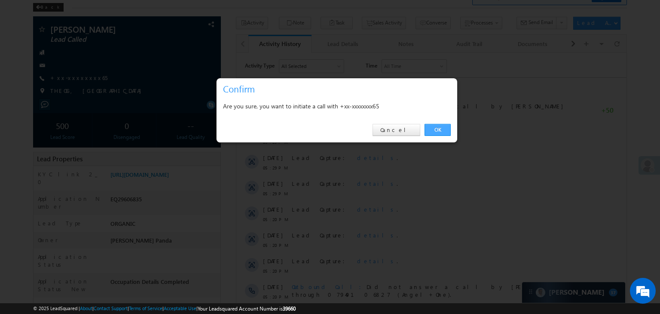
click at [436, 126] on link "OK" at bounding box center [438, 130] width 26 height 12
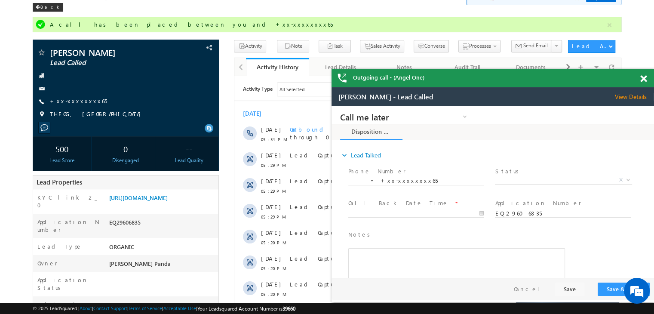
scroll to position [0, 0]
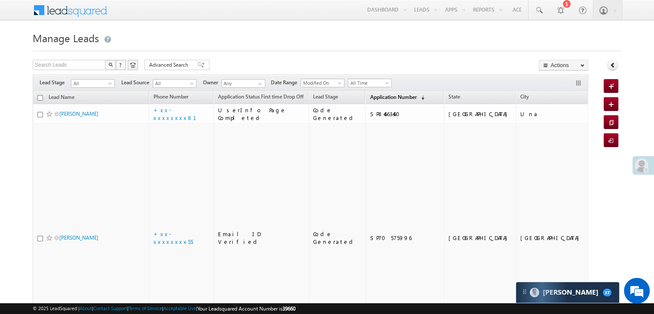
click at [373, 96] on span "Application Number" at bounding box center [393, 97] width 46 height 6
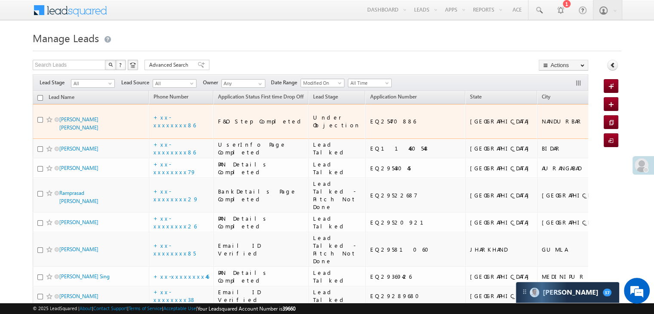
drag, startPoint x: 511, startPoint y: 131, endPoint x: 550, endPoint y: 139, distance: 40.7
click at [609, 139] on td "Please note client is already having client code." at bounding box center [652, 121] width 86 height 35
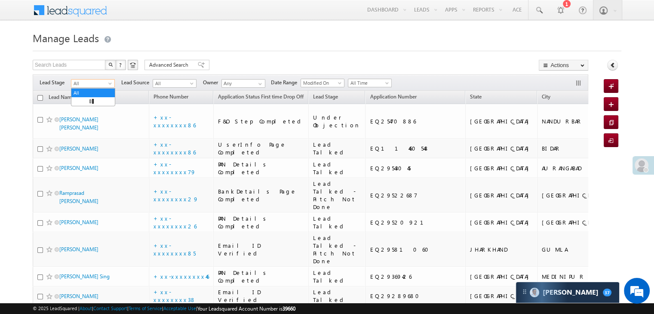
click at [107, 82] on span "All" at bounding box center [91, 84] width 41 height 8
click at [89, 104] on link "Lead Generated" at bounding box center [92, 102] width 43 height 8
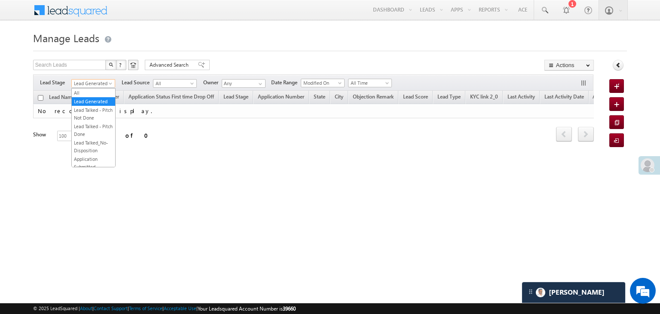
click at [105, 83] on span "Lead Generated" at bounding box center [92, 84] width 41 height 8
click at [90, 90] on link "All" at bounding box center [93, 93] width 43 height 8
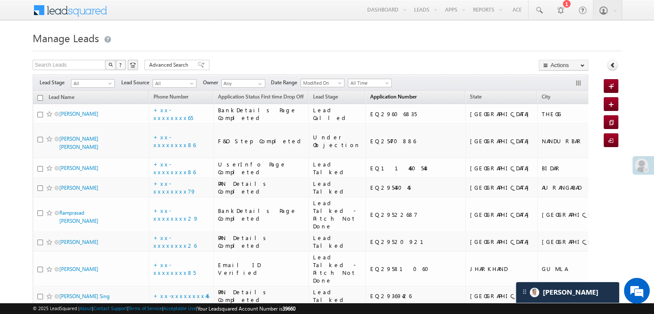
click at [374, 94] on span "Application Number" at bounding box center [393, 96] width 46 height 6
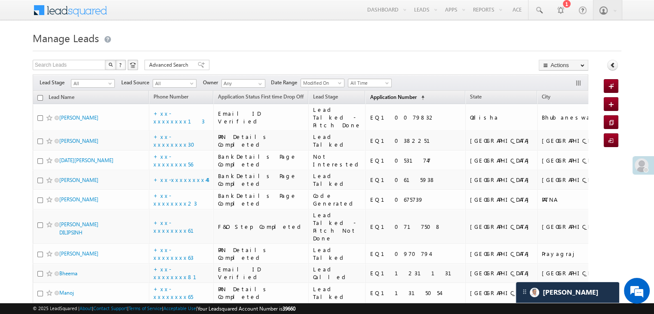
click at [374, 94] on span "Application Number" at bounding box center [393, 97] width 46 height 6
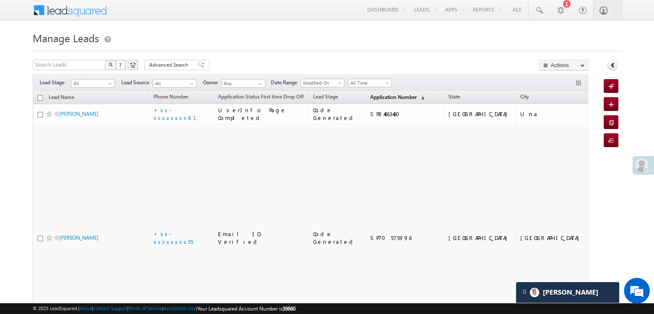
click at [370, 96] on span "Application Number" at bounding box center [393, 97] width 46 height 6
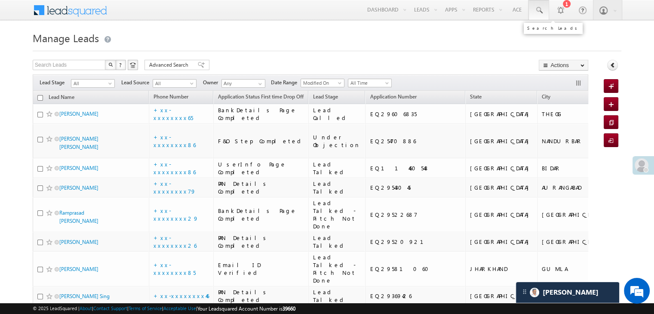
click at [539, 11] on span at bounding box center [538, 10] width 9 height 9
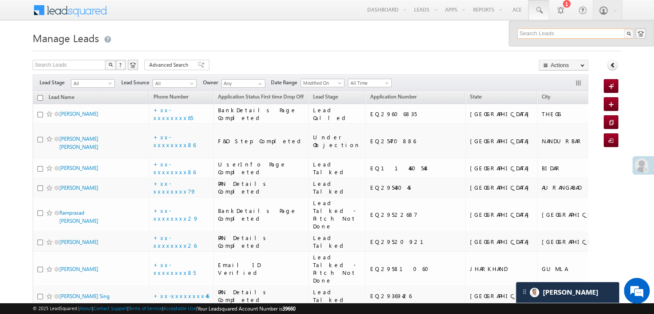
paste input "EQ29625681"
type input "EQ29625681"
click at [539, 44] on div "[PERSON_NAME]" at bounding box center [578, 45] width 115 height 9
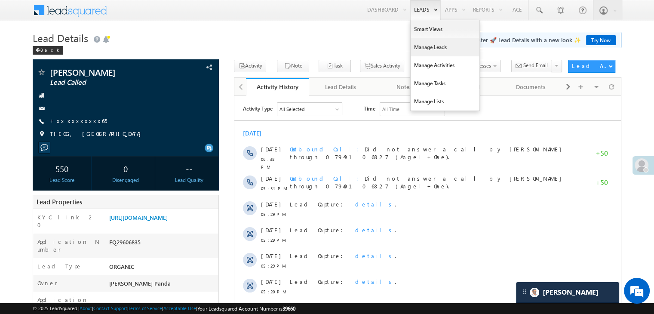
click at [419, 49] on link "Manage Leads" at bounding box center [444, 47] width 69 height 18
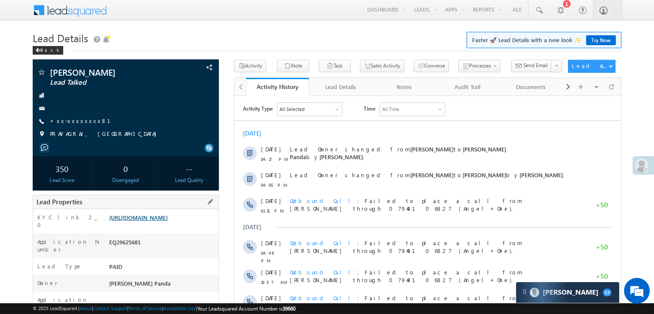
click at [167, 221] on link "[URL][DOMAIN_NAME]" at bounding box center [138, 217] width 58 height 7
click at [74, 120] on link "+xx-xxxxxxxx81" at bounding box center [85, 120] width 71 height 7
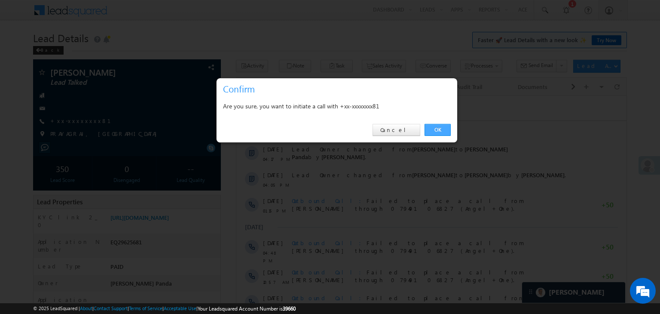
click at [441, 130] on link "OK" at bounding box center [438, 130] width 26 height 12
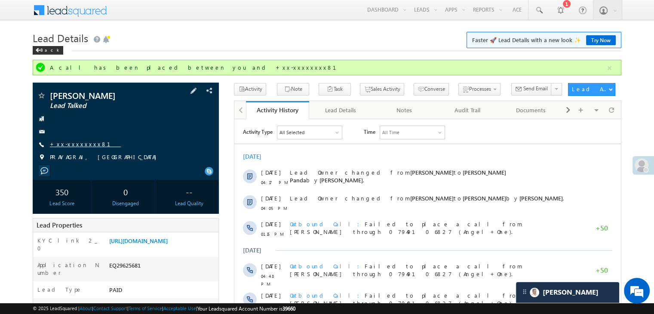
click at [75, 144] on link "+xx-xxxxxxxx81" at bounding box center [85, 143] width 71 height 7
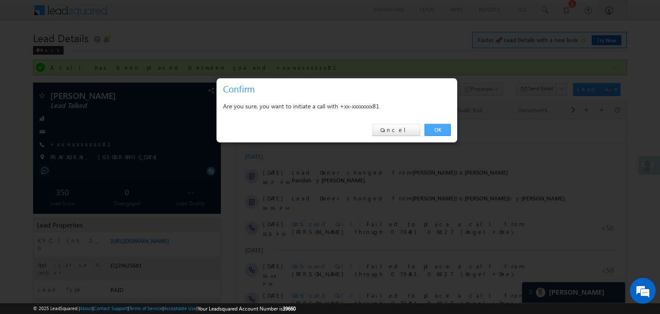
click at [433, 130] on link "OK" at bounding box center [438, 130] width 26 height 12
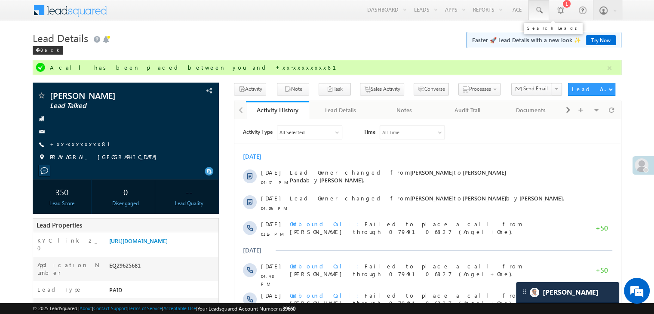
click at [541, 11] on span at bounding box center [538, 10] width 9 height 9
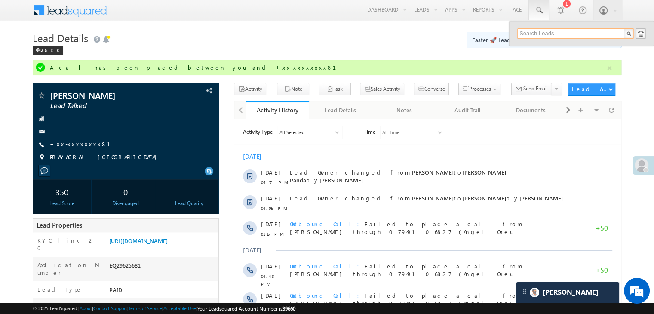
paste input "7264013421"
type input "7264013421"
click at [533, 46] on div "Rohit Eknath Dongre" at bounding box center [578, 45] width 115 height 9
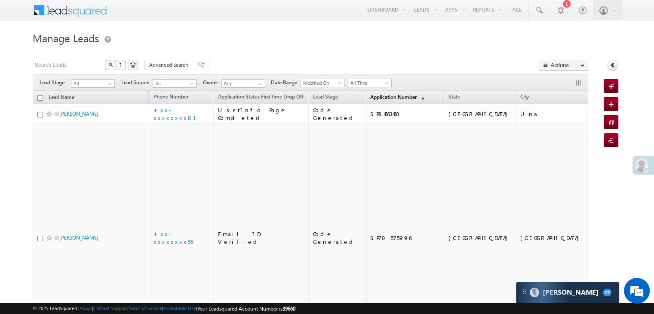
click at [374, 100] on span "Application Number" at bounding box center [393, 97] width 46 height 6
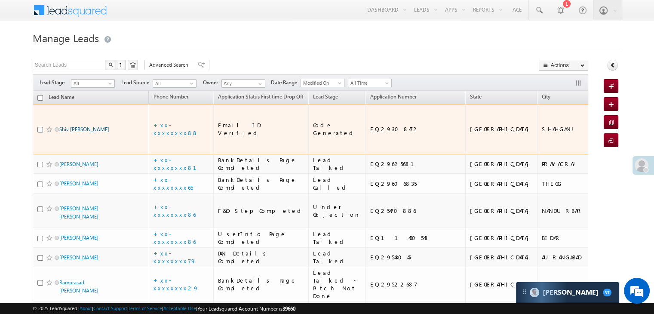
click at [80, 129] on link "Shiv [PERSON_NAME]" at bounding box center [84, 129] width 50 height 6
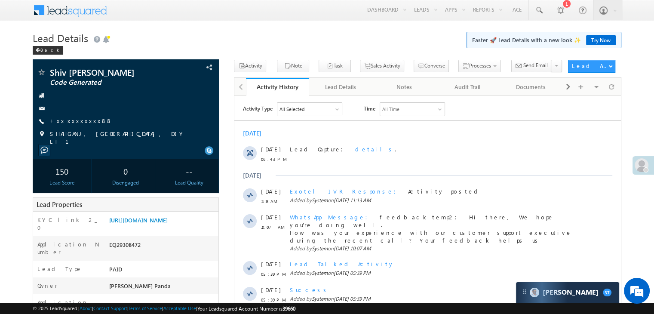
click at [38, 46] on h1 "Lead Details Faster 🚀 Lead Details with a new look ✨ Try Now" at bounding box center [327, 37] width 588 height 17
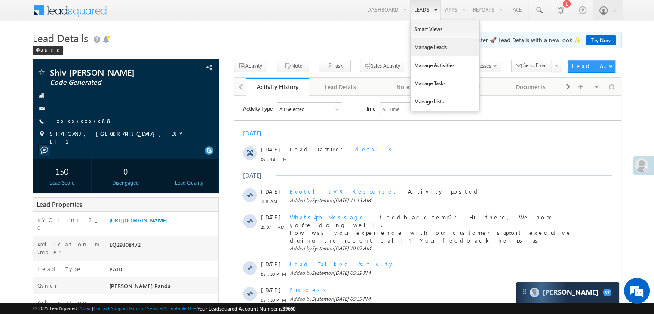
click at [425, 49] on link "Manage Leads" at bounding box center [444, 47] width 69 height 18
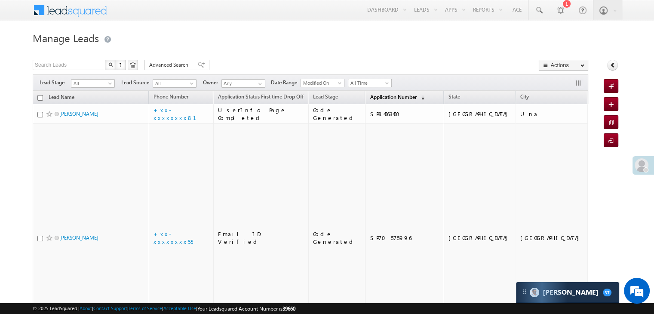
click at [376, 94] on span "Application Number" at bounding box center [393, 97] width 46 height 6
click at [383, 97] on span "Application Number" at bounding box center [393, 97] width 46 height 6
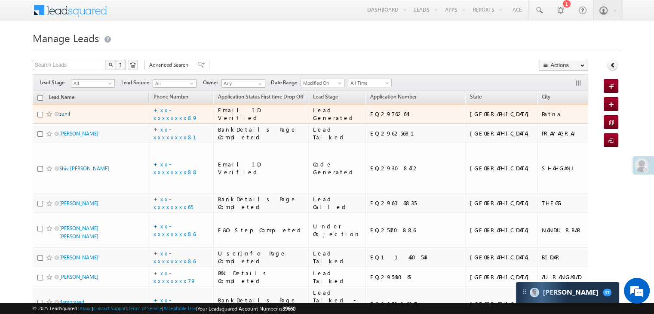
click at [67, 117] on link "sunil" at bounding box center [64, 113] width 11 height 6
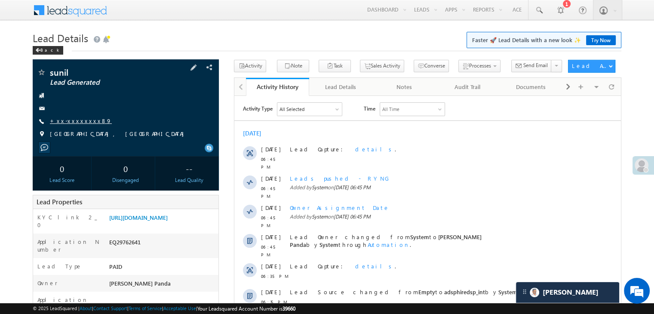
click at [76, 120] on link "+xx-xxxxxxxx89" at bounding box center [81, 120] width 62 height 7
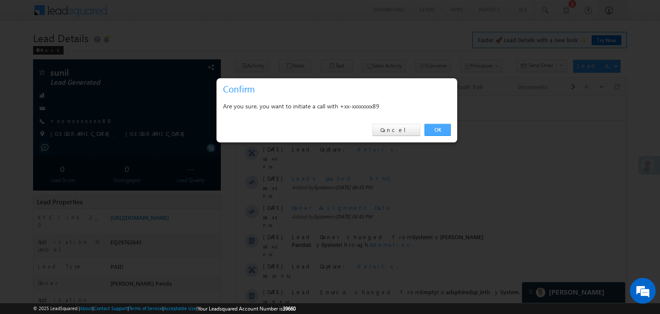
click at [439, 131] on link "OK" at bounding box center [438, 130] width 26 height 12
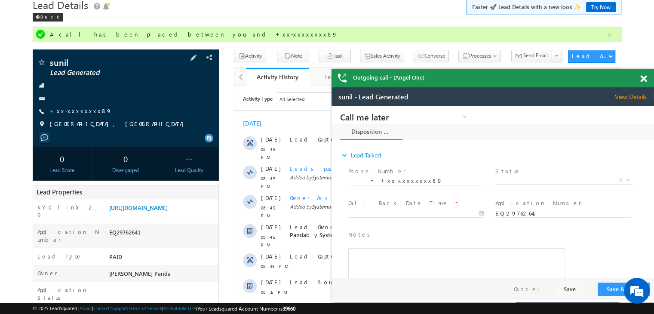
scroll to position [86, 0]
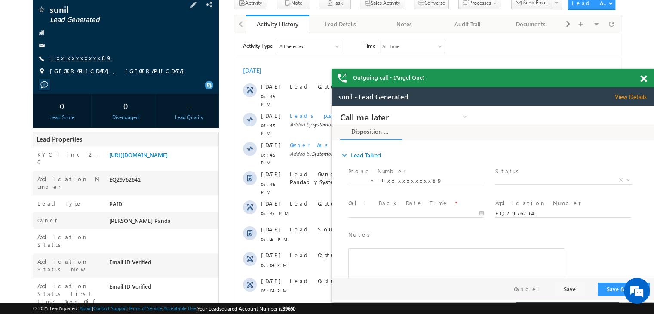
click at [69, 58] on link "+xx-xxxxxxxx89" at bounding box center [81, 57] width 62 height 7
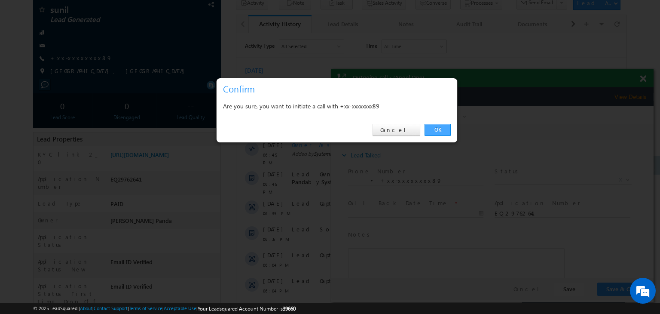
click at [435, 128] on link "OK" at bounding box center [438, 130] width 26 height 12
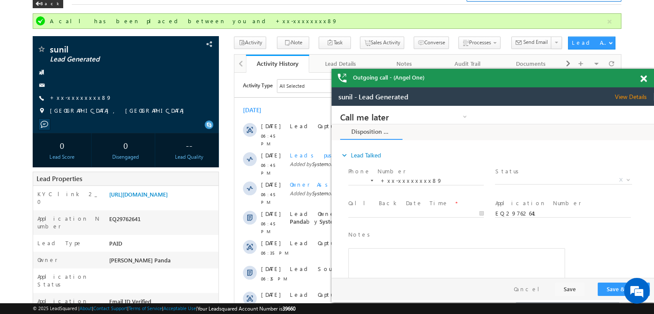
scroll to position [0, 0]
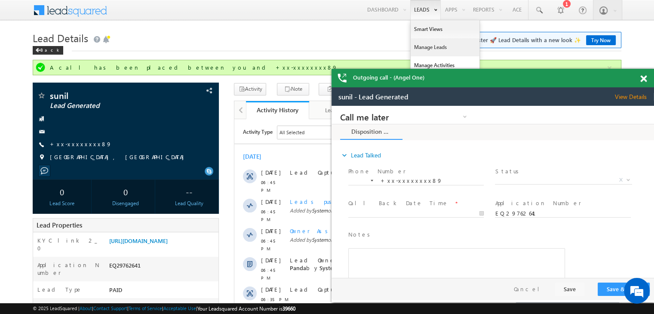
click at [421, 45] on link "Manage Leads" at bounding box center [444, 47] width 69 height 18
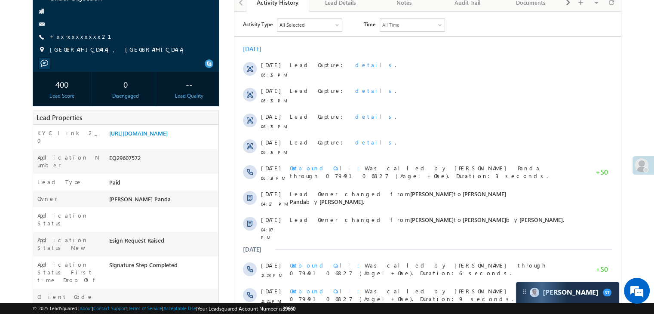
scroll to position [86, 0]
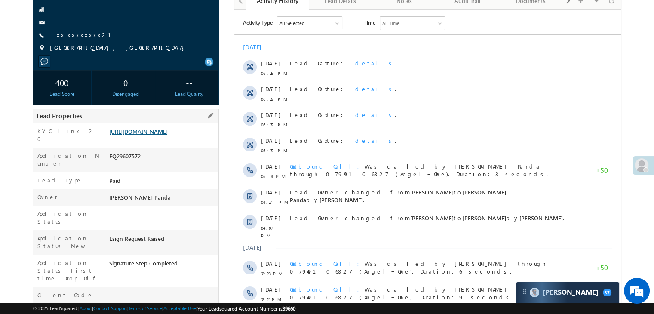
drag, startPoint x: 158, startPoint y: 133, endPoint x: 166, endPoint y: 133, distance: 8.2
click at [158, 133] on link "[URL][DOMAIN_NAME]" at bounding box center [138, 131] width 58 height 7
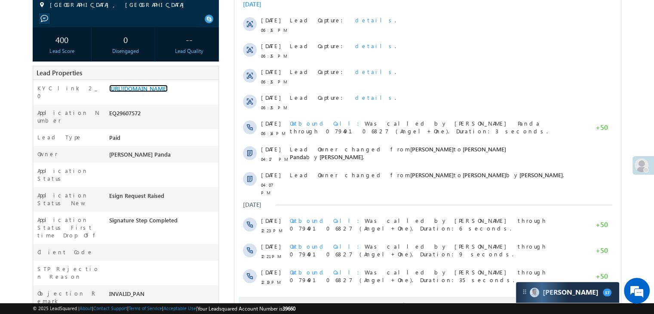
scroll to position [0, 0]
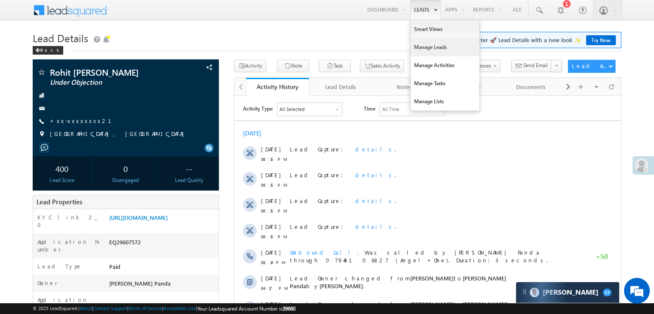
click at [421, 47] on link "Manage Leads" at bounding box center [444, 47] width 69 height 18
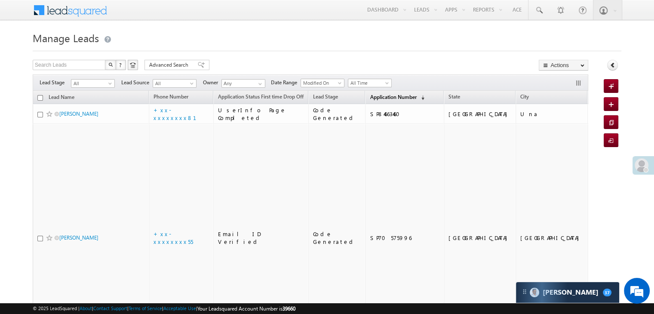
click at [370, 96] on span "Application Number" at bounding box center [393, 97] width 46 height 6
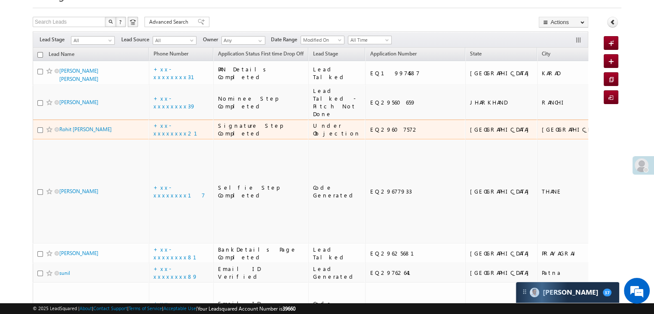
scroll to position [86, 0]
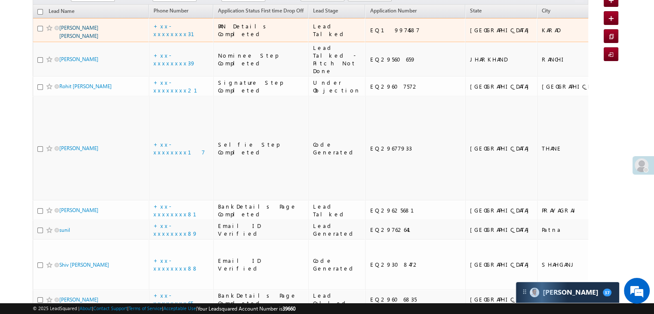
click at [67, 39] on link "bharati Datta bagav" at bounding box center [78, 31] width 39 height 15
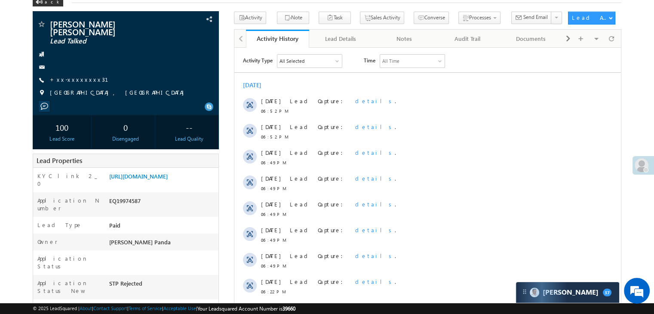
scroll to position [43, 0]
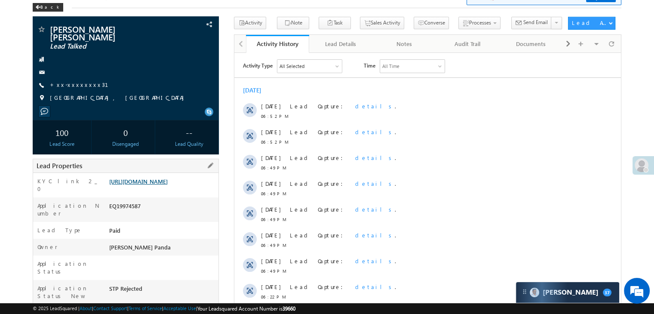
click at [168, 185] on link "[URL][DOMAIN_NAME]" at bounding box center [138, 180] width 58 height 7
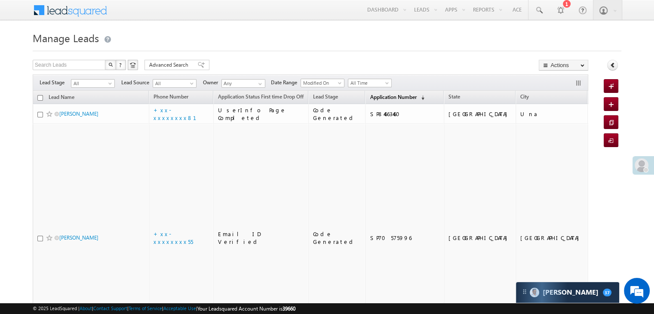
click at [370, 96] on span "Application Number" at bounding box center [393, 97] width 46 height 6
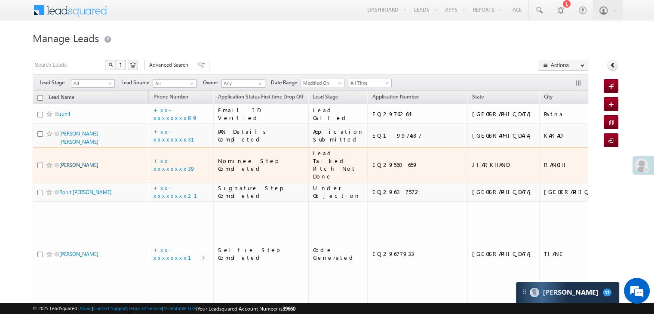
click at [80, 168] on link "Reshmi Tirkey" at bounding box center [78, 165] width 39 height 6
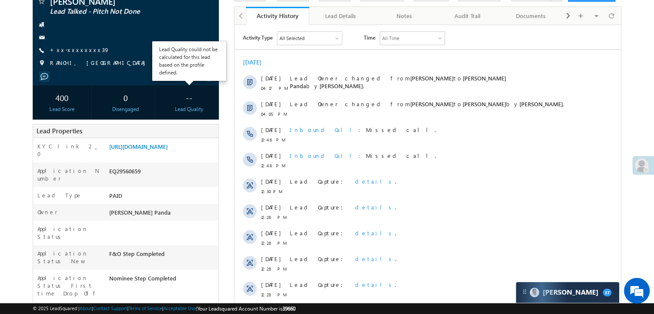
scroll to position [86, 0]
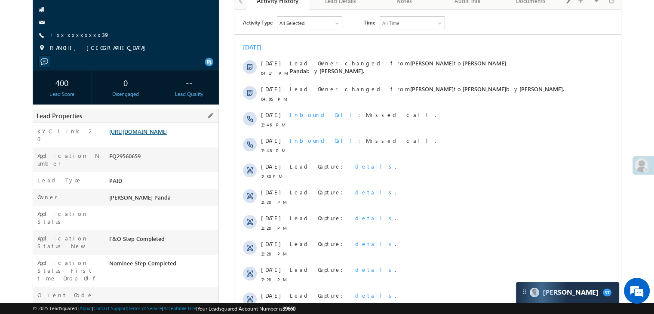
click at [168, 135] on link "https://angelbroking1-pk3em7sa.customui-test.leadsquared.com?leadId=dcede02e-72…" at bounding box center [138, 131] width 58 height 7
click at [69, 34] on link "+xx-xxxxxxxx39" at bounding box center [80, 34] width 60 height 7
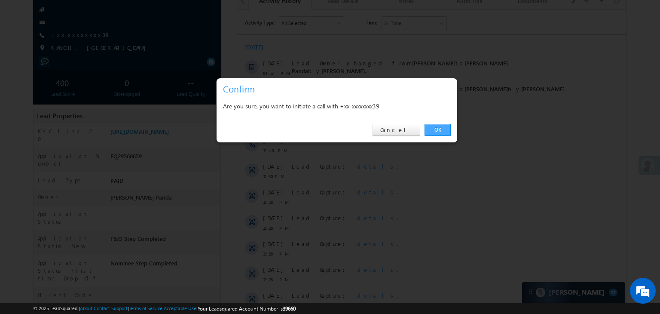
click at [437, 129] on link "OK" at bounding box center [438, 130] width 26 height 12
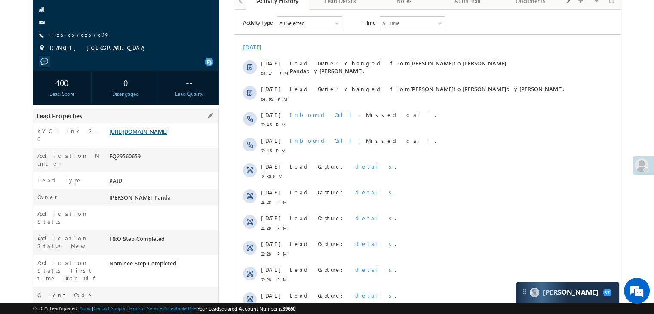
click at [155, 135] on link "https://angelbroking1-pk3em7sa.customui-test.leadsquared.com?leadId=dcede02e-72…" at bounding box center [138, 131] width 58 height 7
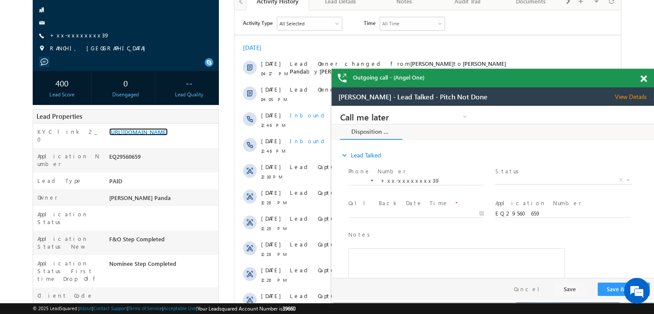
drag, startPoint x: 641, startPoint y: 76, endPoint x: 614, endPoint y: 82, distance: 27.7
click at [641, 76] on span at bounding box center [643, 78] width 6 height 7
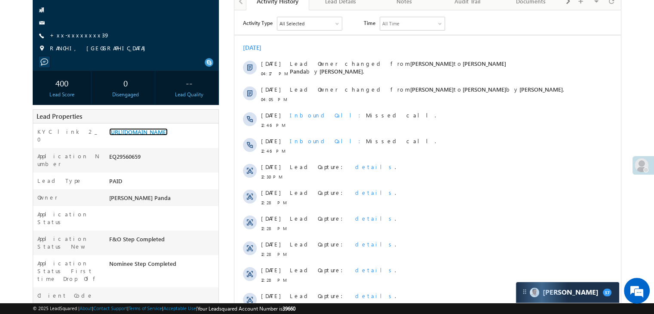
scroll to position [324, 0]
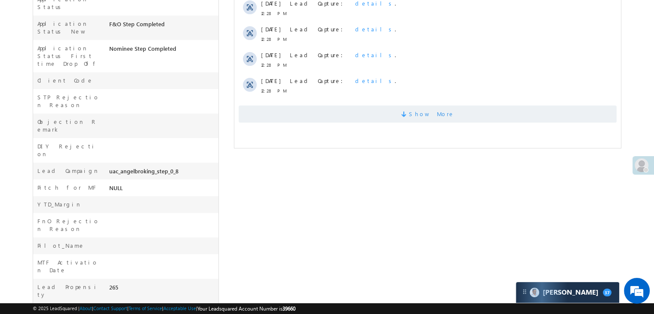
click at [428, 116] on span "Show More" at bounding box center [432, 113] width 46 height 17
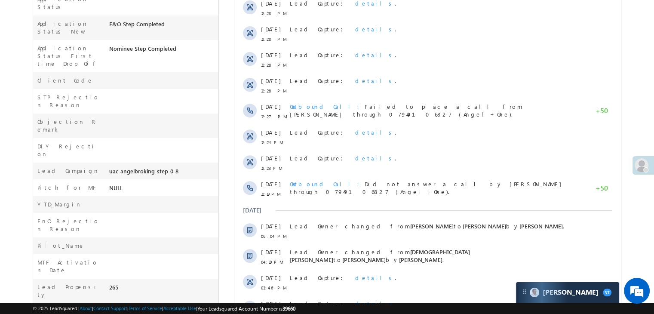
scroll to position [441, 0]
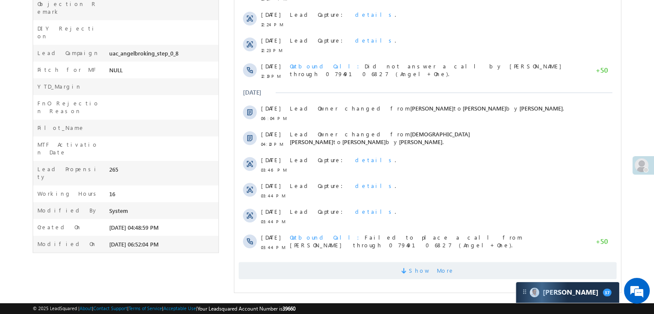
click at [424, 269] on span "Show More" at bounding box center [432, 270] width 46 height 17
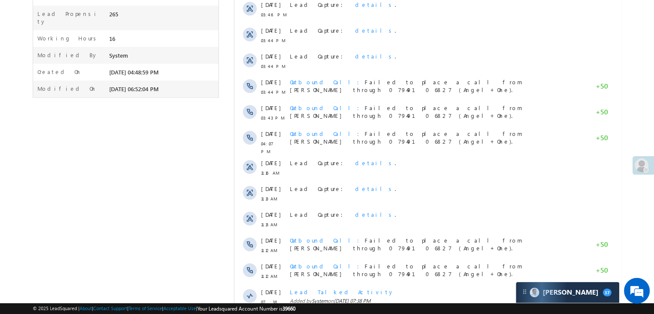
scroll to position [699, 0]
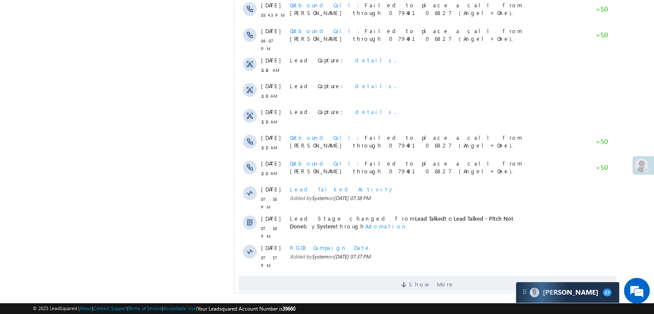
drag, startPoint x: 422, startPoint y: 266, endPoint x: 432, endPoint y: 258, distance: 13.2
click at [422, 275] on span "Show More" at bounding box center [432, 283] width 46 height 17
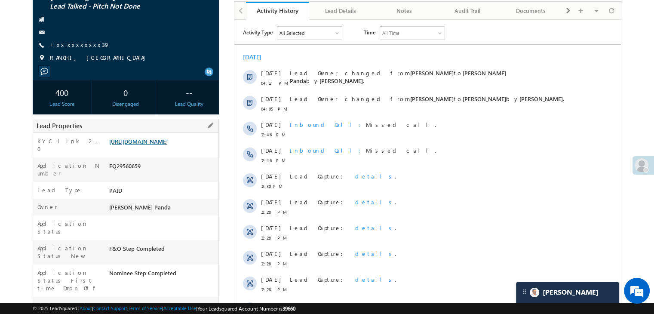
scroll to position [98, 0]
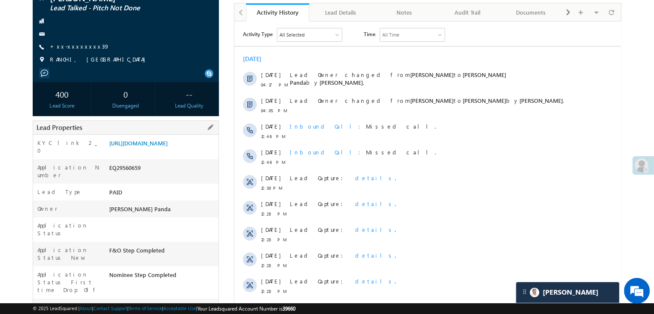
click at [162, 151] on div "https://angelbroking1-pk3em7sa.customui-test.leadsquared.com?leadId=dcede02e-72…" at bounding box center [162, 145] width 111 height 12
click at [168, 147] on link "https://angelbroking1-pk3em7sa.customui-test.leadsquared.com?leadId=dcede02e-72…" at bounding box center [138, 142] width 58 height 7
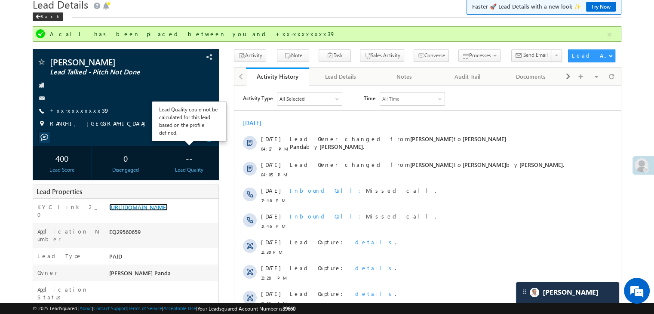
scroll to position [0, 0]
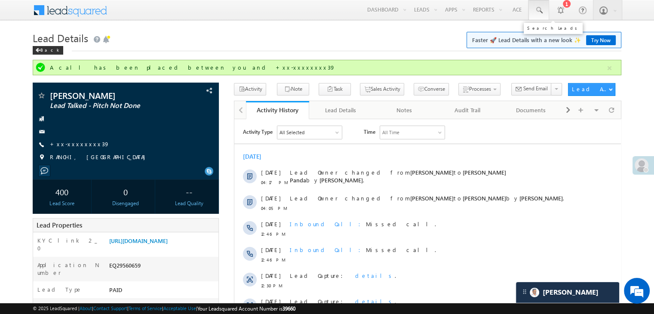
click at [537, 10] on span at bounding box center [538, 10] width 9 height 9
paste input "EQ29501812"
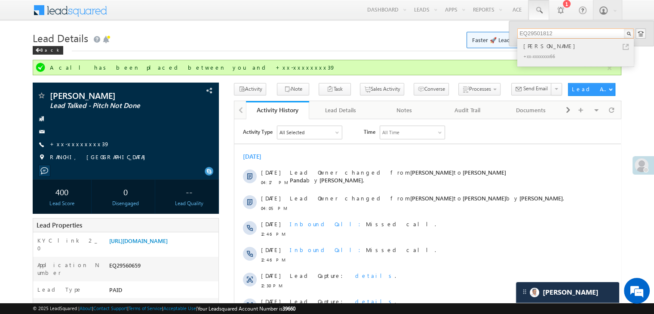
type input "EQ29501812"
click at [526, 49] on div "[PERSON_NAME]" at bounding box center [578, 45] width 115 height 9
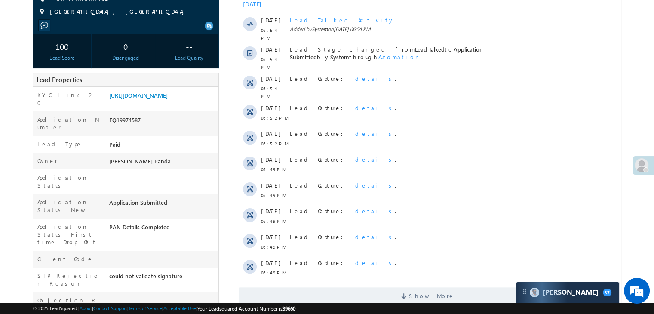
scroll to position [129, 0]
click at [158, 94] on link "[URL][DOMAIN_NAME]" at bounding box center [138, 94] width 58 height 7
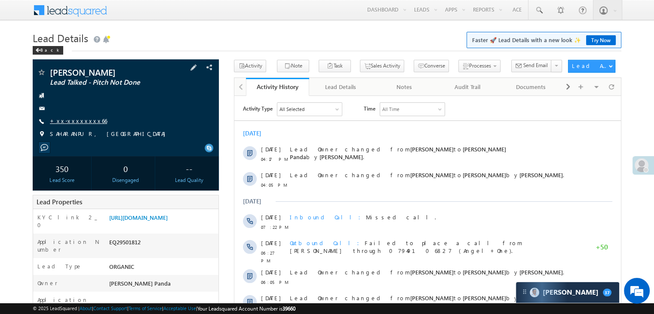
click at [80, 117] on link "+xx-xxxxxxxx66" at bounding box center [78, 120] width 57 height 7
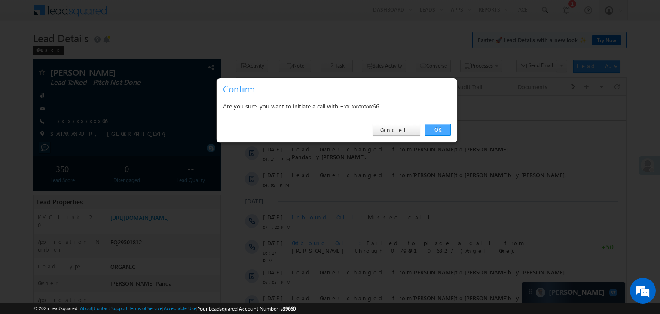
click at [434, 129] on link "OK" at bounding box center [438, 130] width 26 height 12
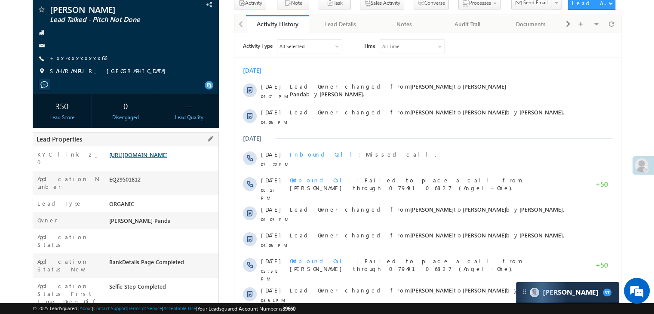
scroll to position [109, 0]
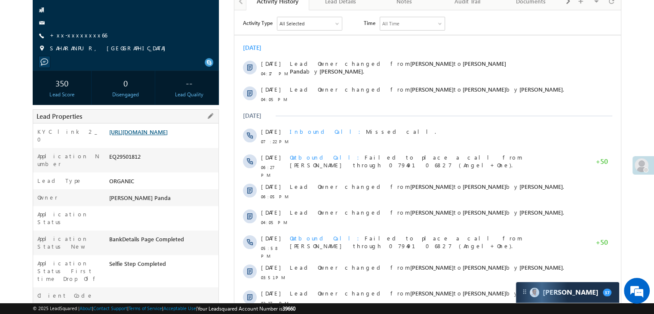
click at [162, 135] on link "https://angelbroking1-pk3em7sa.customui-test.leadsquared.com?leadId=cb200c8b-37…" at bounding box center [138, 131] width 58 height 7
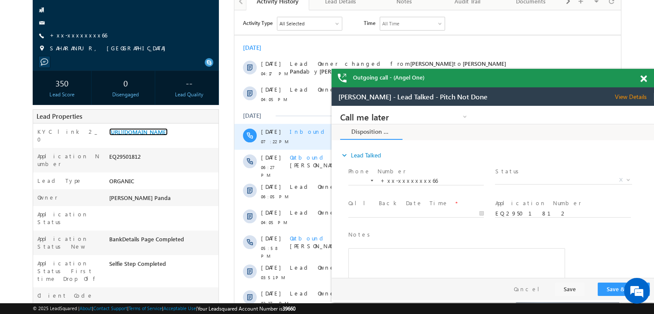
scroll to position [0, 0]
click at [643, 77] on span at bounding box center [643, 78] width 6 height 7
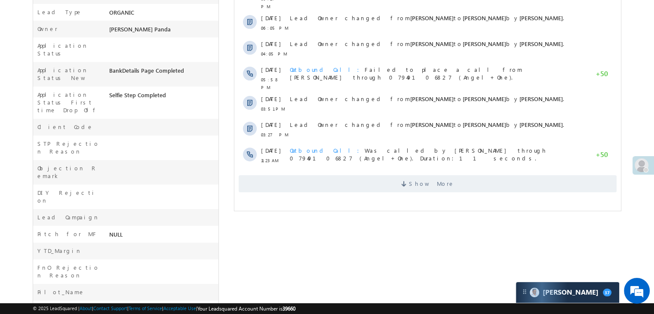
scroll to position [281, 0]
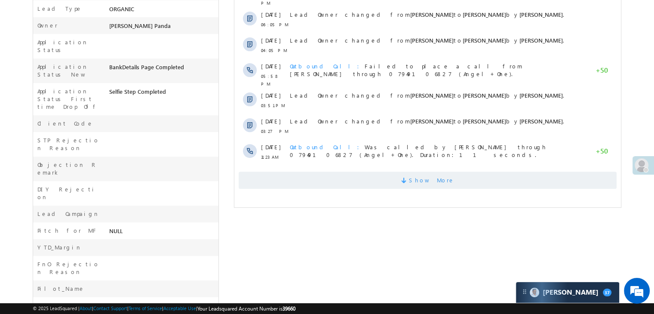
click at [425, 172] on span "Show More" at bounding box center [432, 179] width 46 height 17
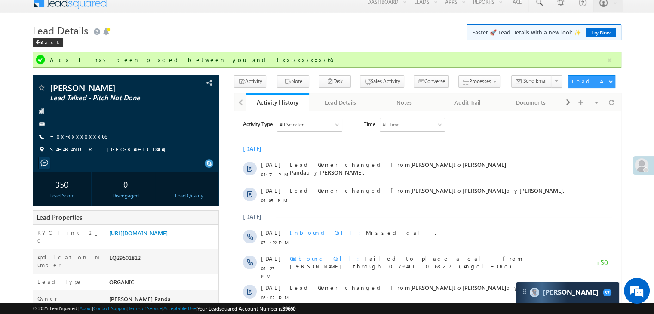
scroll to position [0, 0]
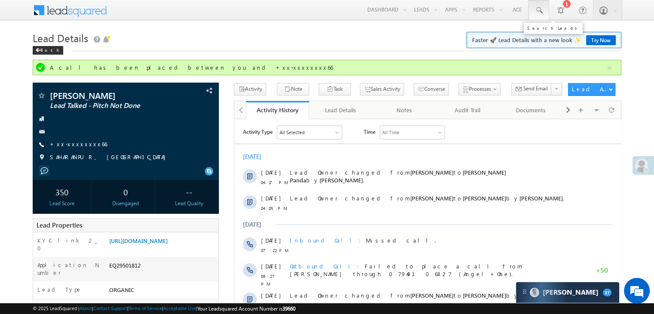
click at [542, 9] on span at bounding box center [538, 10] width 9 height 9
paste input "EQ29609451"
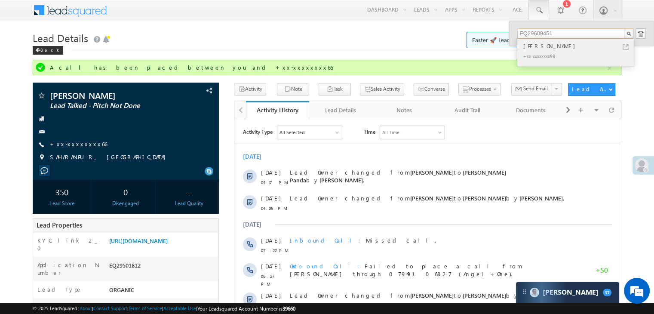
type input "EQ29609451"
click at [546, 42] on div "[PERSON_NAME]" at bounding box center [578, 45] width 115 height 9
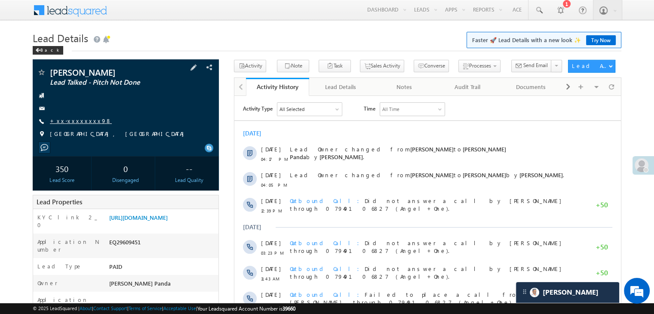
click at [77, 119] on link "+xx-xxxxxxxx98" at bounding box center [81, 120] width 62 height 7
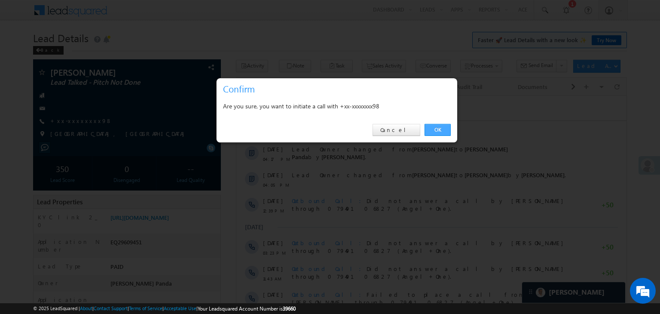
click at [443, 129] on link "OK" at bounding box center [438, 130] width 26 height 12
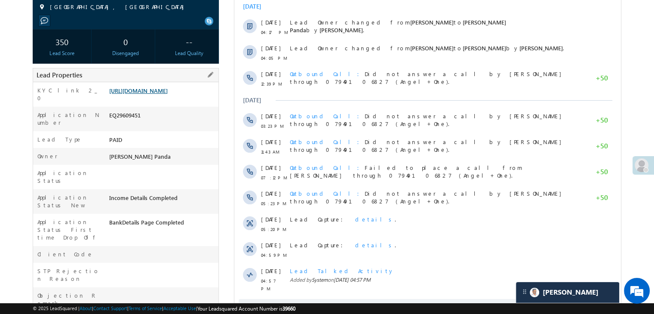
scroll to position [129, 0]
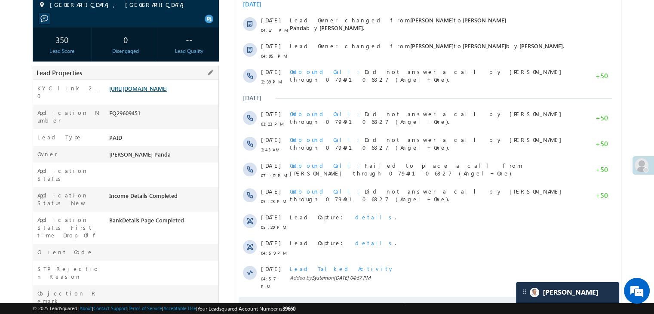
click at [163, 92] on link "[URL][DOMAIN_NAME]" at bounding box center [138, 88] width 58 height 7
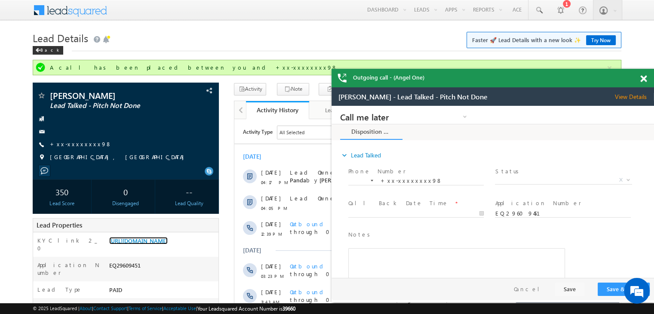
scroll to position [0, 0]
click at [540, 9] on span at bounding box center [538, 10] width 9 height 9
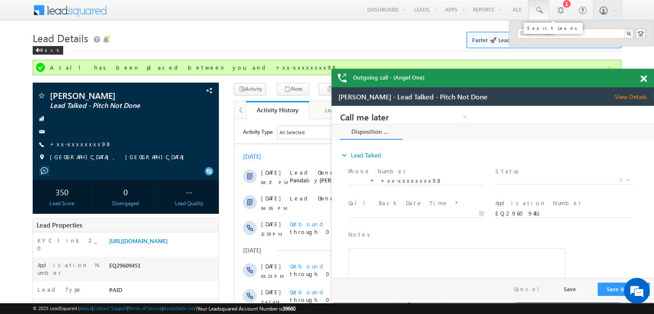
paste input "EQ15970526"
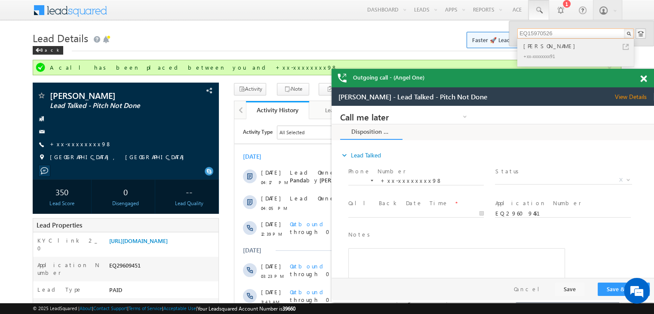
type input "EQ15970526"
click at [532, 49] on div "[PERSON_NAME]" at bounding box center [578, 45] width 115 height 9
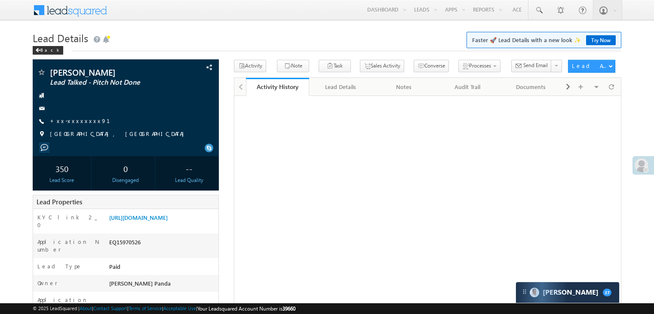
click at [68, 122] on link "+xx-xxxxxxxx91" at bounding box center [85, 120] width 70 height 7
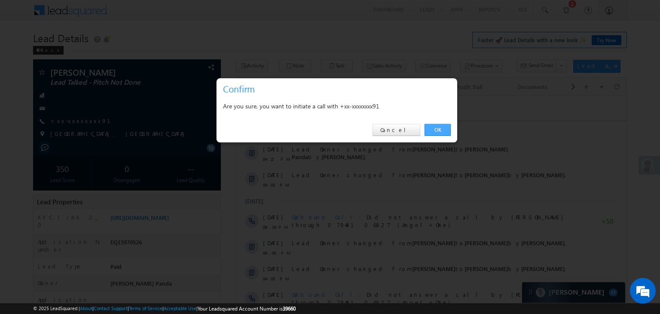
click at [437, 128] on link "OK" at bounding box center [438, 130] width 26 height 12
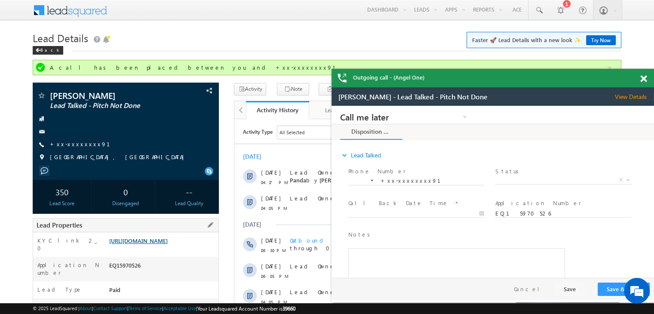
click at [151, 244] on link "https://angelbroking1-pk3em7sa.customui-test.leadsquared.com?leadId=3429b5dc-87…" at bounding box center [138, 240] width 58 height 7
click at [539, 8] on span at bounding box center [538, 10] width 9 height 9
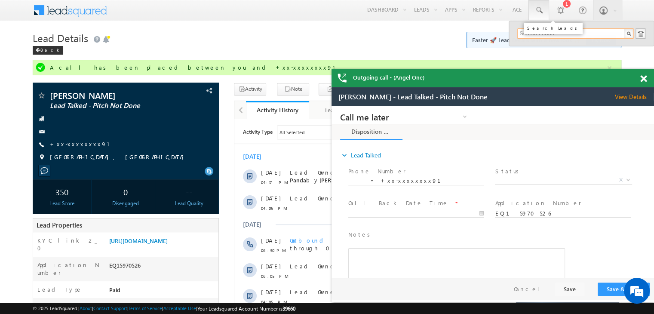
paste input "EQ29514147"
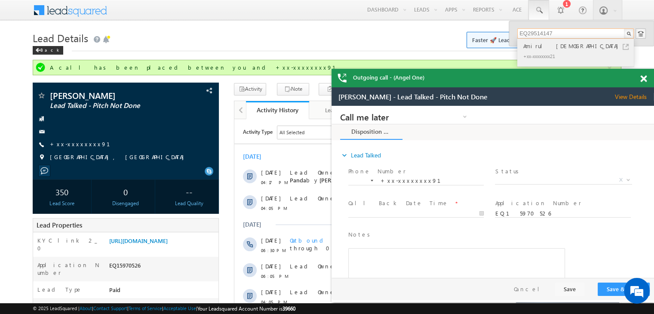
type input "EQ29514147"
click at [536, 46] on div "Amirul [DEMOGRAPHIC_DATA]" at bounding box center [578, 45] width 115 height 9
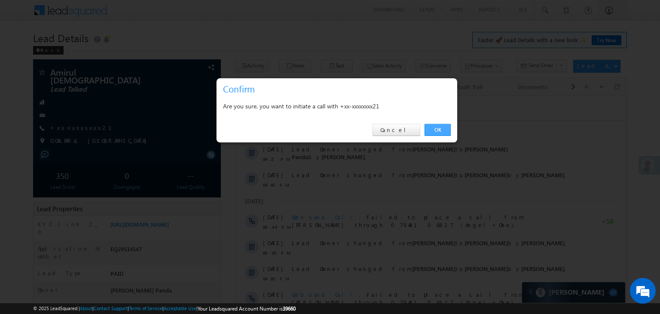
click at [426, 128] on link "OK" at bounding box center [438, 130] width 26 height 12
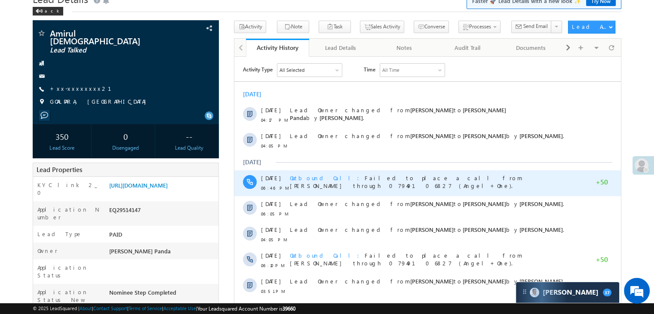
scroll to position [86, 0]
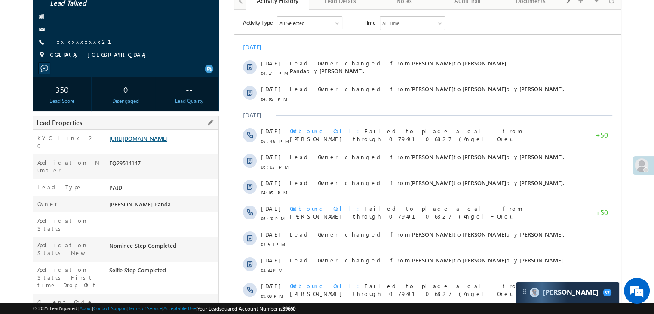
click at [161, 141] on link "[URL][DOMAIN_NAME]" at bounding box center [138, 138] width 58 height 7
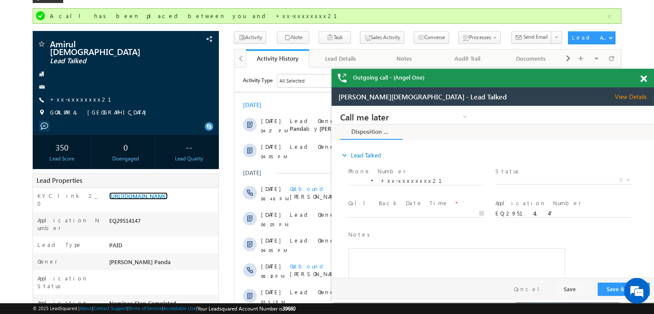
scroll to position [0, 0]
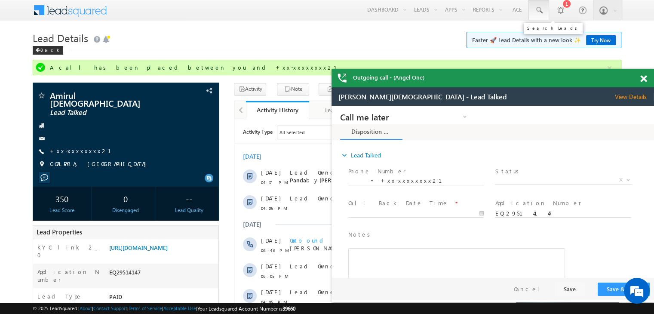
click at [539, 10] on span at bounding box center [538, 10] width 9 height 9
paste input "EQ20334132"
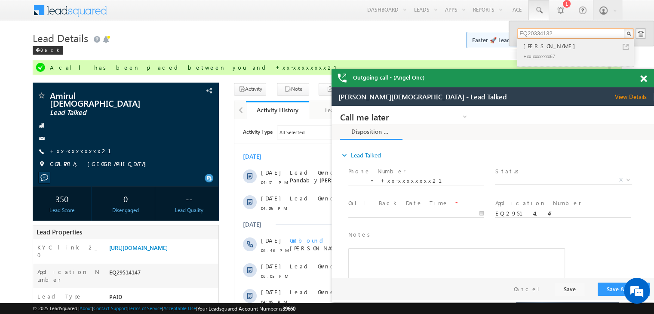
type input "EQ20334132"
click at [538, 47] on div "[PERSON_NAME]" at bounding box center [578, 45] width 115 height 9
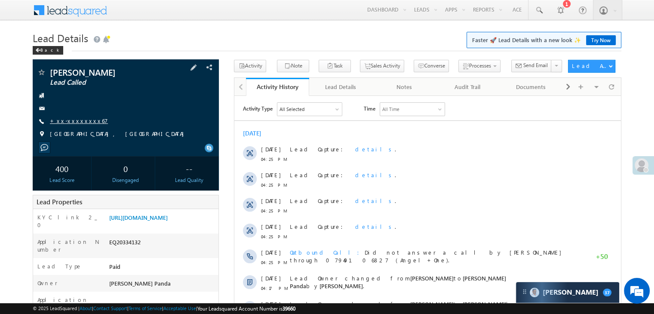
click at [73, 121] on link "+xx-xxxxxxxx67" at bounding box center [79, 120] width 58 height 7
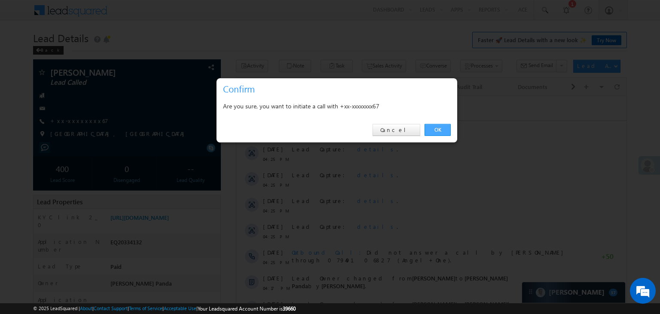
click at [439, 126] on link "OK" at bounding box center [438, 130] width 26 height 12
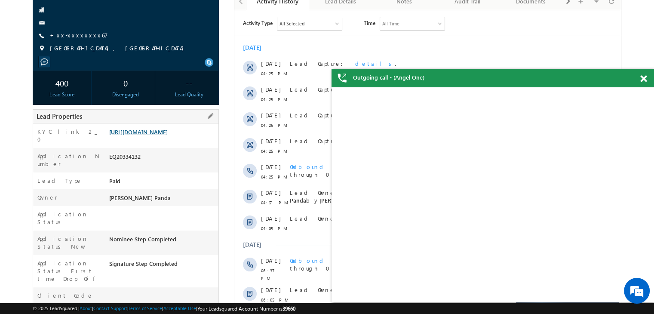
click at [168, 135] on link "[URL][DOMAIN_NAME]" at bounding box center [138, 131] width 58 height 7
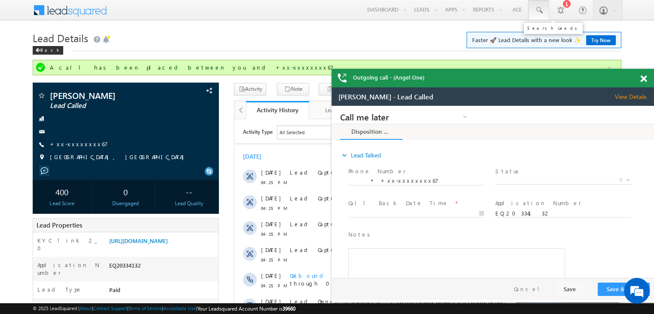
click at [537, 10] on span at bounding box center [538, 10] width 9 height 9
paste input "EQ29591561"
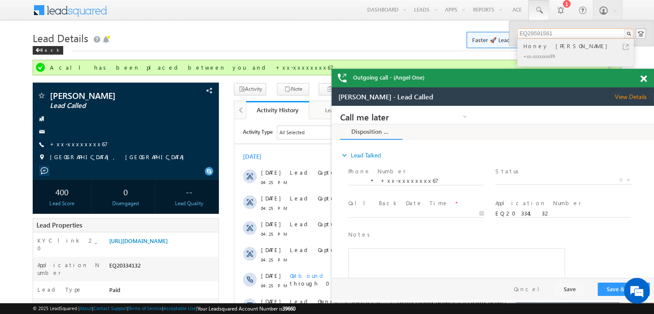
type input "EQ29591561"
click at [532, 47] on div "Honey tanwar" at bounding box center [578, 45] width 115 height 9
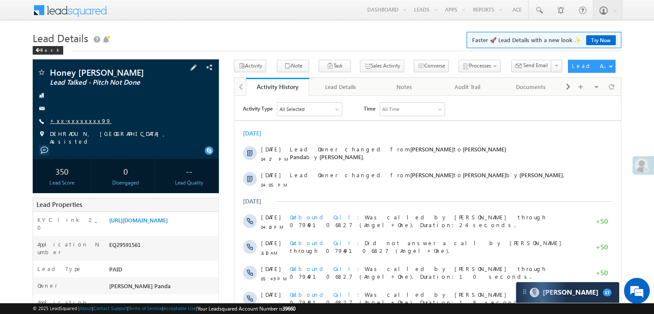
click at [64, 124] on link "+xx-xxxxxxxx99" at bounding box center [80, 120] width 61 height 7
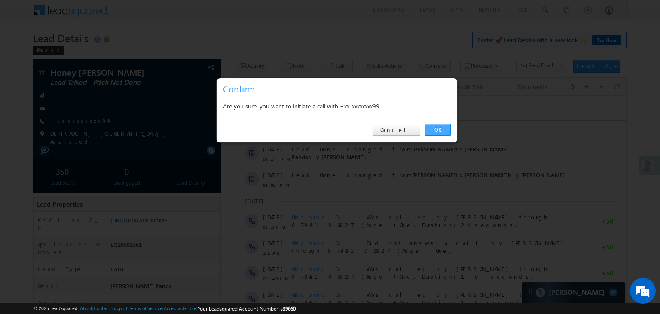
click at [449, 129] on link "OK" at bounding box center [438, 130] width 26 height 12
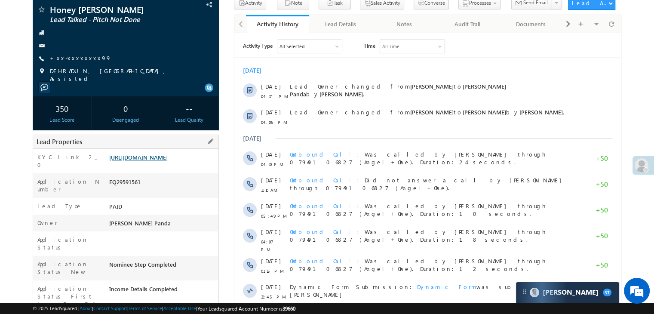
scroll to position [109, 0]
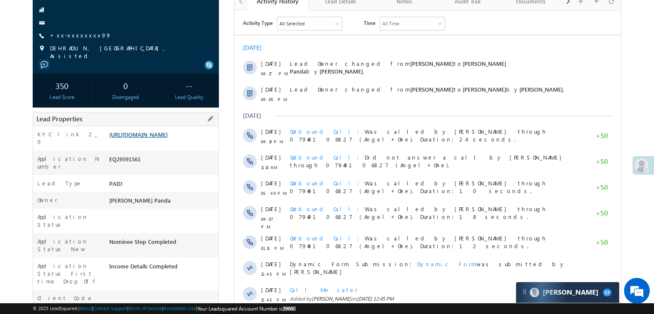
click at [168, 137] on link "[URL][DOMAIN_NAME]" at bounding box center [138, 134] width 58 height 7
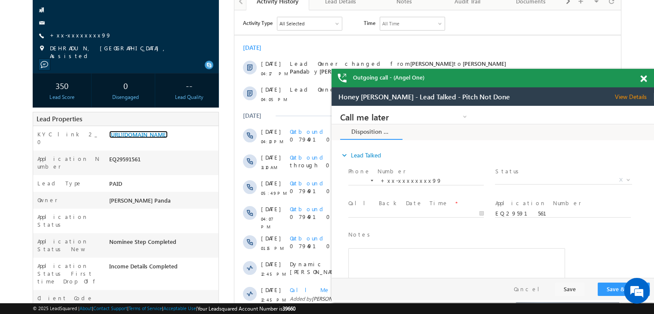
scroll to position [0, 0]
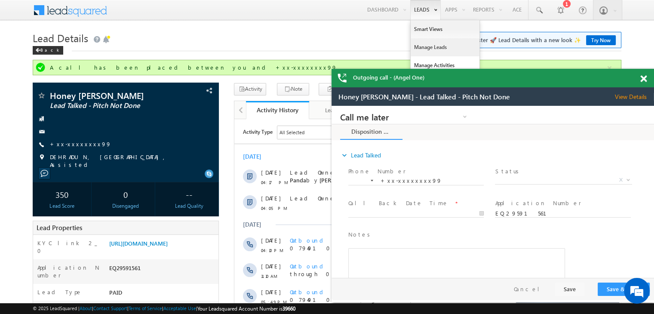
click at [421, 44] on link "Manage Leads" at bounding box center [444, 47] width 69 height 18
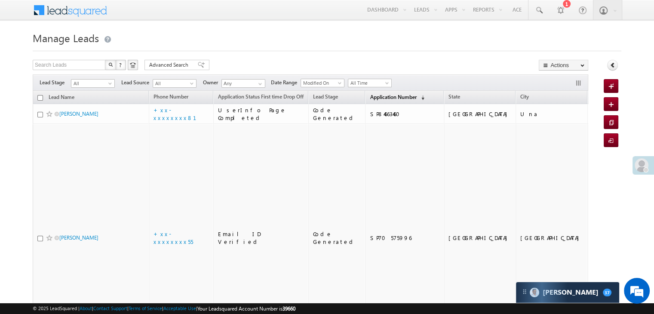
click at [380, 99] on span "Application Number" at bounding box center [393, 97] width 46 height 6
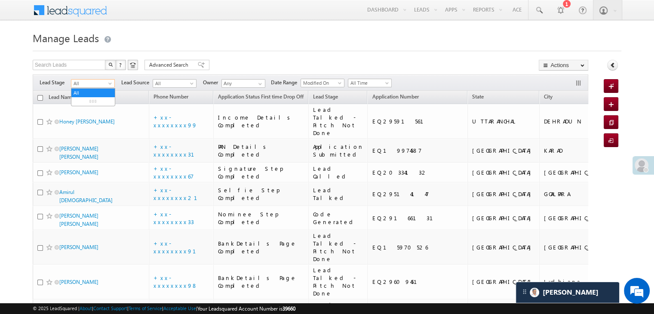
click at [107, 83] on span at bounding box center [110, 85] width 7 height 7
click at [94, 102] on link "Lead Generated" at bounding box center [92, 102] width 43 height 8
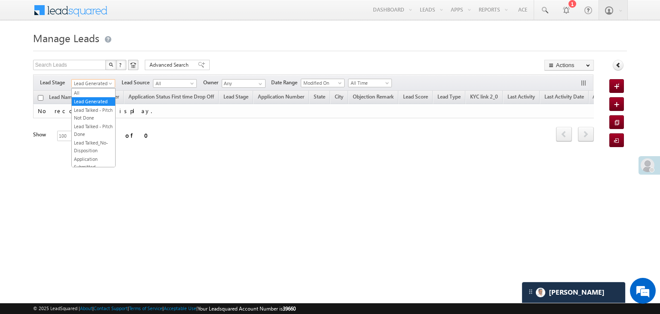
click at [114, 83] on span at bounding box center [111, 85] width 7 height 7
click at [96, 92] on link "All" at bounding box center [93, 93] width 43 height 8
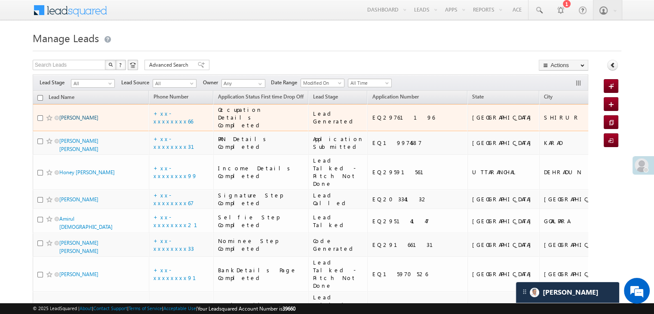
click at [72, 121] on link "[PERSON_NAME]" at bounding box center [78, 117] width 39 height 6
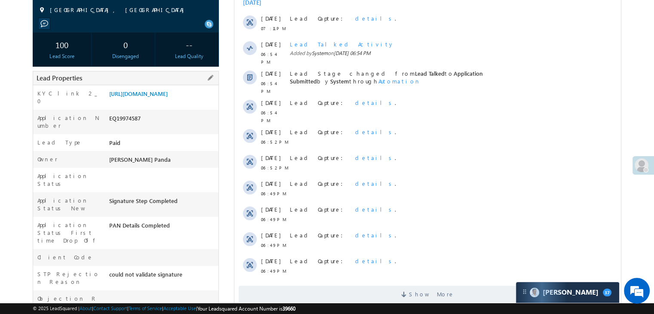
scroll to position [88, 0]
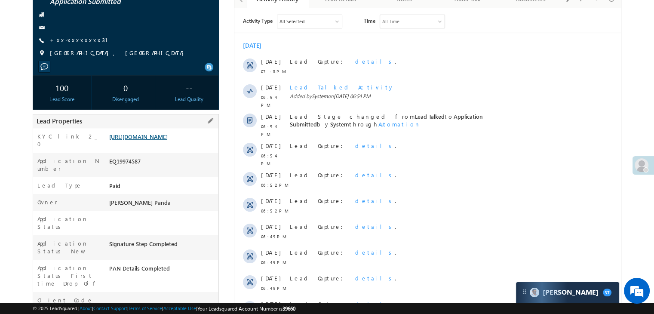
click at [168, 138] on link "https://angelbroking1-pk3em7sa.customui-test.leadsquared.com?leadId=8ce4692e-1d…" at bounding box center [138, 136] width 58 height 7
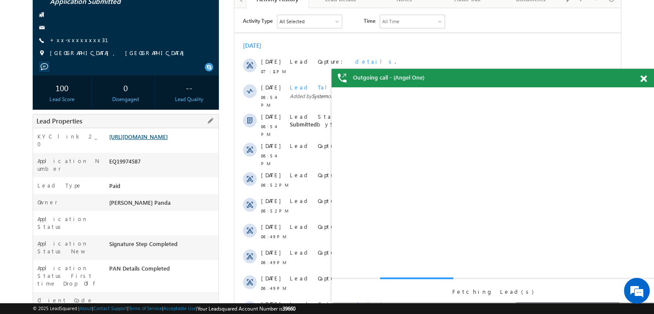
scroll to position [0, 0]
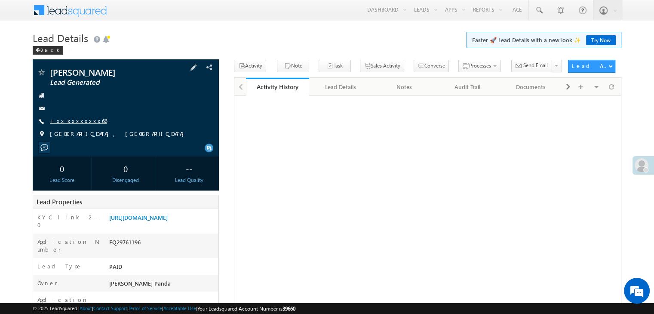
click at [73, 121] on link "+xx-xxxxxxxx66" at bounding box center [78, 120] width 57 height 7
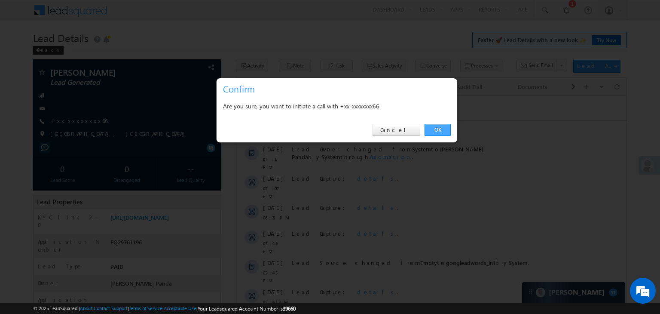
drag, startPoint x: 435, startPoint y: 129, endPoint x: 198, endPoint y: 34, distance: 255.7
click at [435, 129] on link "OK" at bounding box center [438, 130] width 26 height 12
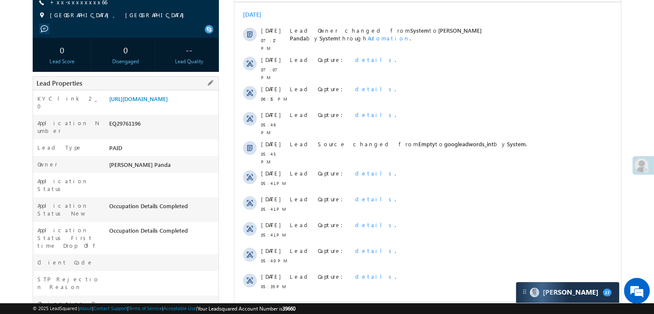
scroll to position [129, 0]
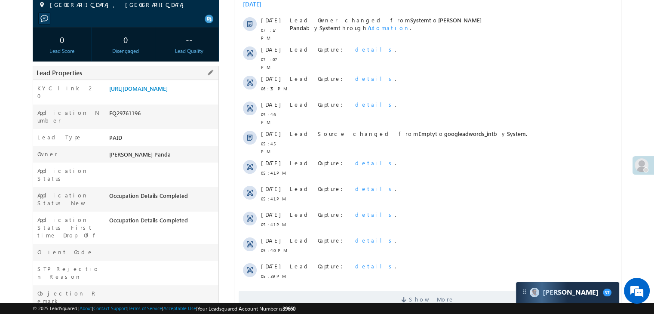
click at [157, 96] on div "[URL][DOMAIN_NAME]" at bounding box center [162, 90] width 111 height 12
click at [165, 91] on link "https://angelbroking1-pk3em7sa.customui-test.leadsquared.com?leadId=3b201967-2e…" at bounding box center [138, 88] width 58 height 7
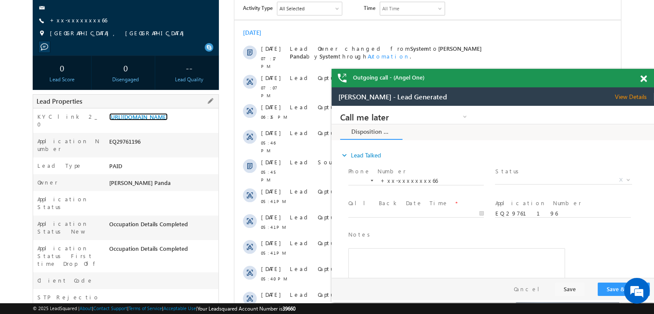
scroll to position [66, 0]
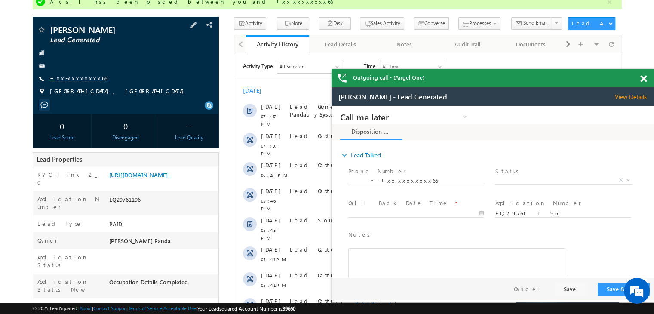
click at [75, 78] on link "+xx-xxxxxxxx66" at bounding box center [78, 77] width 57 height 7
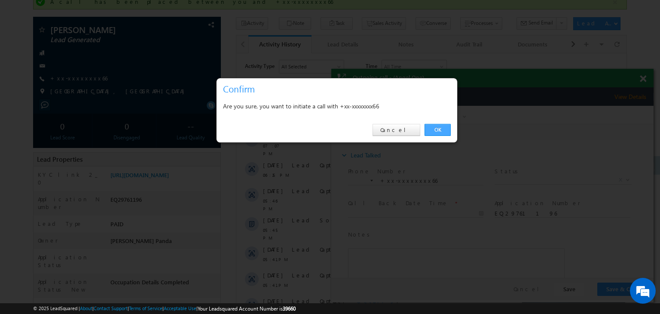
click at [435, 128] on link "OK" at bounding box center [438, 130] width 26 height 12
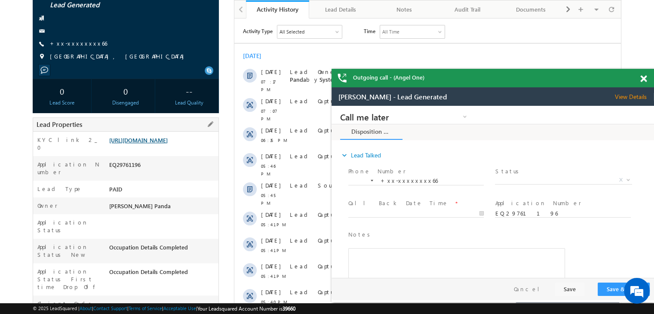
scroll to position [152, 0]
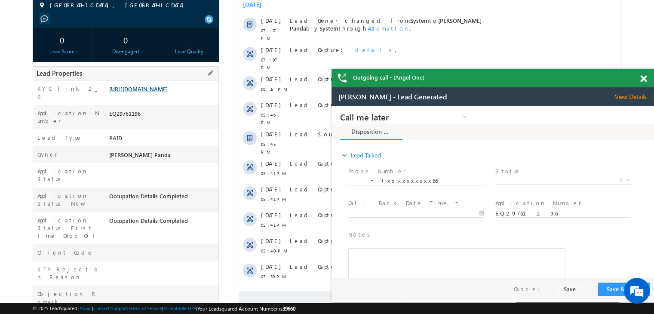
click at [161, 92] on link "https://angelbroking1-pk3em7sa.customui-test.leadsquared.com?leadId=3b201967-2e…" at bounding box center [138, 88] width 58 height 7
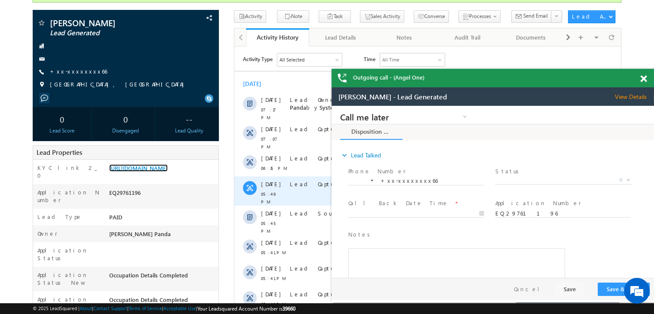
scroll to position [0, 0]
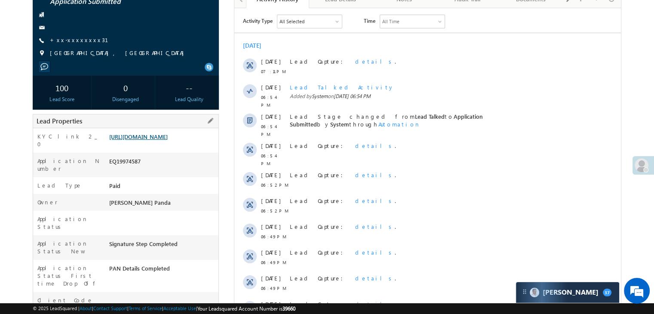
click at [168, 140] on link "[URL][DOMAIN_NAME]" at bounding box center [138, 136] width 58 height 7
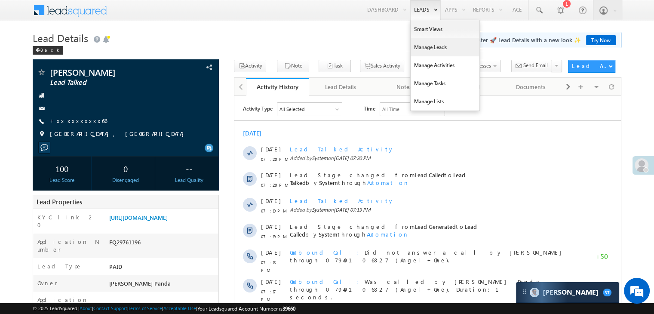
click at [422, 53] on link "Manage Leads" at bounding box center [444, 47] width 69 height 18
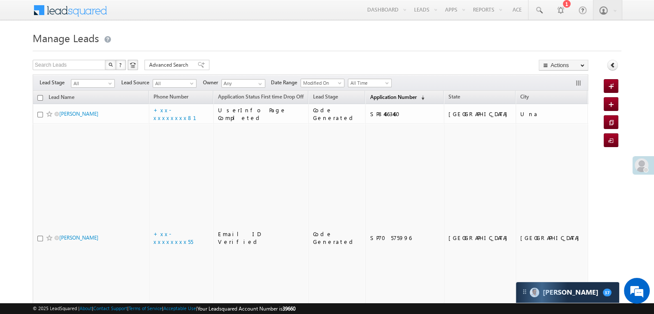
click at [383, 98] on span "Application Number" at bounding box center [393, 97] width 46 height 6
click at [379, 95] on span "Application Number" at bounding box center [393, 97] width 46 height 6
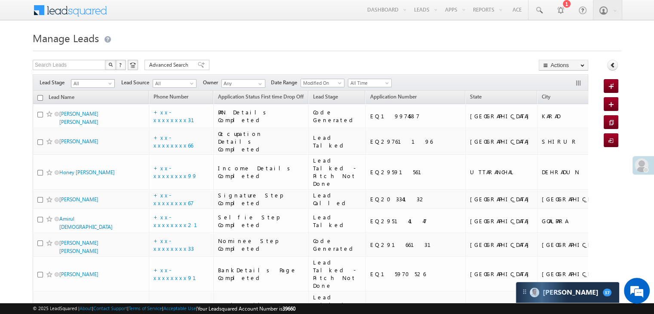
click at [106, 86] on span "All" at bounding box center [91, 84] width 41 height 8
click at [95, 105] on link "Lead Generated" at bounding box center [92, 102] width 43 height 8
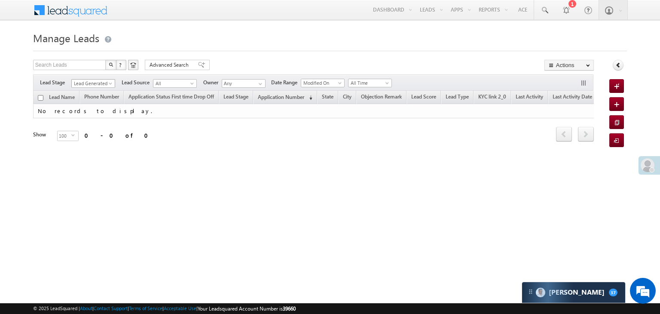
click at [110, 83] on span at bounding box center [111, 85] width 7 height 7
click at [90, 90] on link "All" at bounding box center [93, 93] width 43 height 8
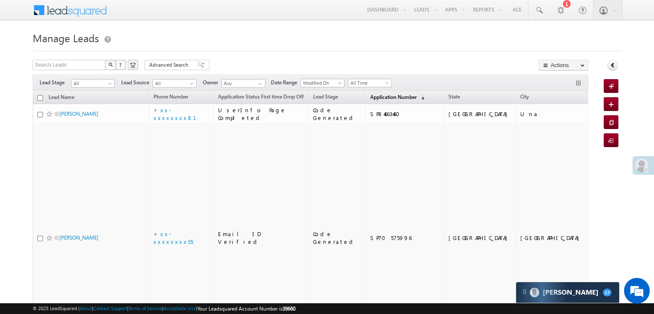
click at [370, 99] on span "Application Number" at bounding box center [393, 97] width 46 height 6
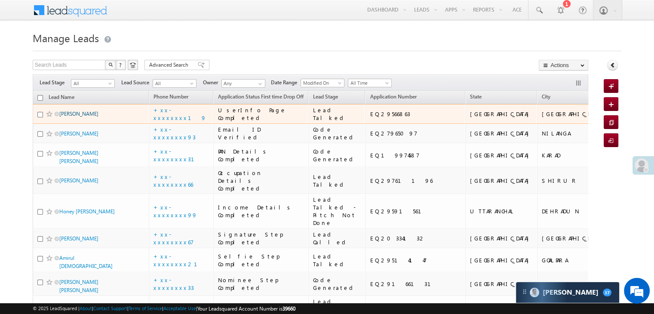
click at [89, 117] on link "[PERSON_NAME]" at bounding box center [78, 113] width 39 height 6
